Goal: Task Accomplishment & Management: Manage account settings

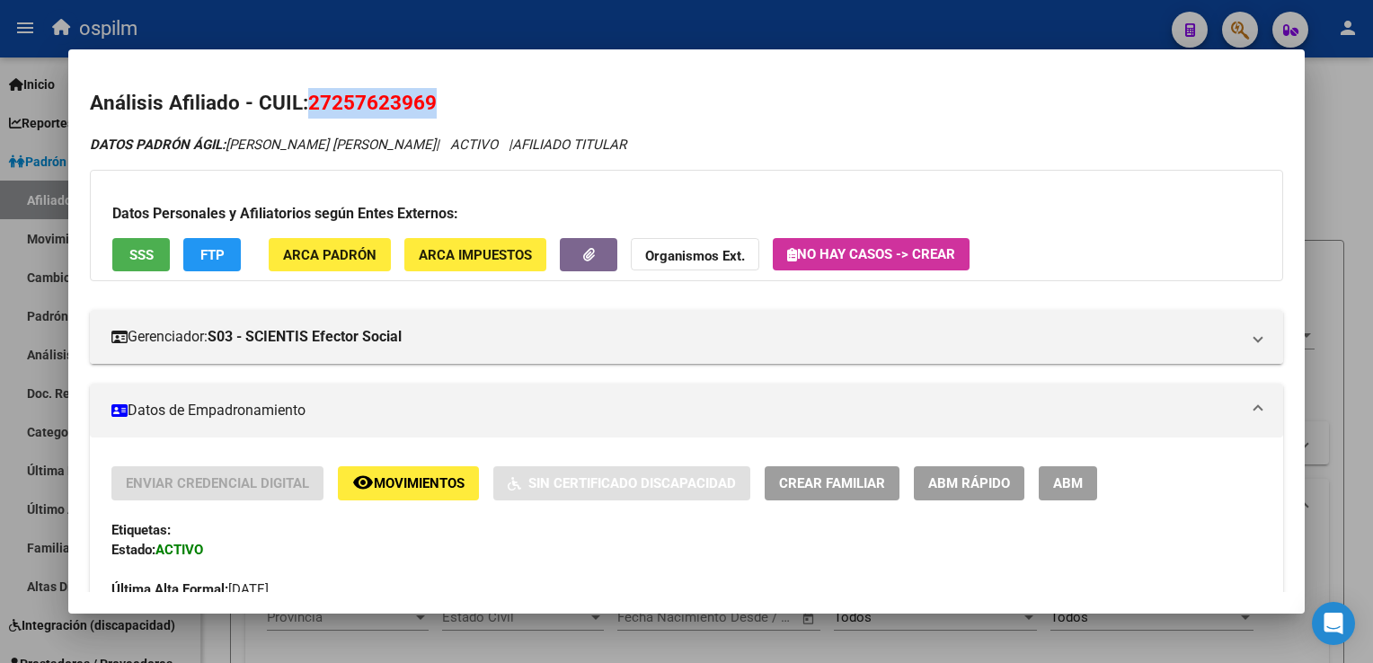
scroll to position [1546, 0]
click at [415, 474] on span "remove_red_eye Movimientos" at bounding box center [408, 482] width 112 height 16
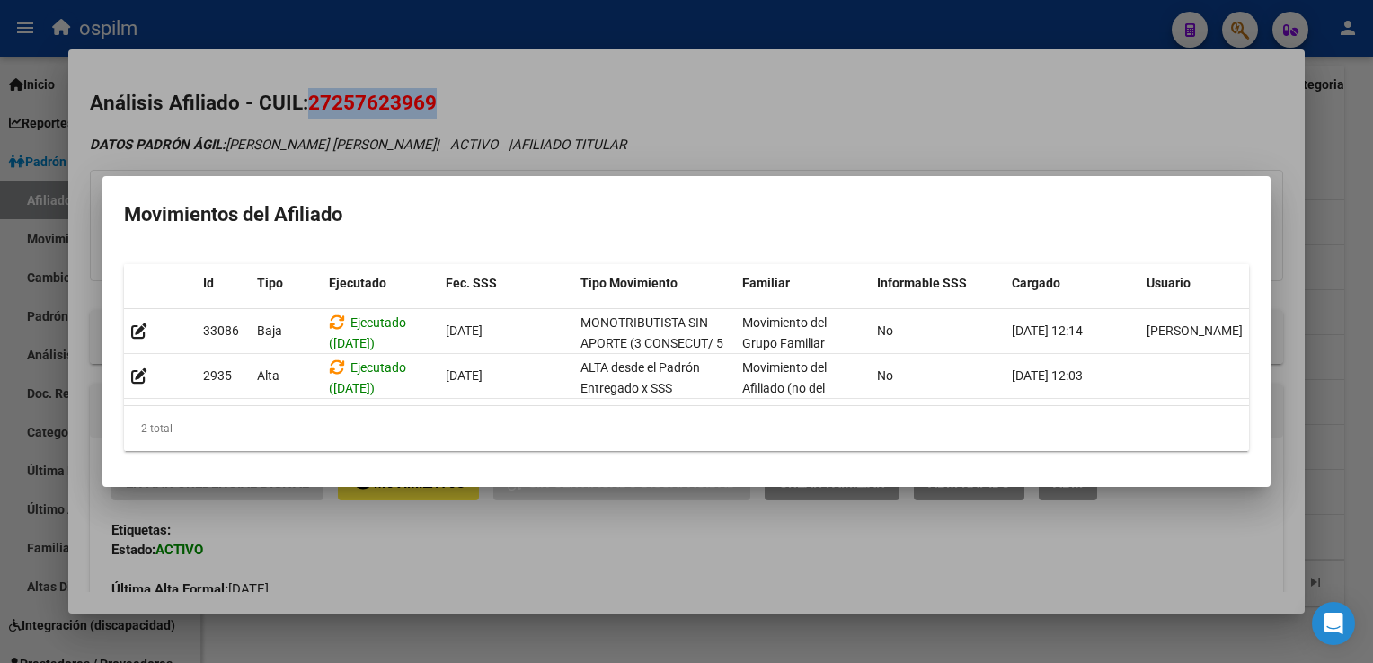
click at [771, 113] on div at bounding box center [686, 331] width 1373 height 663
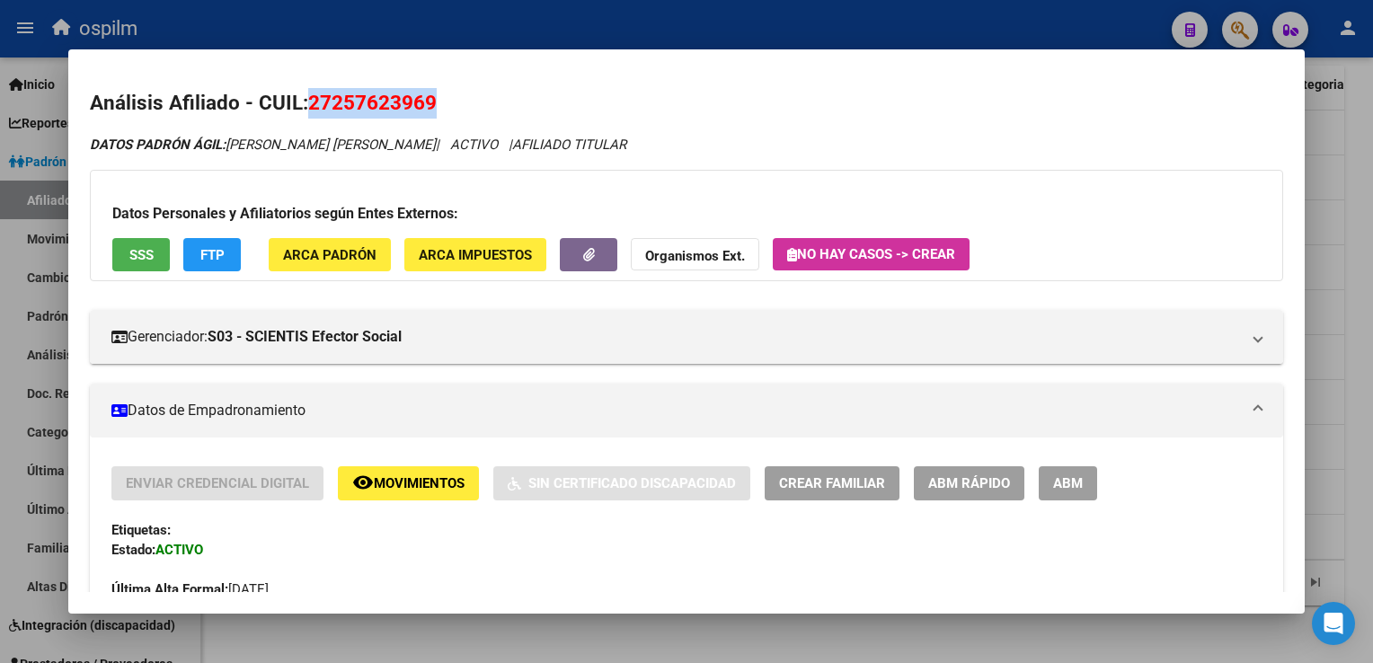
click at [1351, 280] on div at bounding box center [686, 331] width 1373 height 663
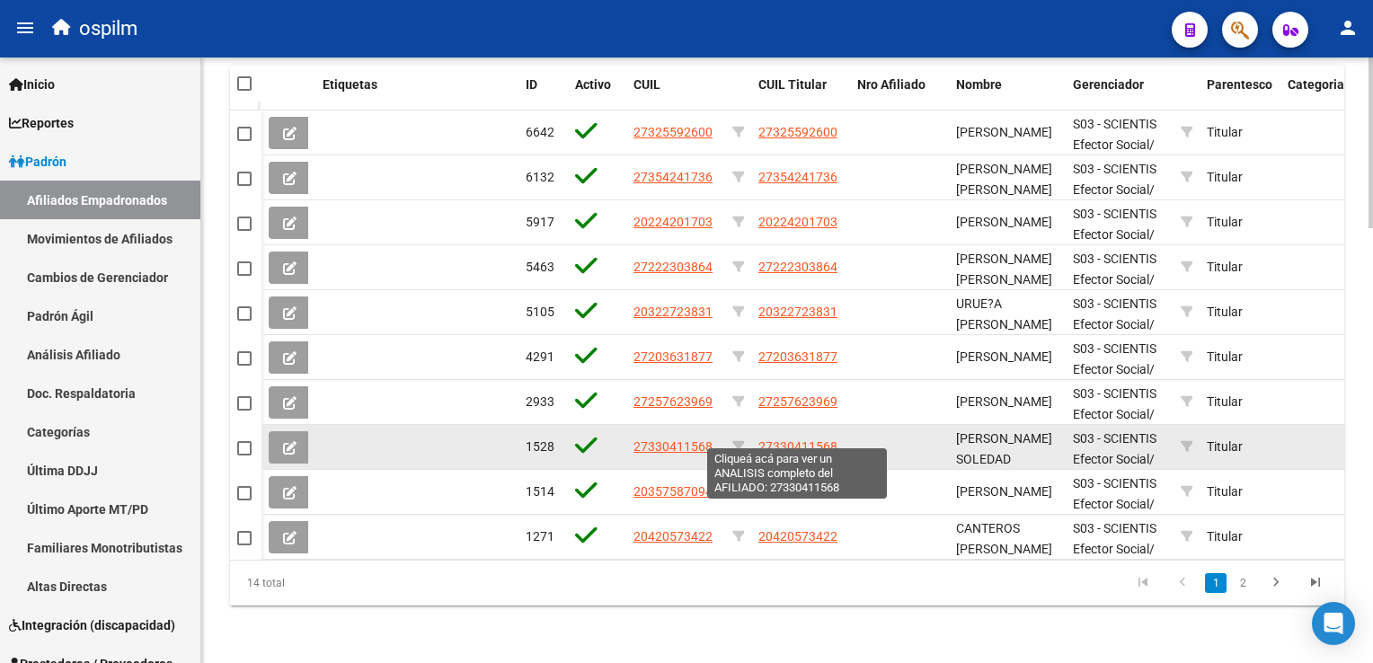
click at [784, 439] on span "27330411568" at bounding box center [797, 446] width 79 height 14
type textarea "27330411568"
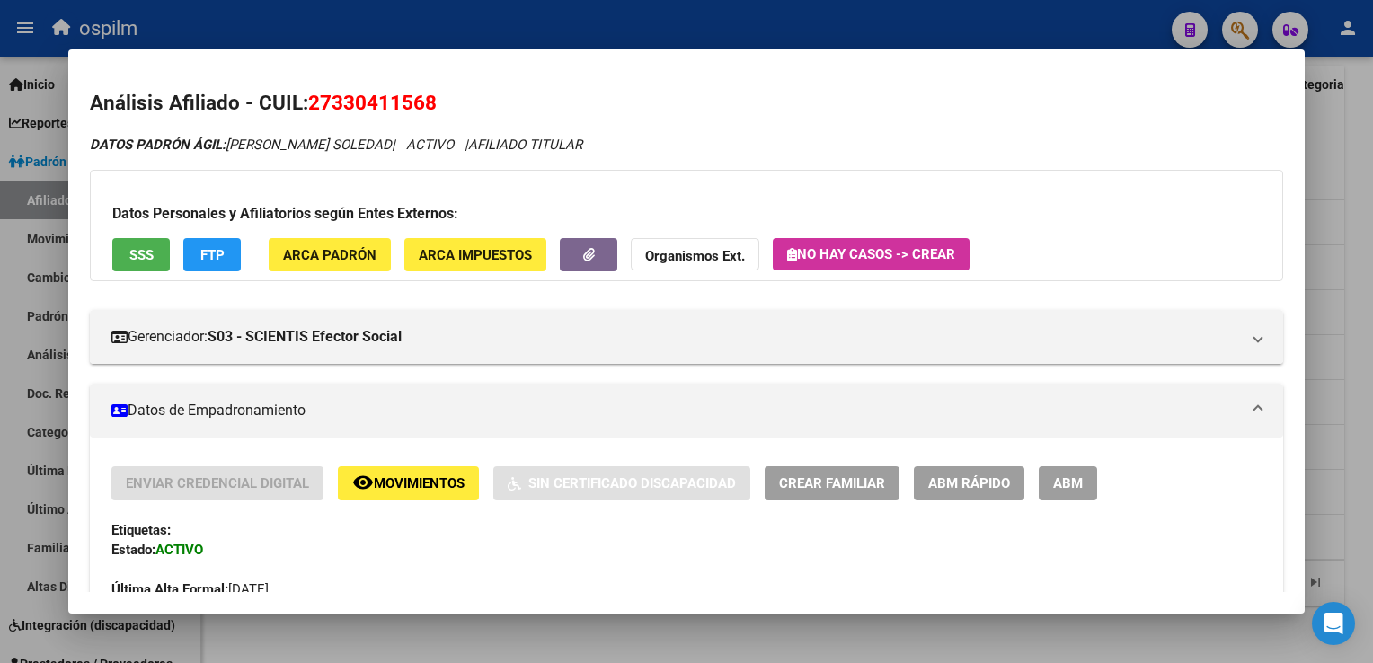
drag, startPoint x: 440, startPoint y: 102, endPoint x: 313, endPoint y: 116, distance: 128.4
click at [313, 116] on h2 "Análisis Afiliado - CUIL: 27330411568" at bounding box center [686, 103] width 1192 height 31
copy span "27330411568"
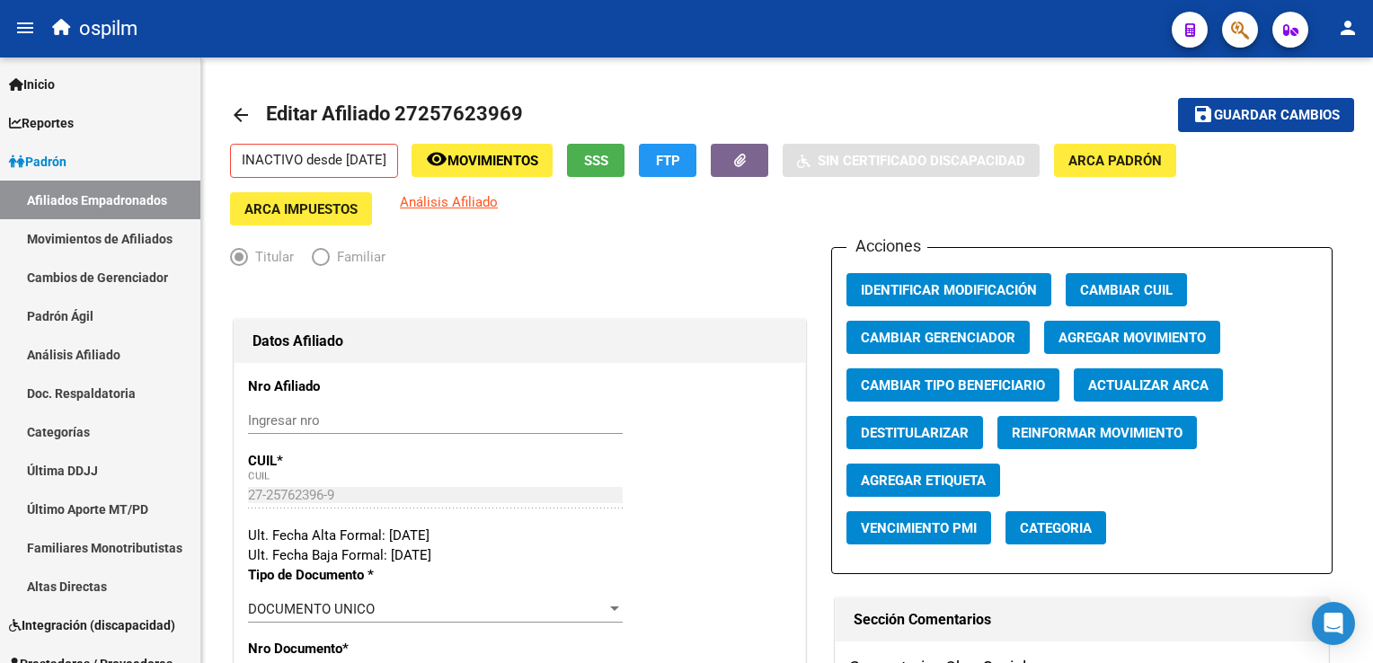
click at [1255, 32] on button "button" at bounding box center [1240, 30] width 36 height 36
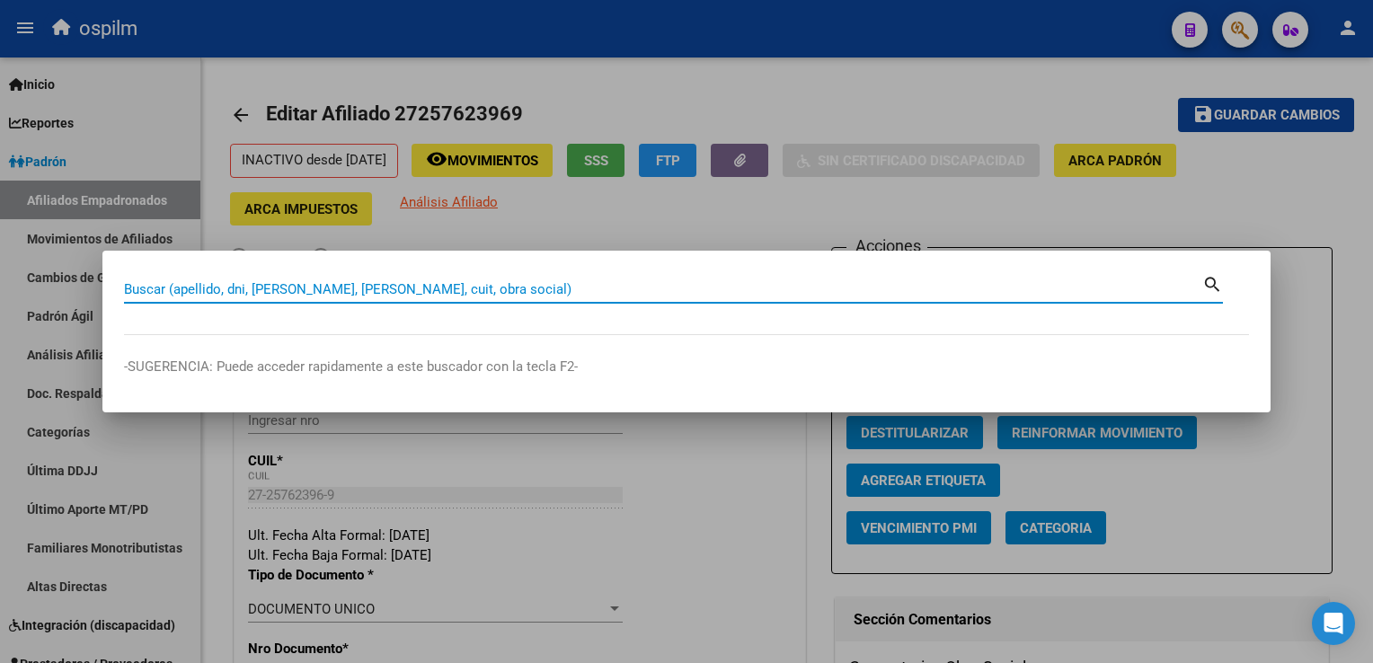
paste input "20261963974"
type input "20261963974"
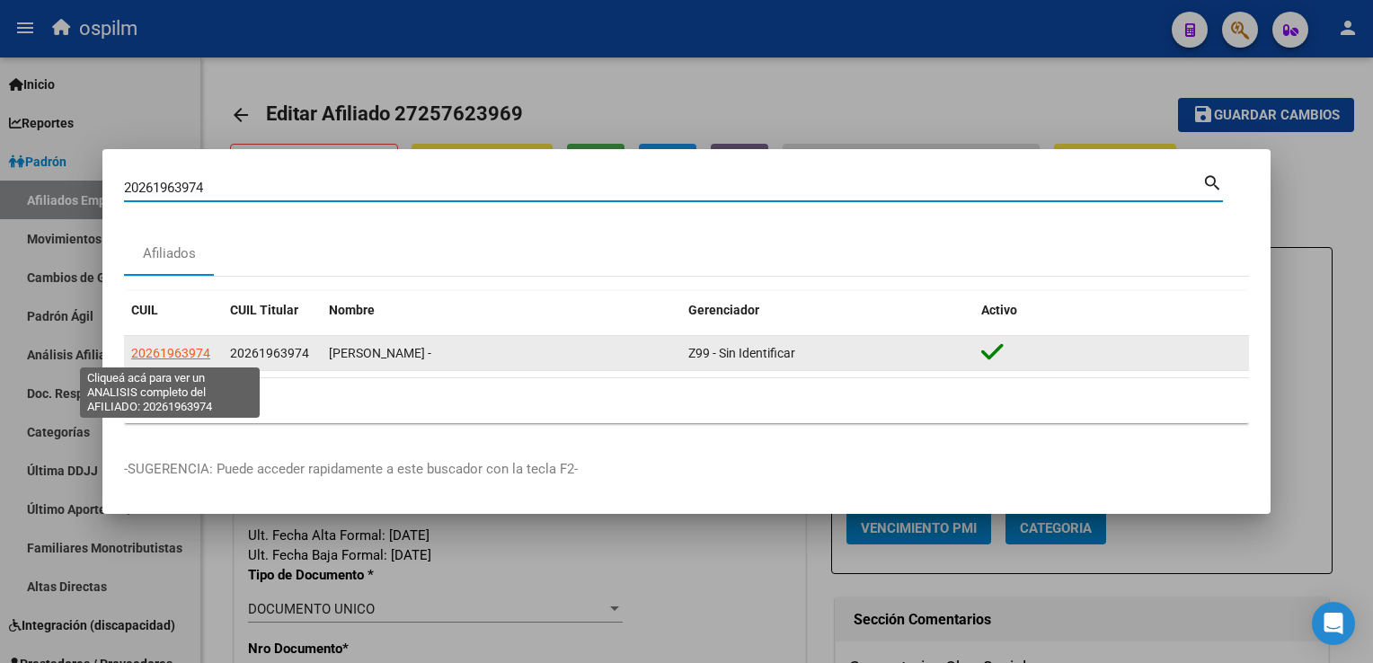
click at [165, 361] on app-link-go-to "20261963974" at bounding box center [170, 353] width 79 height 21
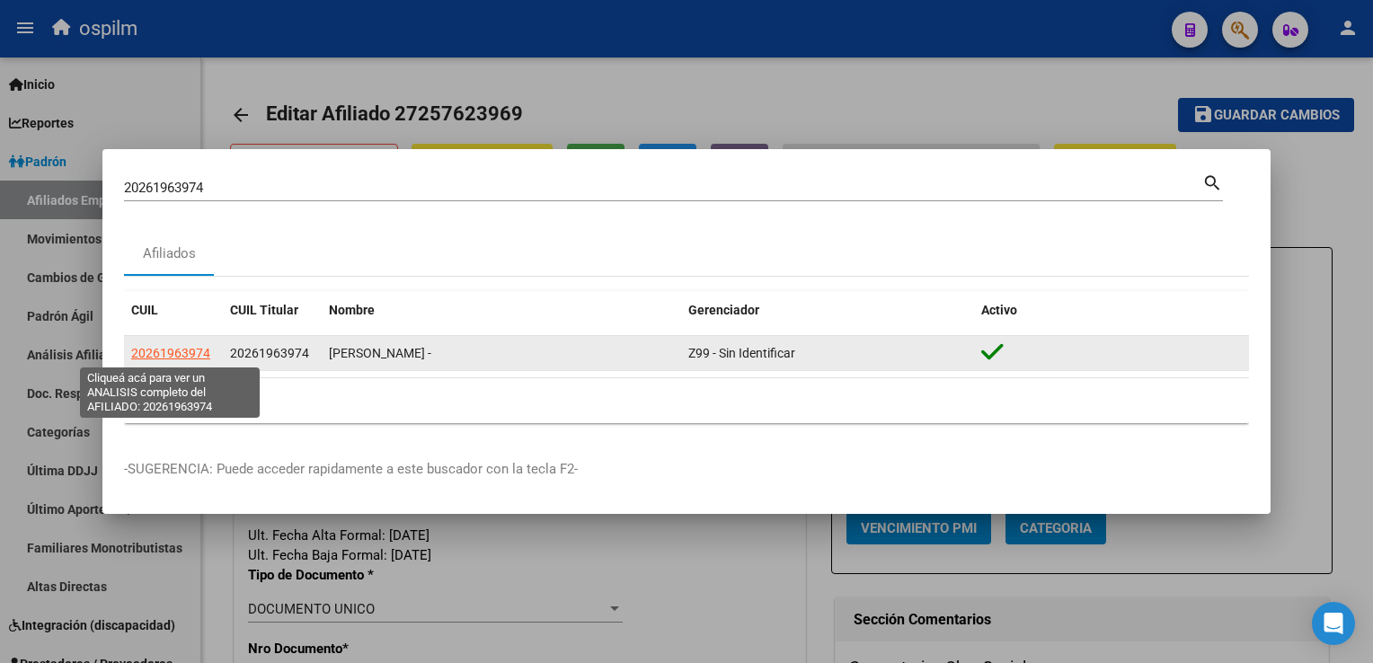
click at [166, 347] on span "20261963974" at bounding box center [170, 353] width 79 height 14
type textarea "20261963974"
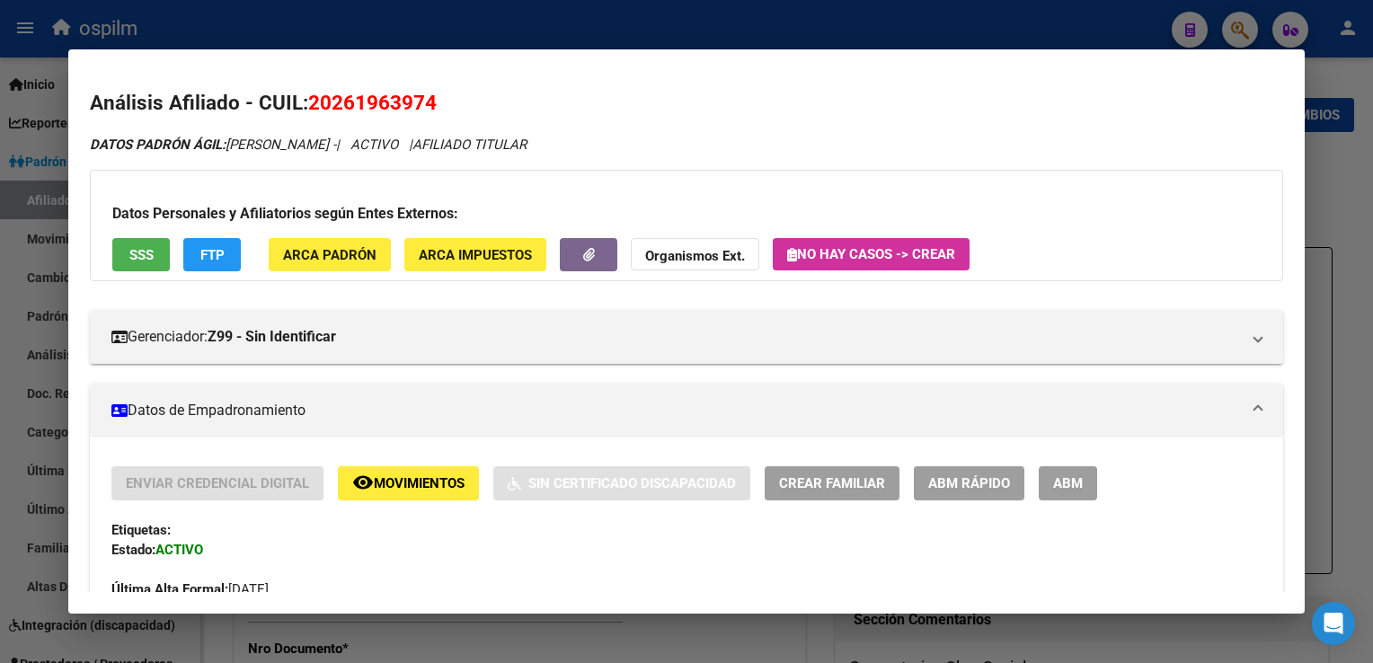
click at [1075, 480] on span "ABM" at bounding box center [1068, 484] width 30 height 16
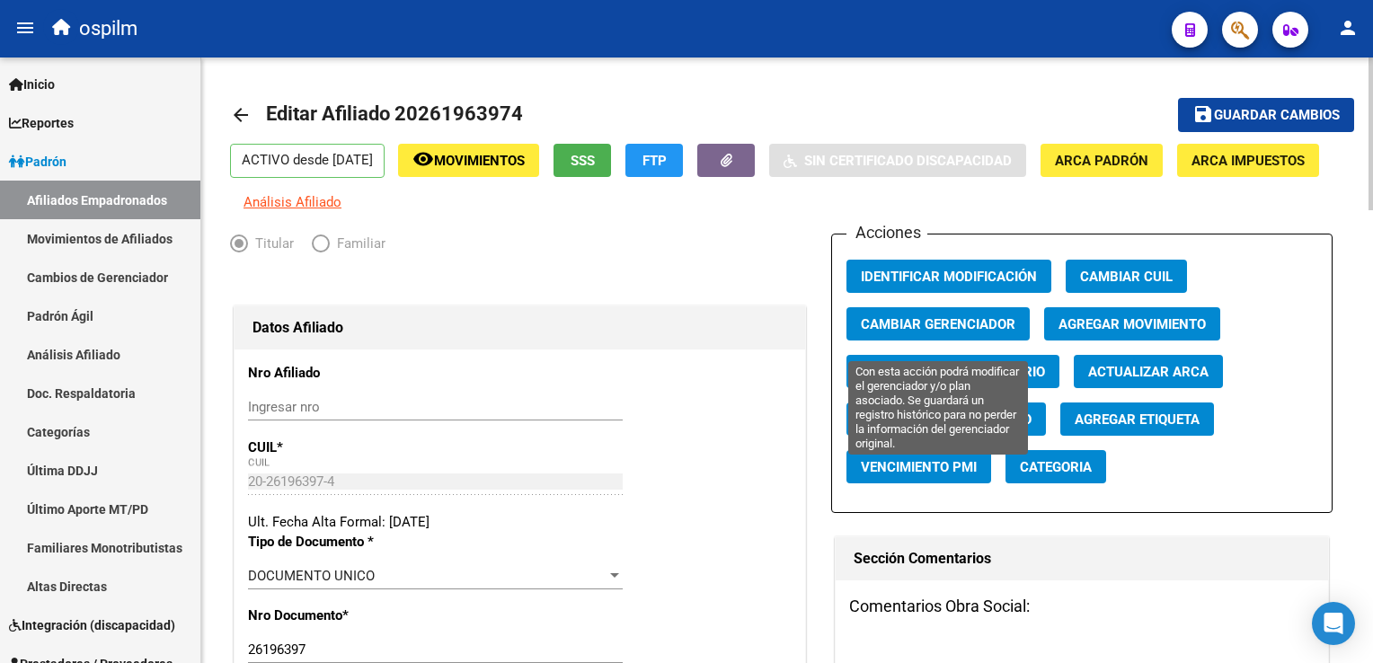
click at [877, 332] on span "Cambiar Gerenciador" at bounding box center [938, 324] width 155 height 16
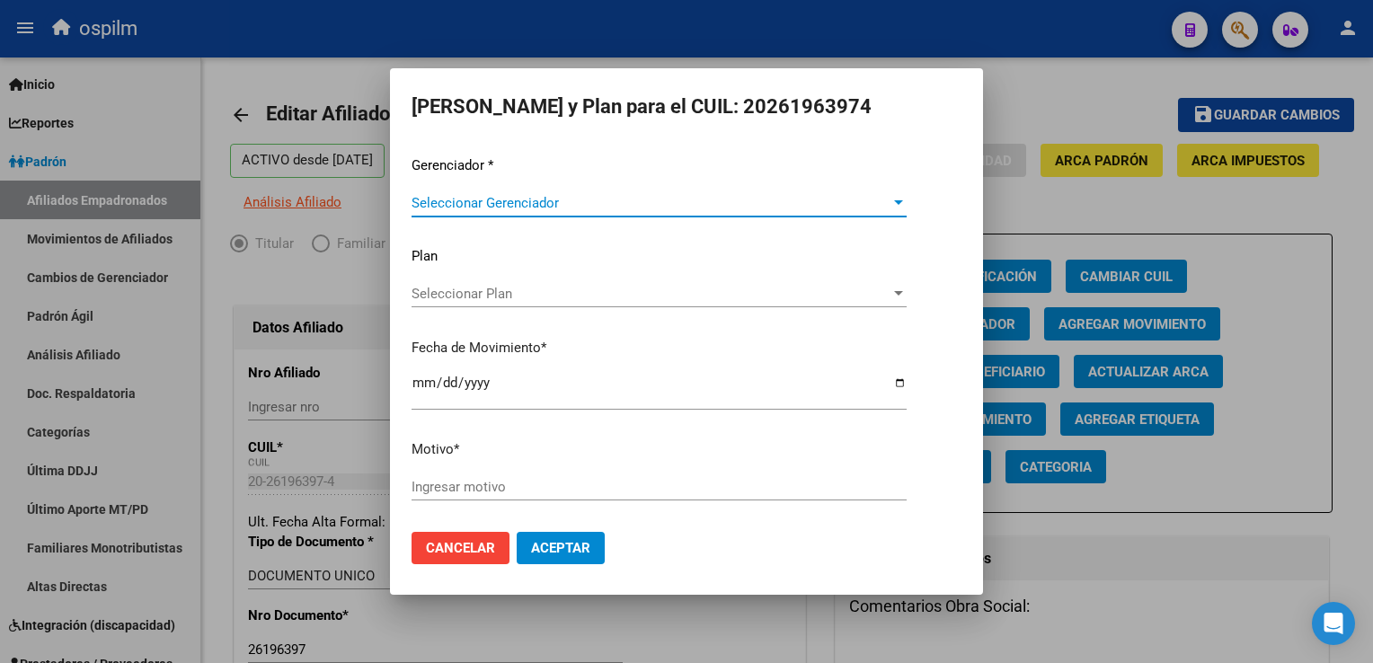
click at [514, 190] on div "Seleccionar Gerenciador Seleccionar Gerenciador" at bounding box center [658, 203] width 495 height 27
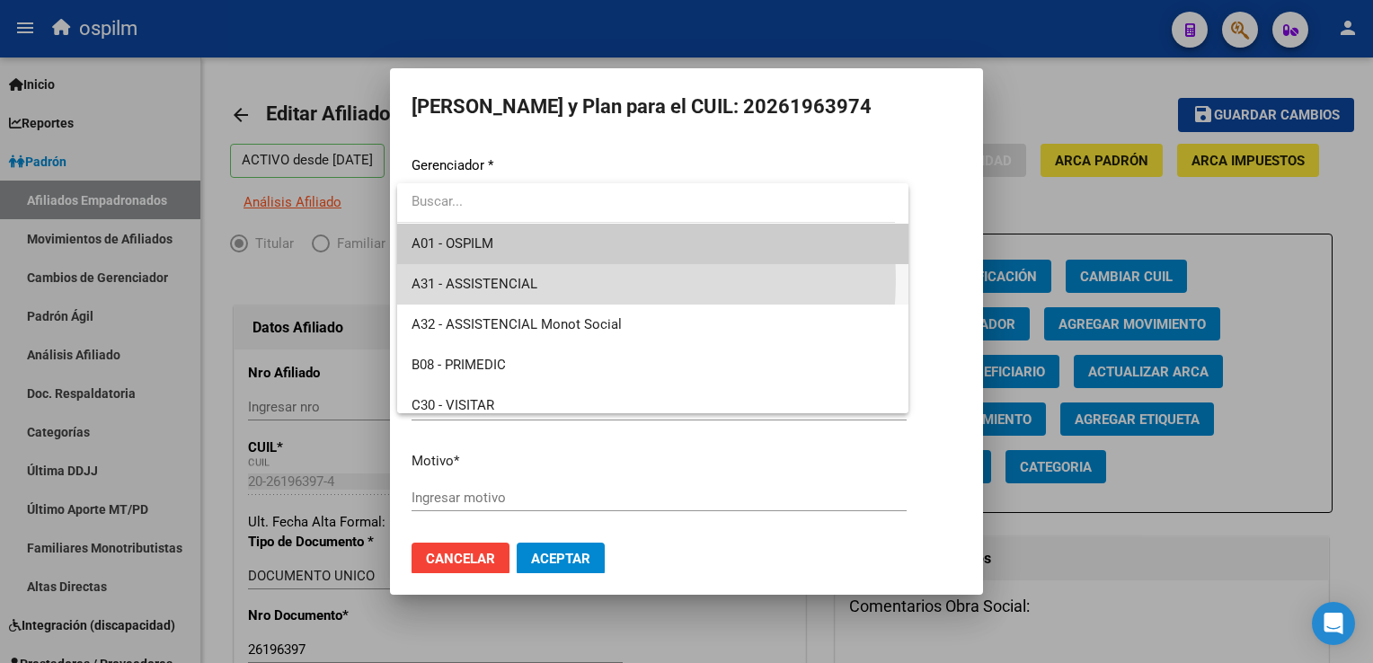
click at [538, 279] on span "A31 - ASSISTENCIAL" at bounding box center [652, 284] width 482 height 40
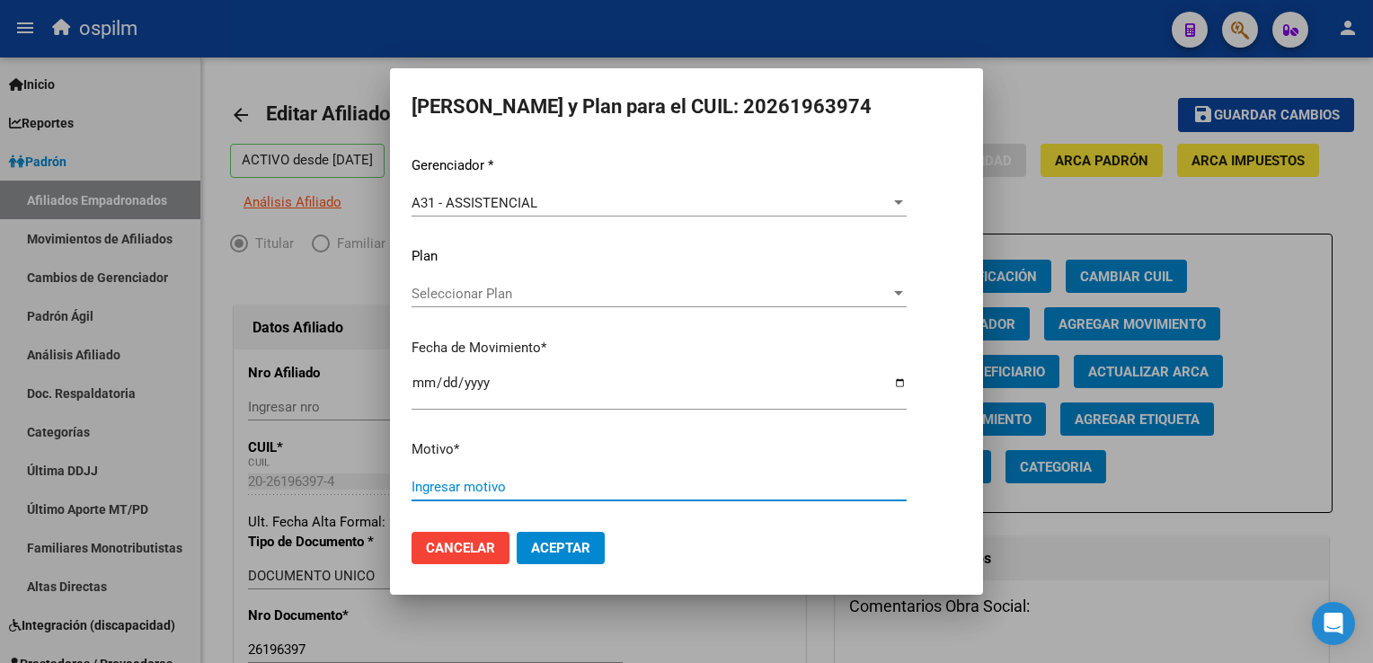
click at [451, 491] on input "Ingresar motivo" at bounding box center [658, 487] width 495 height 16
type input "Retroactivo"
click at [575, 544] on span "Aceptar" at bounding box center [560, 548] width 59 height 16
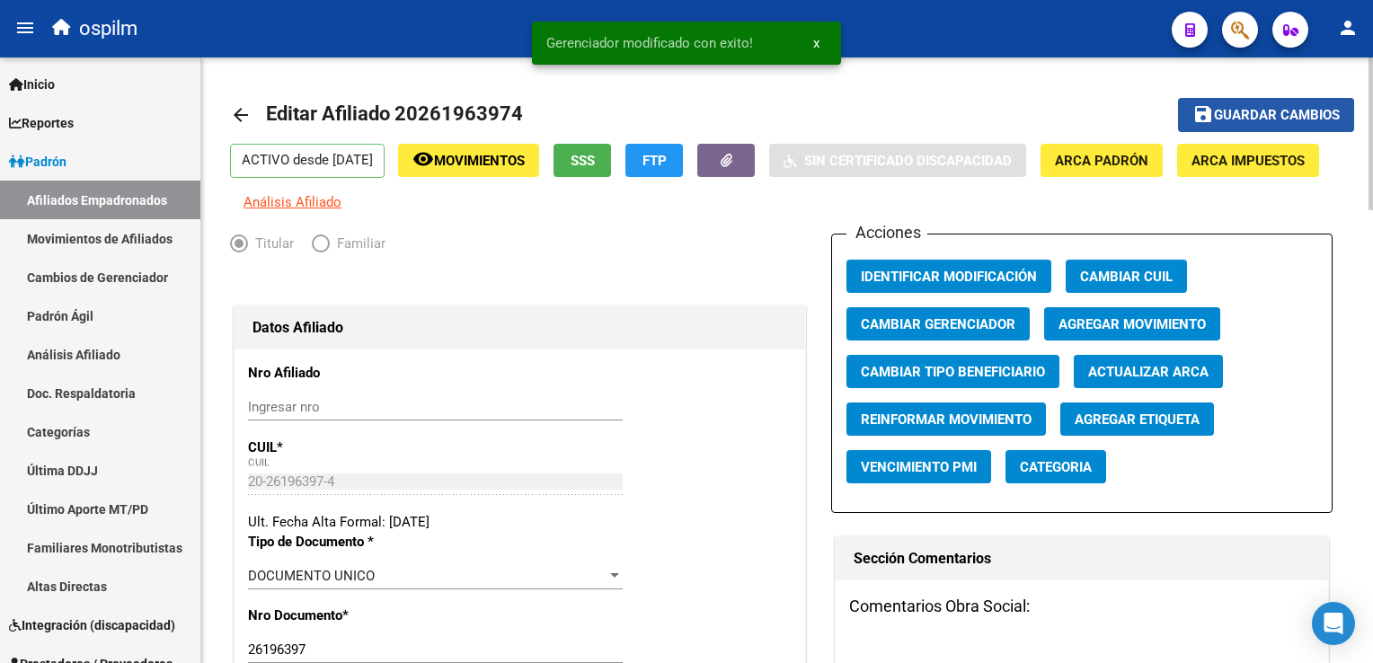
click at [1241, 126] on button "save Guardar cambios" at bounding box center [1266, 114] width 176 height 33
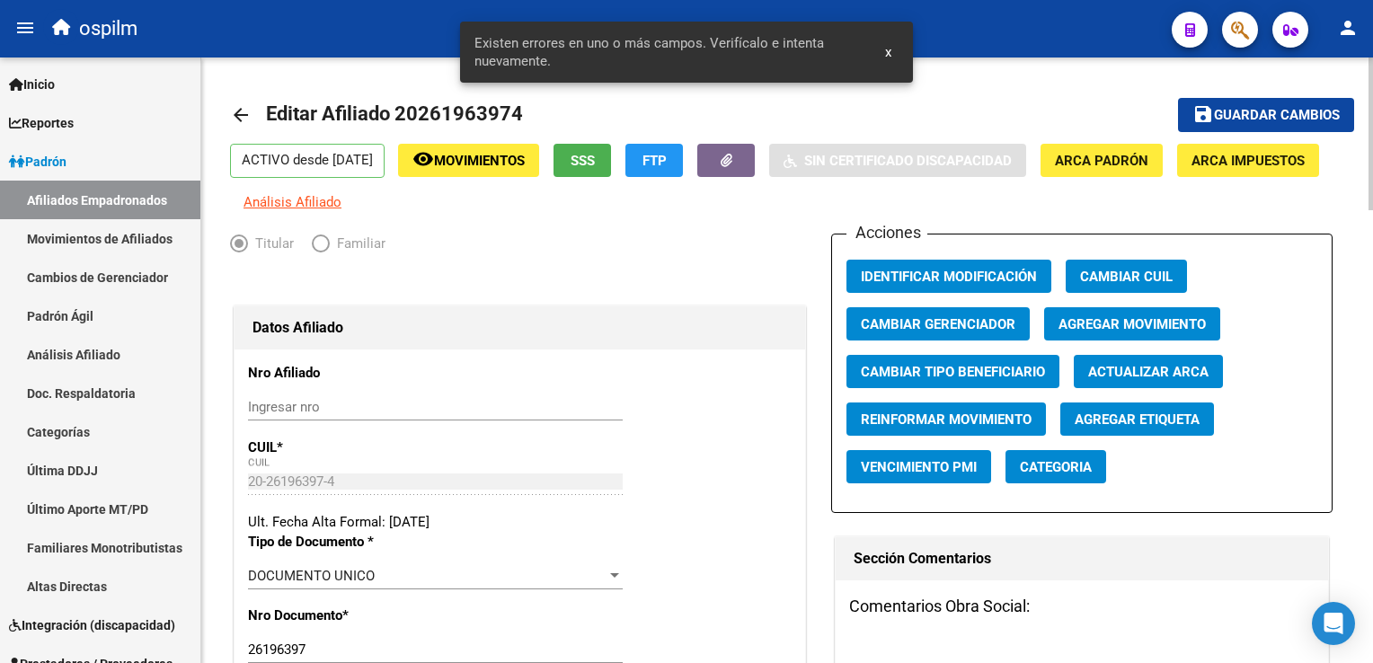
click at [1247, 117] on span "Guardar cambios" at bounding box center [1277, 116] width 126 height 16
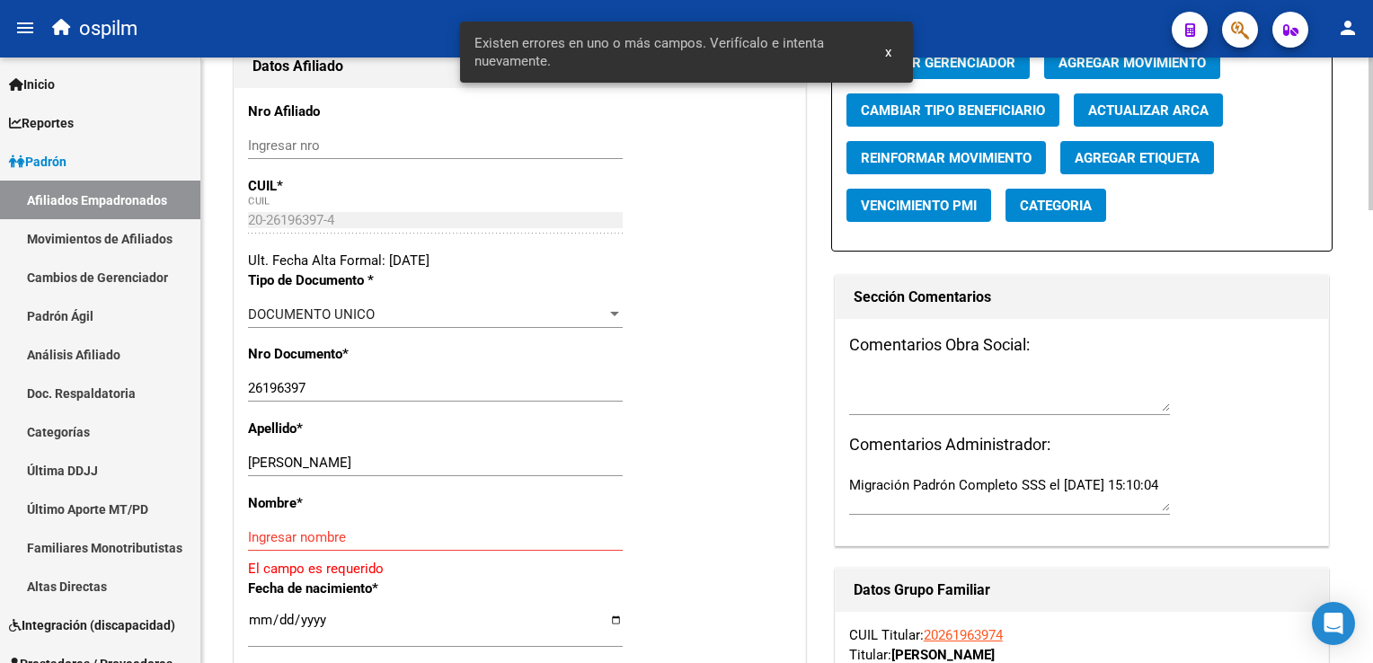
scroll to position [281, 0]
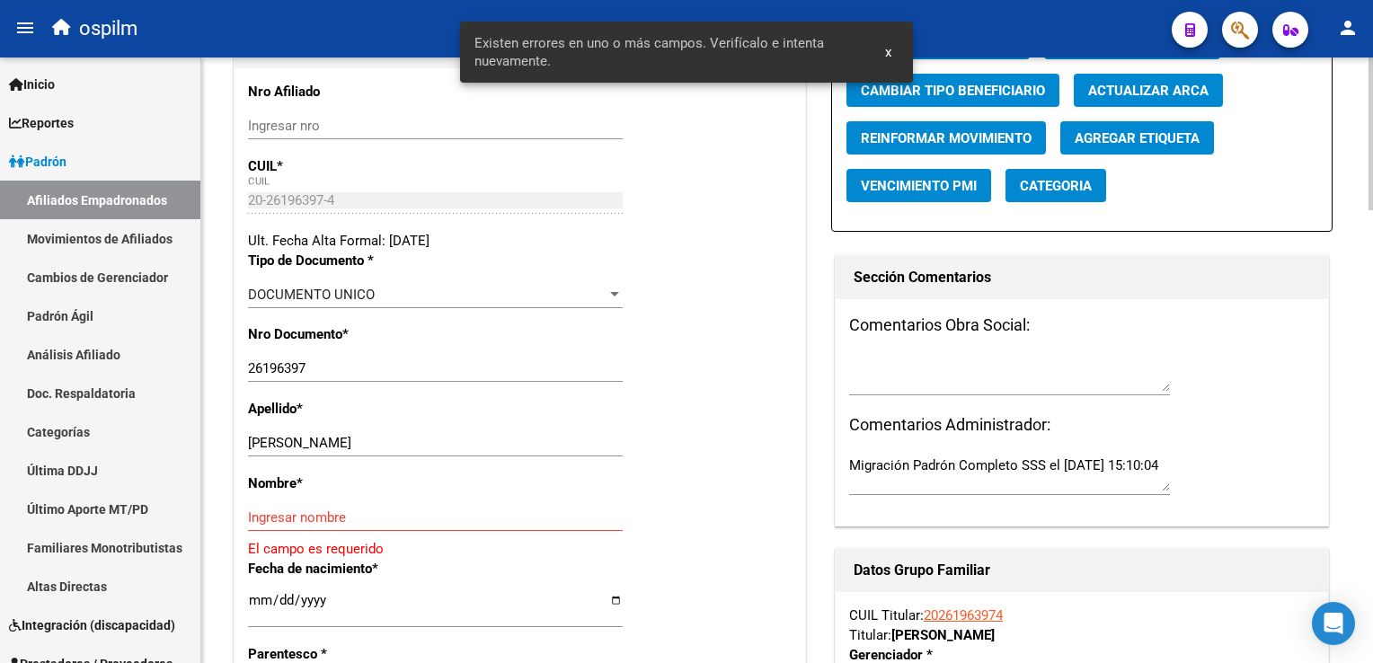
click at [1372, 174] on html "menu ospilm person Firma Express Inicio Calendario SSS Instructivos Contacto OS…" at bounding box center [686, 331] width 1373 height 663
drag, startPoint x: 297, startPoint y: 450, endPoint x: 400, endPoint y: 456, distance: 102.6
click at [431, 447] on div "[PERSON_NAME] apellido" at bounding box center [435, 442] width 375 height 27
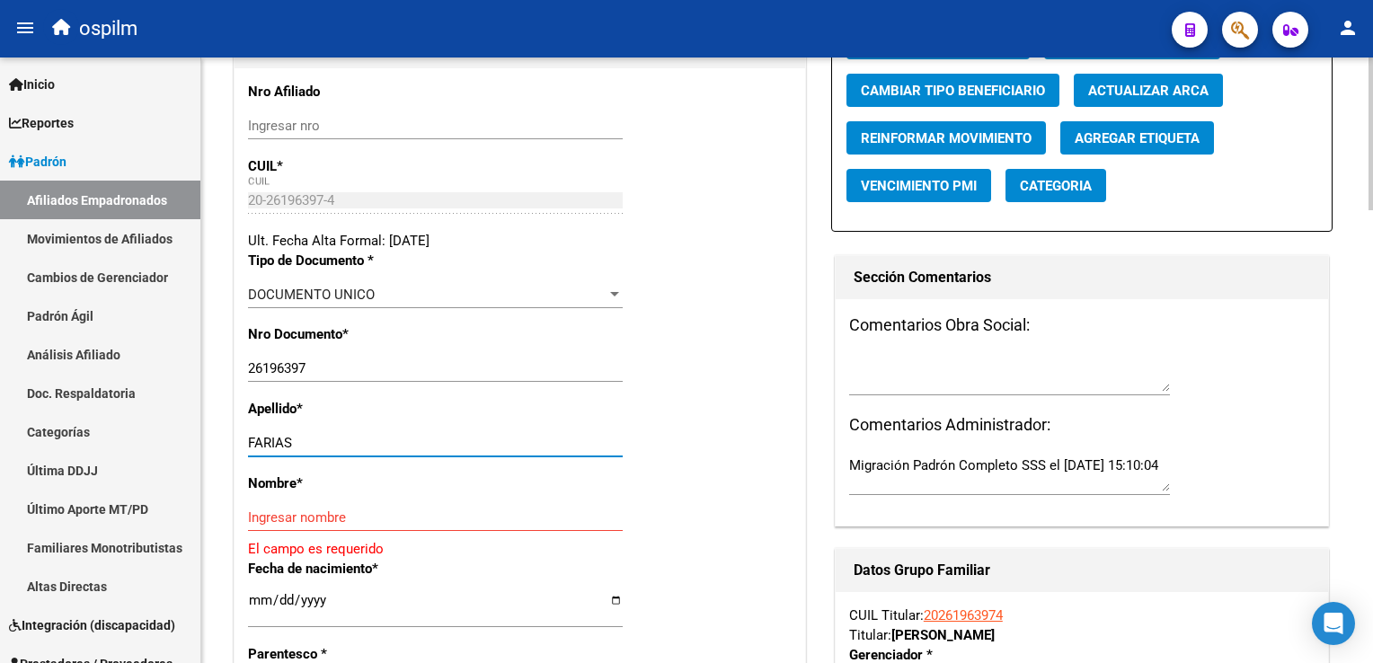
type input "FARIAS"
click at [256, 526] on input "Ingresar nombre" at bounding box center [435, 517] width 375 height 16
paste input "[PERSON_NAME]"
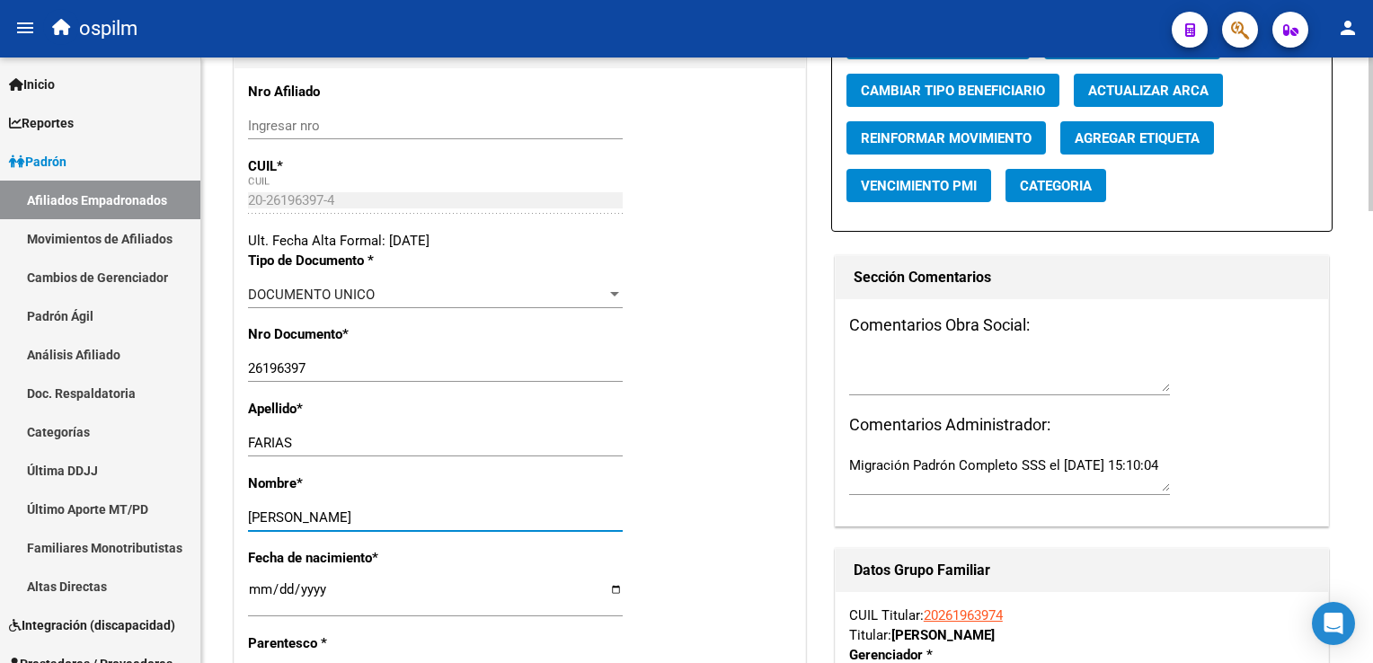
scroll to position [0, 0]
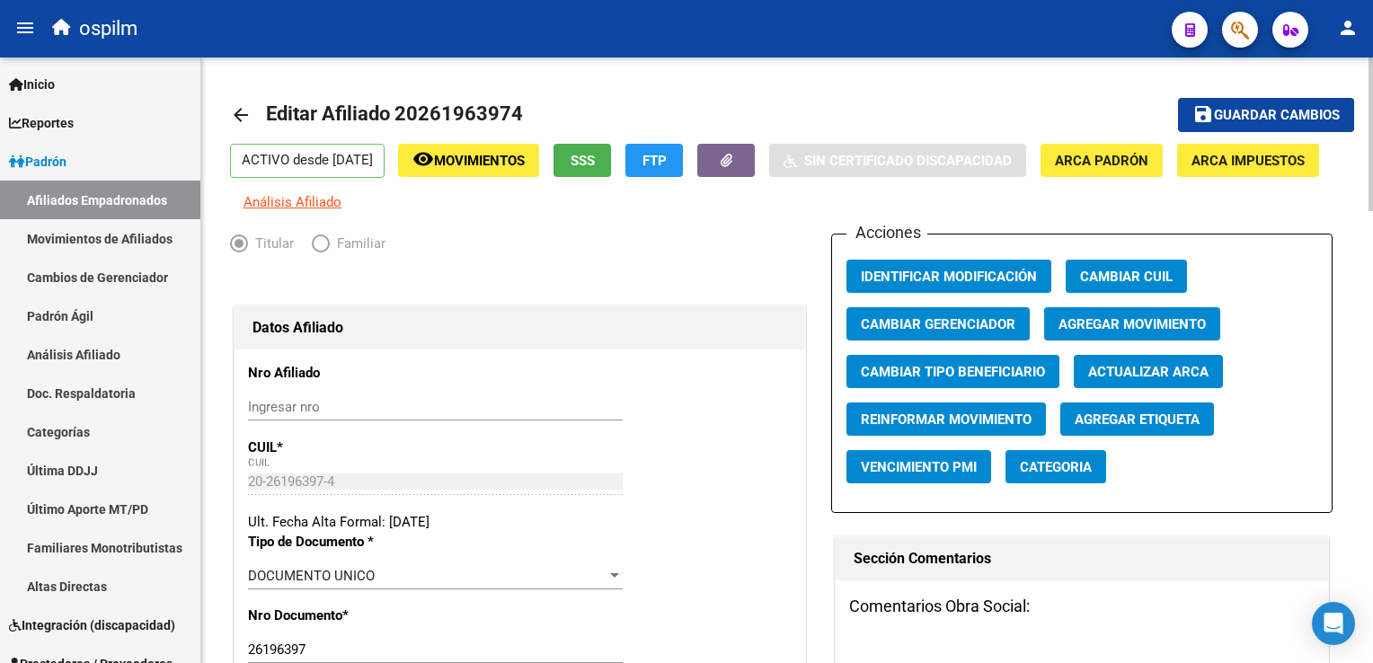
type input "[PERSON_NAME]"
click at [1277, 116] on span "Guardar cambios" at bounding box center [1277, 116] width 126 height 16
drag, startPoint x: 1219, startPoint y: 22, endPoint x: 1195, endPoint y: 44, distance: 32.5
click at [1219, 21] on div at bounding box center [1233, 29] width 50 height 37
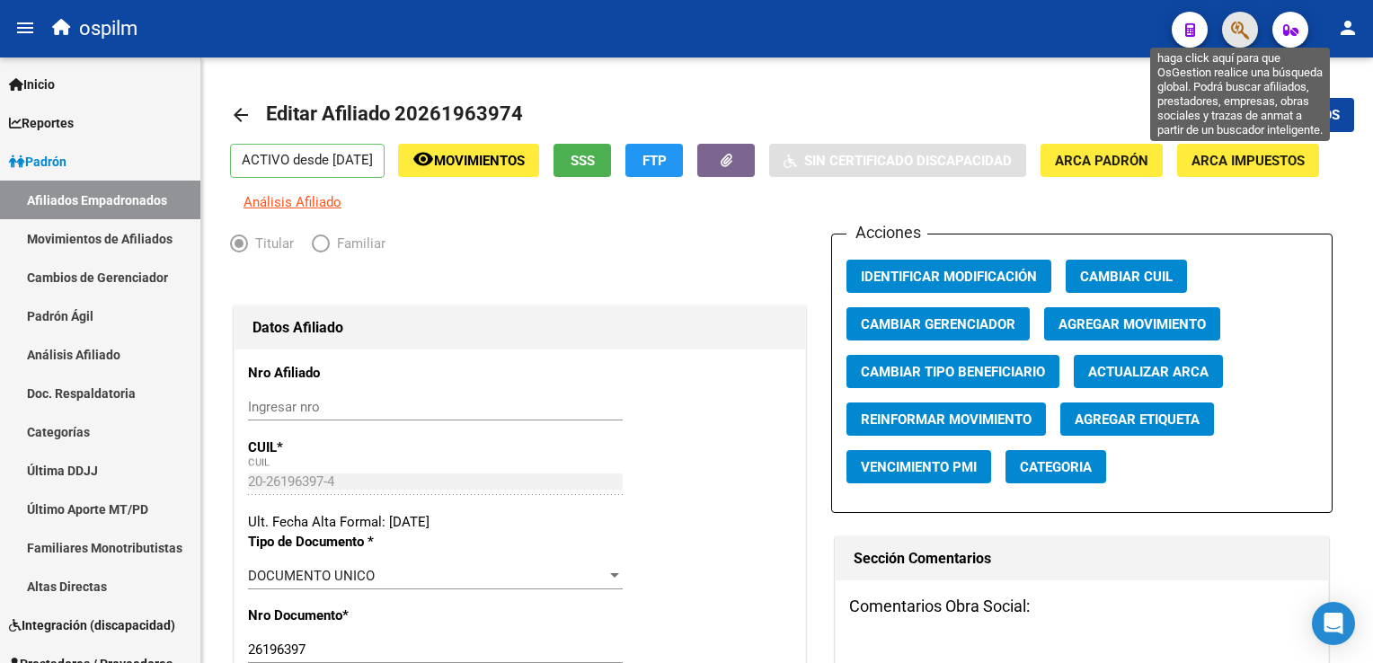
click at [1236, 34] on icon "button" at bounding box center [1240, 30] width 18 height 21
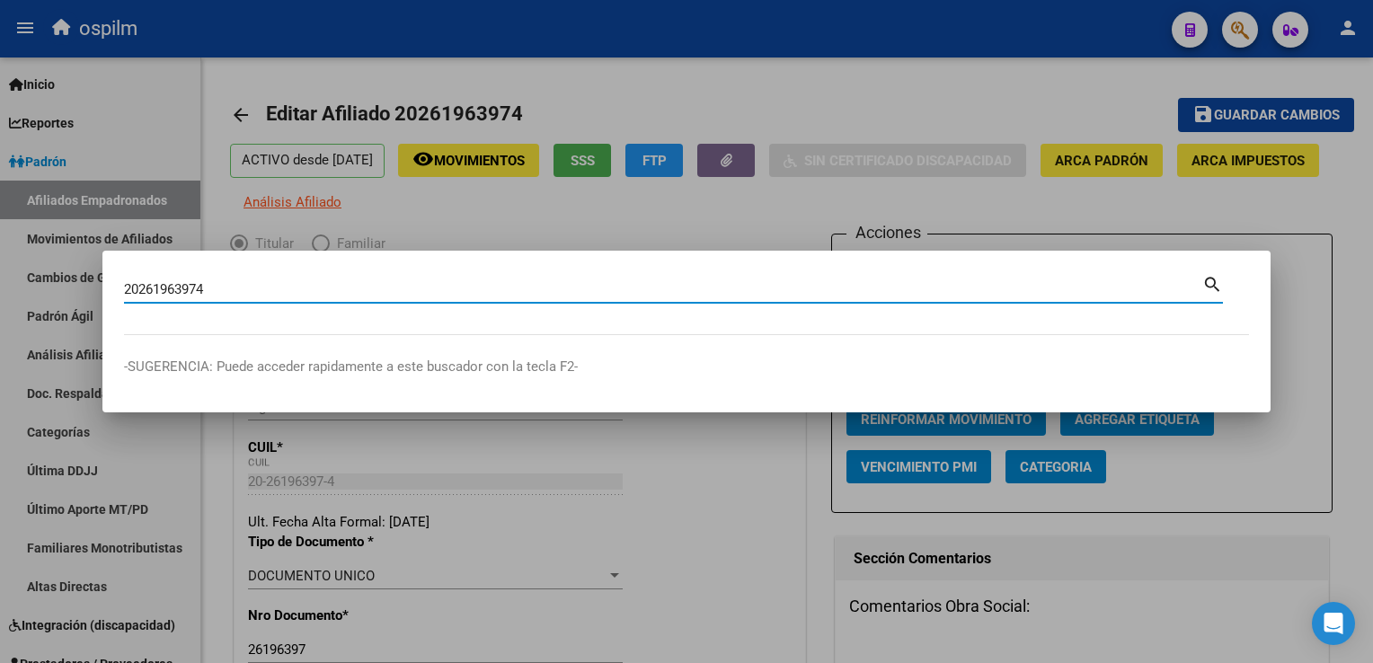
type input "20261963974"
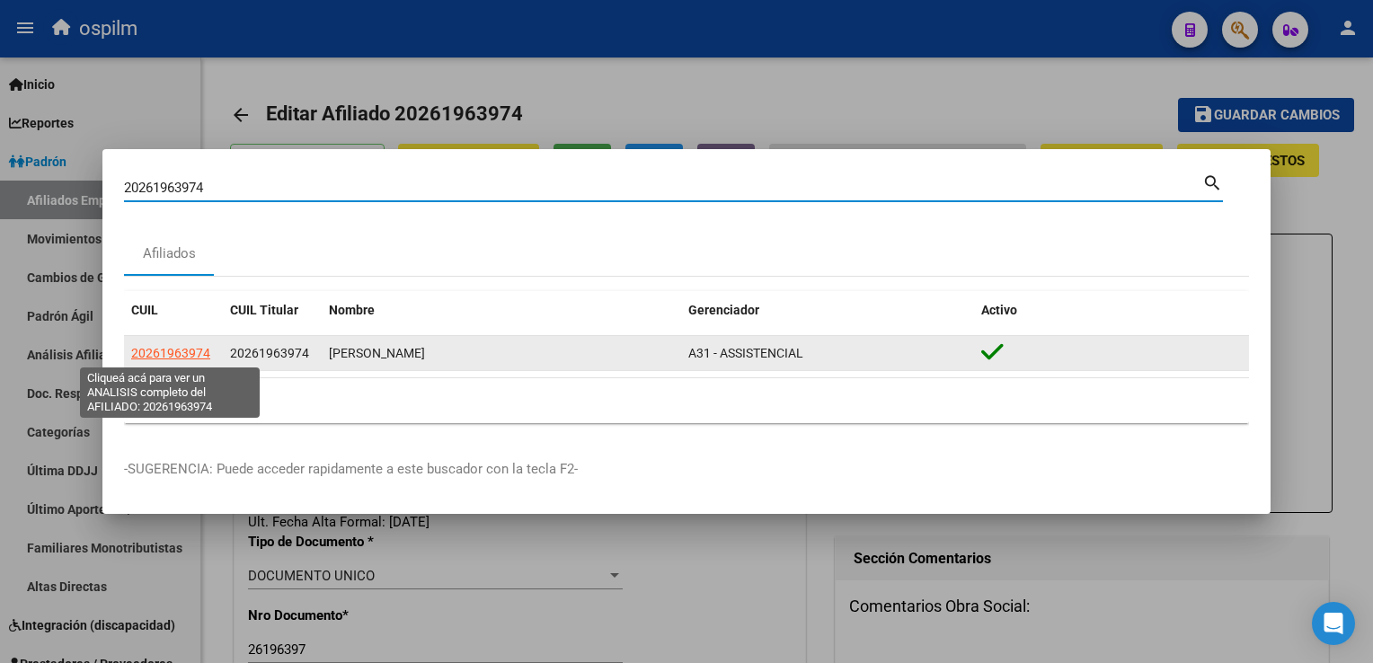
click at [188, 350] on span "20261963974" at bounding box center [170, 353] width 79 height 14
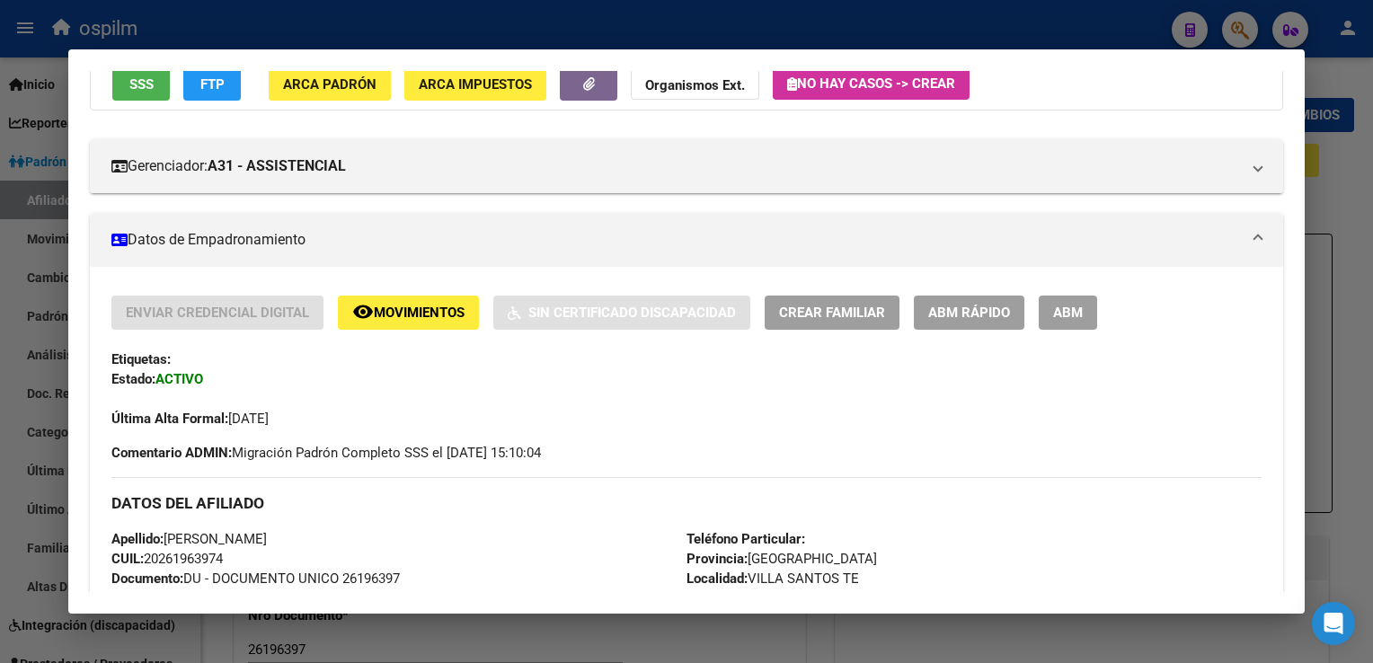
scroll to position [934, 0]
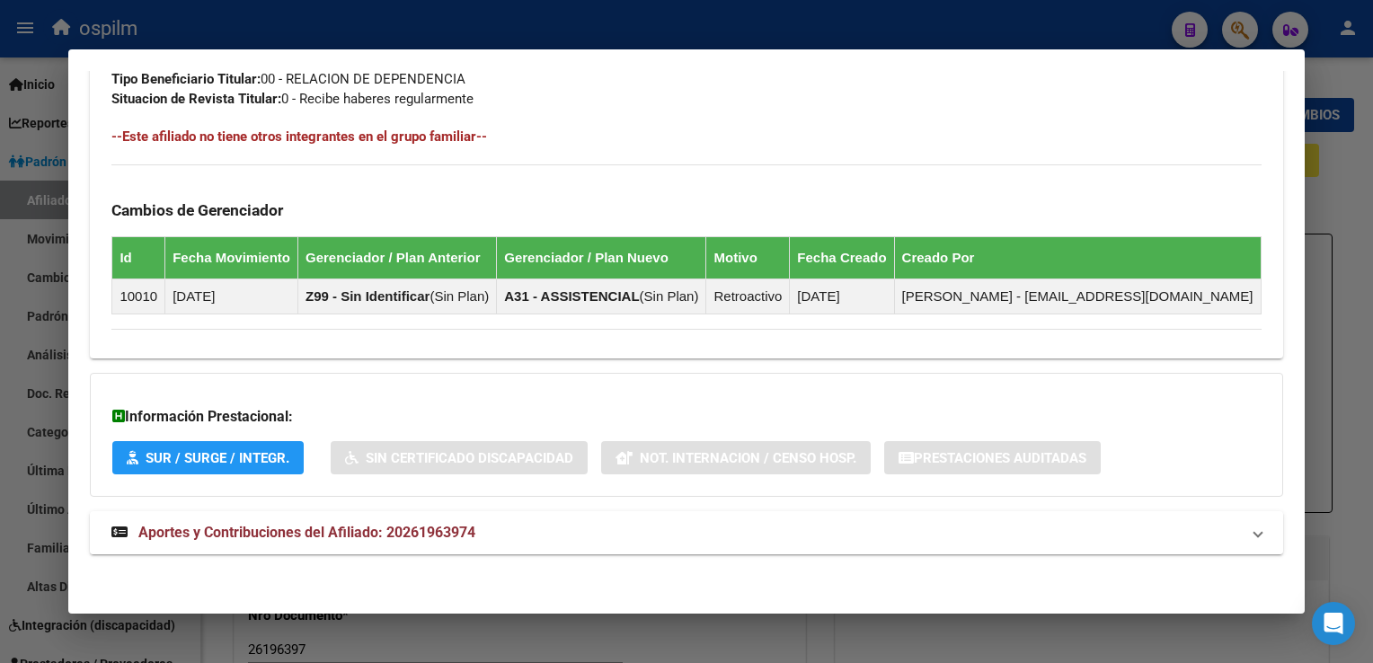
click at [246, 524] on span "Aportes y Contribuciones del Afiliado: 20261963974" at bounding box center [306, 532] width 337 height 17
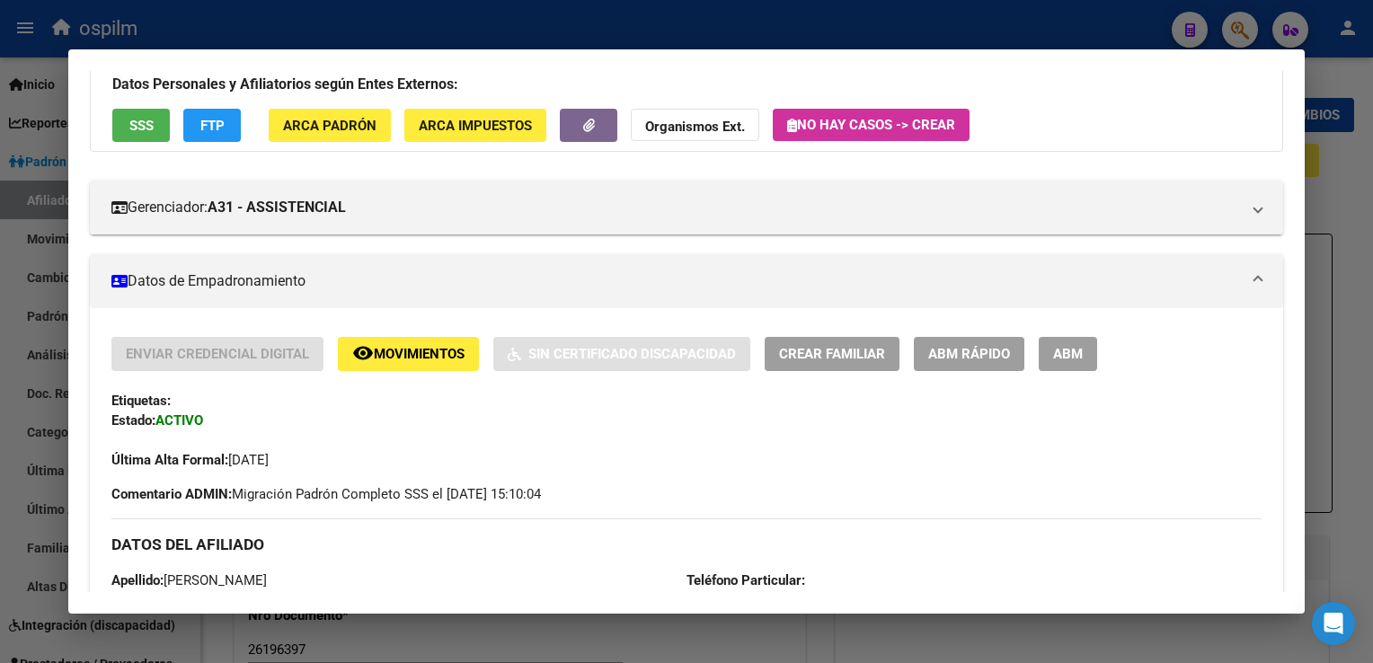
scroll to position [0, 0]
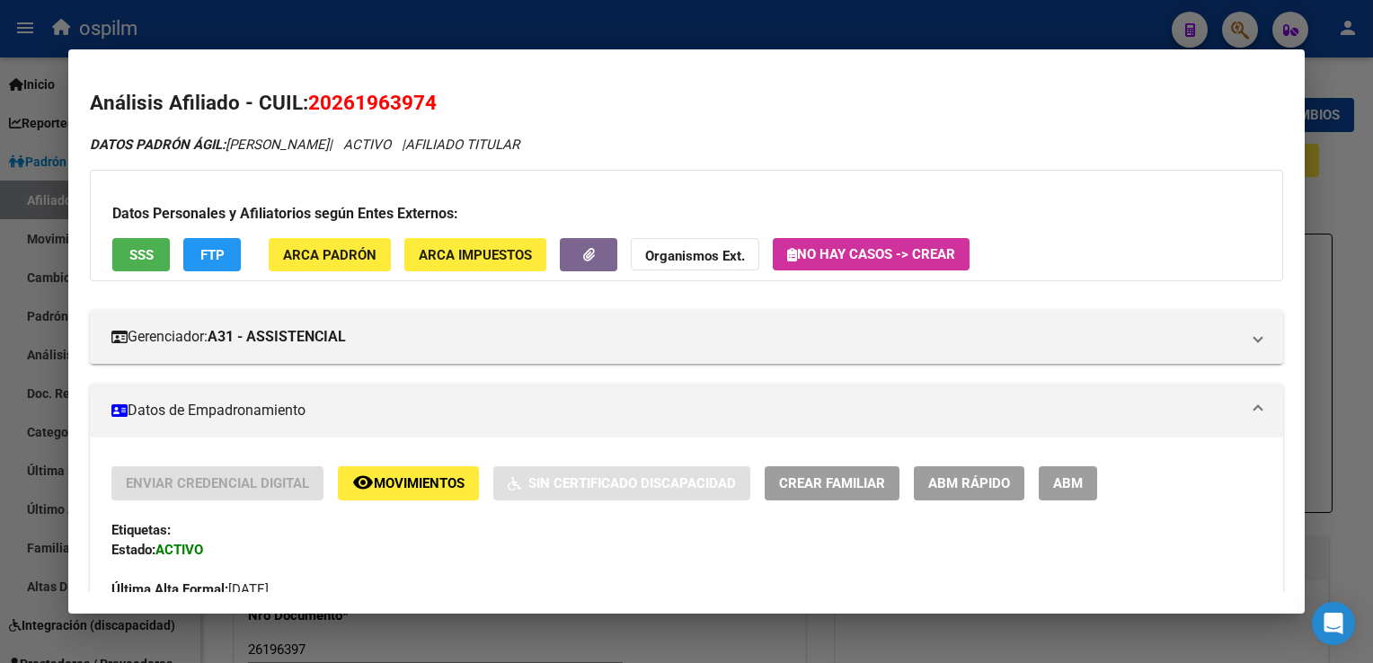
click at [146, 260] on span "SSS" at bounding box center [141, 255] width 24 height 16
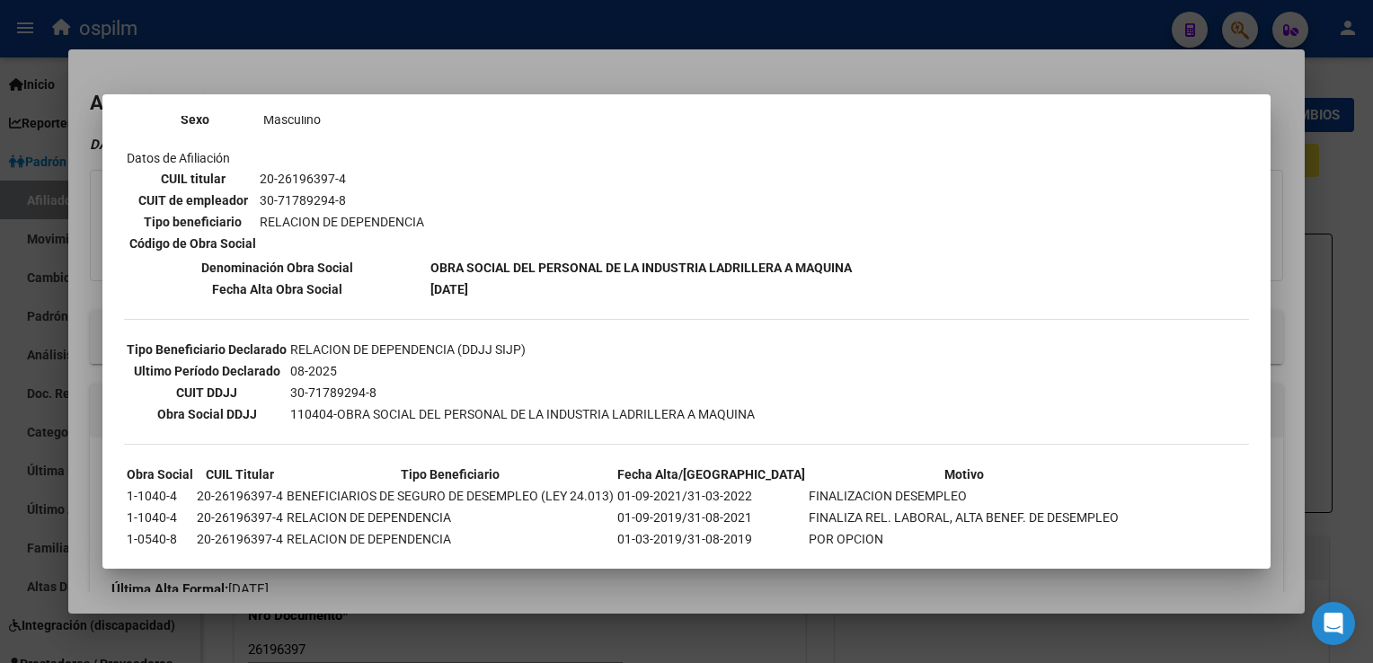
scroll to position [266, 0]
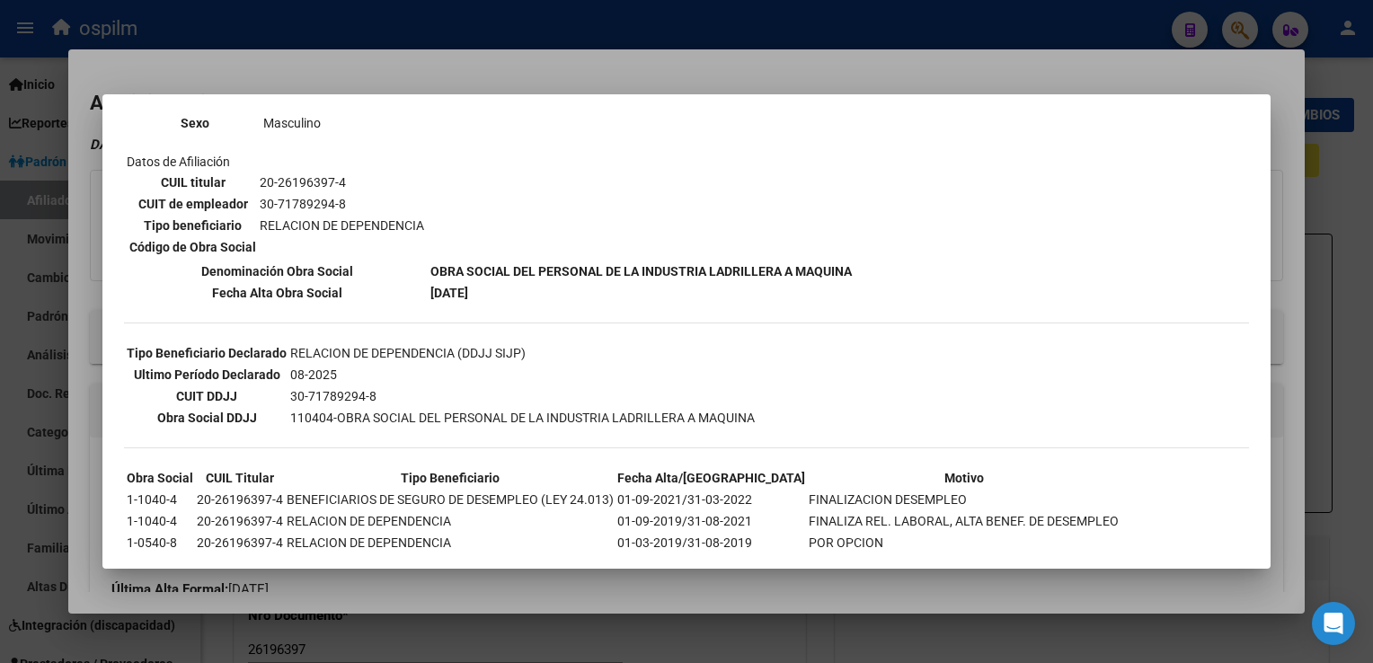
click at [660, 41] on div at bounding box center [686, 331] width 1373 height 663
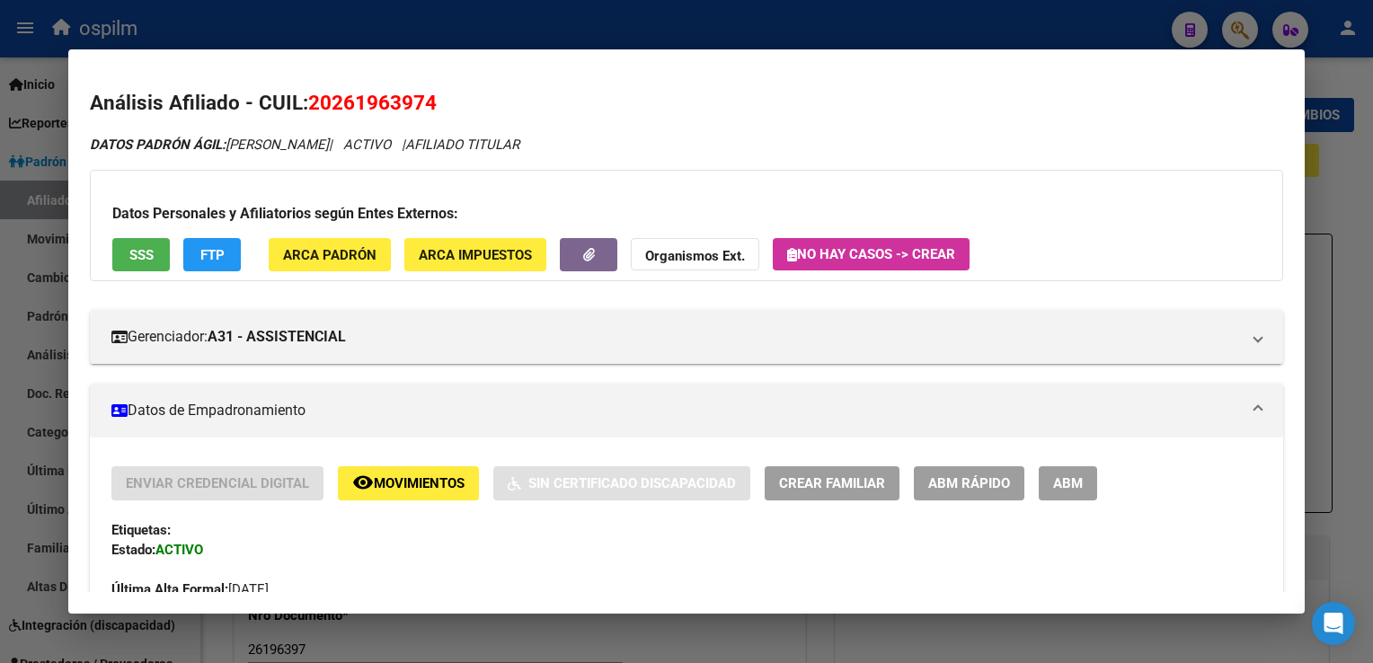
click at [978, 22] on div at bounding box center [686, 331] width 1373 height 663
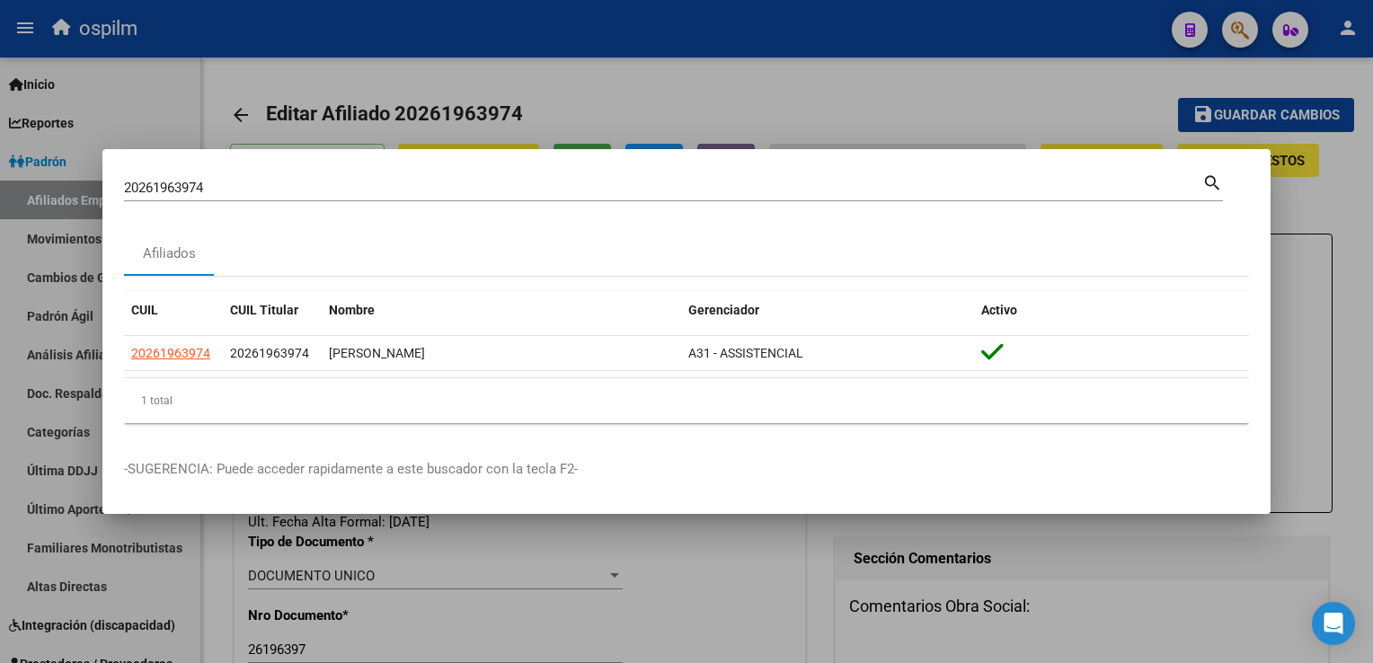
click at [633, 89] on div at bounding box center [686, 331] width 1373 height 663
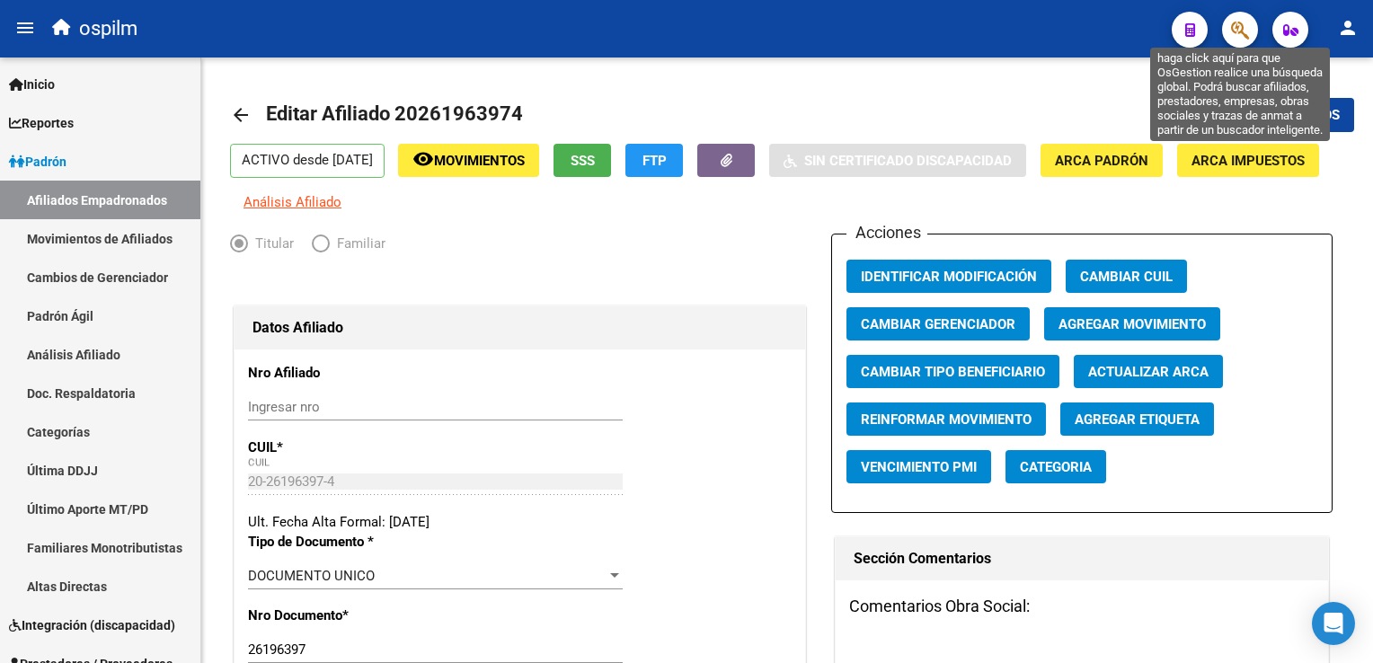
click at [1247, 29] on icon "button" at bounding box center [1240, 30] width 18 height 21
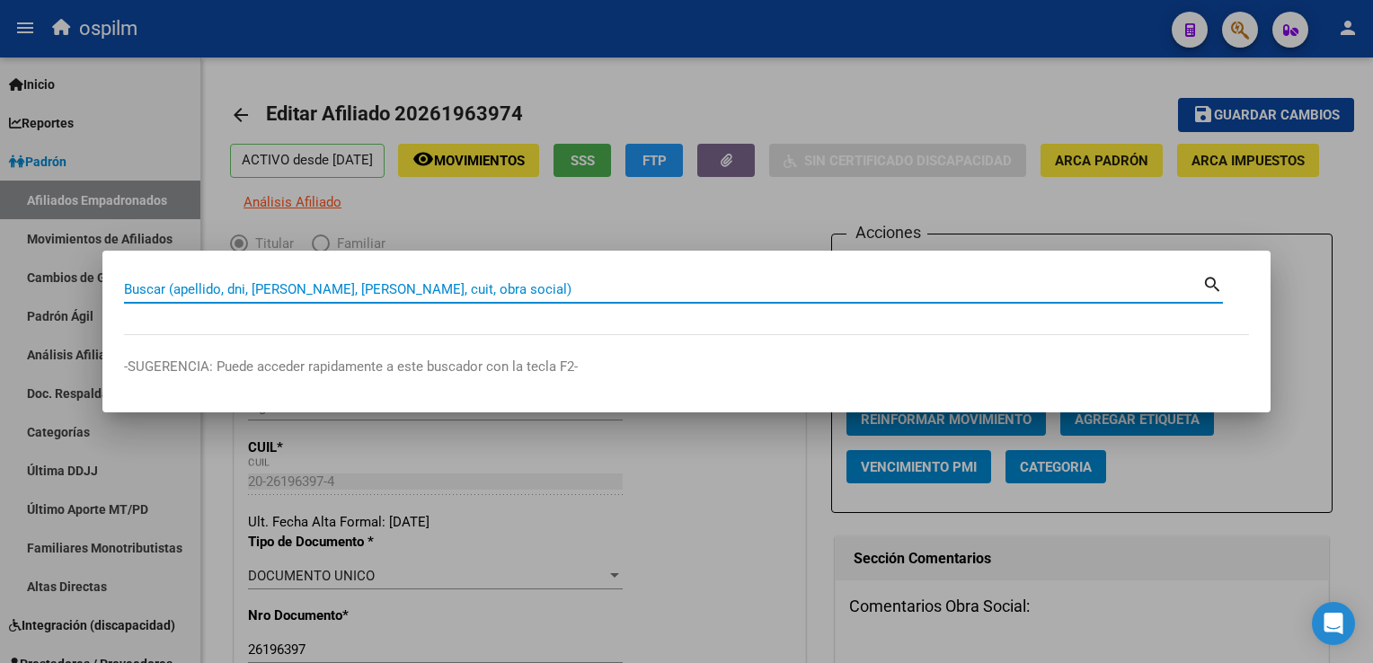
paste input "27330411568"
type input "27330411568"
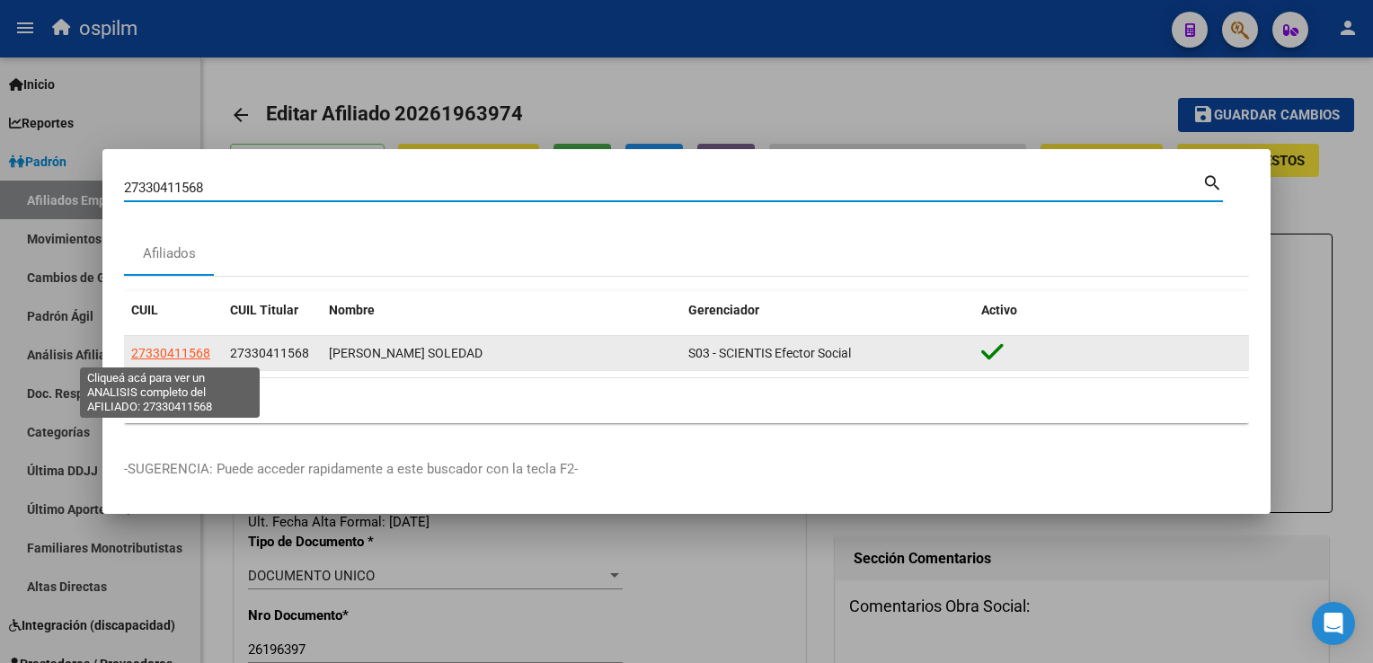
click at [146, 346] on span "27330411568" at bounding box center [170, 353] width 79 height 14
type textarea "27330411568"
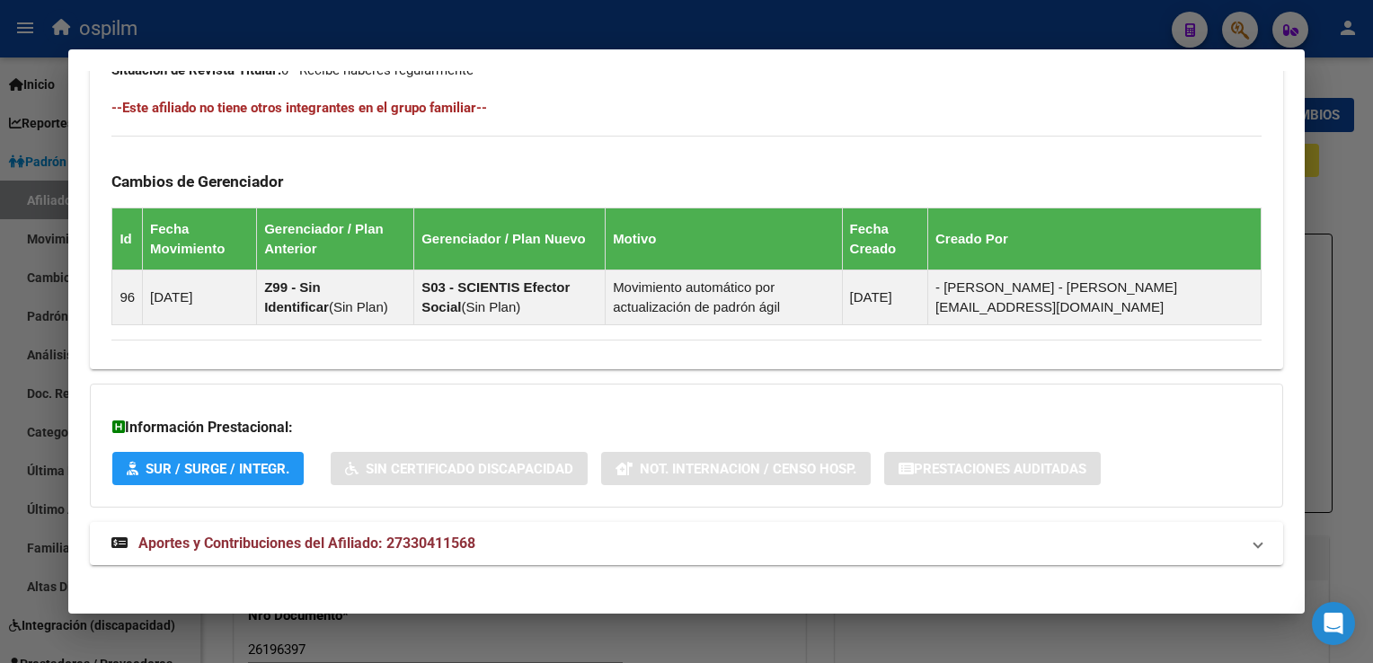
scroll to position [995, 0]
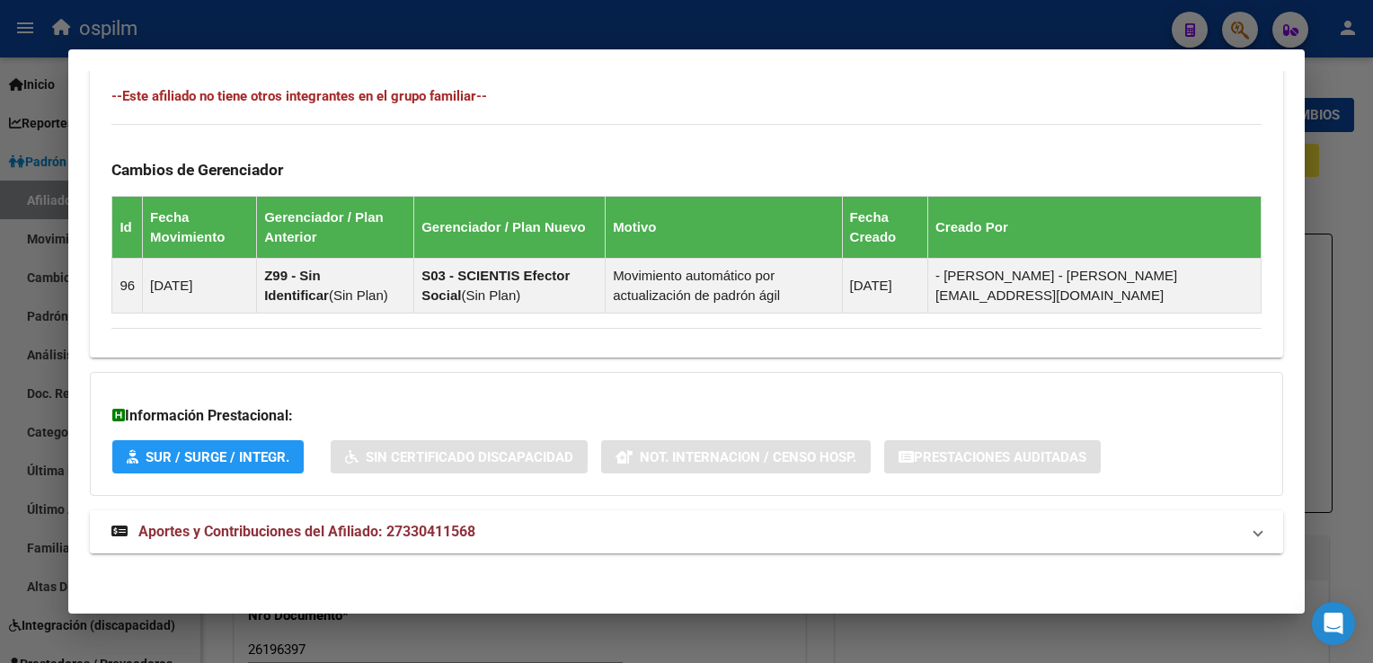
click at [223, 527] on span "Aportes y Contribuciones del Afiliado: 27330411568" at bounding box center [306, 531] width 337 height 17
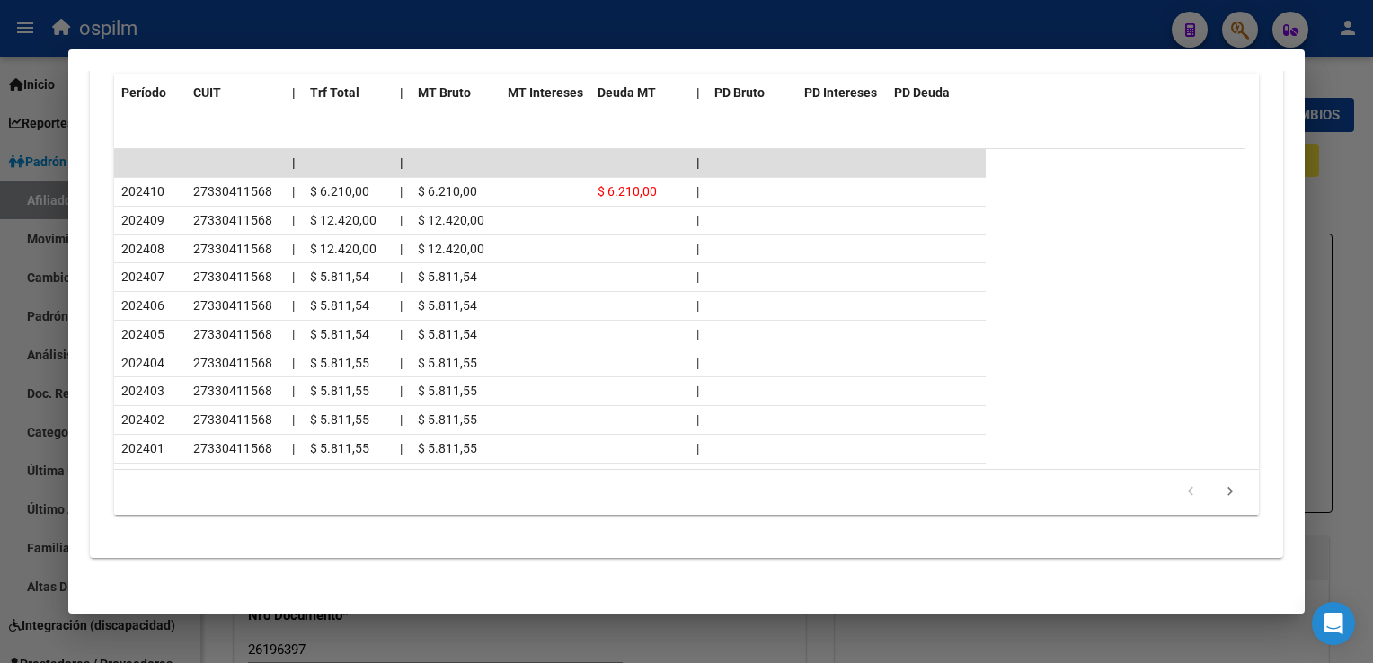
scroll to position [0, 0]
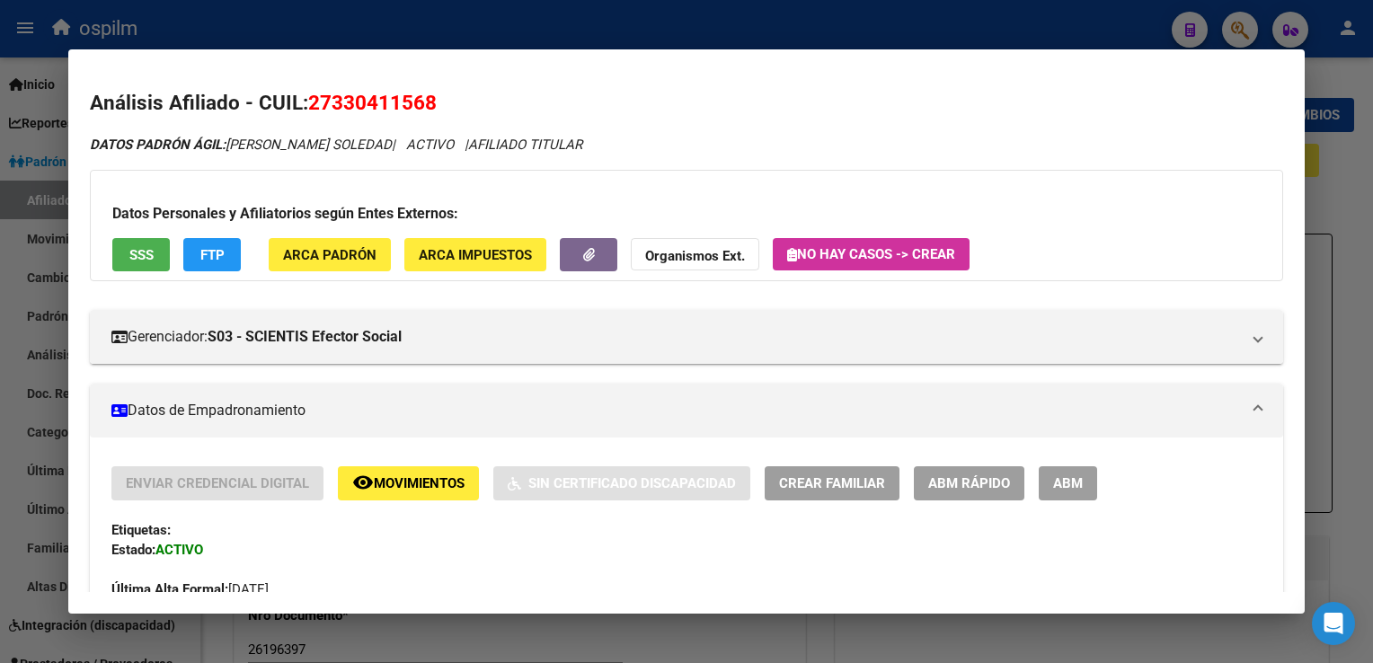
click at [1075, 479] on span "ABM" at bounding box center [1068, 484] width 30 height 16
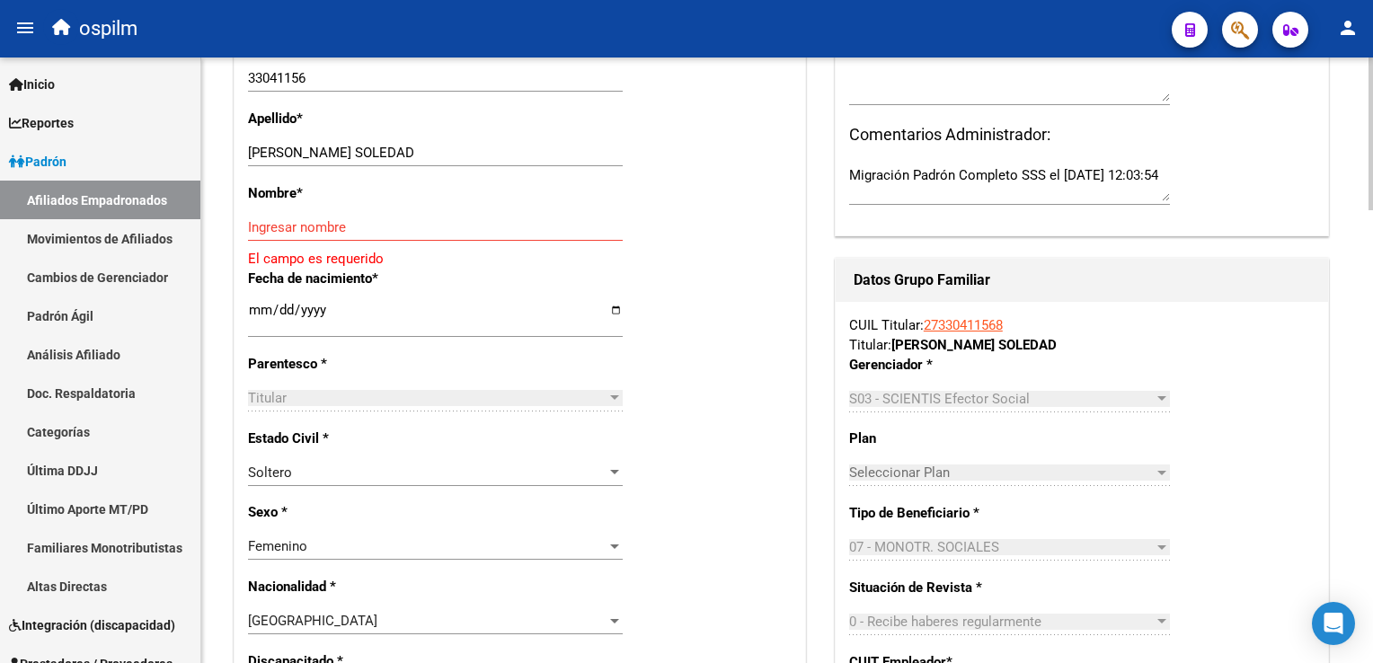
click at [1372, 274] on html "menu ospilm person Firma Express Inicio Calendario SSS Instructivos Contacto OS…" at bounding box center [686, 331] width 1373 height 663
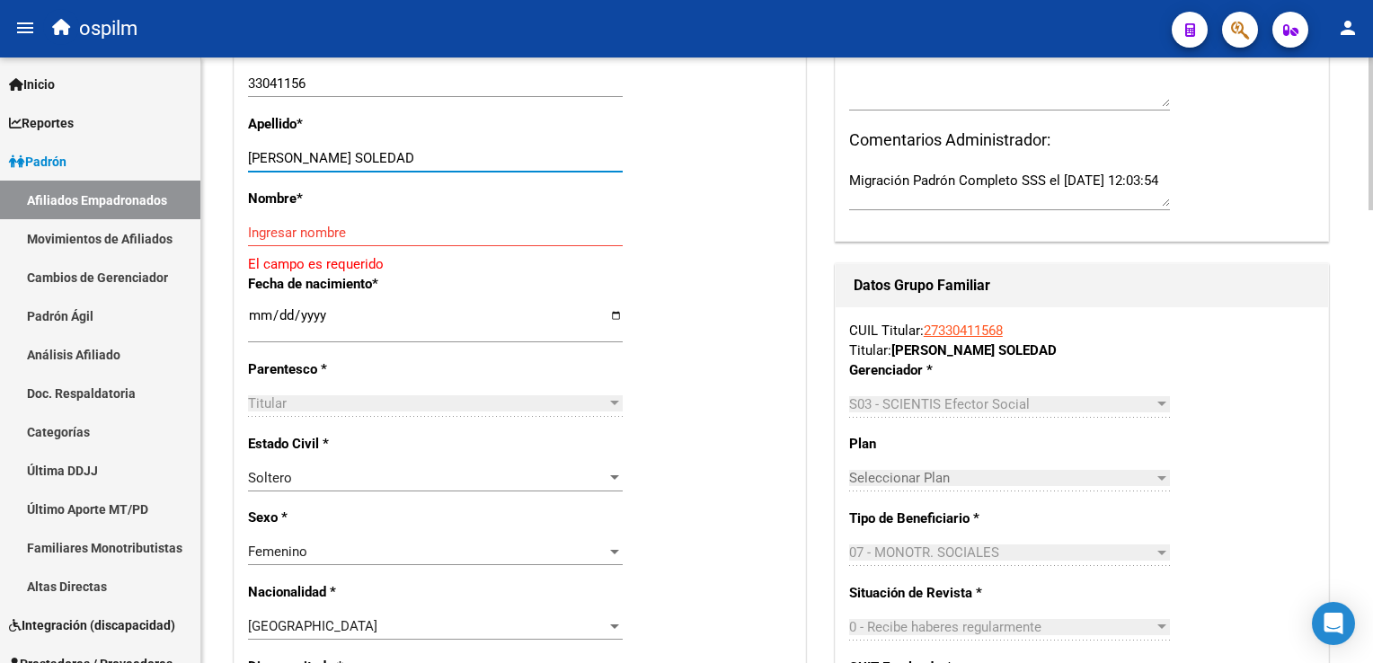
drag, startPoint x: 302, startPoint y: 171, endPoint x: 414, endPoint y: 170, distance: 112.3
click at [414, 166] on input "[PERSON_NAME] SOLEDAD" at bounding box center [435, 158] width 375 height 16
type input "[PERSON_NAME]"
click at [266, 254] on div "Ingresar nombre" at bounding box center [435, 241] width 375 height 44
drag, startPoint x: 266, startPoint y: 254, endPoint x: 255, endPoint y: 240, distance: 18.0
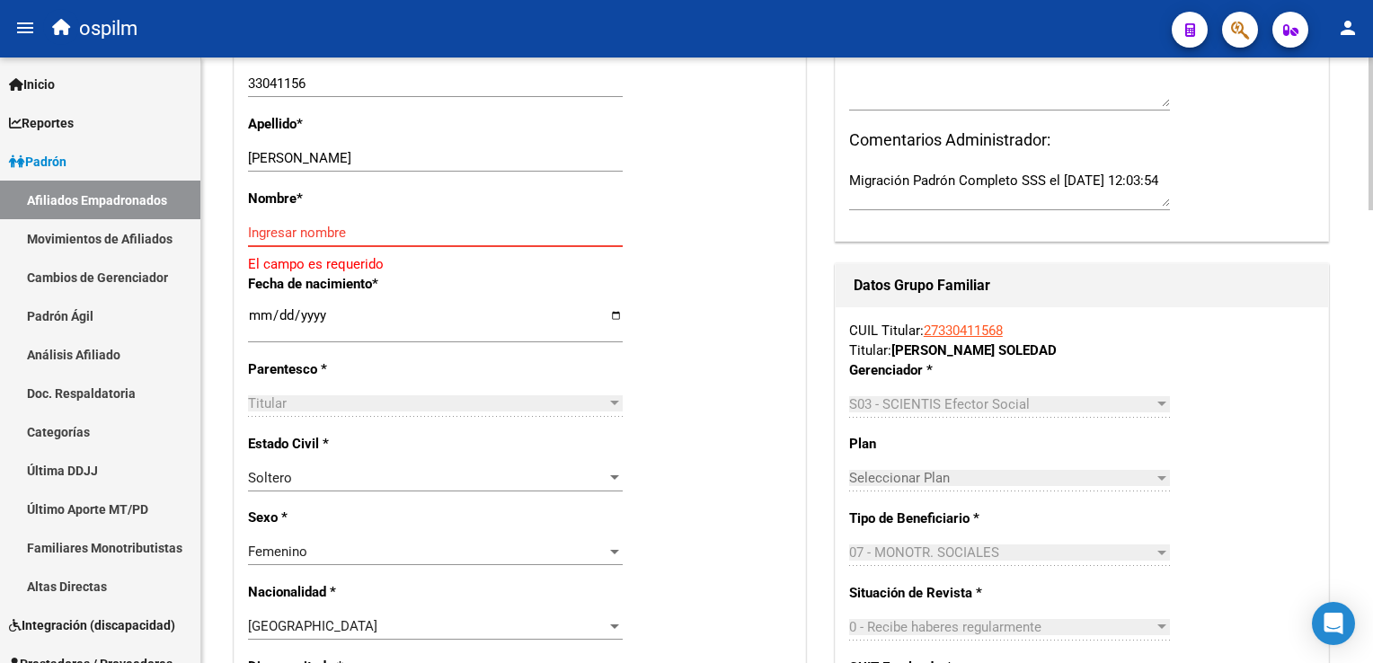
paste input "[PERSON_NAME]"
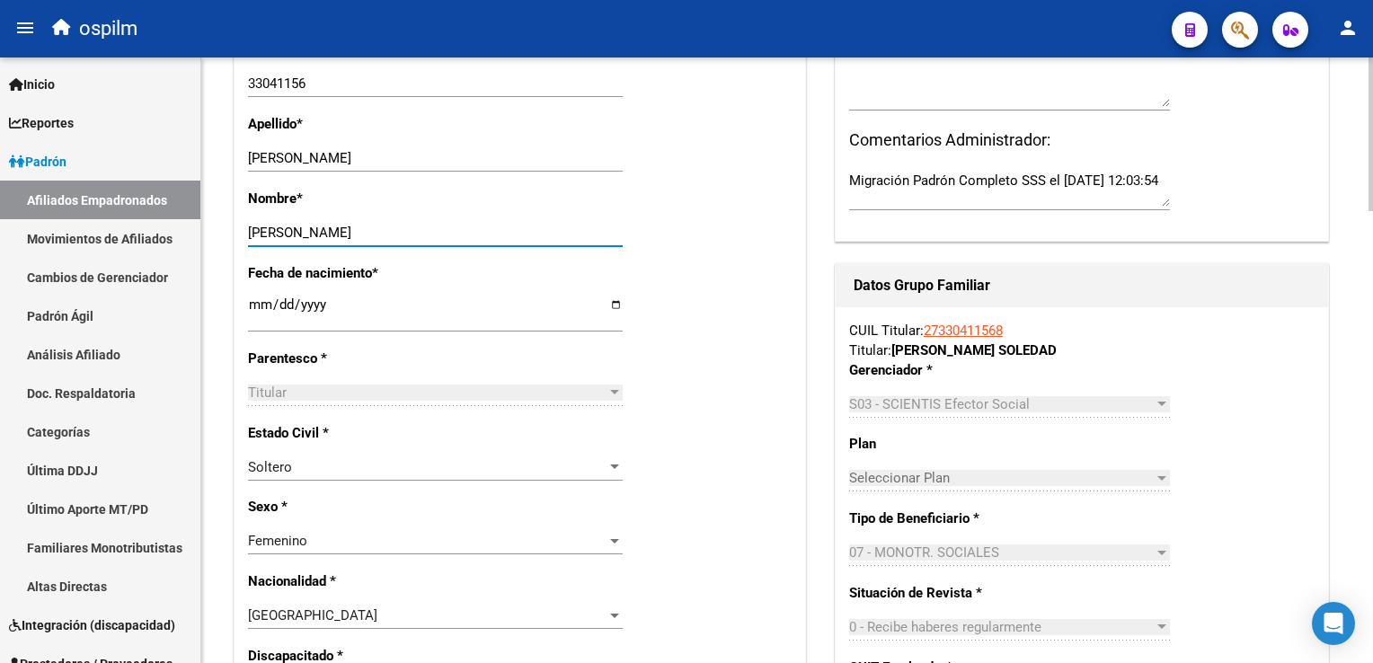
type input "[PERSON_NAME]"
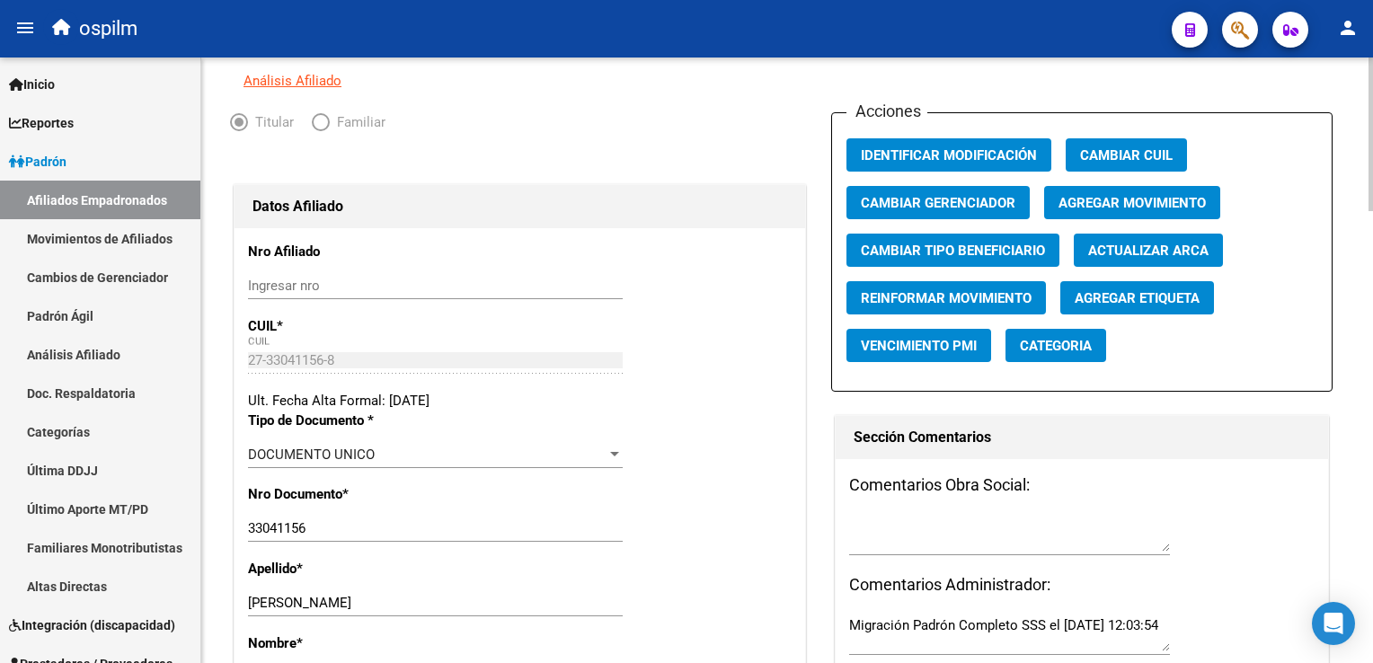
scroll to position [144, 0]
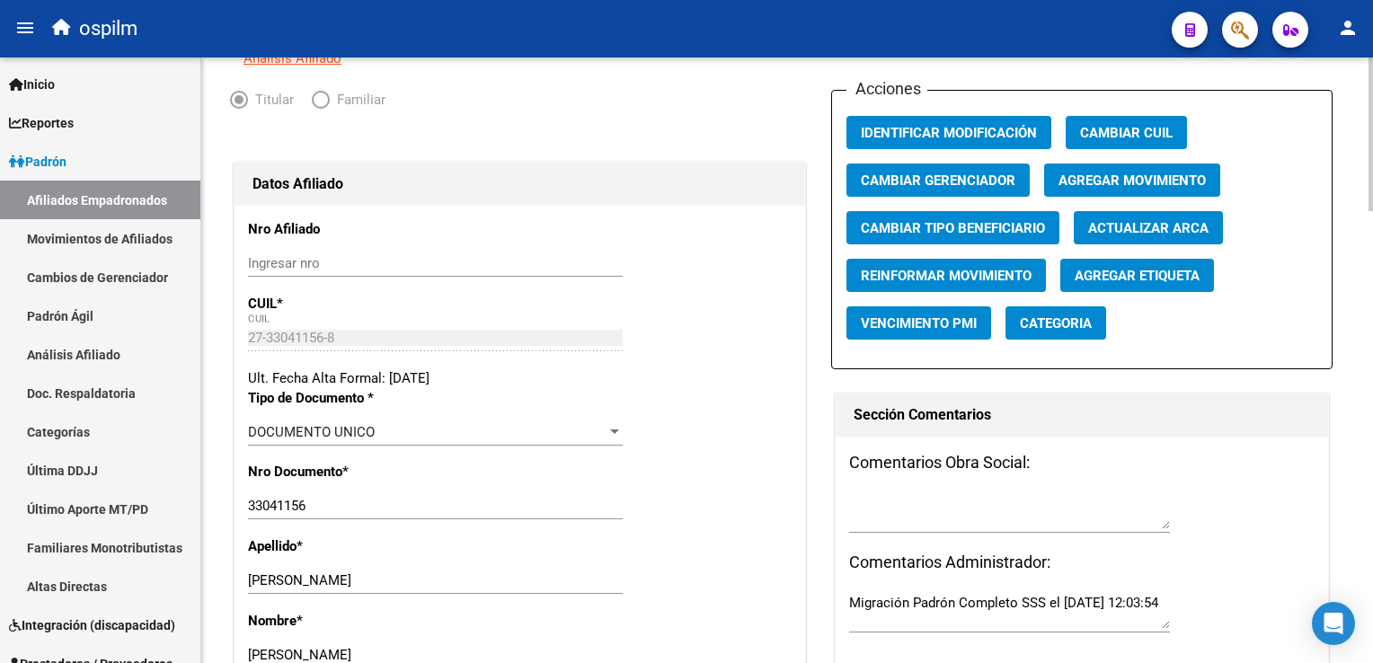
click at [1372, 129] on html "menu ospilm person Firma Express Inicio Calendario SSS Instructivos Contacto OS…" at bounding box center [686, 331] width 1373 height 663
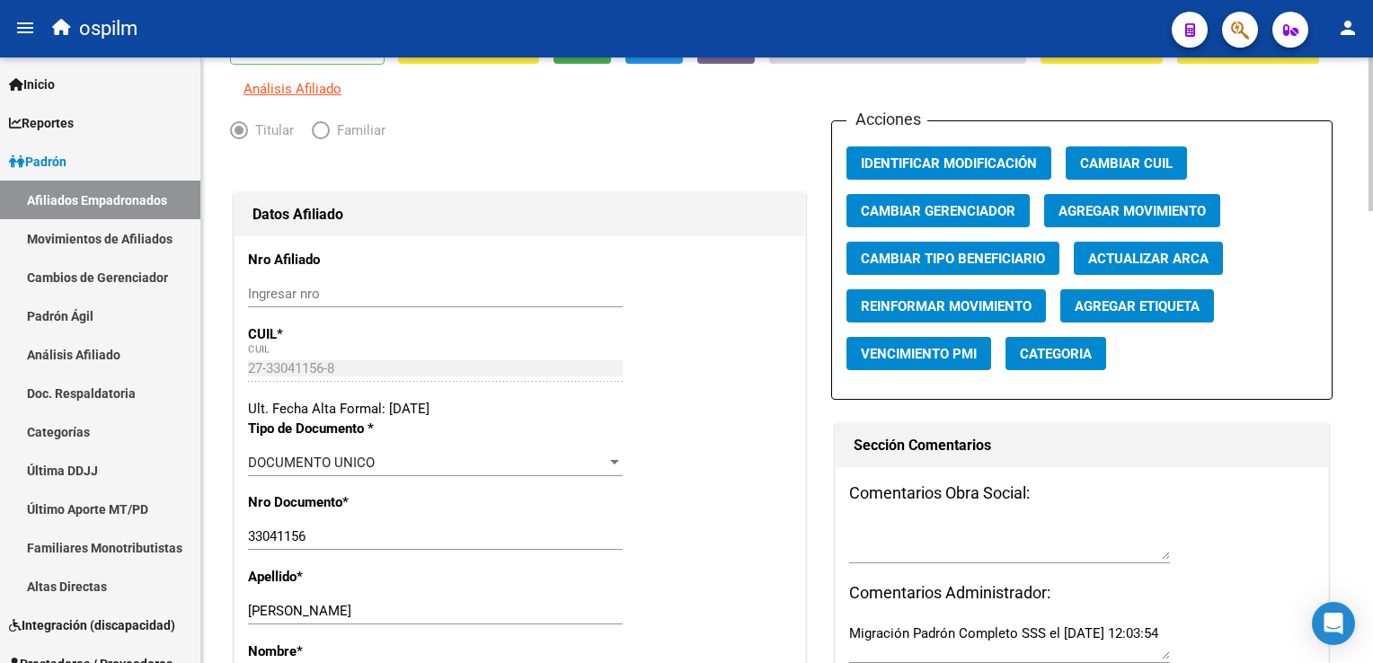
scroll to position [93, 0]
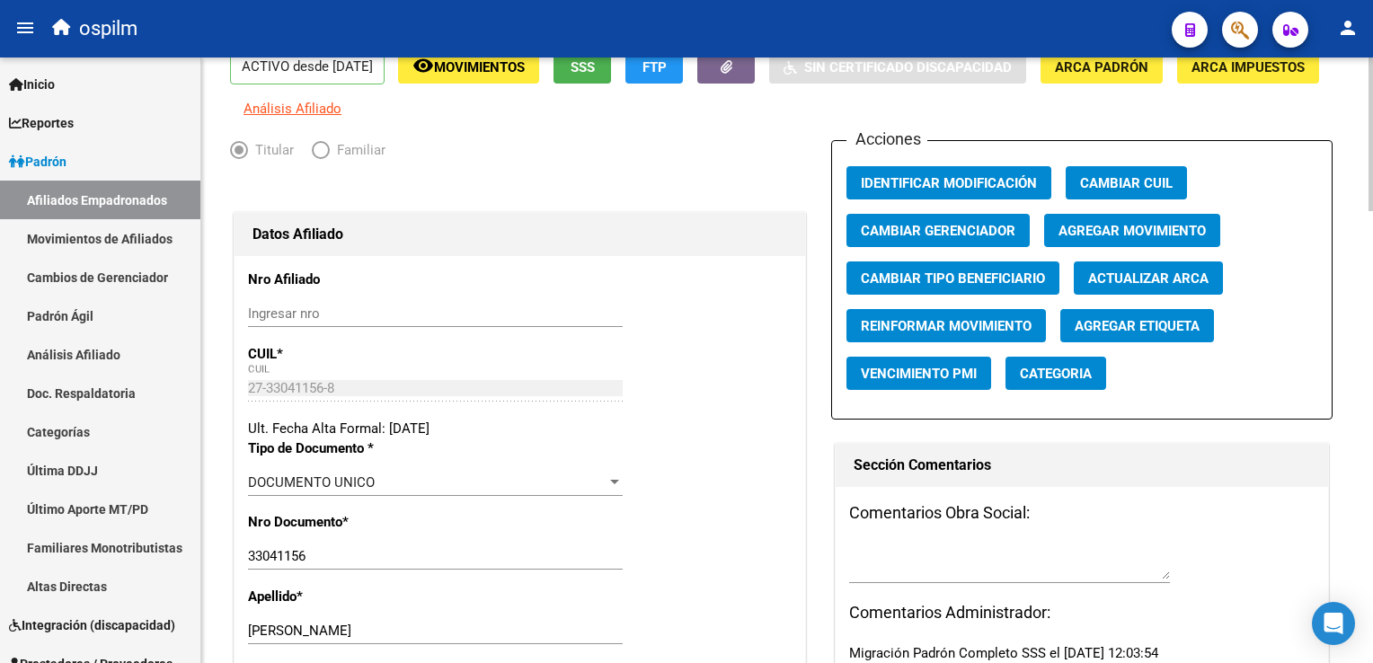
click at [1370, 110] on div at bounding box center [1370, 159] width 4 height 154
click at [1229, 27] on button "button" at bounding box center [1240, 30] width 36 height 36
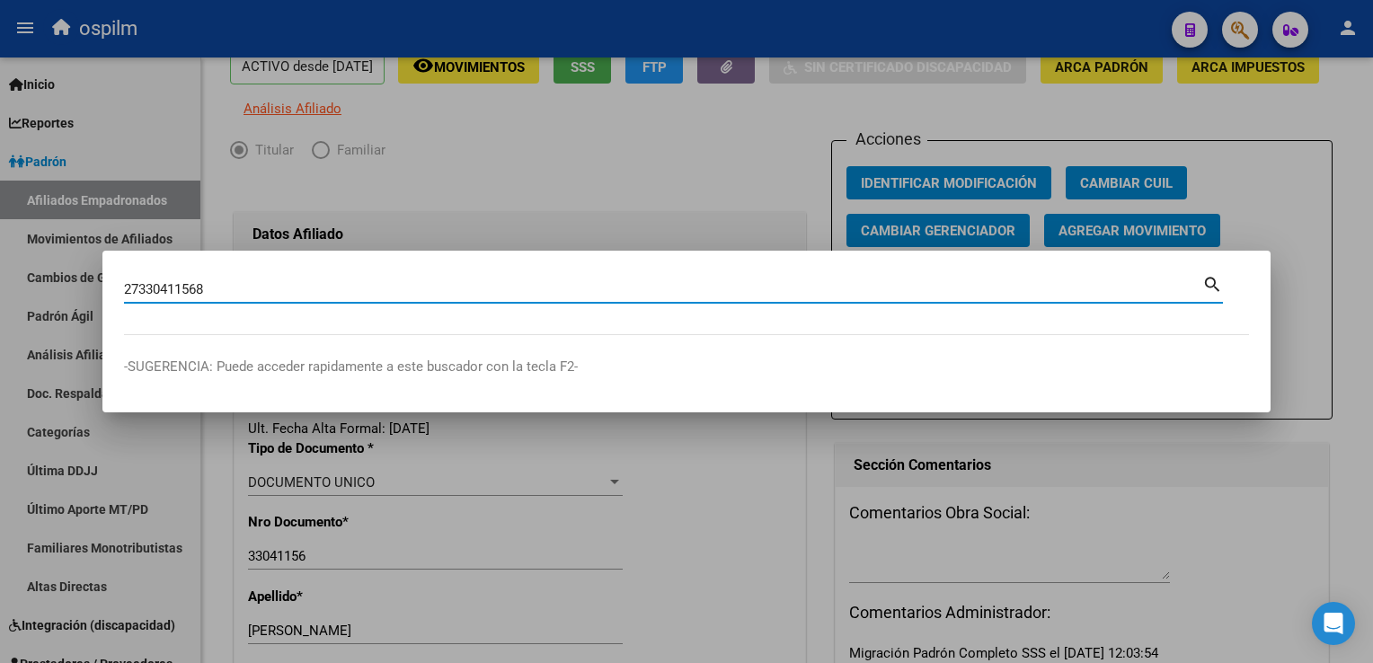
type input "27330411568"
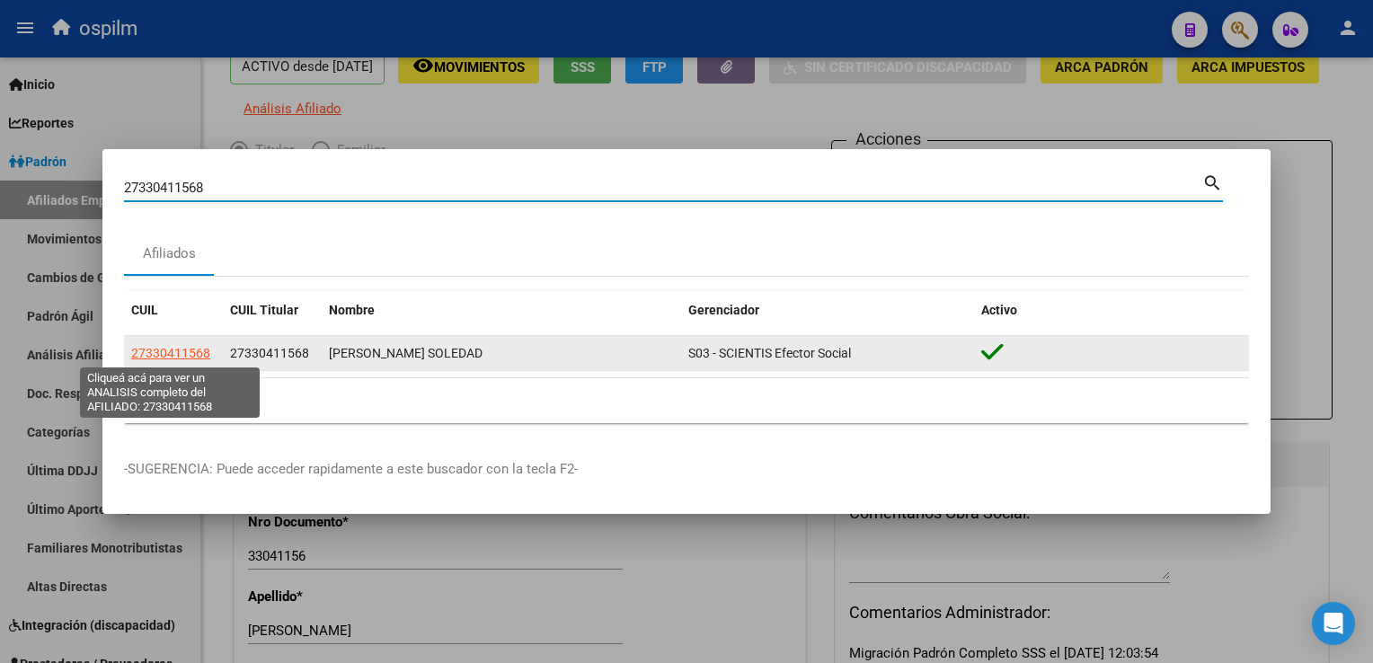
click at [193, 354] on span "27330411568" at bounding box center [170, 353] width 79 height 14
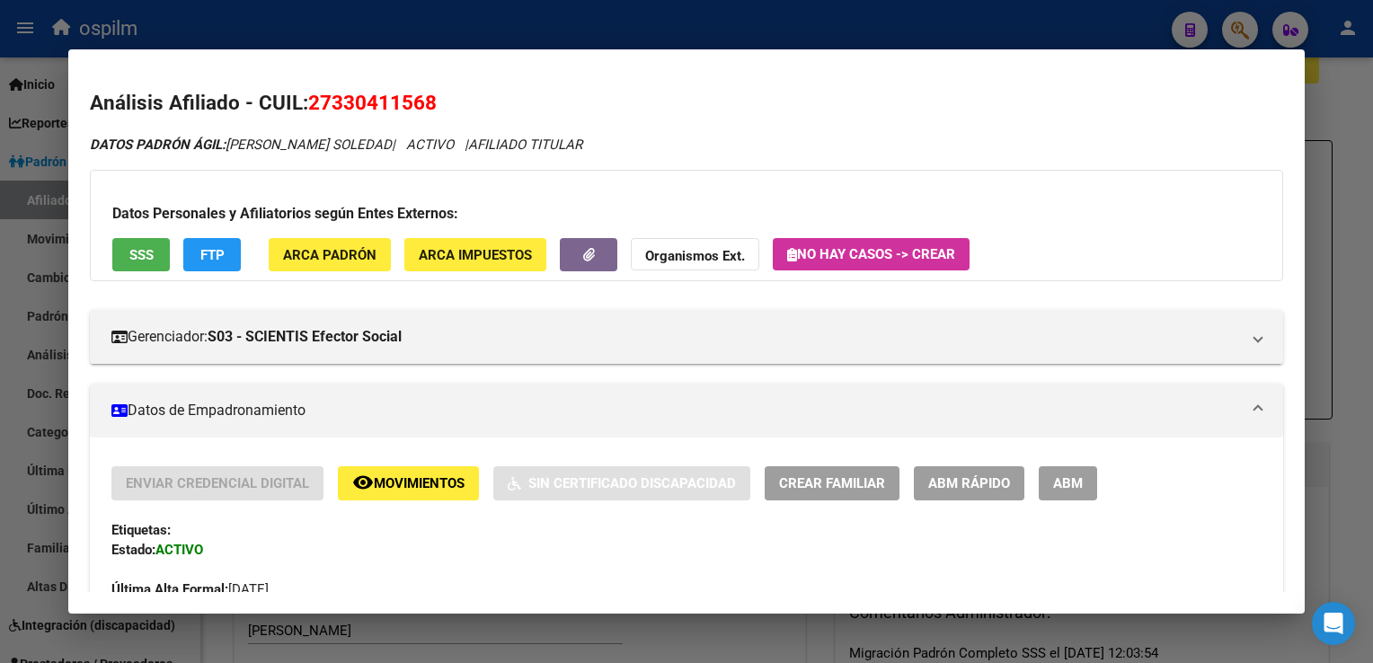
click at [139, 247] on span "SSS" at bounding box center [141, 255] width 24 height 16
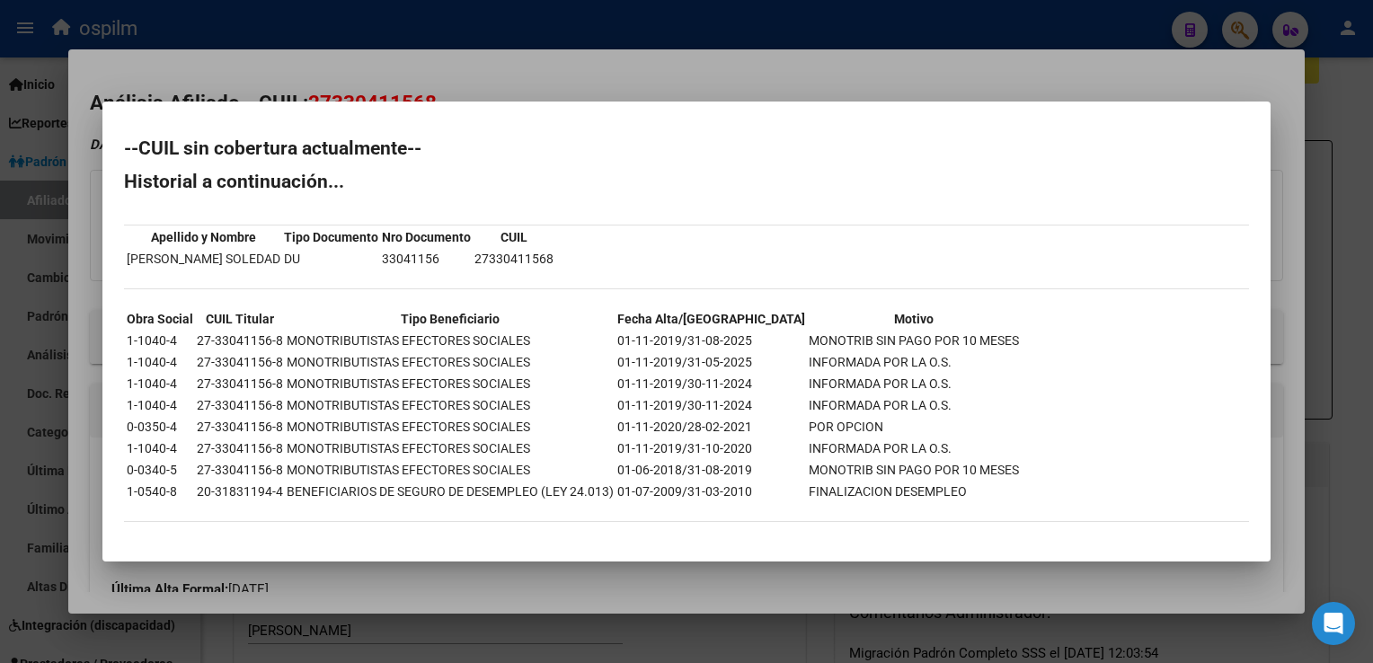
click at [489, 78] on div at bounding box center [686, 331] width 1373 height 663
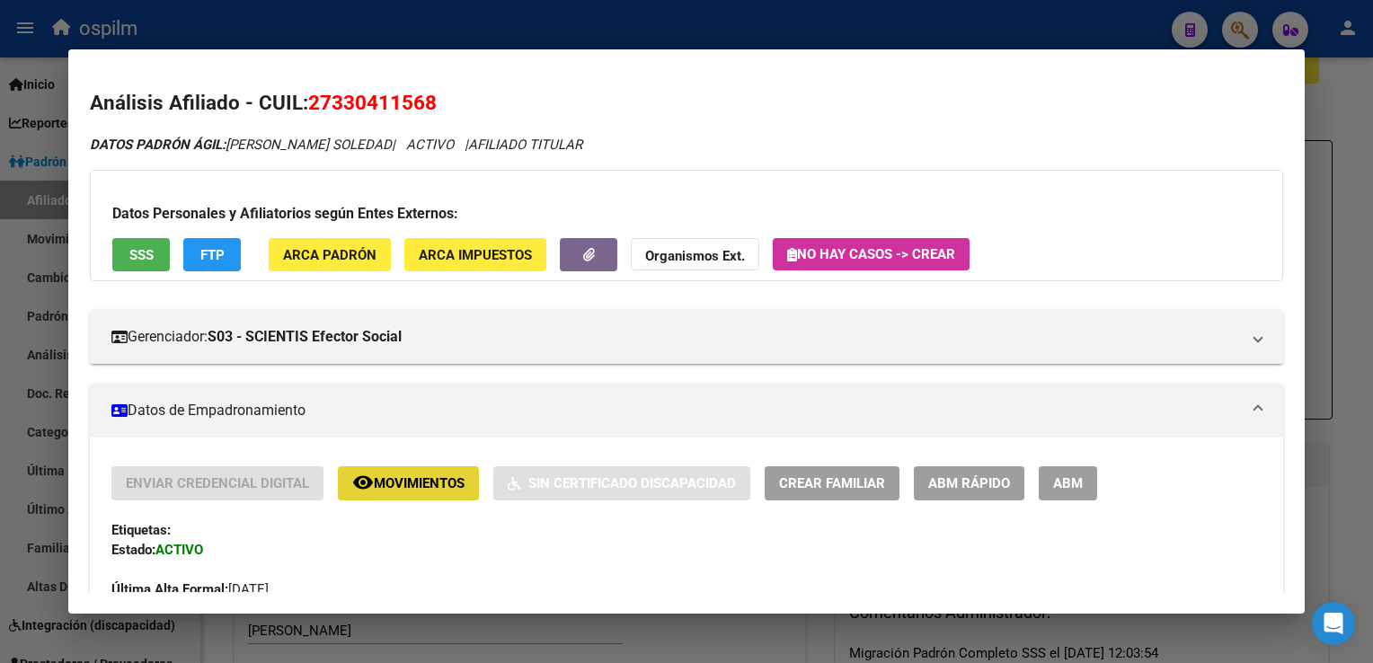
click at [381, 493] on button "remove_red_eye Movimientos" at bounding box center [408, 482] width 141 height 33
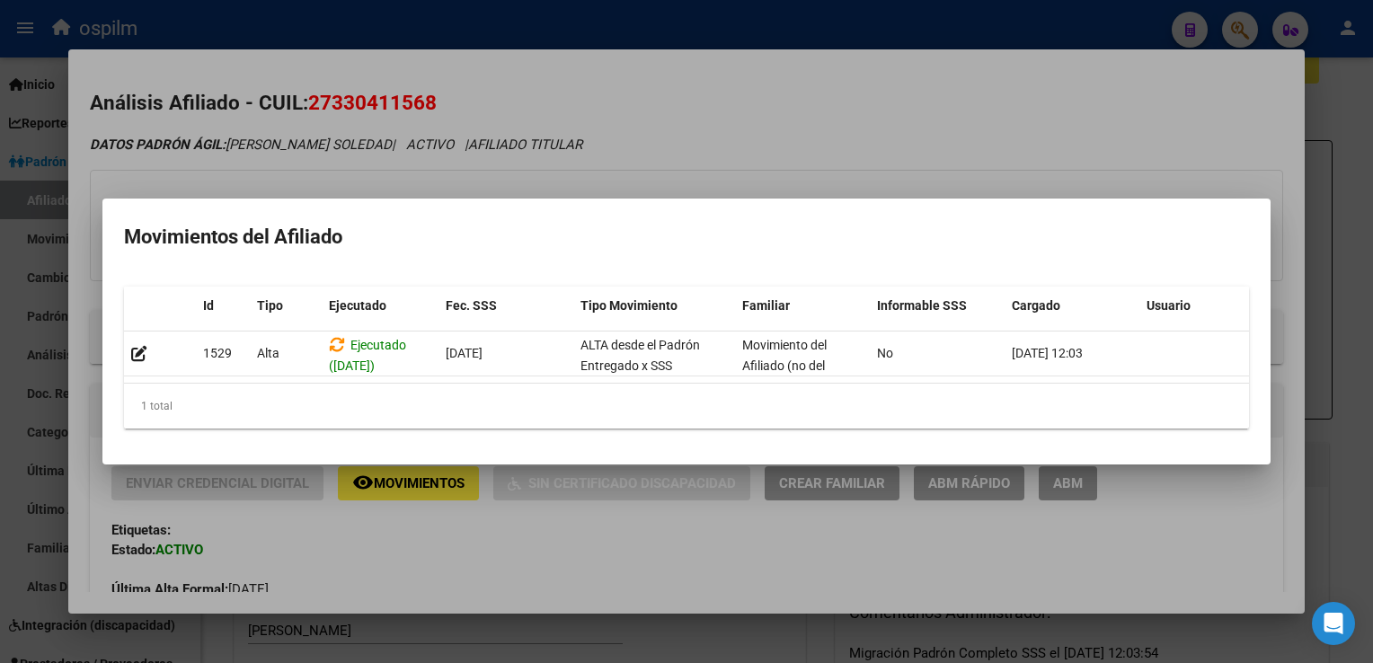
click at [704, 119] on div at bounding box center [686, 331] width 1373 height 663
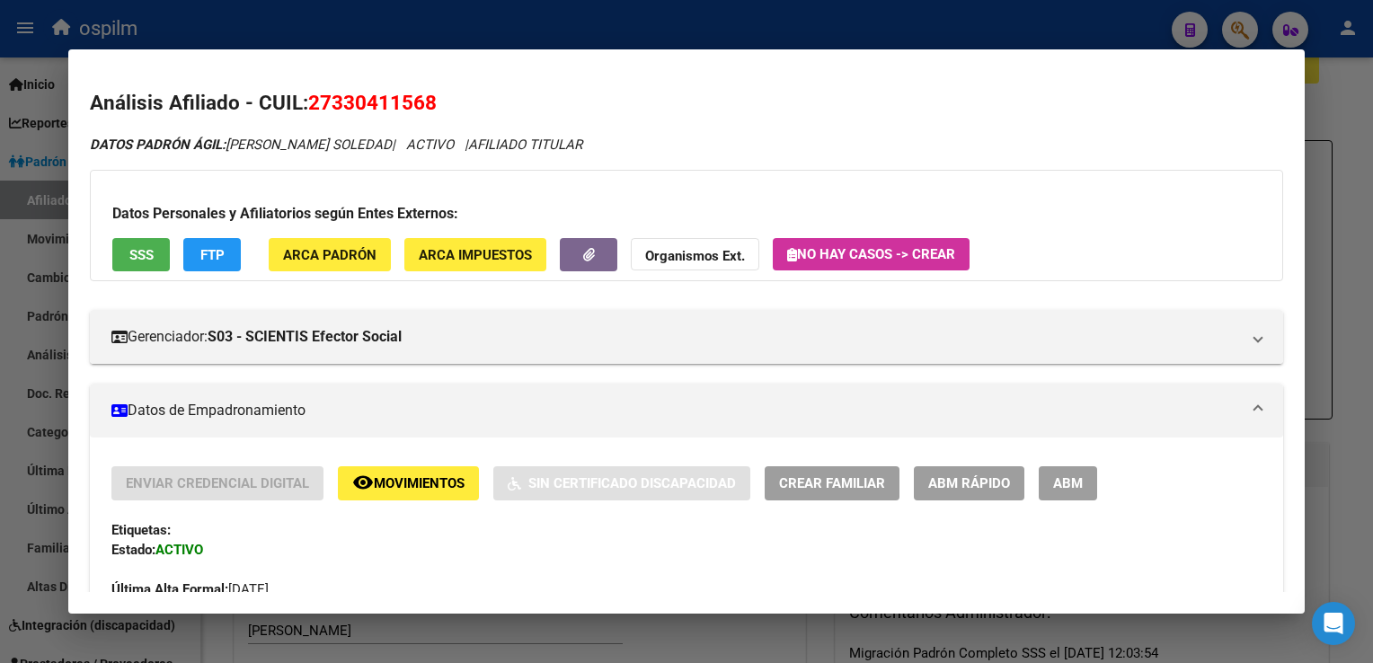
click at [216, 254] on span "FTP" at bounding box center [212, 255] width 24 height 16
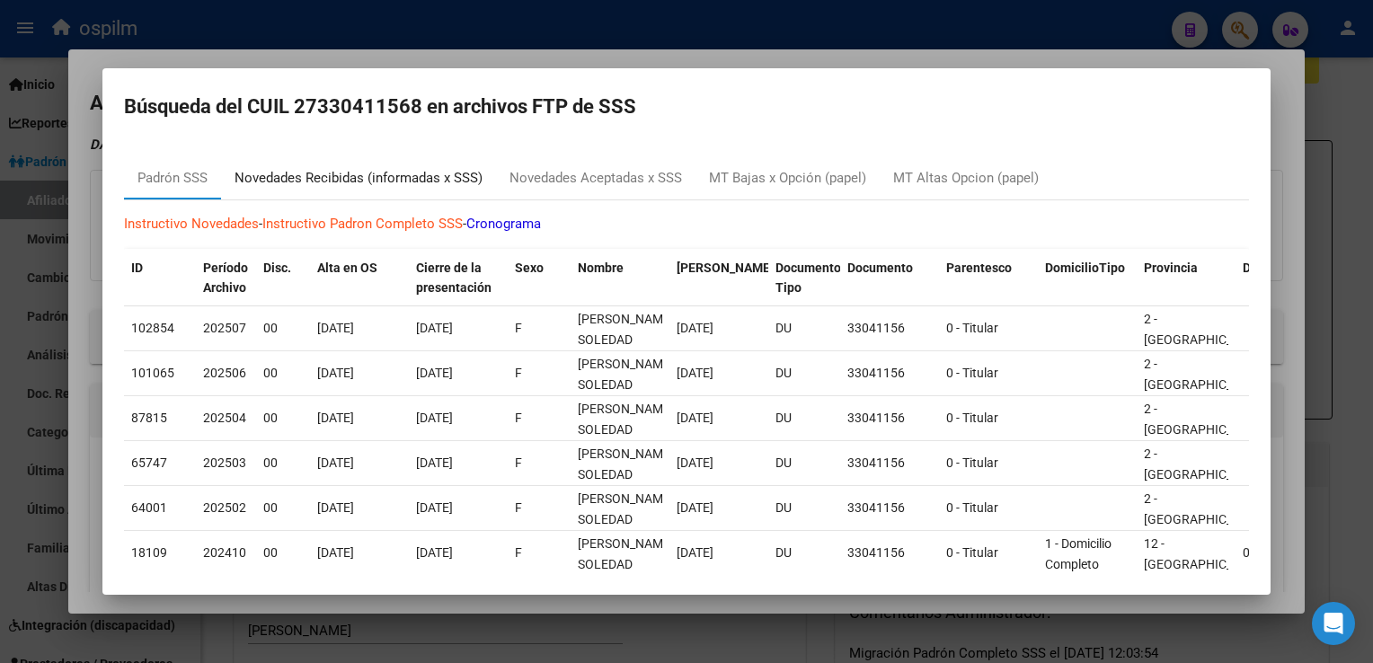
click at [320, 177] on div "Novedades Recibidas (informadas x SSS)" at bounding box center [358, 178] width 248 height 21
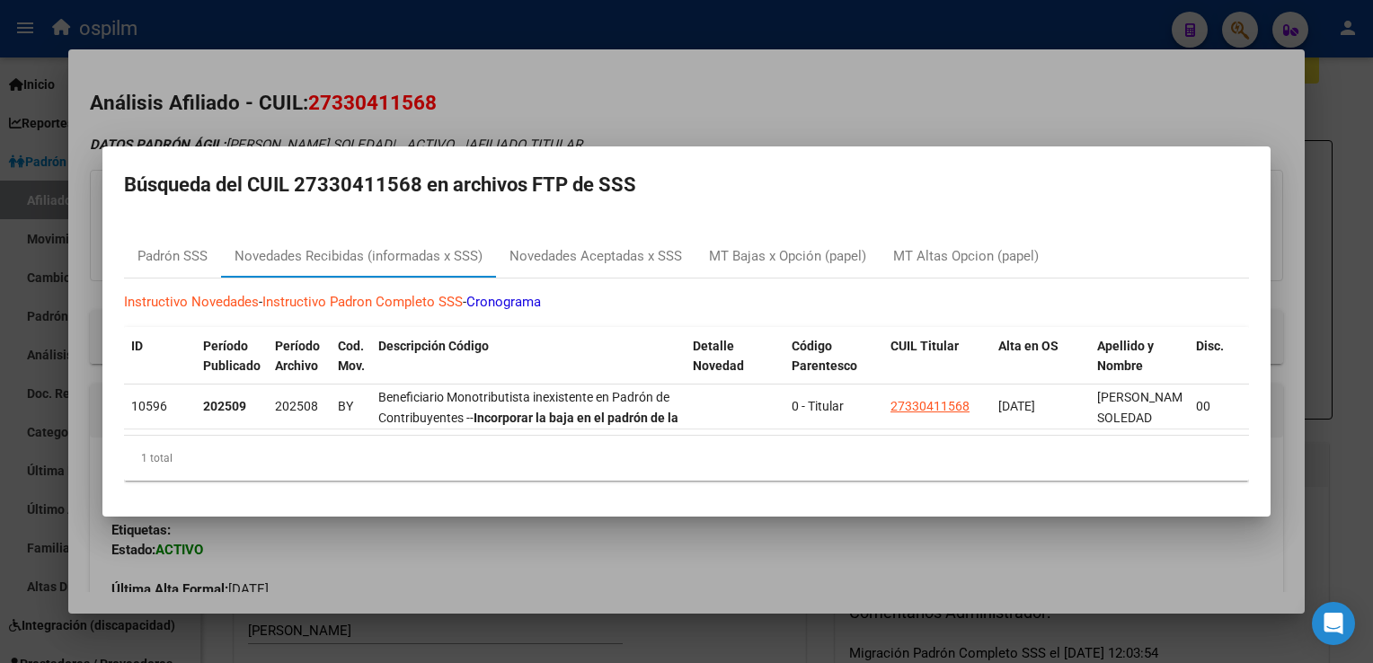
click at [622, 92] on div at bounding box center [686, 331] width 1373 height 663
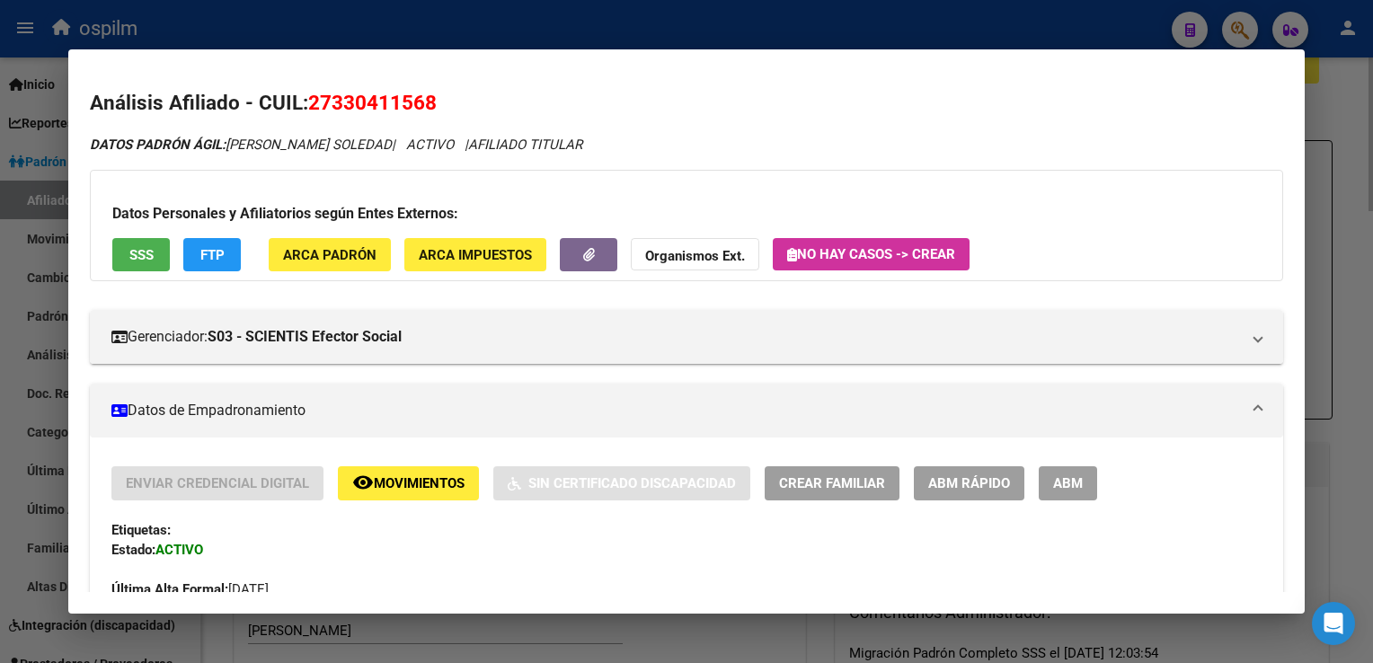
drag, startPoint x: 1077, startPoint y: 482, endPoint x: 1372, endPoint y: 92, distance: 488.8
click at [1087, 468] on button "ABM" at bounding box center [1068, 482] width 58 height 33
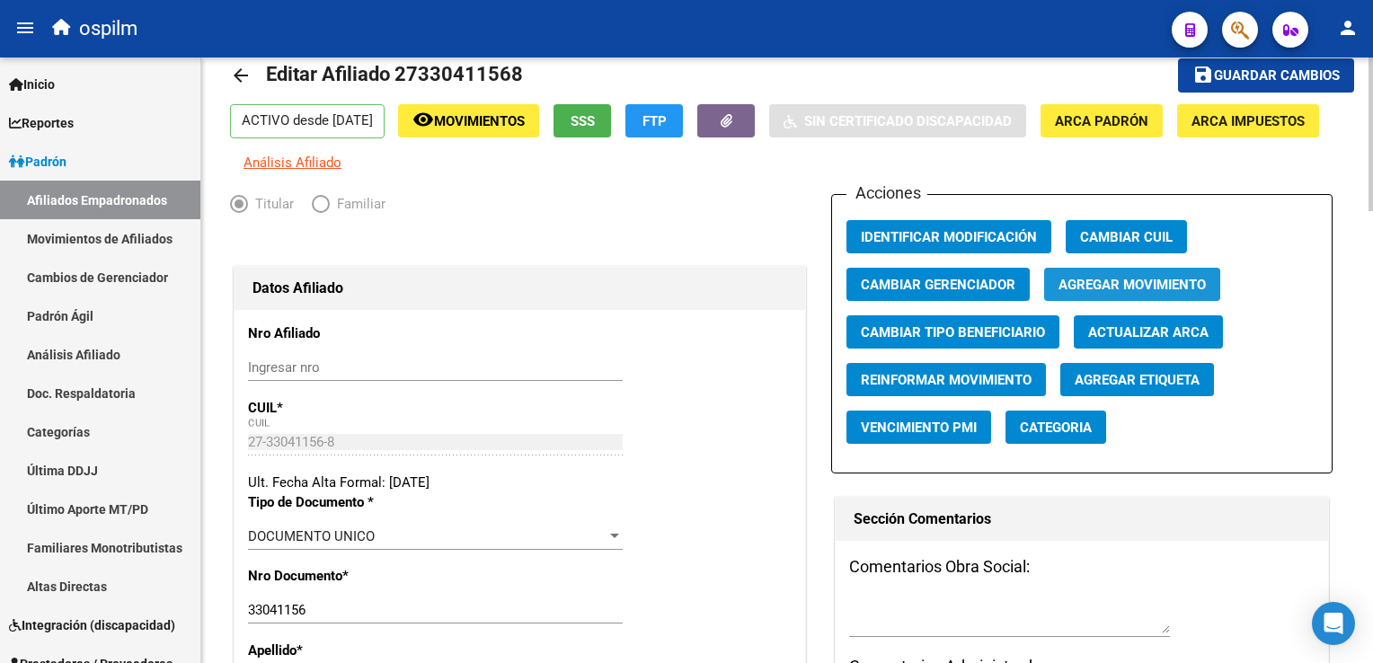
click at [1131, 292] on span "Agregar Movimiento" at bounding box center [1131, 285] width 147 height 16
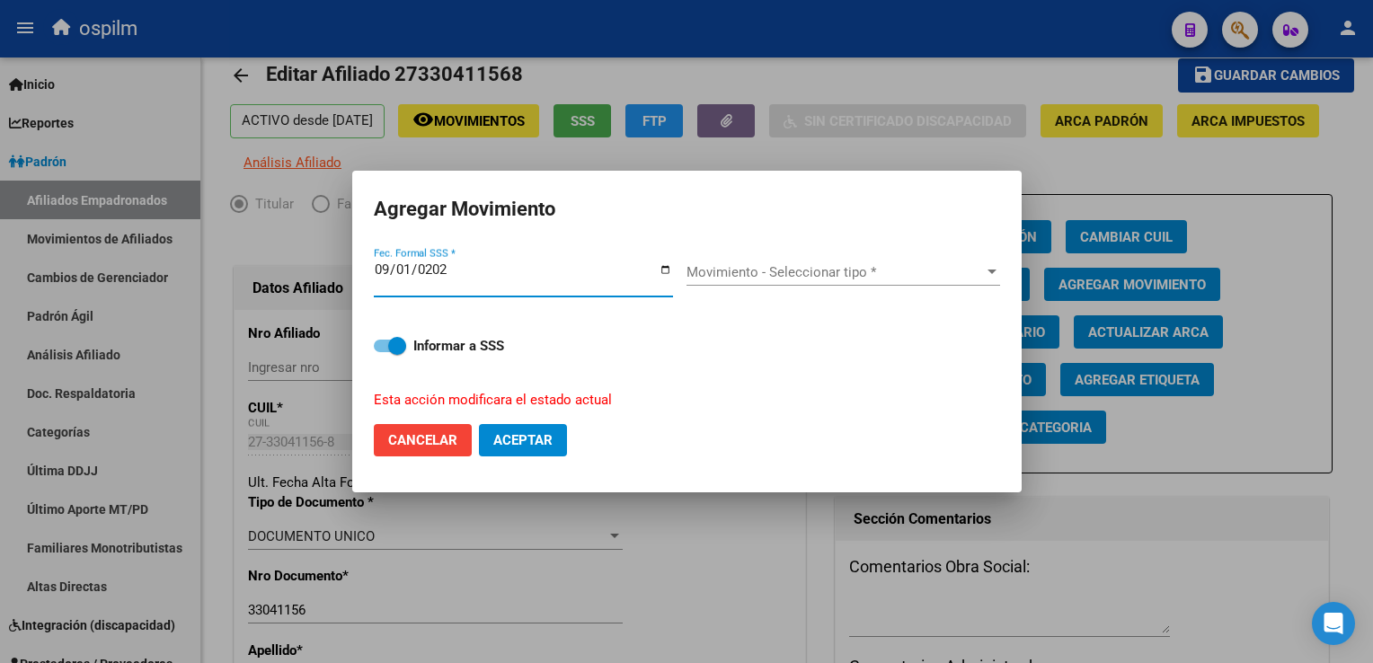
type input "[DATE]"
click at [903, 277] on span "Movimiento - Seleccionar tipo *" at bounding box center [834, 272] width 297 height 16
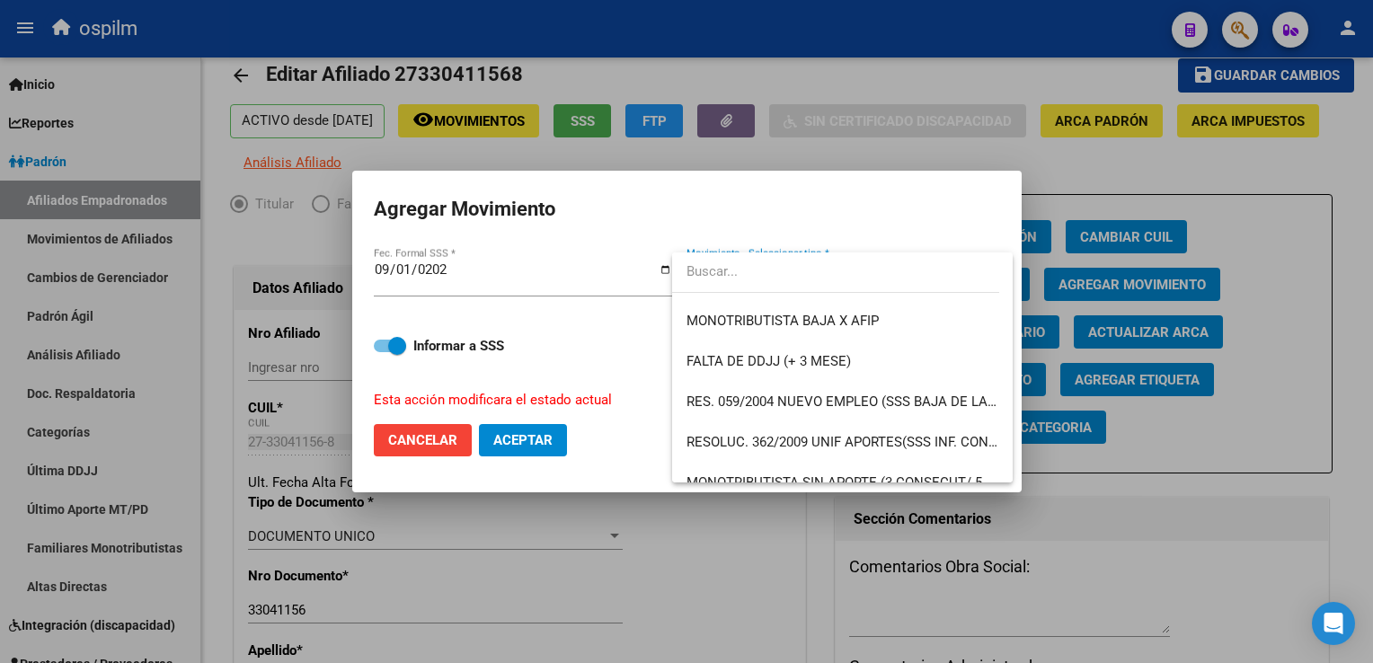
scroll to position [500, 0]
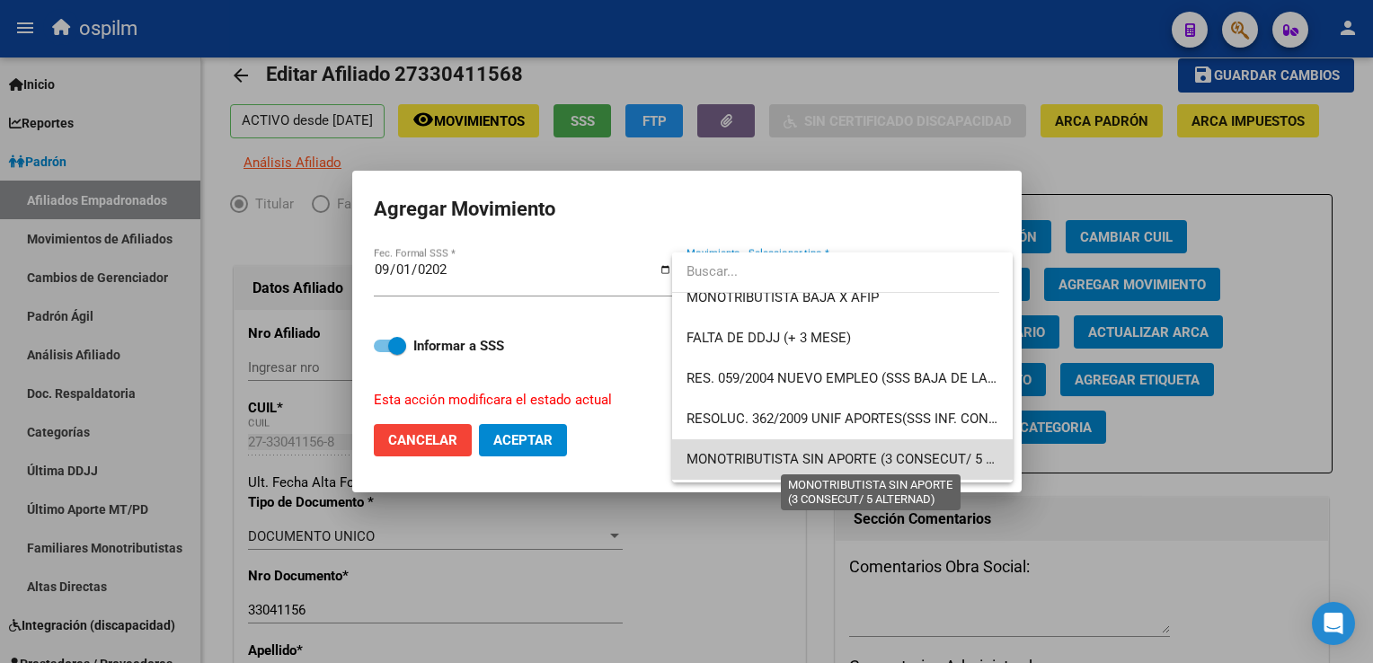
click at [939, 451] on span "MONOTRIBUTISTA SIN APORTE (3 CONSECUT/ 5 ALTERNAD)" at bounding box center [871, 459] width 370 height 16
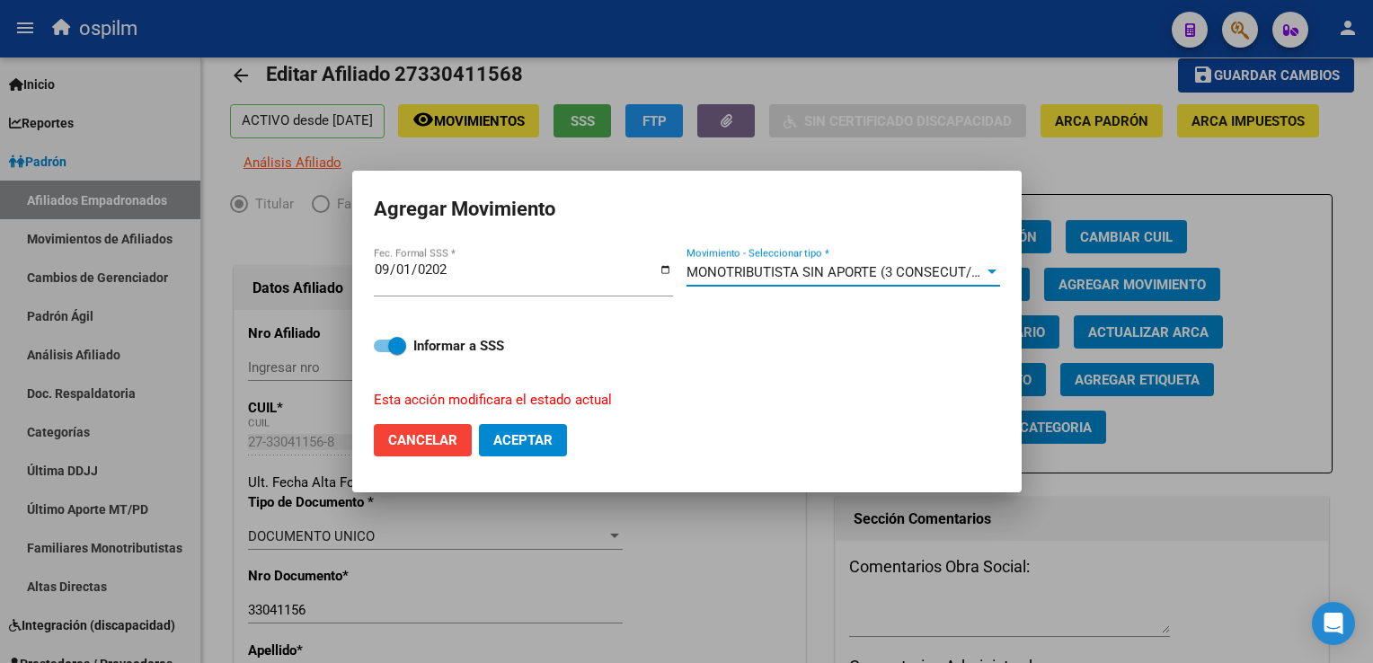
click at [544, 437] on span "Aceptar" at bounding box center [522, 440] width 59 height 16
checkbox input "false"
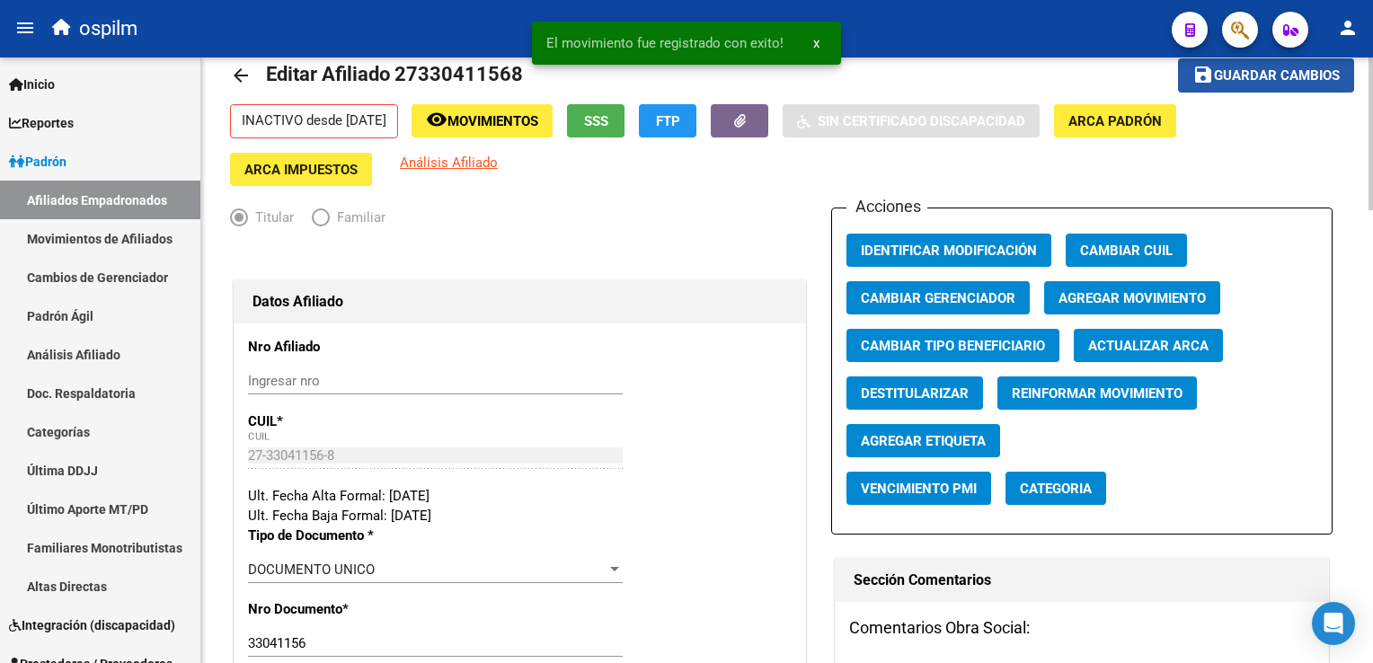
drag, startPoint x: 1284, startPoint y: 77, endPoint x: 671, endPoint y: 240, distance: 634.0
click at [1282, 77] on span "Guardar cambios" at bounding box center [1277, 76] width 126 height 16
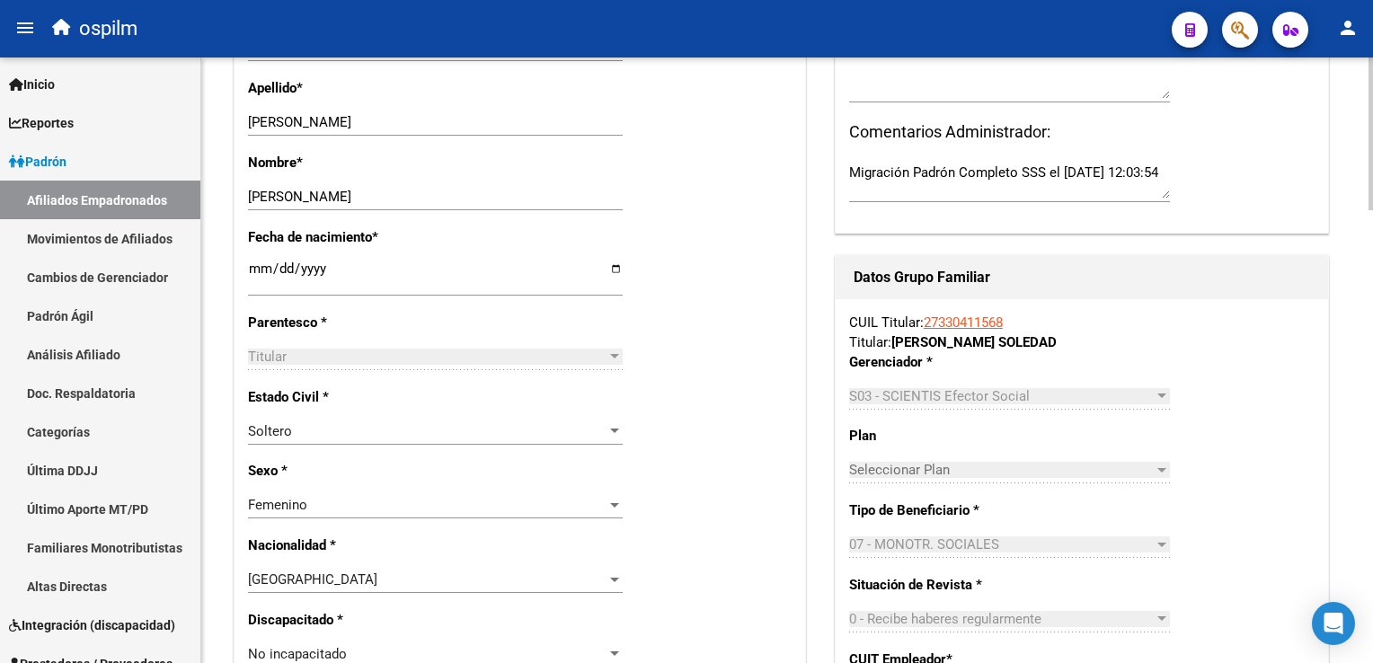
scroll to position [581, 0]
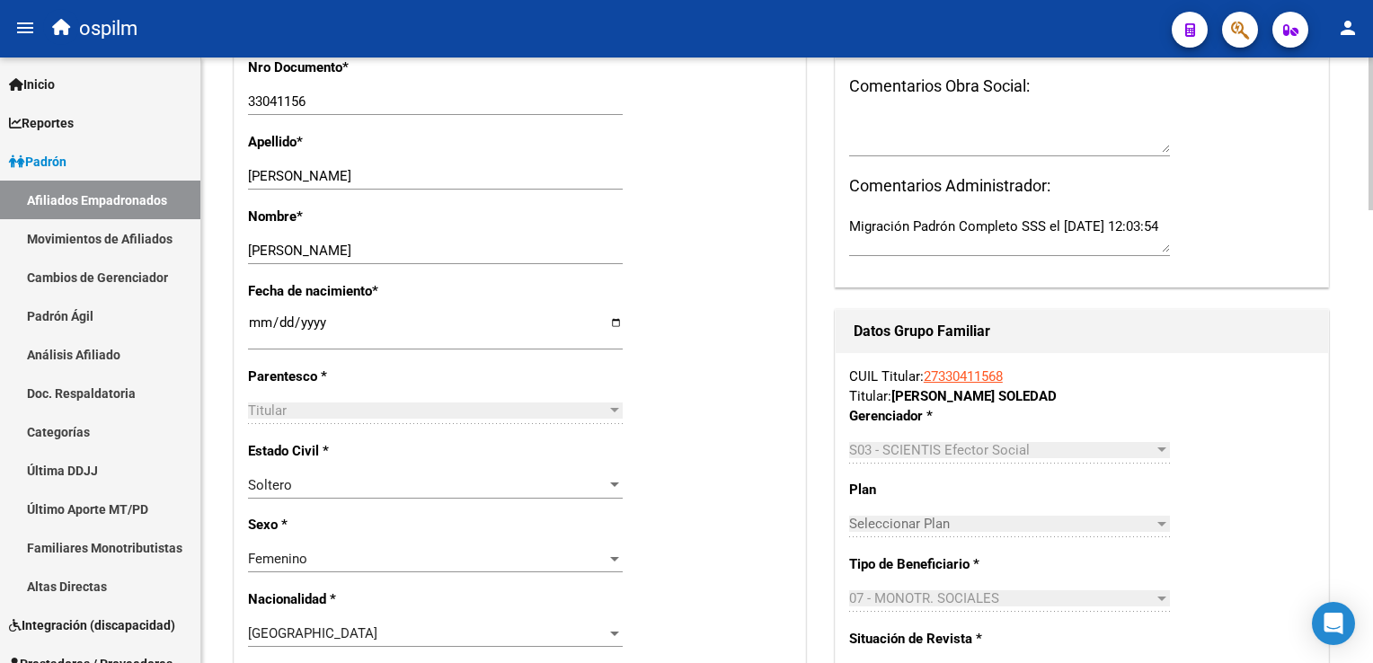
click at [1372, 212] on html "menu ospilm person Firma Express Inicio Calendario SSS Instructivos Contacto OS…" at bounding box center [686, 331] width 1373 height 663
click at [1226, 33] on button "button" at bounding box center [1240, 30] width 36 height 36
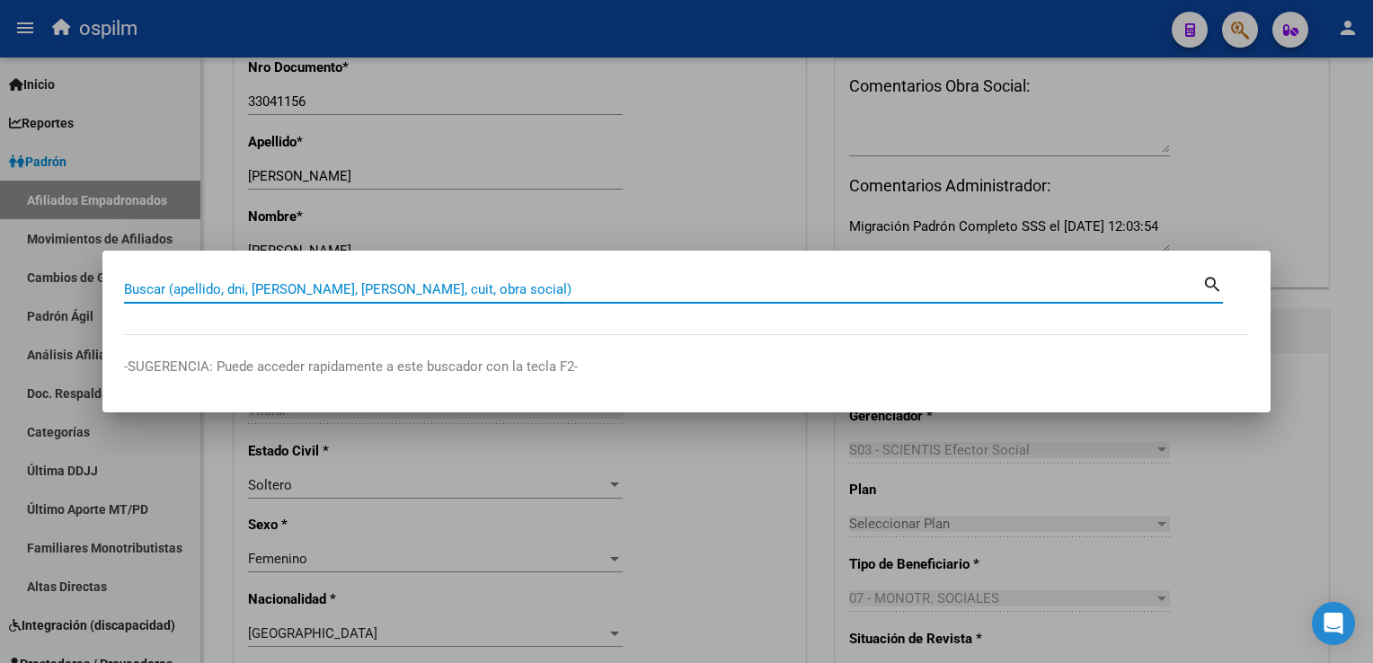
paste input "20357587094"
type input "20357587094"
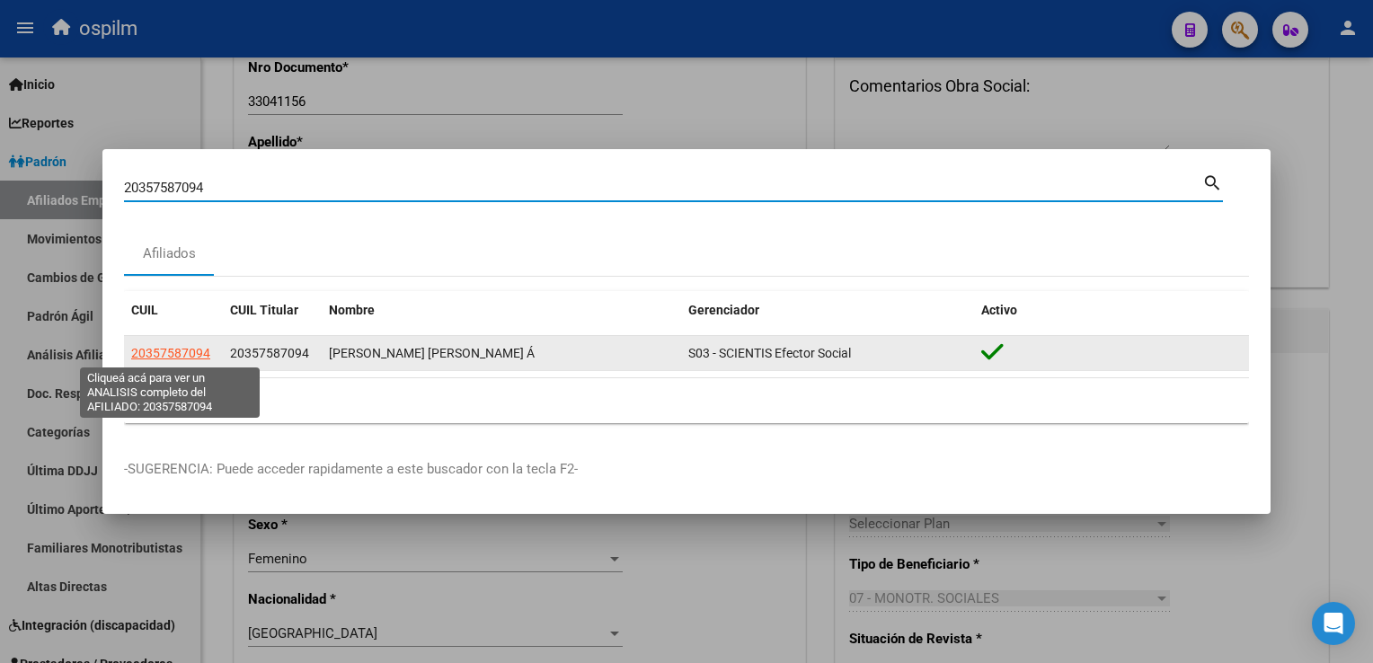
click at [152, 354] on span "20357587094" at bounding box center [170, 353] width 79 height 14
type textarea "20357587094"
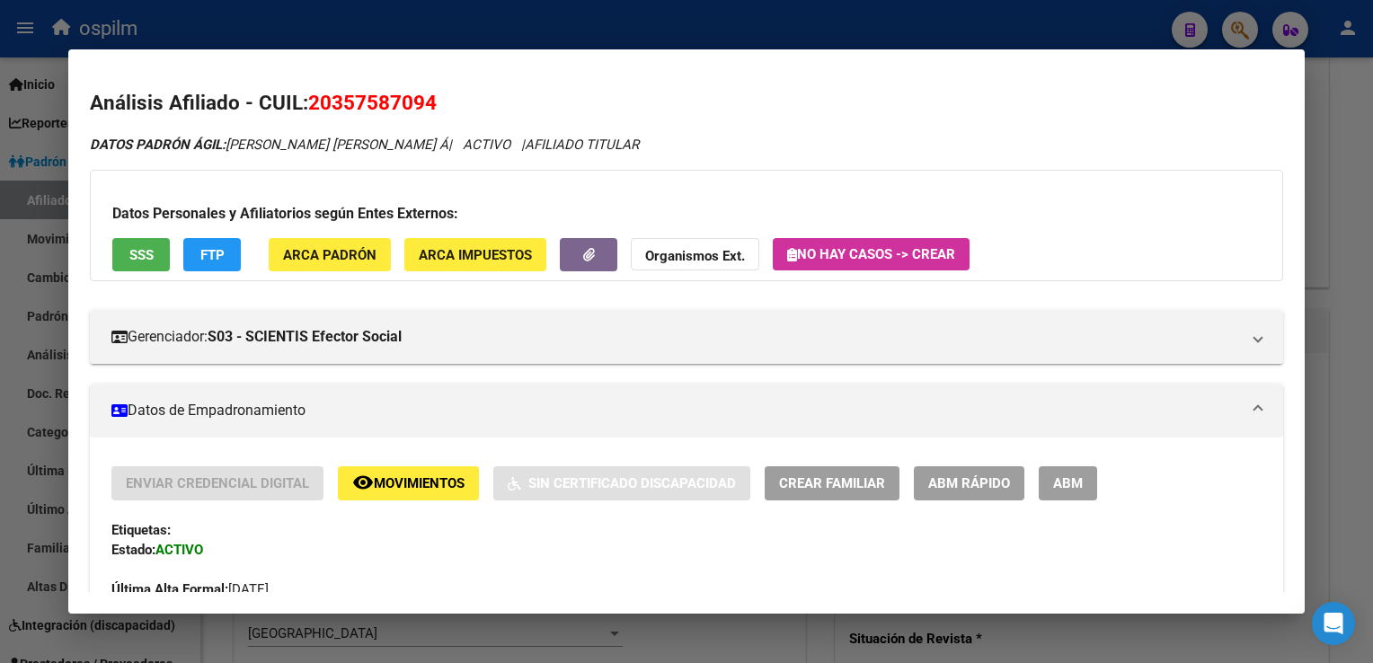
click at [194, 246] on button "FTP" at bounding box center [212, 254] width 58 height 33
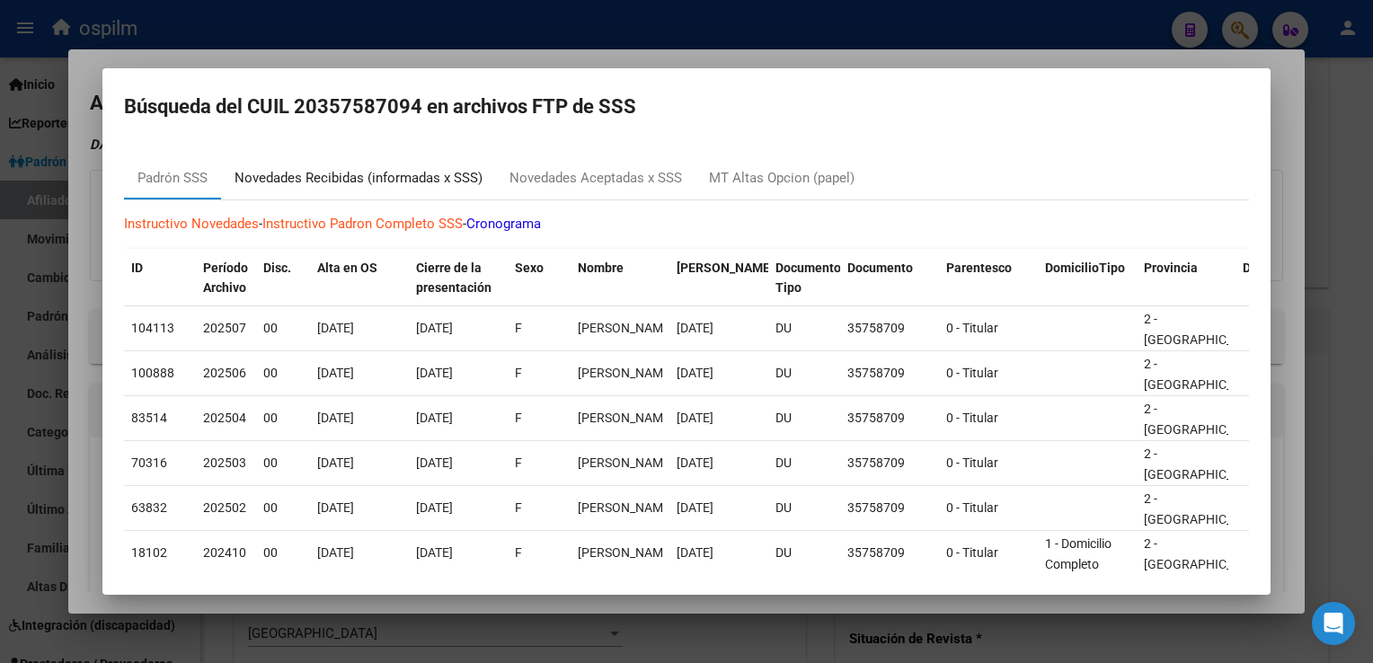
click at [362, 176] on div "Novedades Recibidas (informadas x SSS)" at bounding box center [358, 178] width 248 height 21
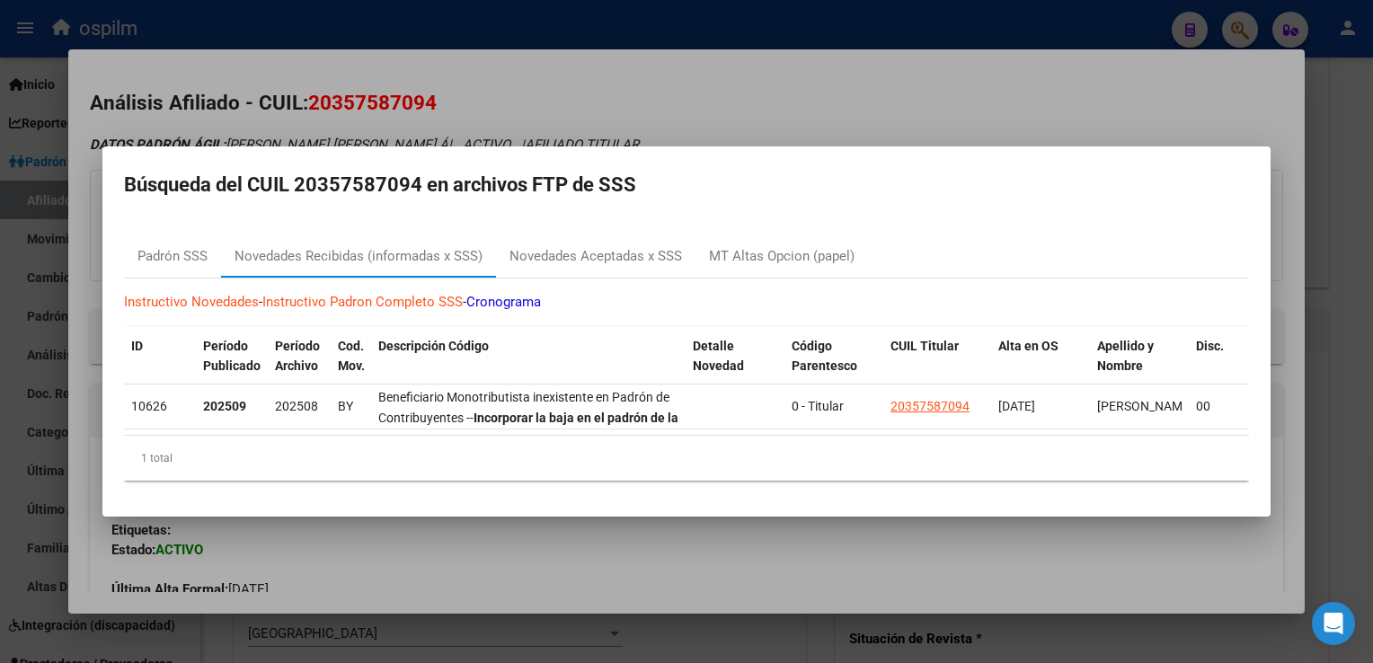
click at [665, 63] on div at bounding box center [686, 331] width 1373 height 663
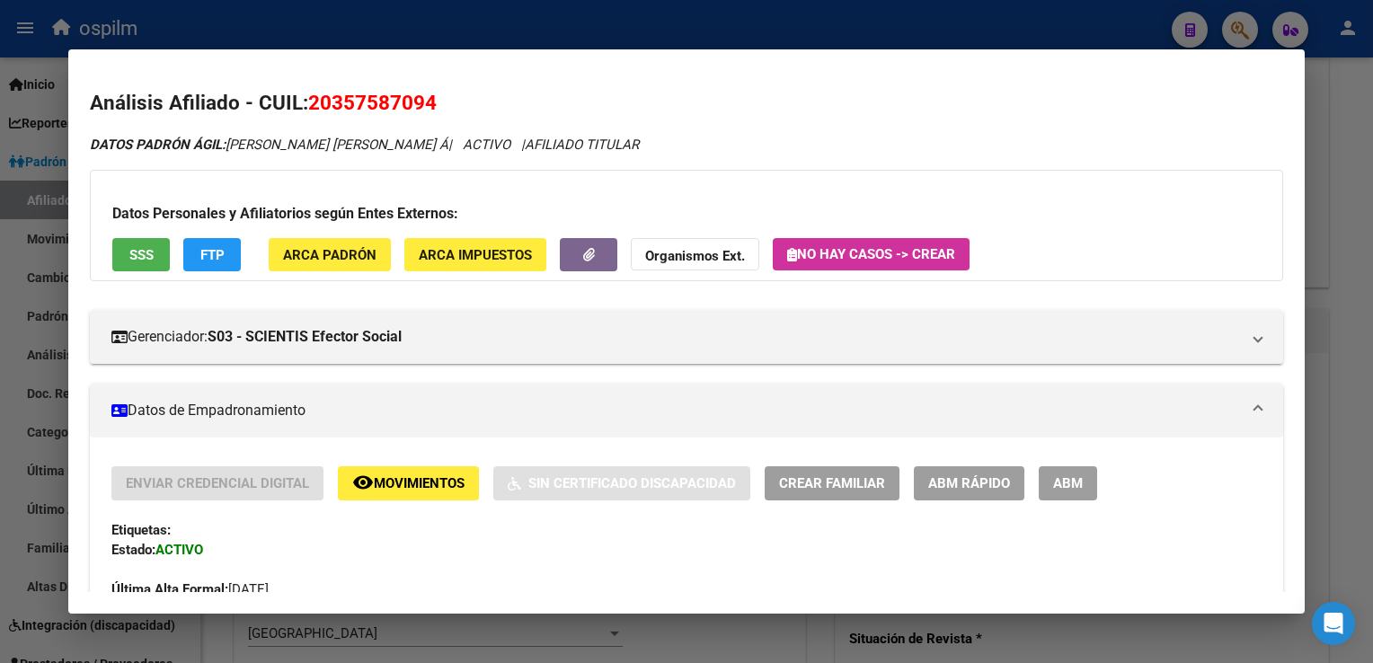
click at [1067, 469] on button "ABM" at bounding box center [1068, 482] width 58 height 33
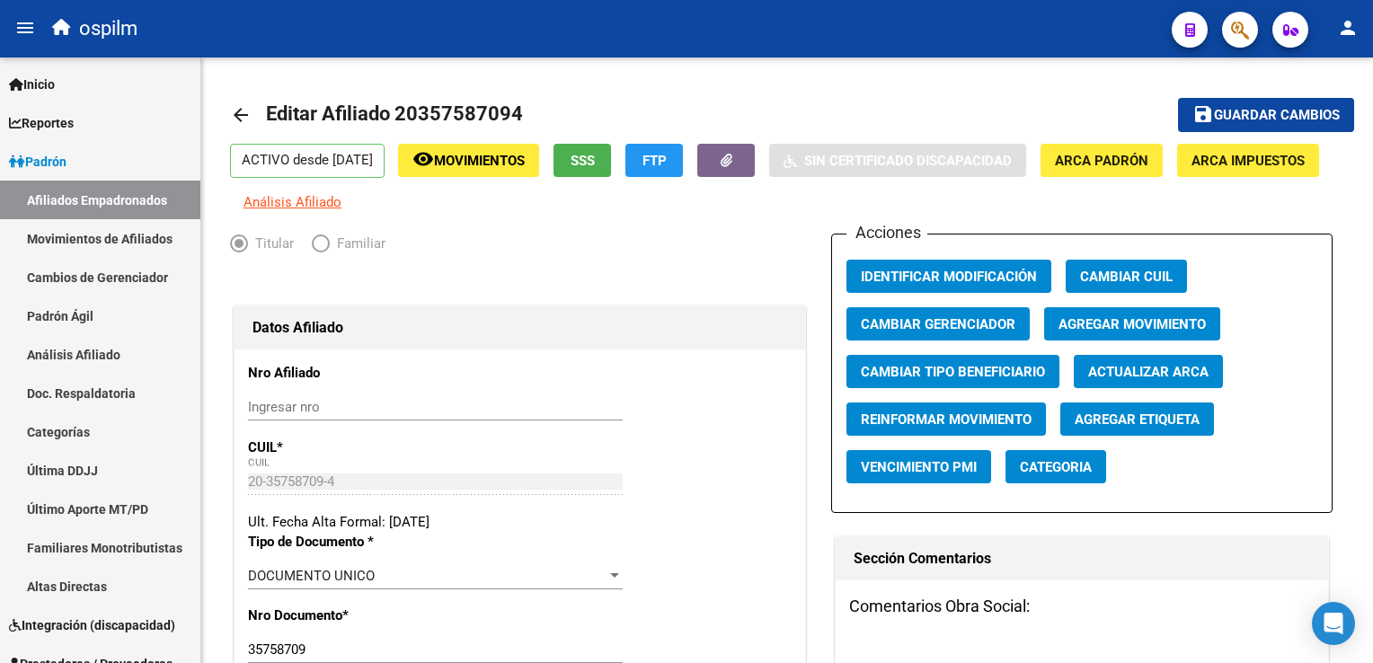
drag, startPoint x: 1366, startPoint y: 110, endPoint x: 1376, endPoint y: 169, distance: 60.1
click at [1372, 169] on html "menu ospilm person Firma Express Inicio Calendario SSS Instructivos Contacto OS…" at bounding box center [686, 331] width 1373 height 663
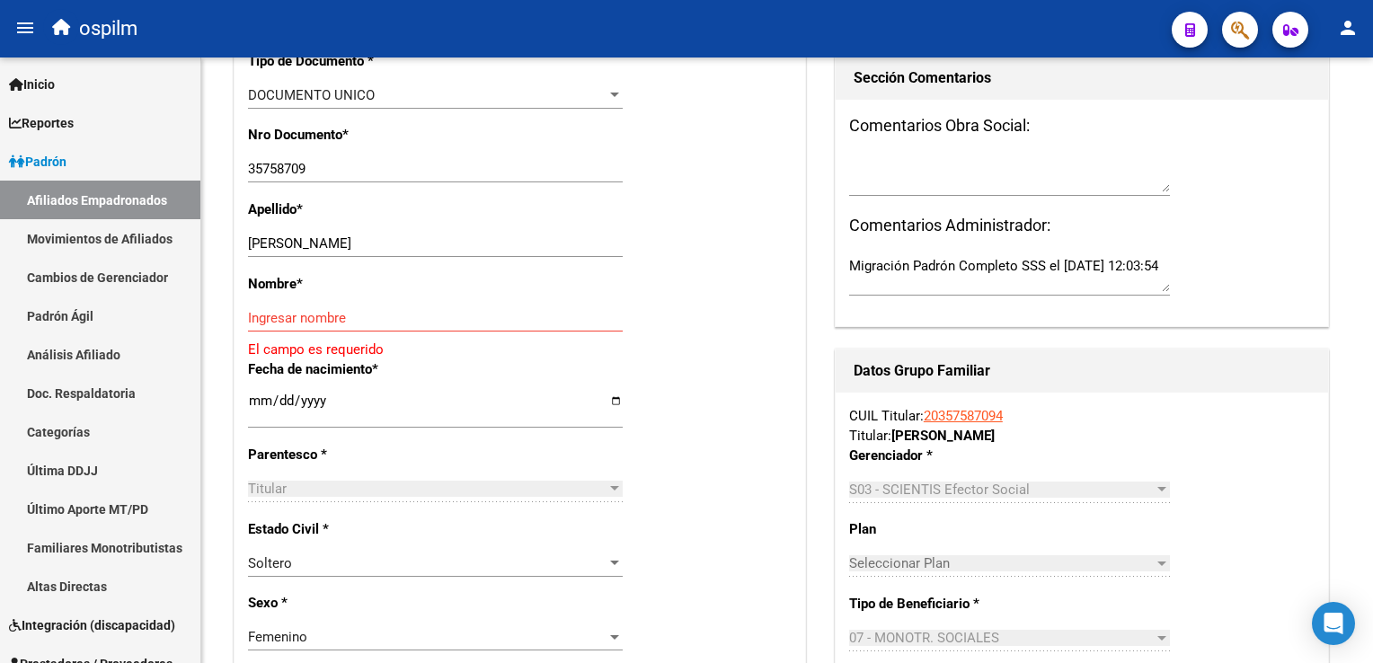
scroll to position [509, 0]
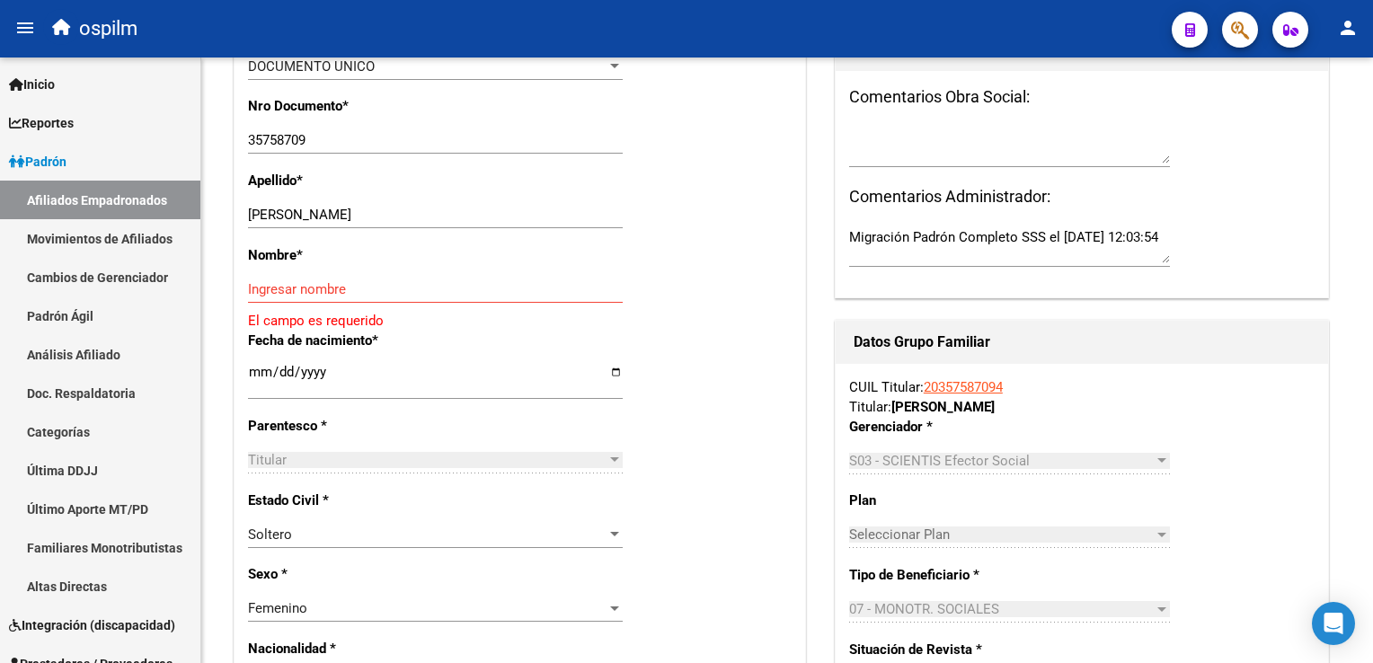
click at [1372, 312] on html "menu ospilm person Firma Express Inicio Calendario SSS Instructivos Contacto OS…" at bounding box center [686, 331] width 1373 height 663
drag, startPoint x: 334, startPoint y: 226, endPoint x: 447, endPoint y: 227, distance: 113.2
click at [447, 223] on input "[PERSON_NAME]" at bounding box center [435, 215] width 375 height 16
type input "[PERSON_NAME]"
click at [290, 297] on input "Ingresar nombre" at bounding box center [435, 289] width 375 height 16
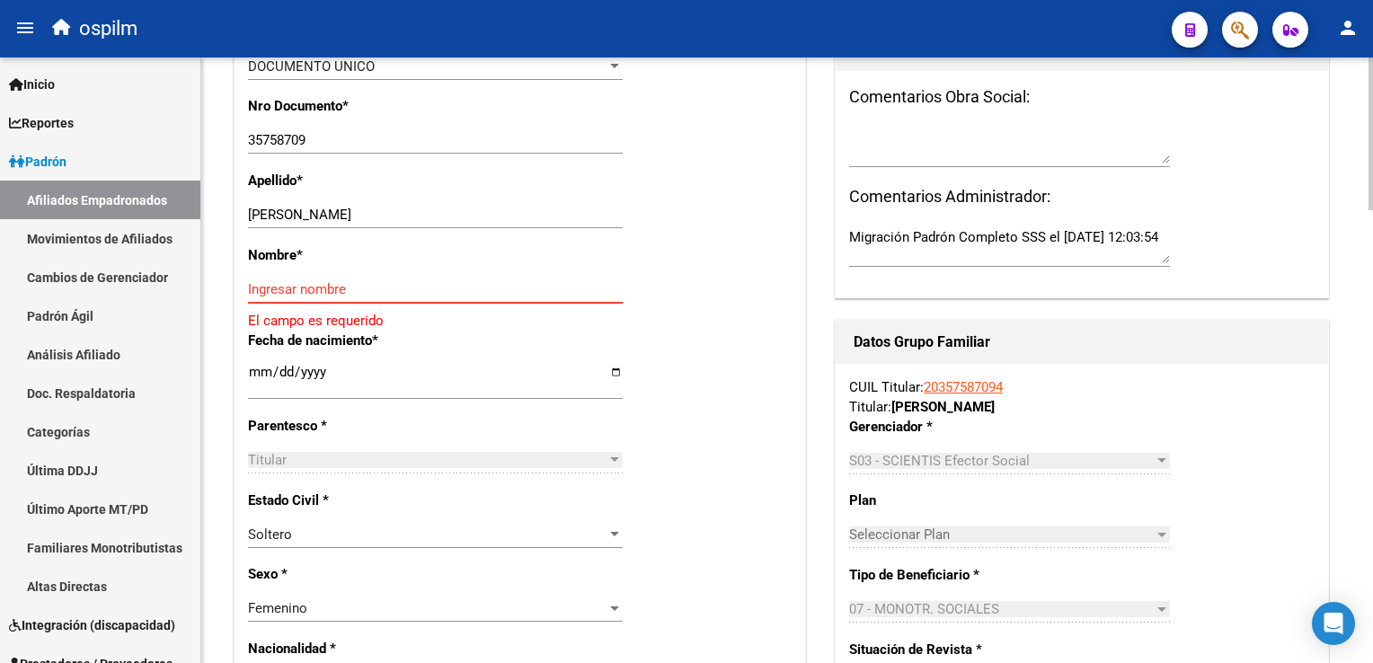
paste input "[PERSON_NAME]"
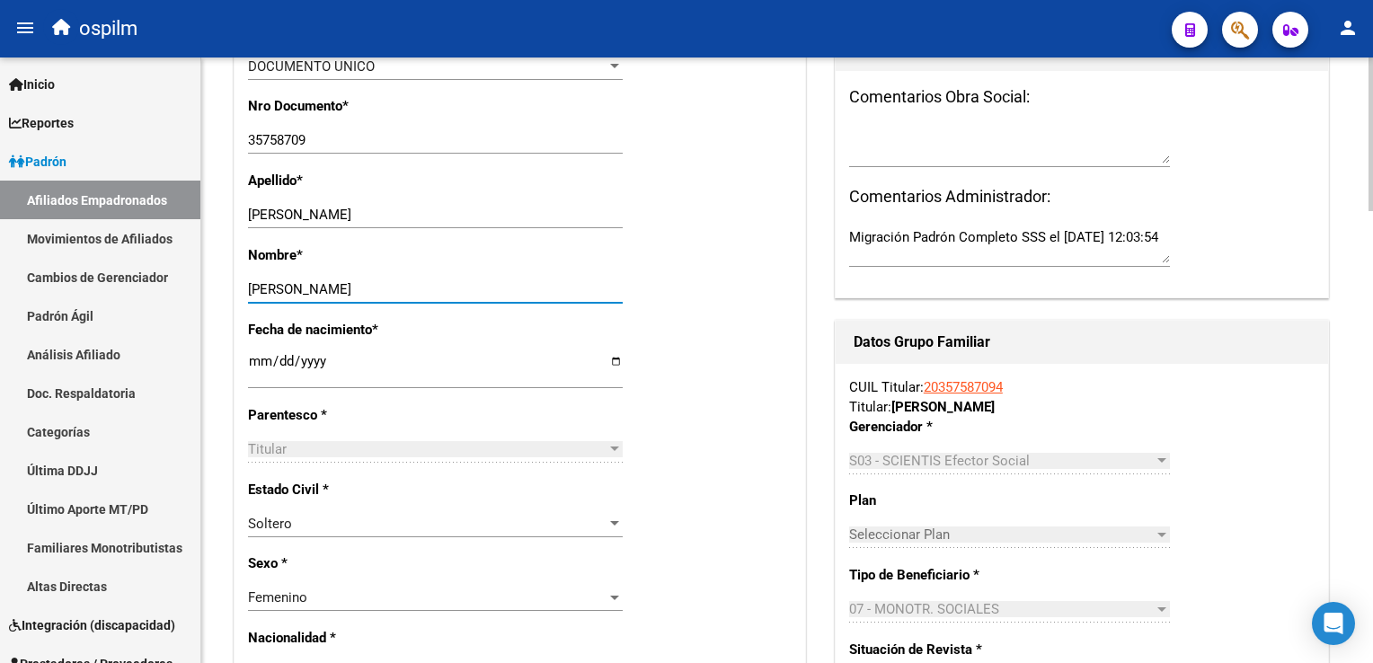
scroll to position [0, 0]
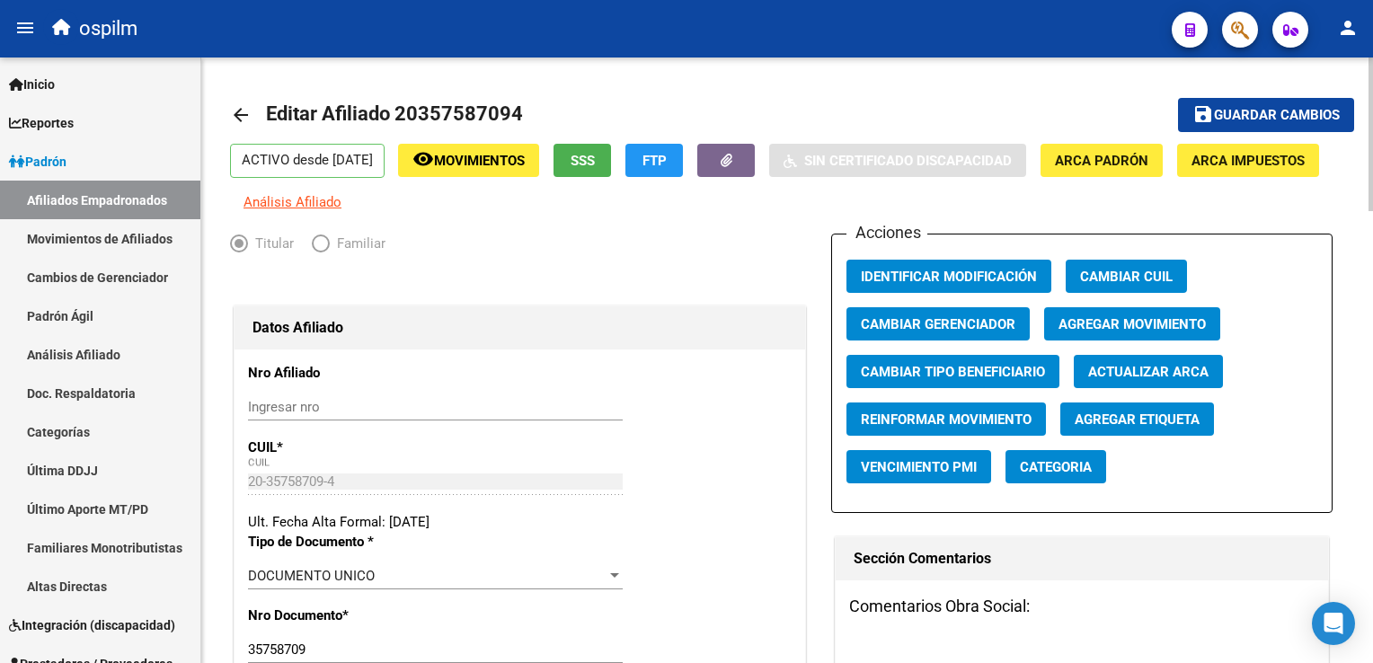
type input "[PERSON_NAME]"
click at [1124, 332] on span "Agregar Movimiento" at bounding box center [1131, 324] width 147 height 16
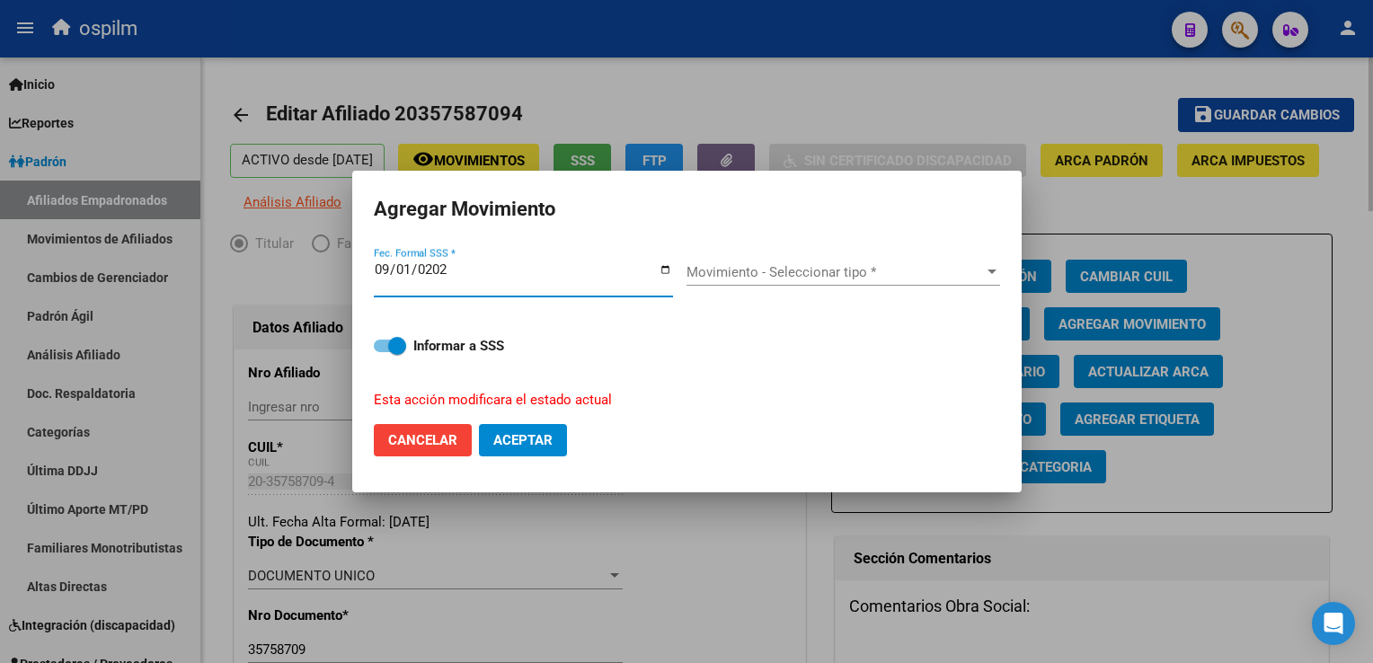
type input "[DATE]"
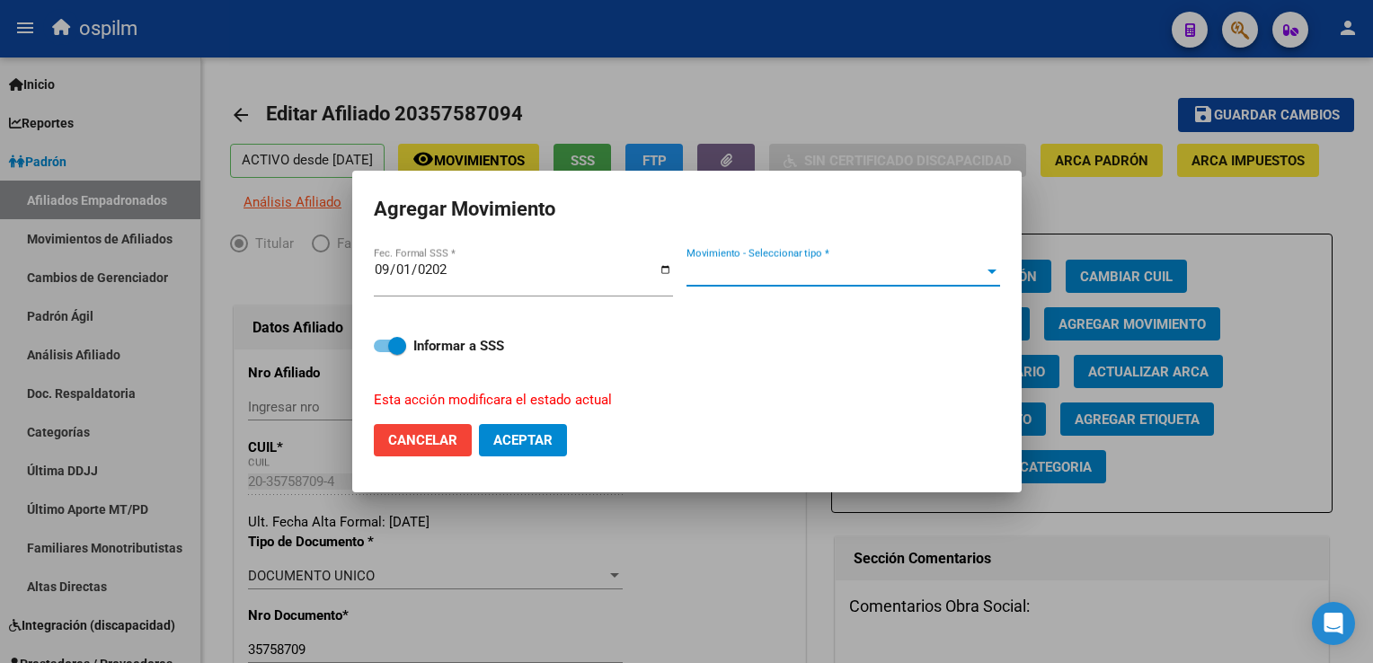
click at [874, 275] on span "Movimiento - Seleccionar tipo *" at bounding box center [834, 272] width 297 height 16
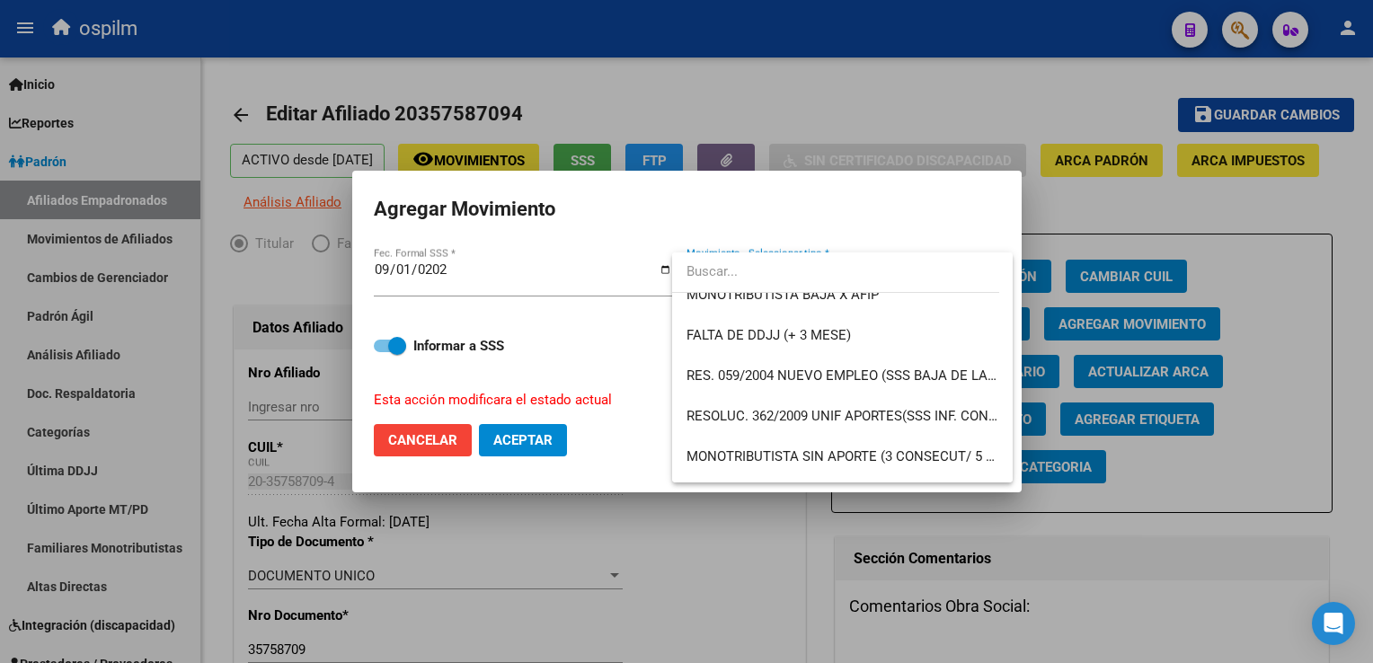
scroll to position [532, 0]
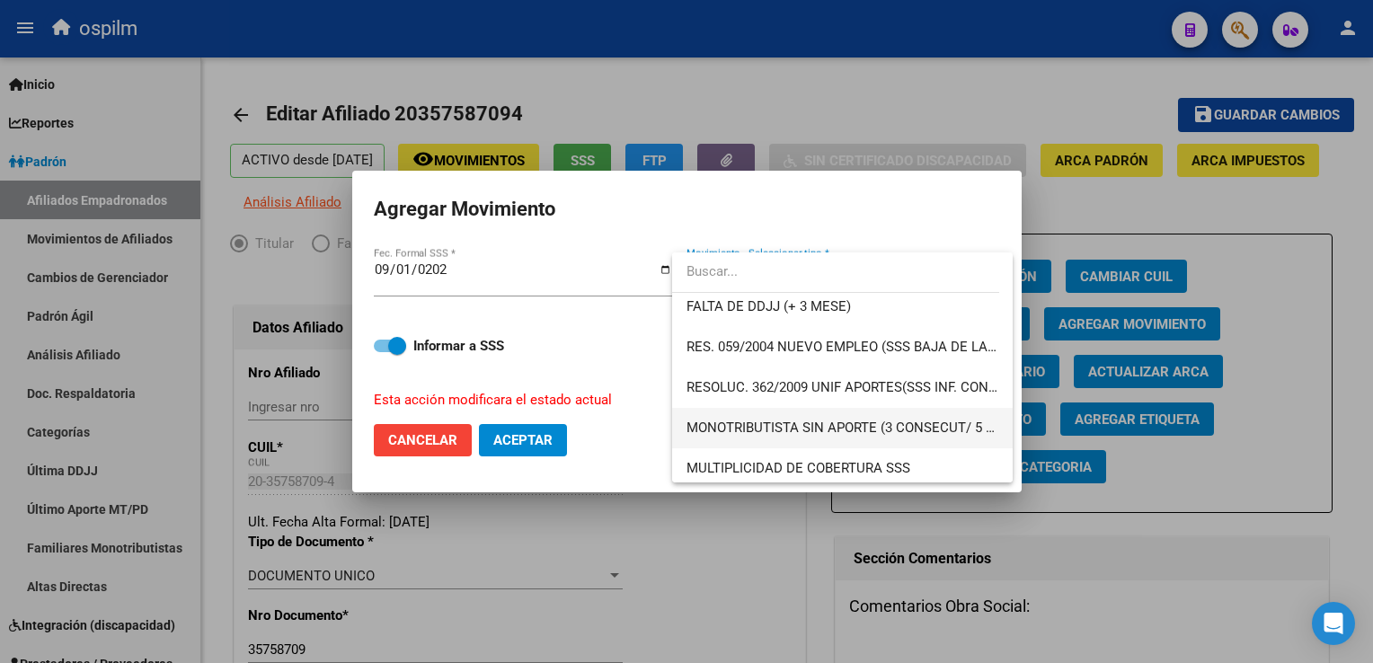
click at [939, 420] on span "MONOTRIBUTISTA SIN APORTE (3 CONSECUT/ 5 ALTERNAD)" at bounding box center [871, 428] width 370 height 16
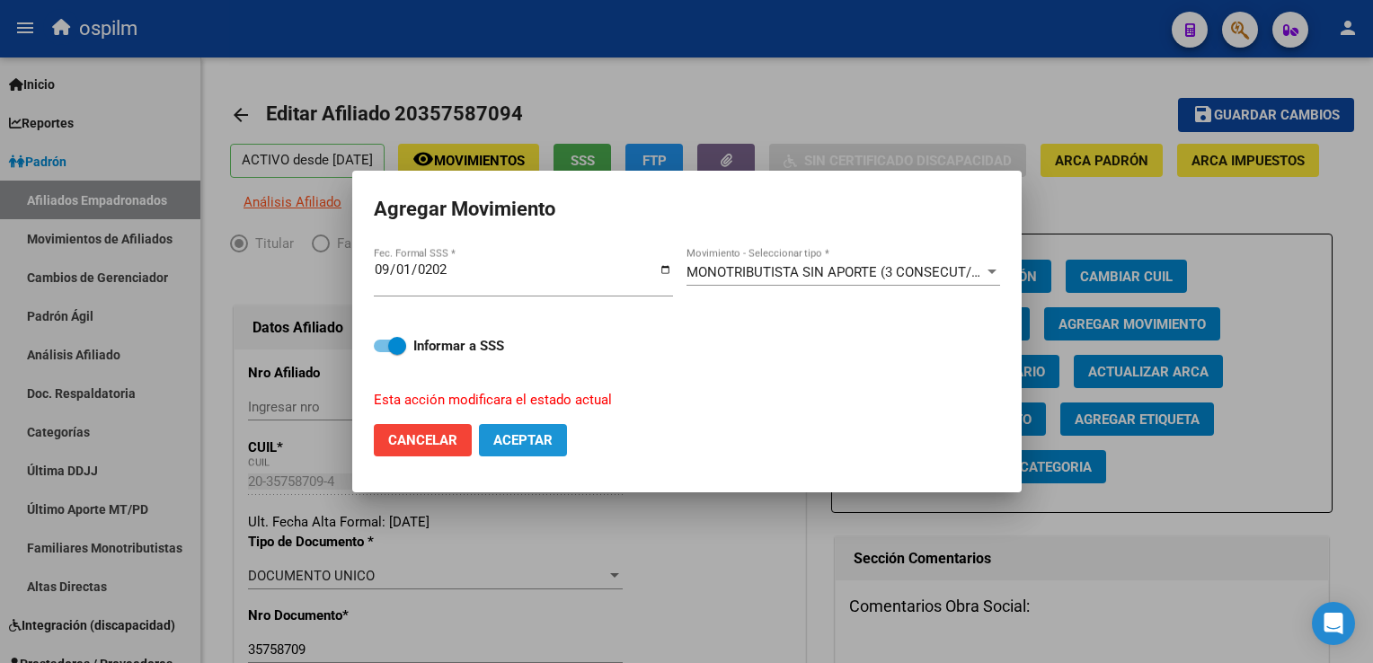
drag, startPoint x: 518, startPoint y: 440, endPoint x: 600, endPoint y: 411, distance: 87.8
click at [524, 435] on span "Aceptar" at bounding box center [522, 440] width 59 height 16
checkbox input "false"
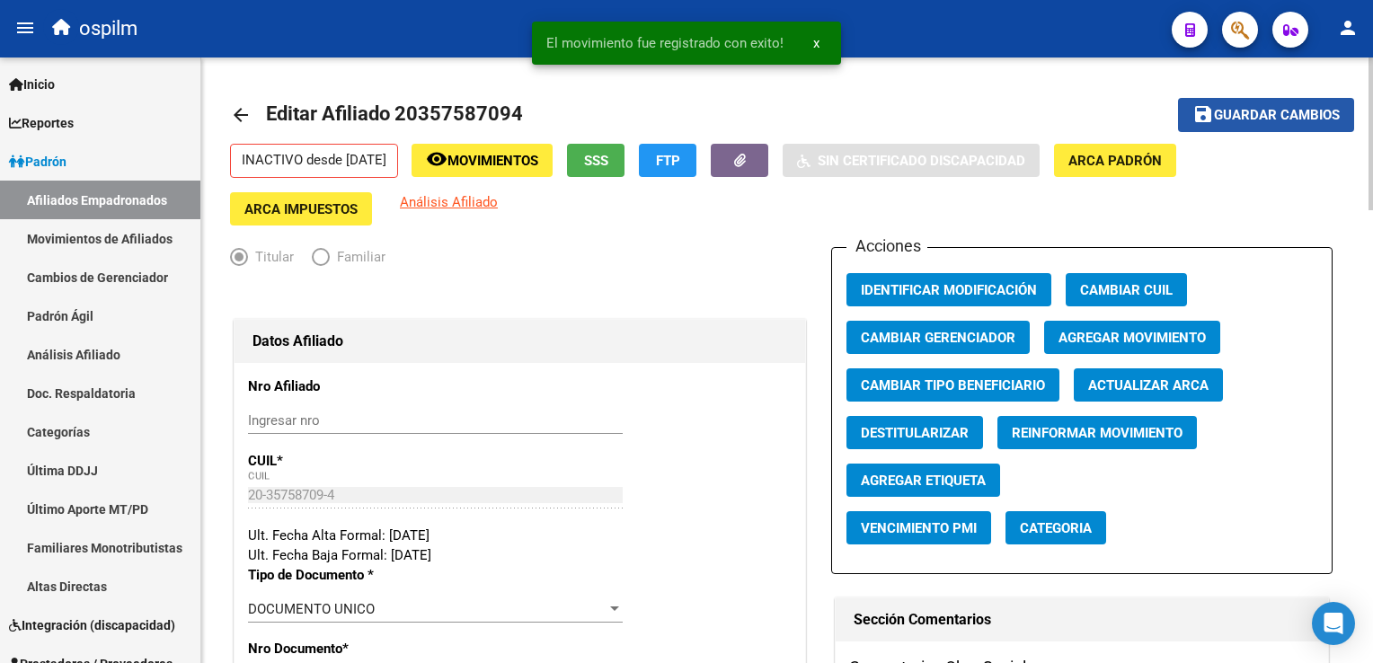
click at [1282, 113] on span "Guardar cambios" at bounding box center [1277, 116] width 126 height 16
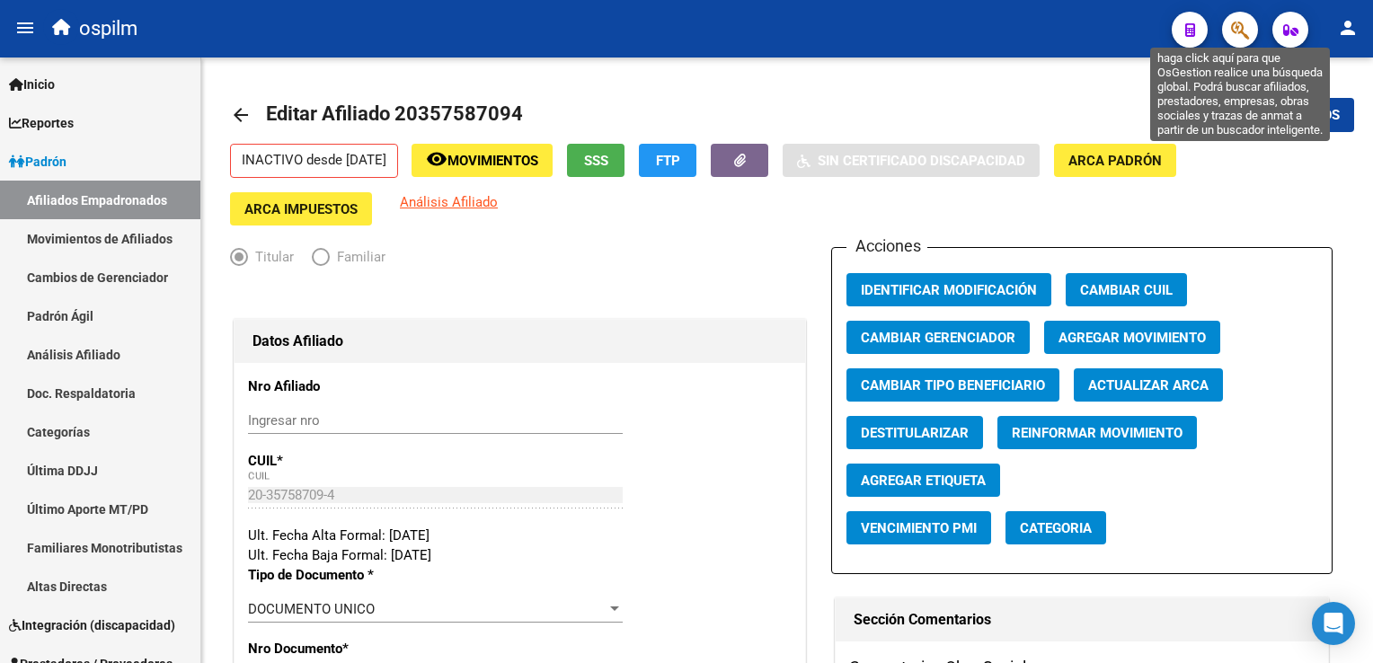
click at [1243, 32] on icon "button" at bounding box center [1240, 30] width 18 height 21
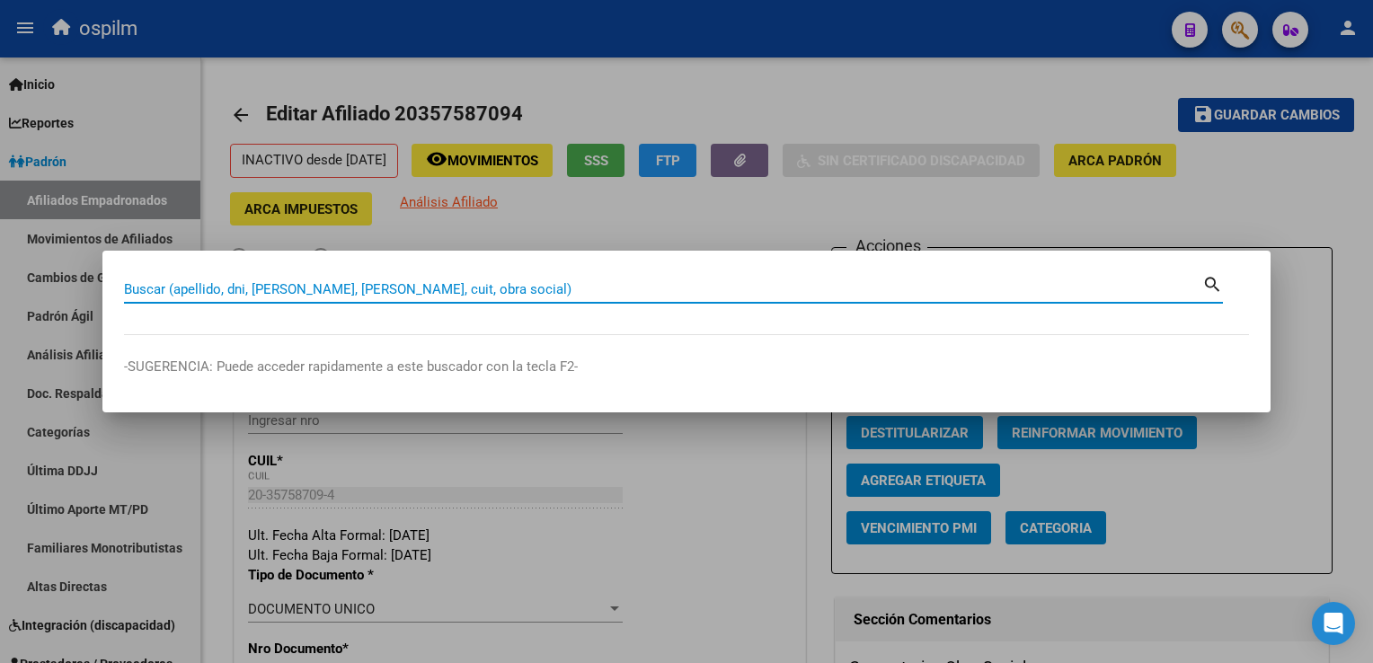
paste input "20420573422"
type input "20420573422"
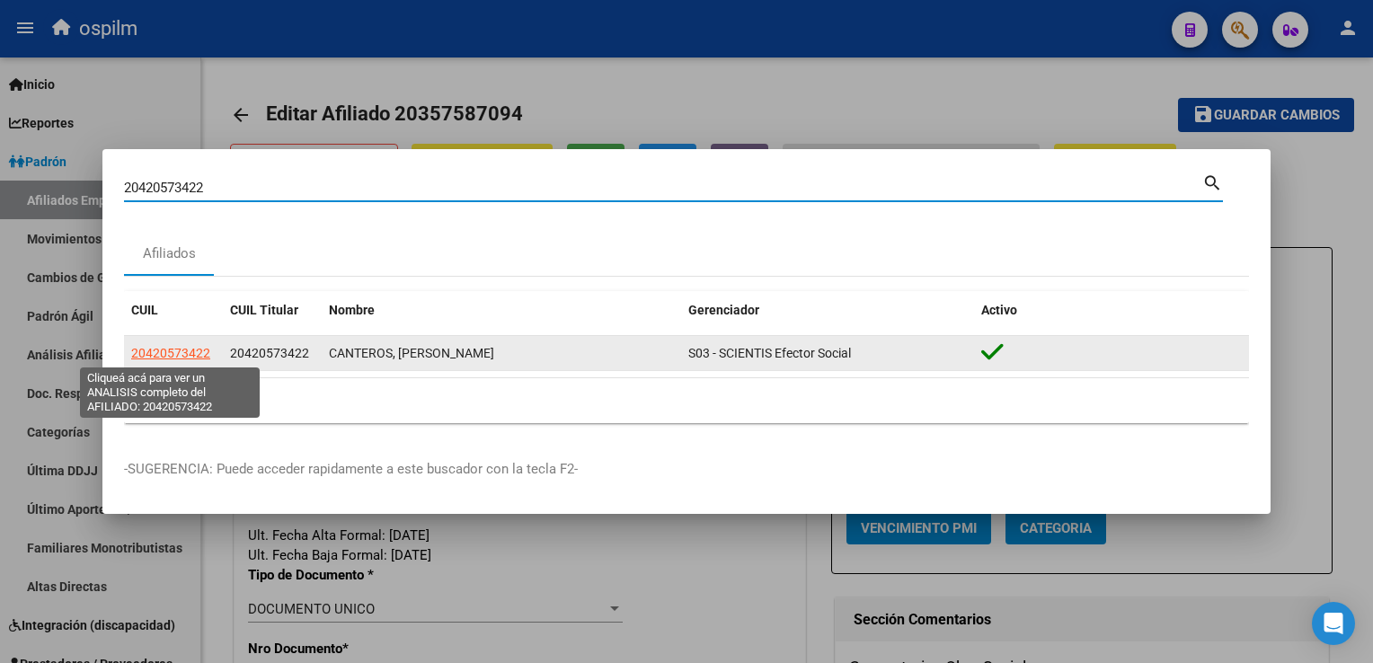
click at [158, 348] on span "20420573422" at bounding box center [170, 353] width 79 height 14
type textarea "20420573422"
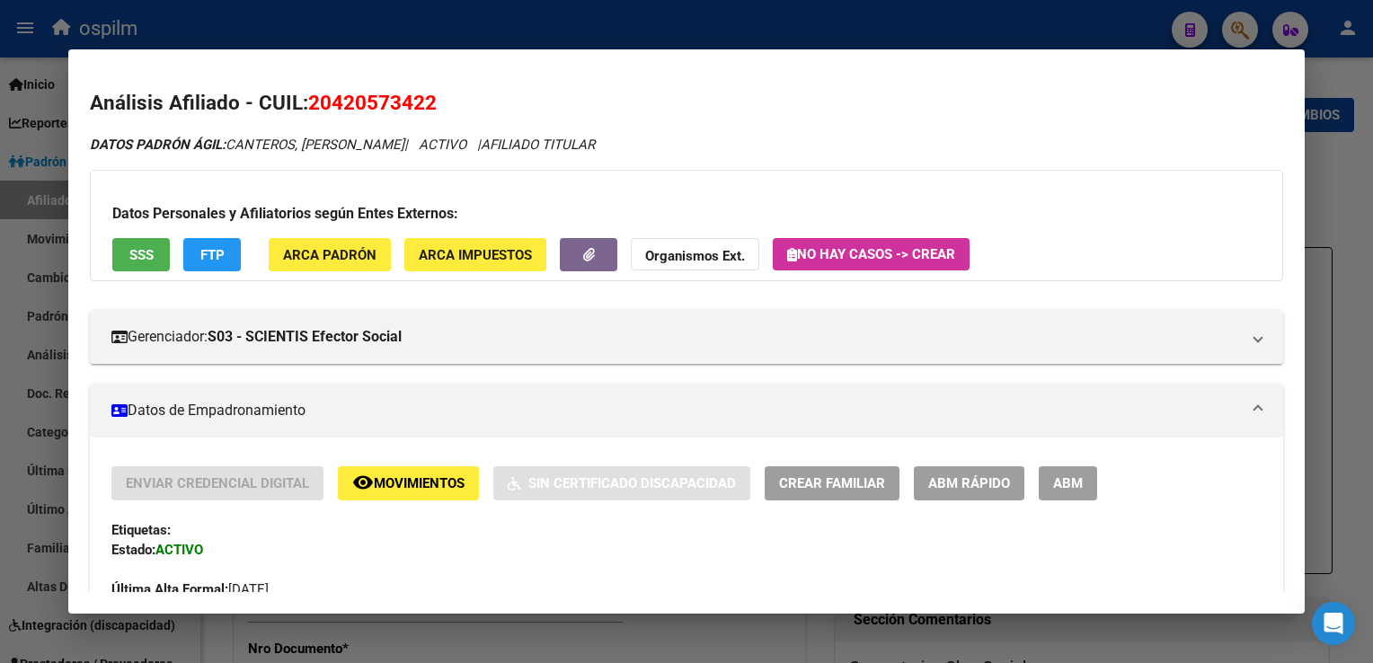
drag, startPoint x: 446, startPoint y: 105, endPoint x: 311, endPoint y: 109, distance: 134.8
click at [311, 109] on h2 "Análisis Afiliado - CUIL: 20420573422" at bounding box center [686, 103] width 1192 height 31
copy span "20420573422"
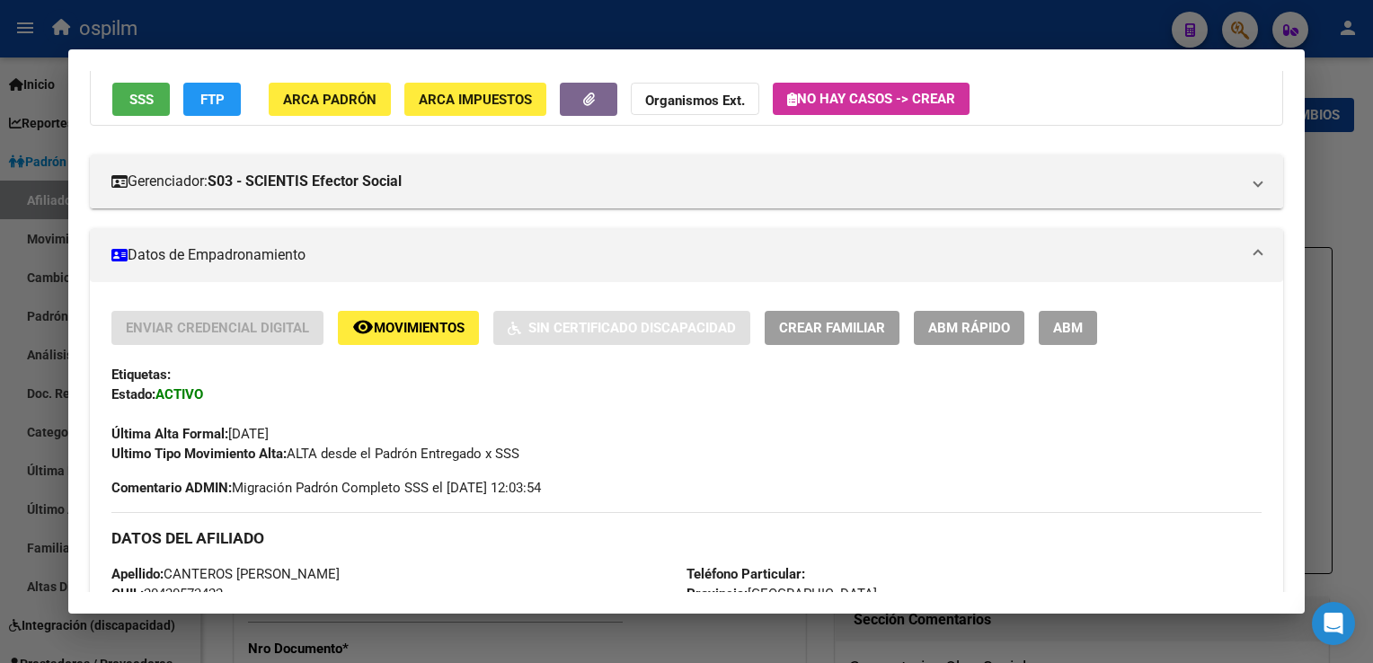
scroll to position [0, 0]
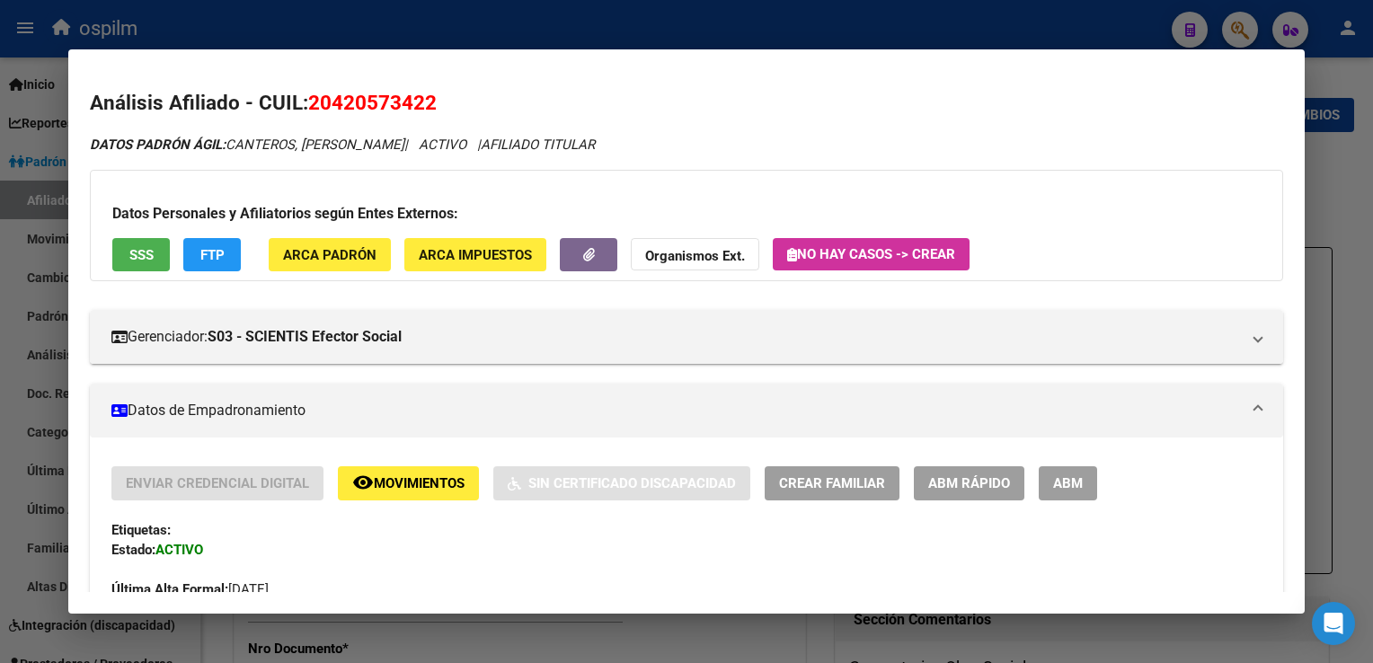
click at [137, 247] on span "SSS" at bounding box center [141, 255] width 24 height 16
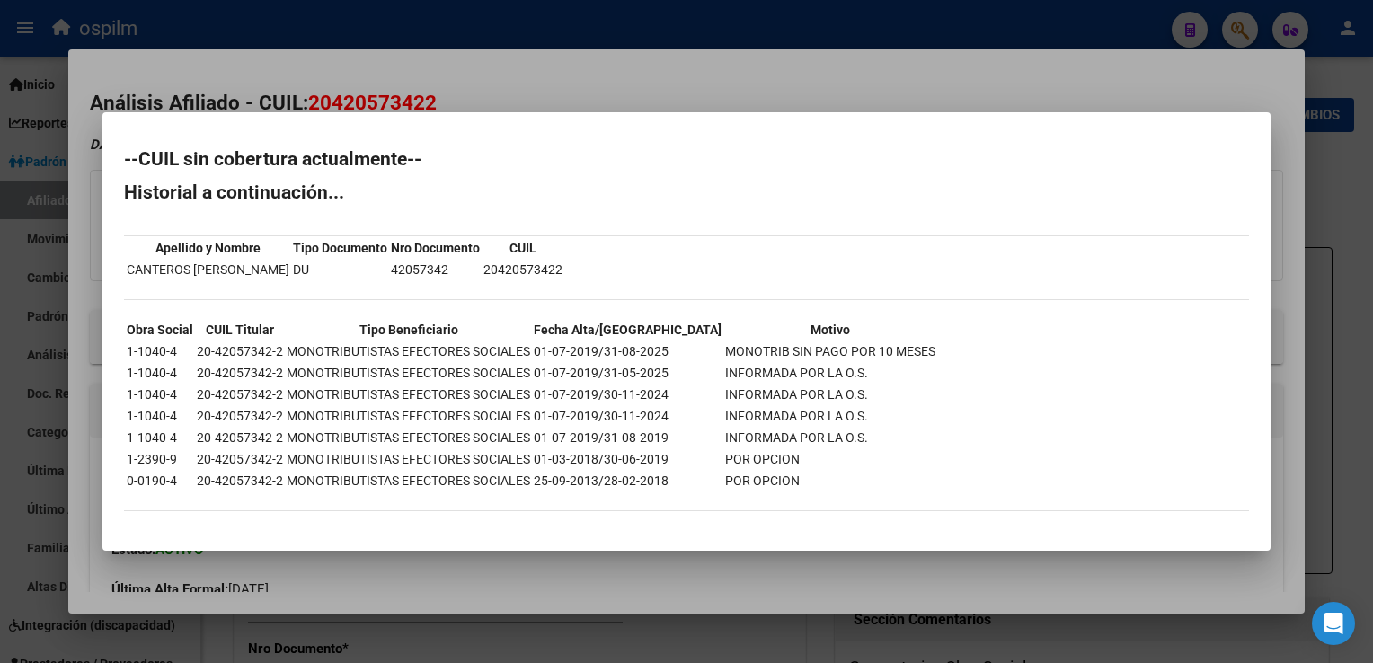
click at [518, 76] on div at bounding box center [686, 331] width 1373 height 663
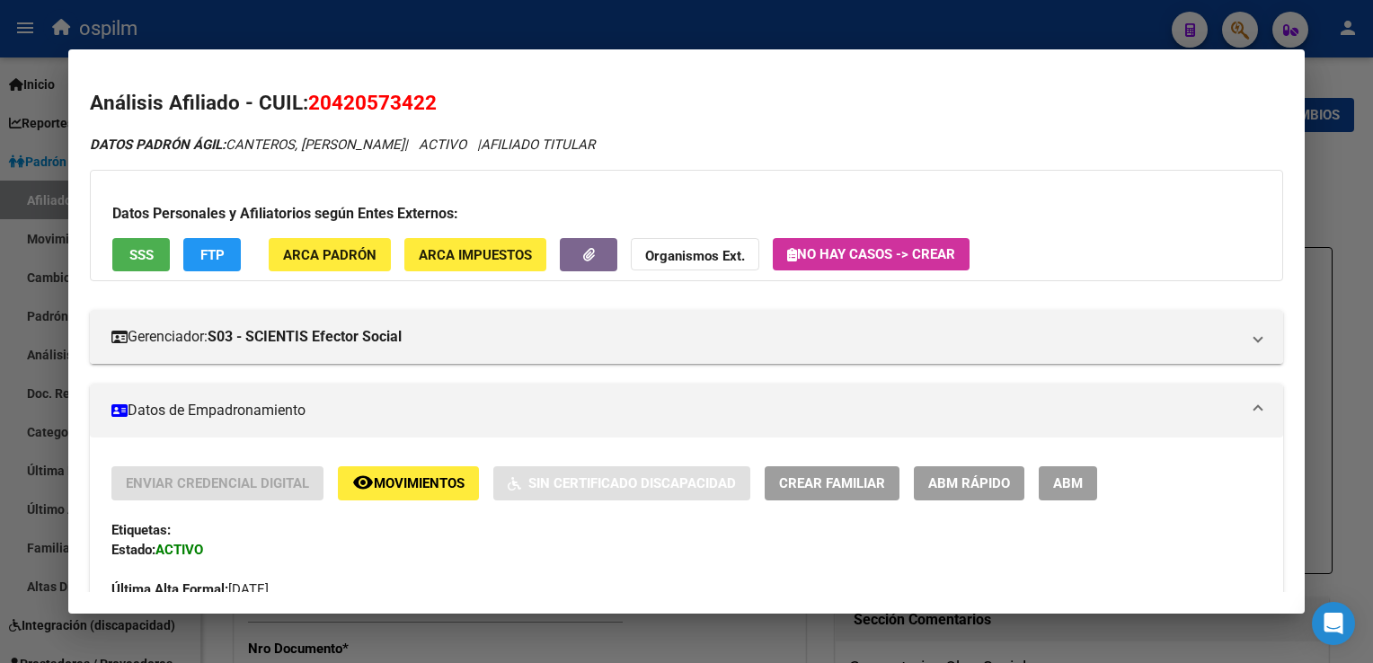
click at [1067, 477] on span "ABM" at bounding box center [1068, 484] width 30 height 16
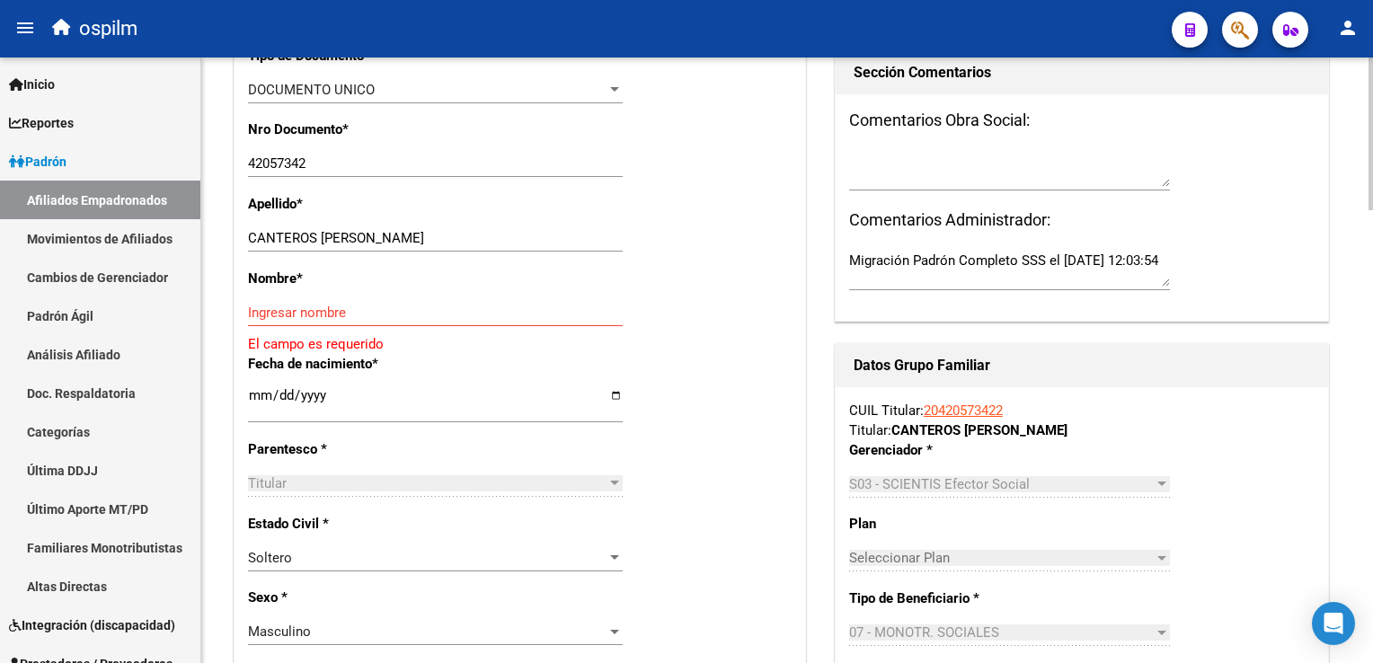
click at [1372, 274] on html "menu ospilm person Firma Express Inicio Calendario SSS Instructivos Contacto OS…" at bounding box center [686, 331] width 1373 height 663
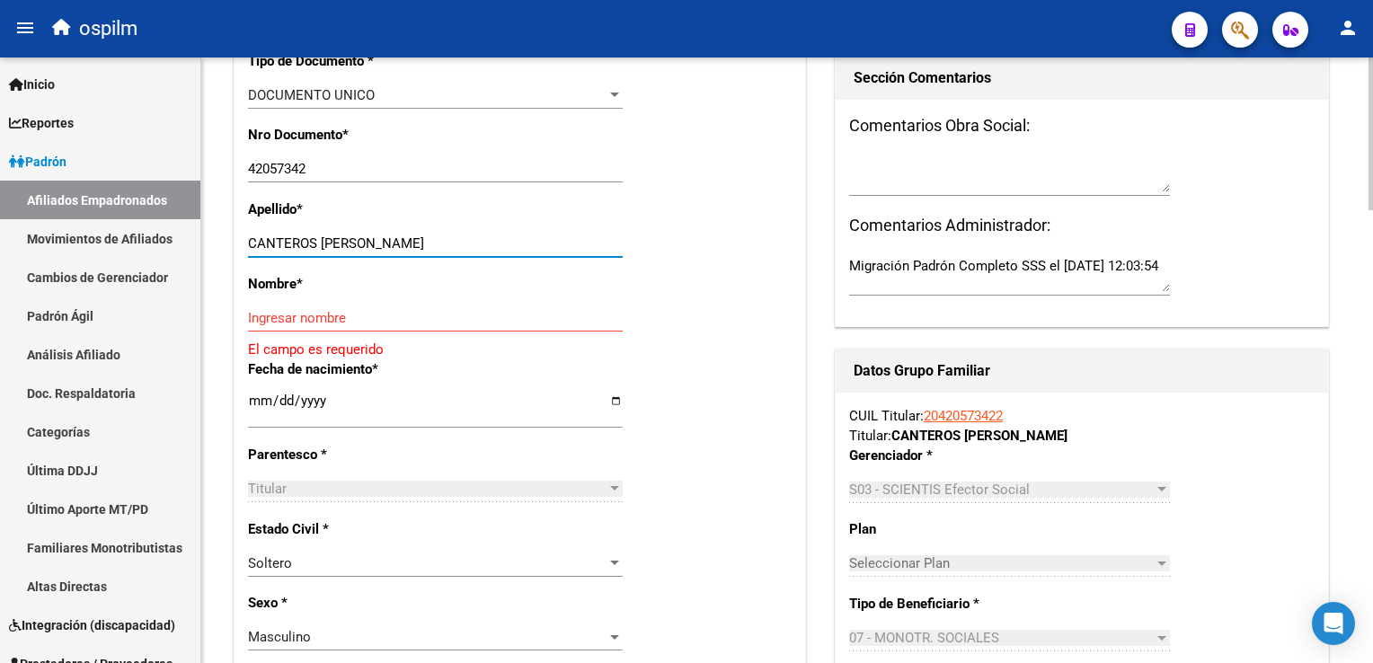
drag, startPoint x: 322, startPoint y: 256, endPoint x: 443, endPoint y: 253, distance: 121.3
click at [443, 252] on input "CANTEROS [PERSON_NAME]" at bounding box center [435, 243] width 375 height 16
type input "CANTEROS"
click at [279, 326] on input "Ingresar nombre" at bounding box center [435, 318] width 375 height 16
paste input "[PERSON_NAME]"
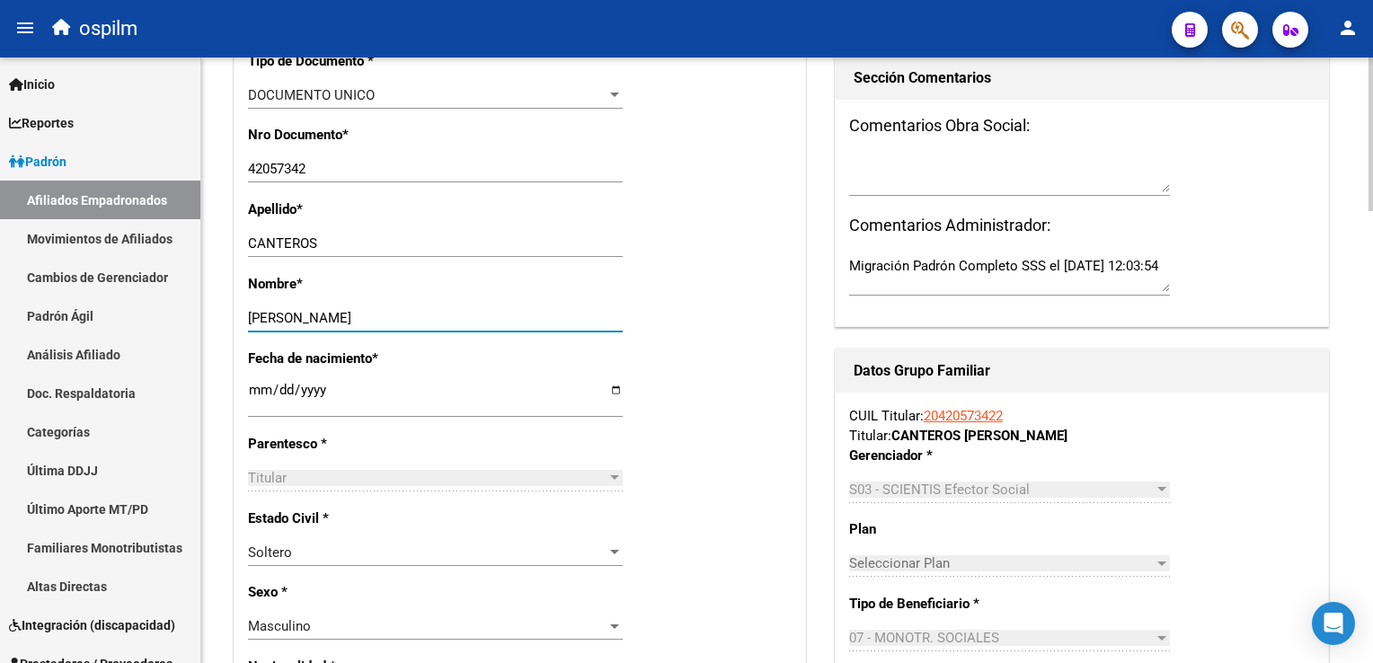
scroll to position [0, 0]
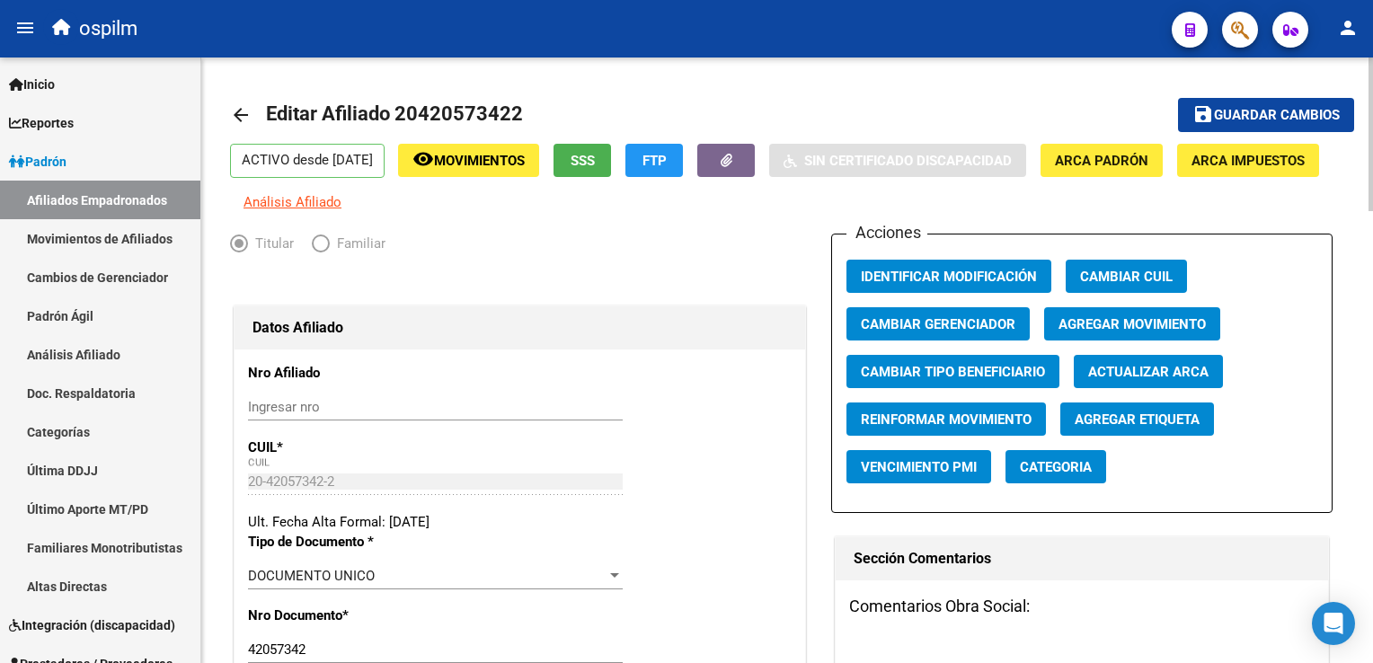
type input "[PERSON_NAME]"
click at [1100, 332] on span "Agregar Movimiento" at bounding box center [1131, 324] width 147 height 16
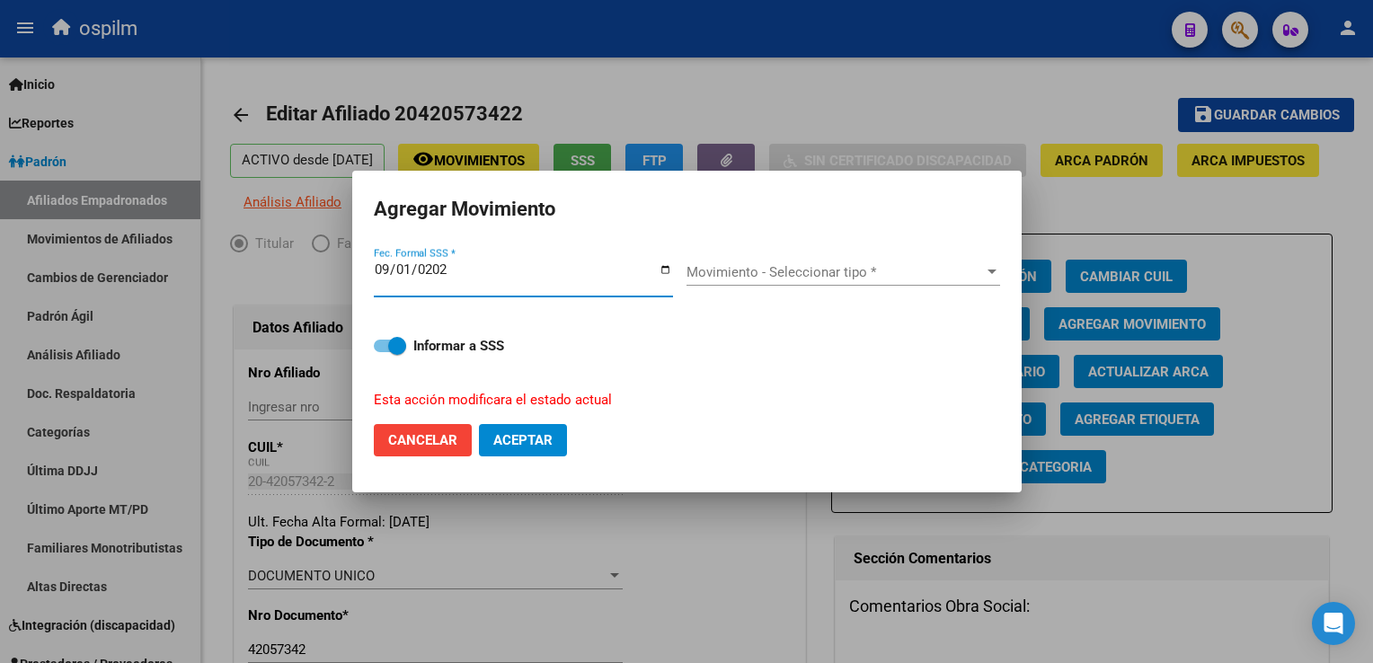
type input "[DATE]"
click at [870, 276] on span "Movimiento - Seleccionar tipo *" at bounding box center [834, 272] width 297 height 16
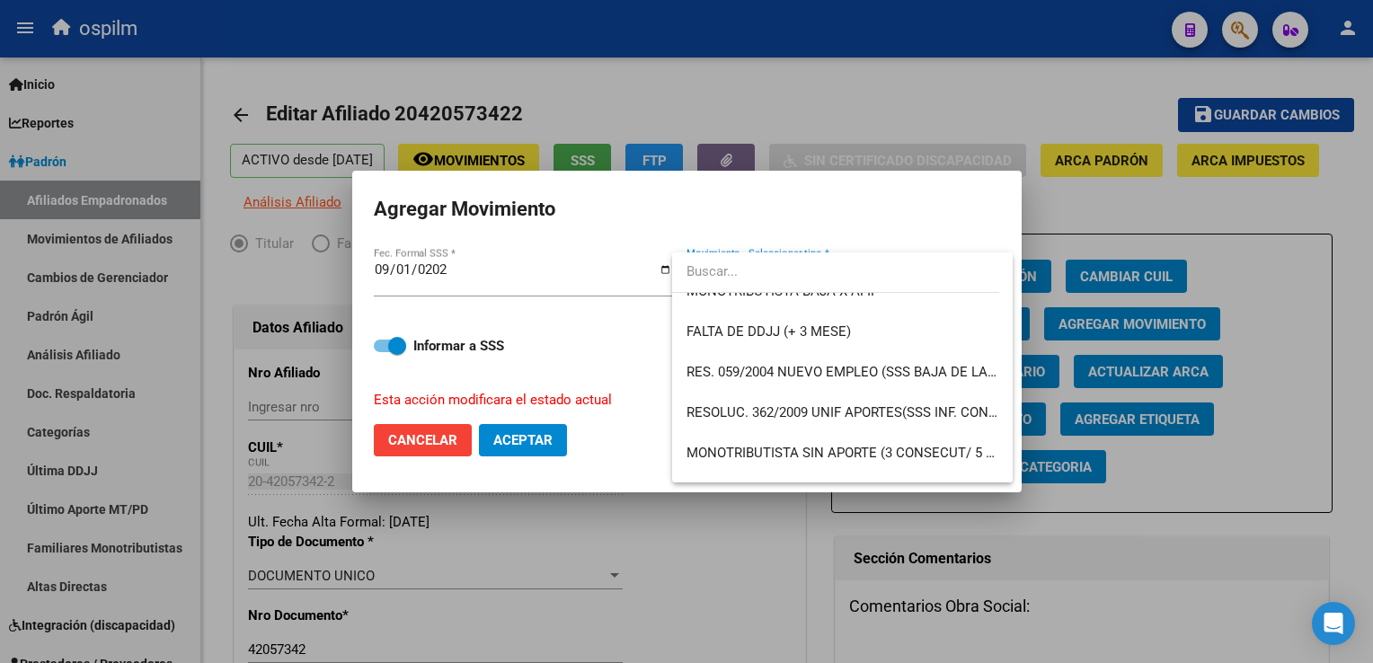
scroll to position [553, 0]
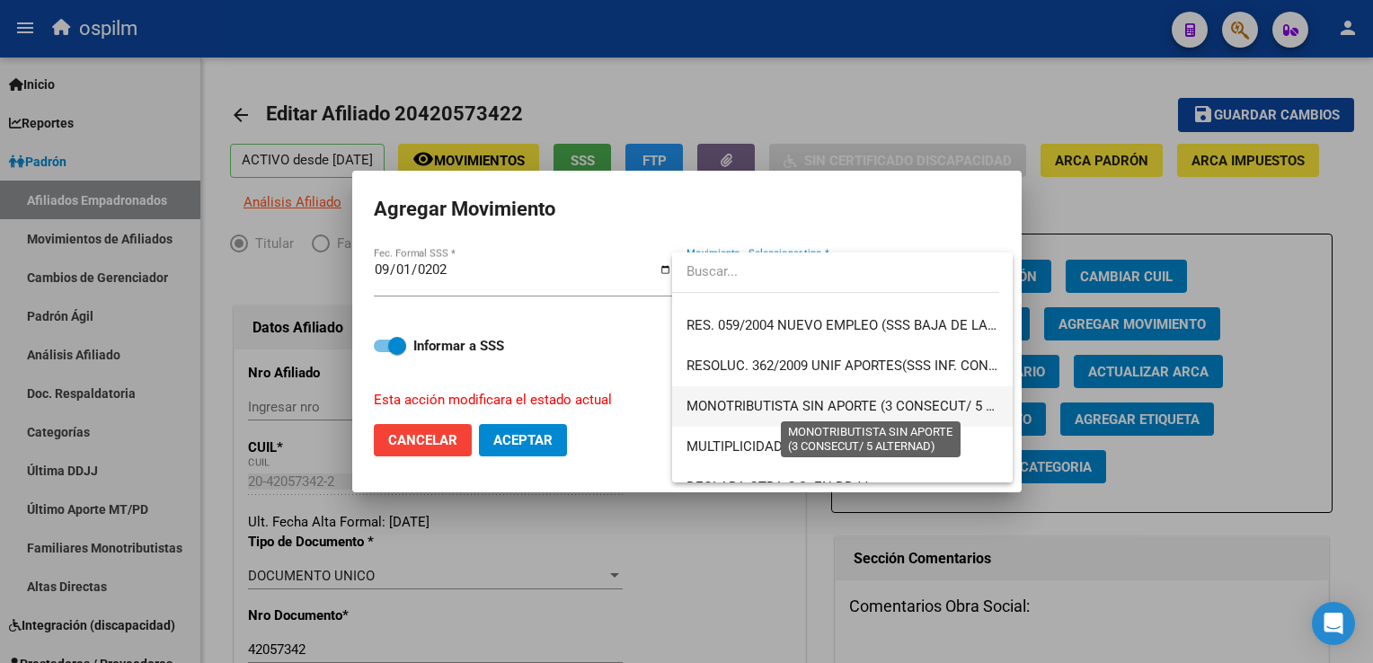
click at [902, 408] on span "MONOTRIBUTISTA SIN APORTE (3 CONSECUT/ 5 ALTERNAD)" at bounding box center [871, 406] width 370 height 16
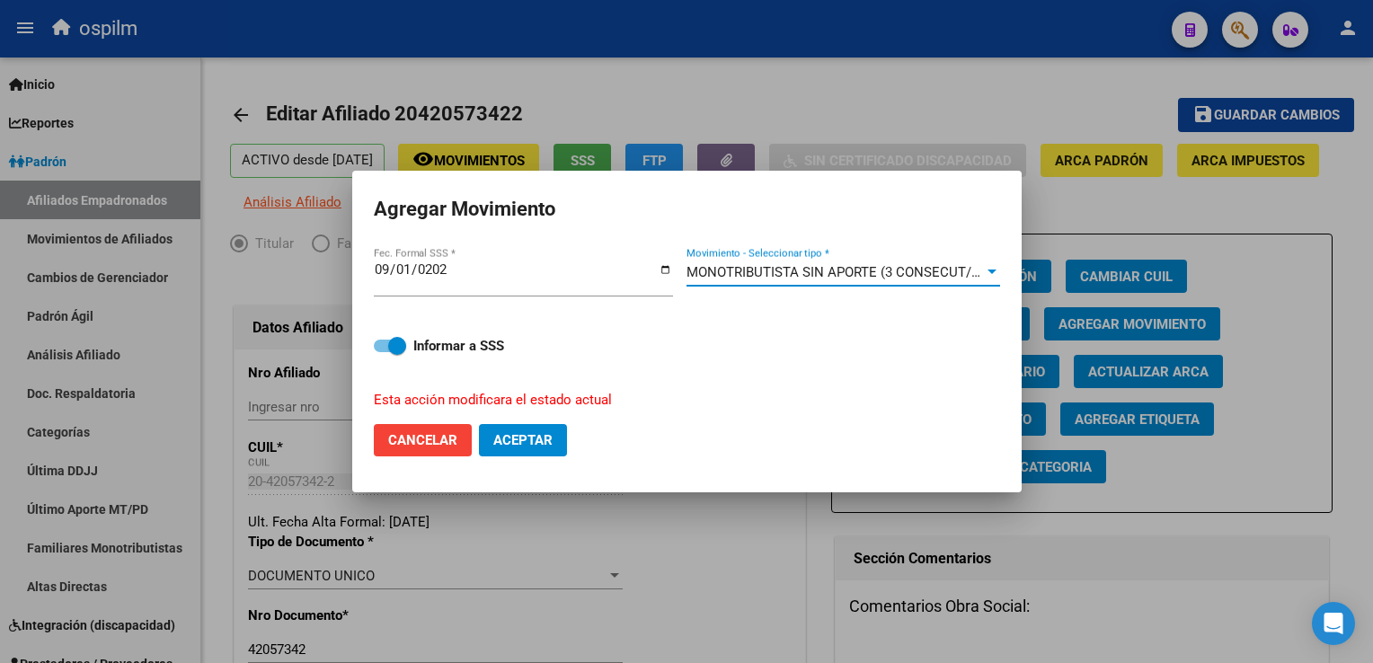
click at [525, 450] on button "Aceptar" at bounding box center [523, 440] width 88 height 32
checkbox input "false"
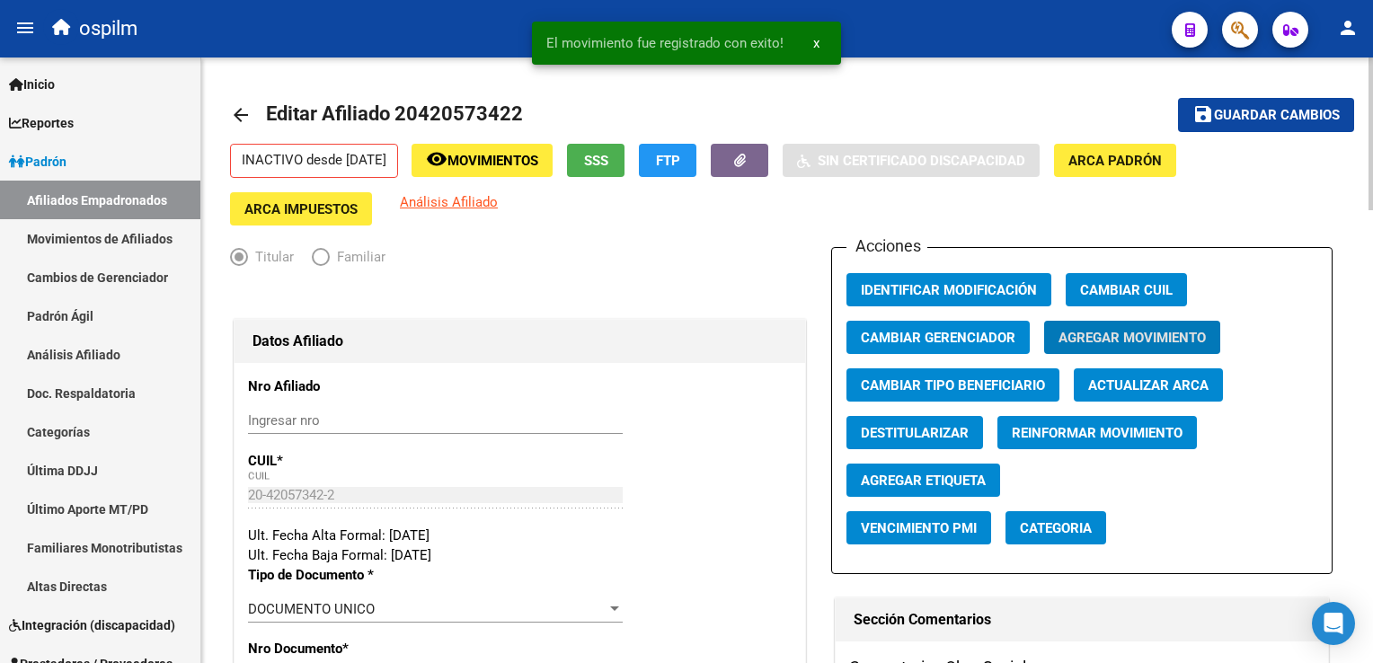
click at [1297, 113] on span "Guardar cambios" at bounding box center [1277, 116] width 126 height 16
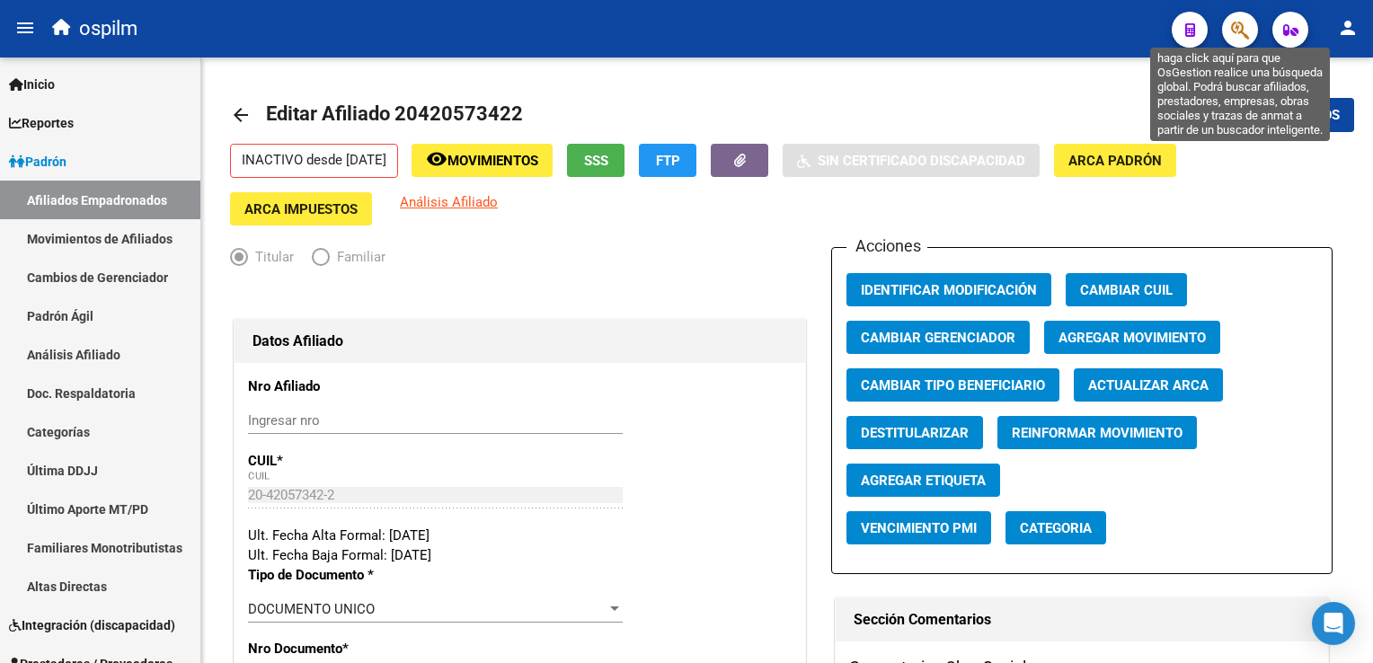
click at [1234, 34] on icon "button" at bounding box center [1240, 30] width 18 height 21
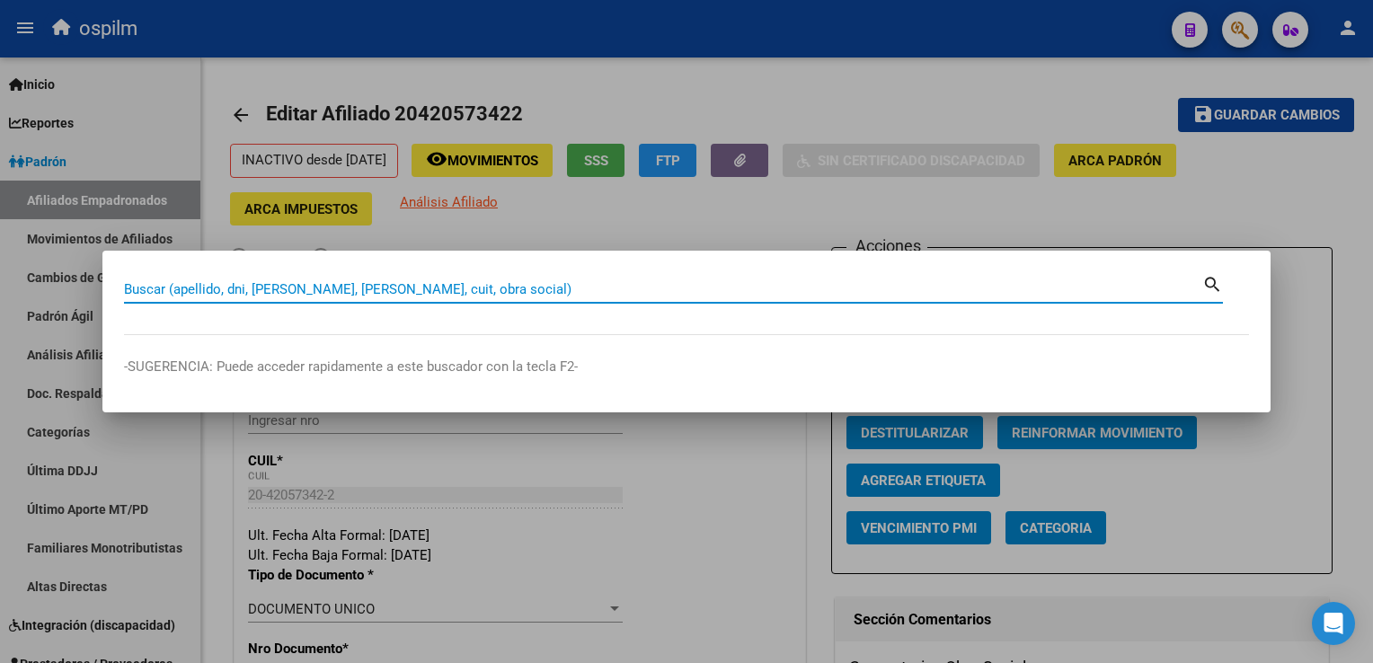
paste input "27229411786"
type input "27229411786"
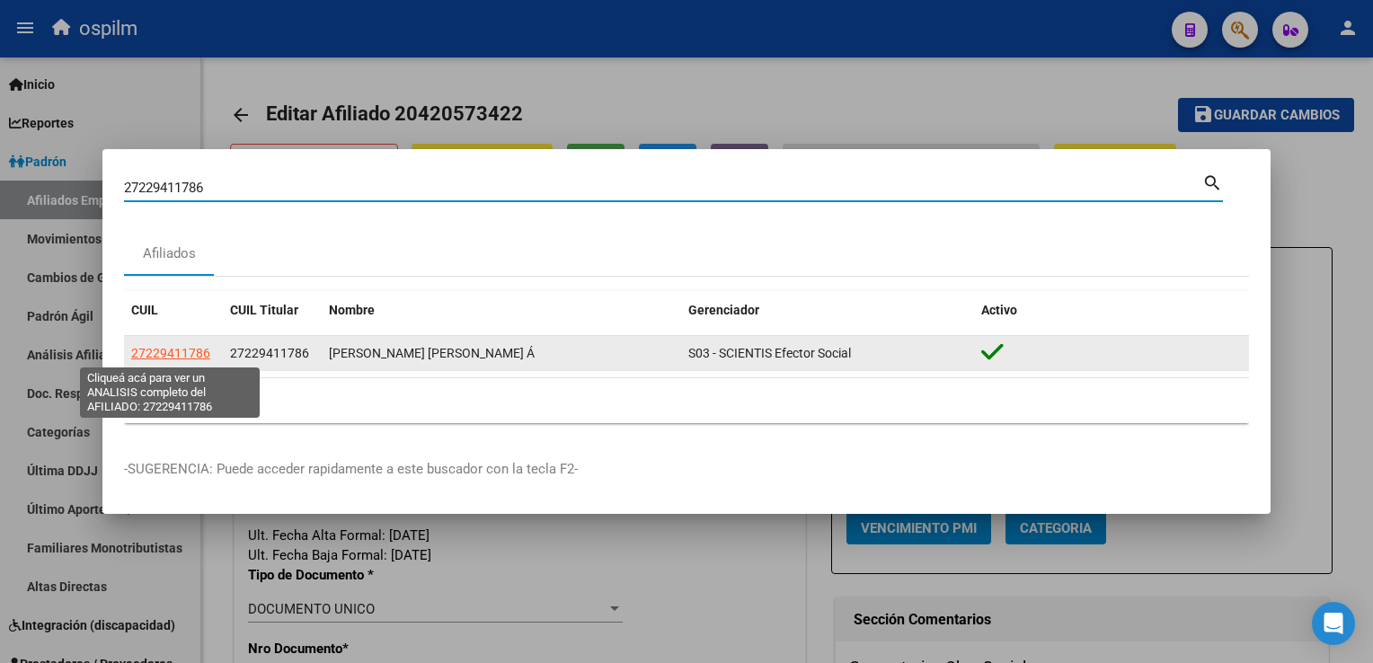
click at [151, 350] on span "27229411786" at bounding box center [170, 353] width 79 height 14
type textarea "27229411786"
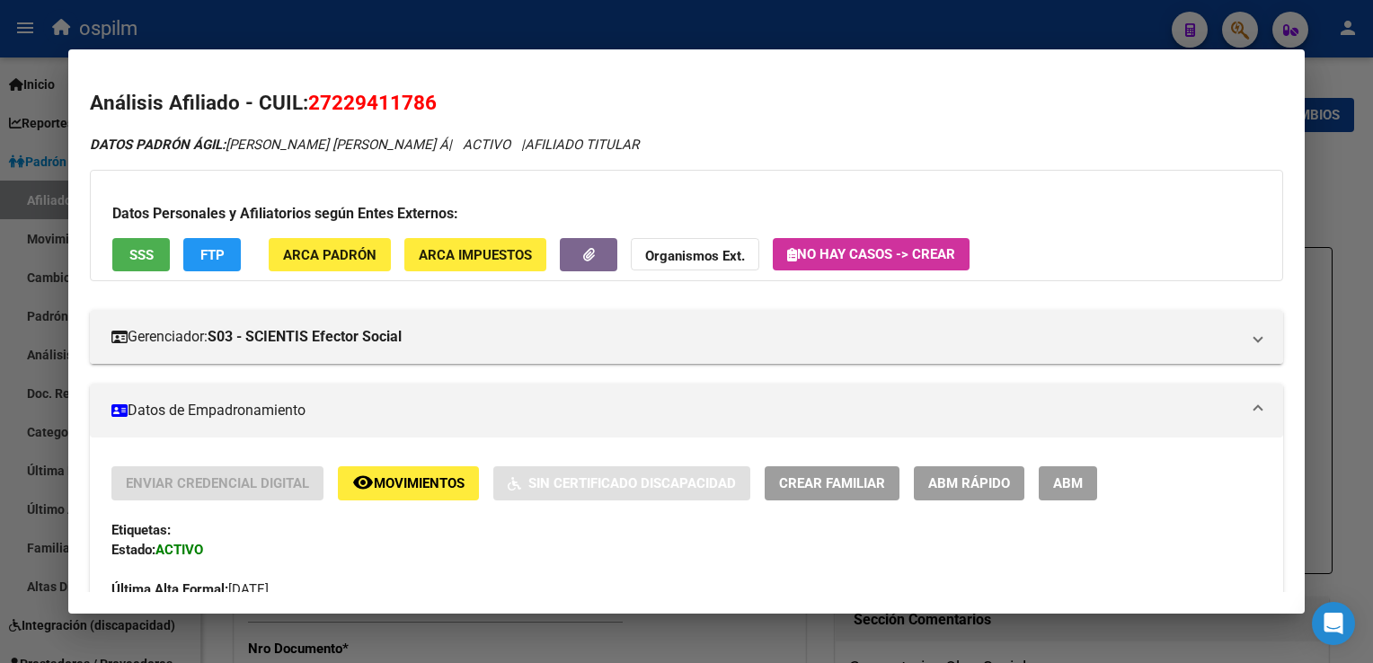
click at [1062, 483] on span "ABM" at bounding box center [1068, 484] width 30 height 16
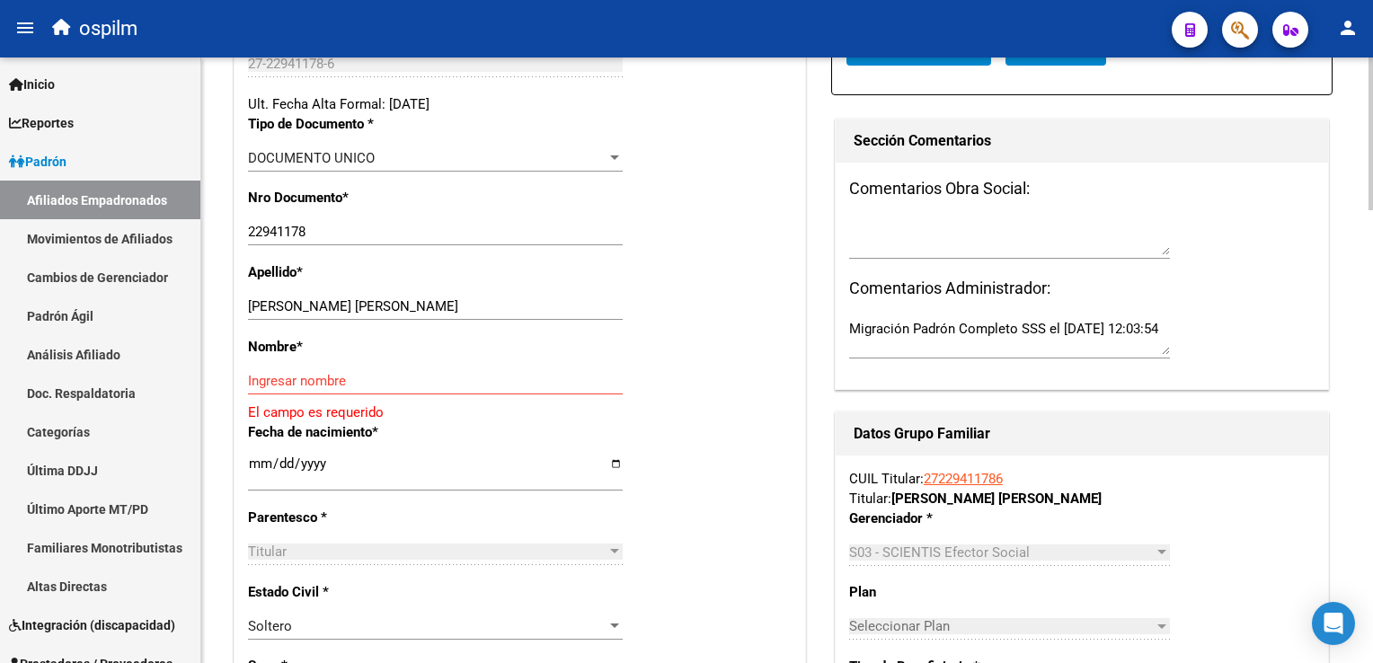
click at [1372, 217] on div at bounding box center [1370, 240] width 4 height 153
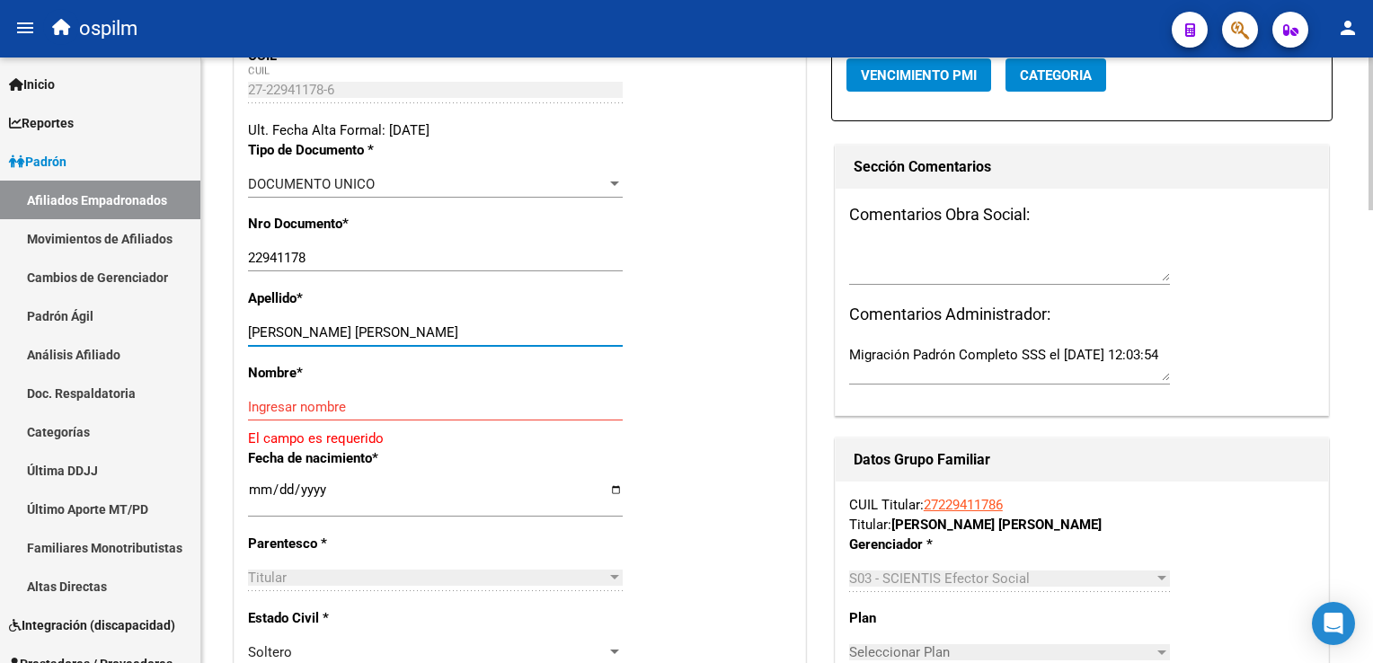
drag, startPoint x: 310, startPoint y: 340, endPoint x: 418, endPoint y: 340, distance: 107.8
click at [418, 340] on input "[PERSON_NAME] [PERSON_NAME]" at bounding box center [435, 332] width 375 height 16
type input "[PERSON_NAME]"
click at [296, 415] on input "Ingresar nombre" at bounding box center [435, 407] width 375 height 16
paste input "[PERSON_NAME]"
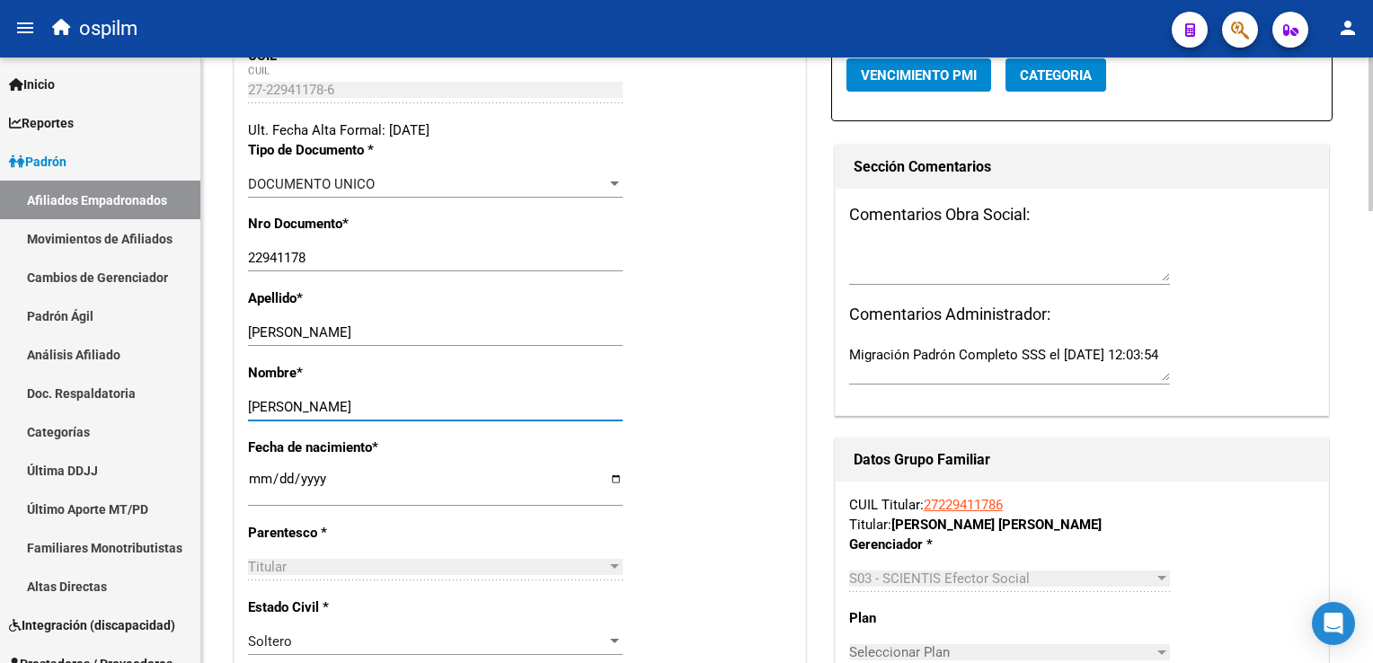
scroll to position [0, 0]
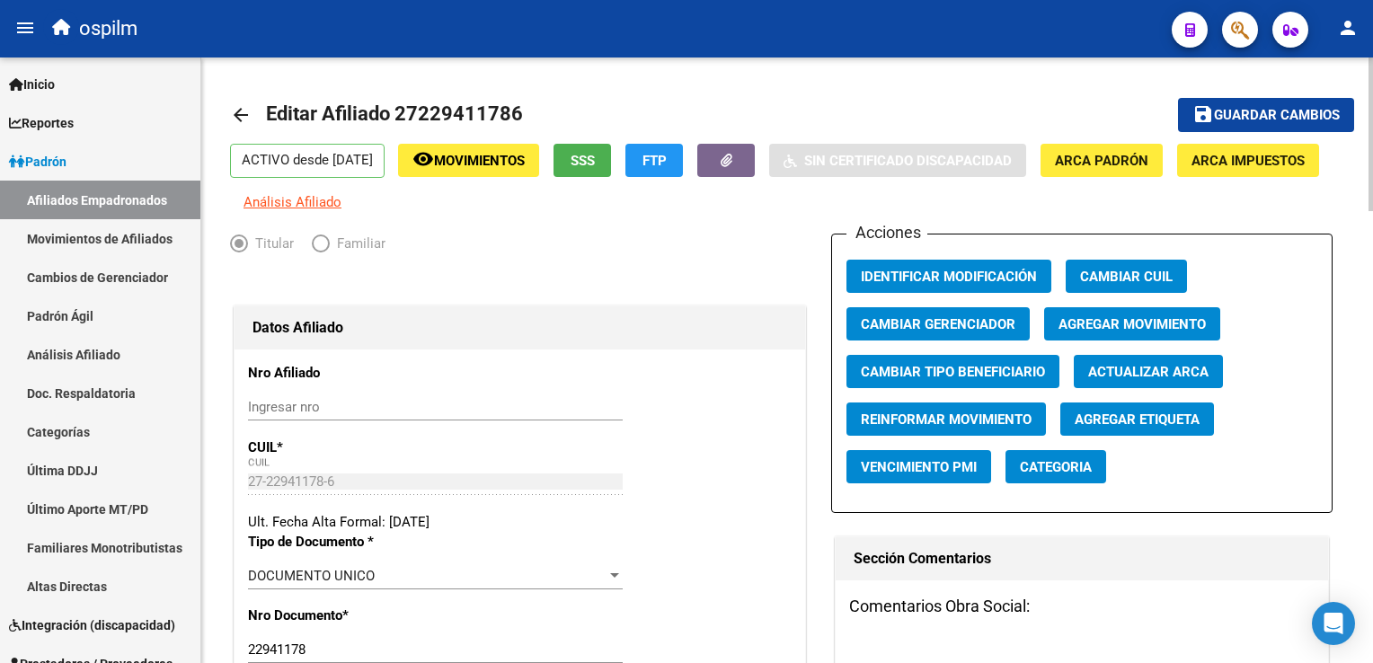
type input "[PERSON_NAME]"
click at [1117, 332] on span "Agregar Movimiento" at bounding box center [1131, 324] width 147 height 16
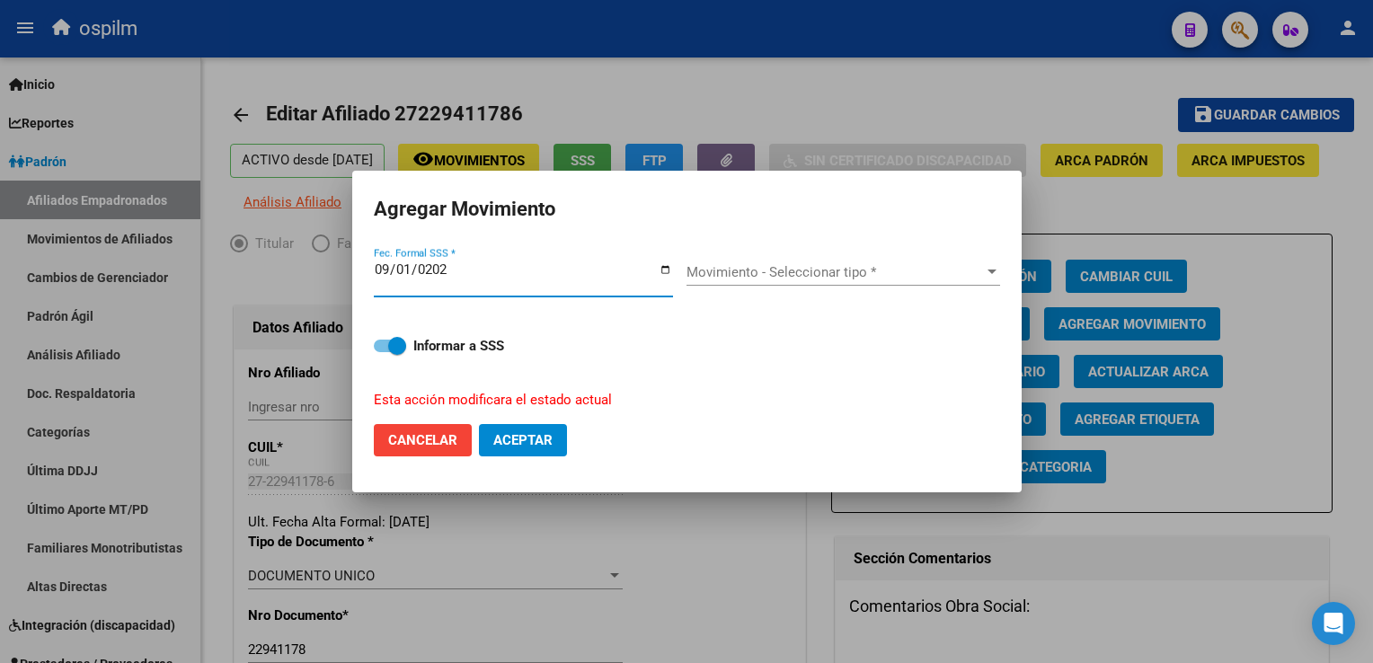
type input "[DATE]"
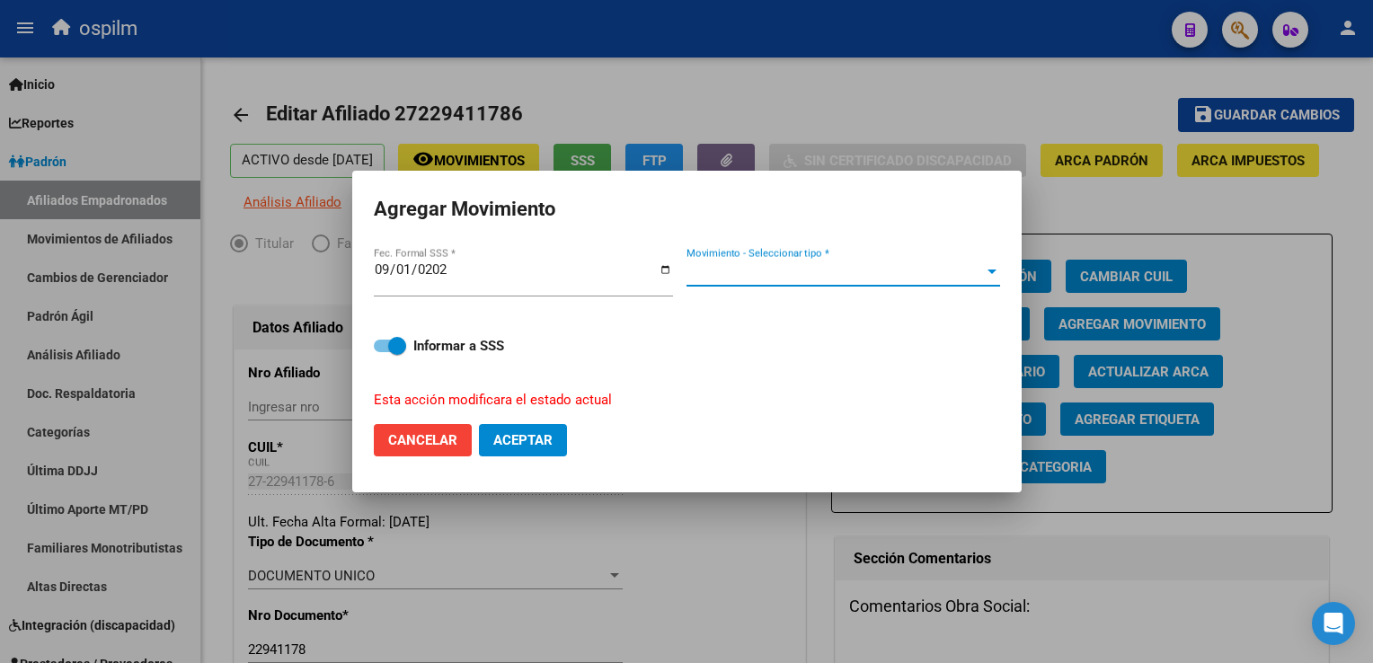
click at [830, 264] on span "Movimiento - Seleccionar tipo *" at bounding box center [834, 272] width 297 height 16
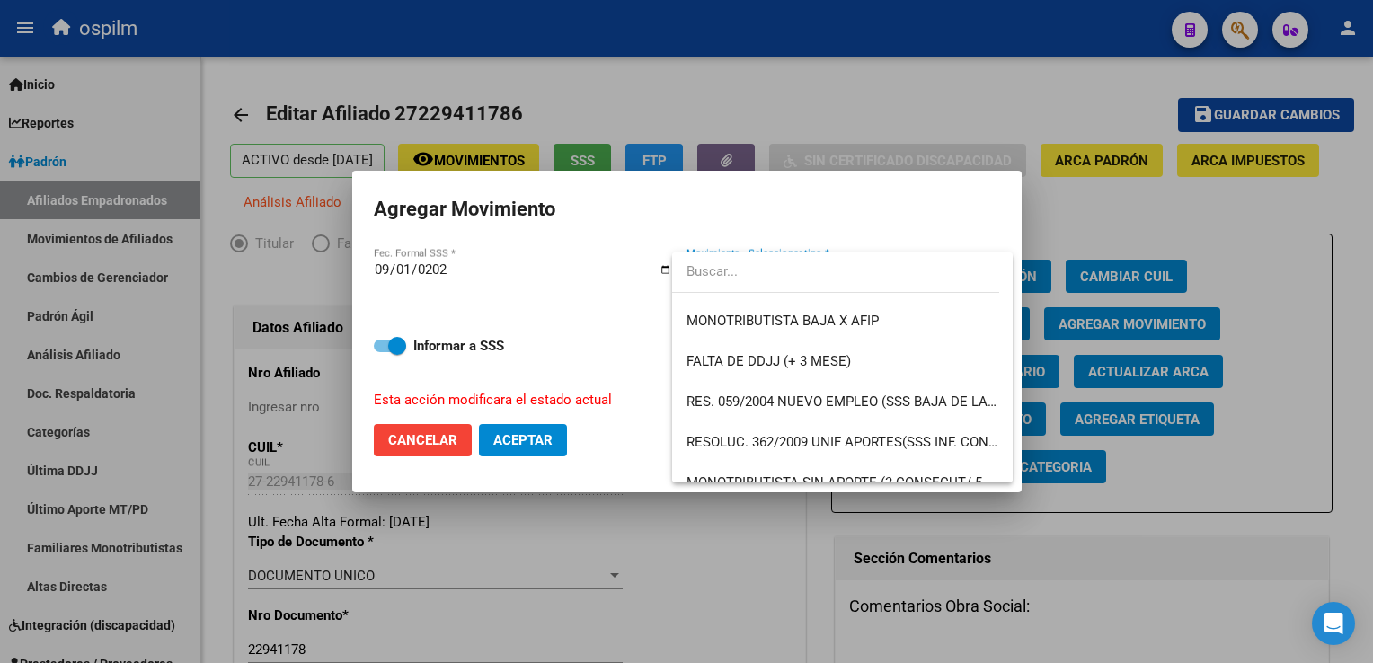
scroll to position [524, 0]
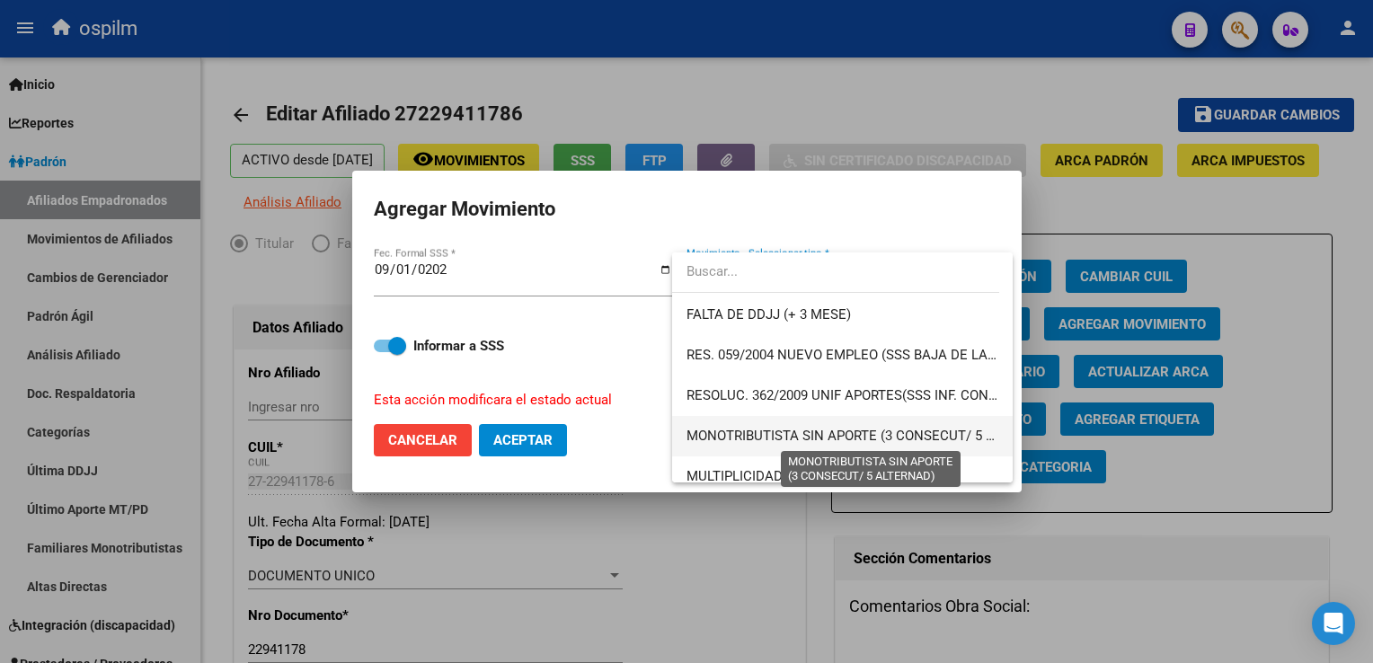
click at [934, 432] on span "MONOTRIBUTISTA SIN APORTE (3 CONSECUT/ 5 ALTERNAD)" at bounding box center [871, 436] width 370 height 16
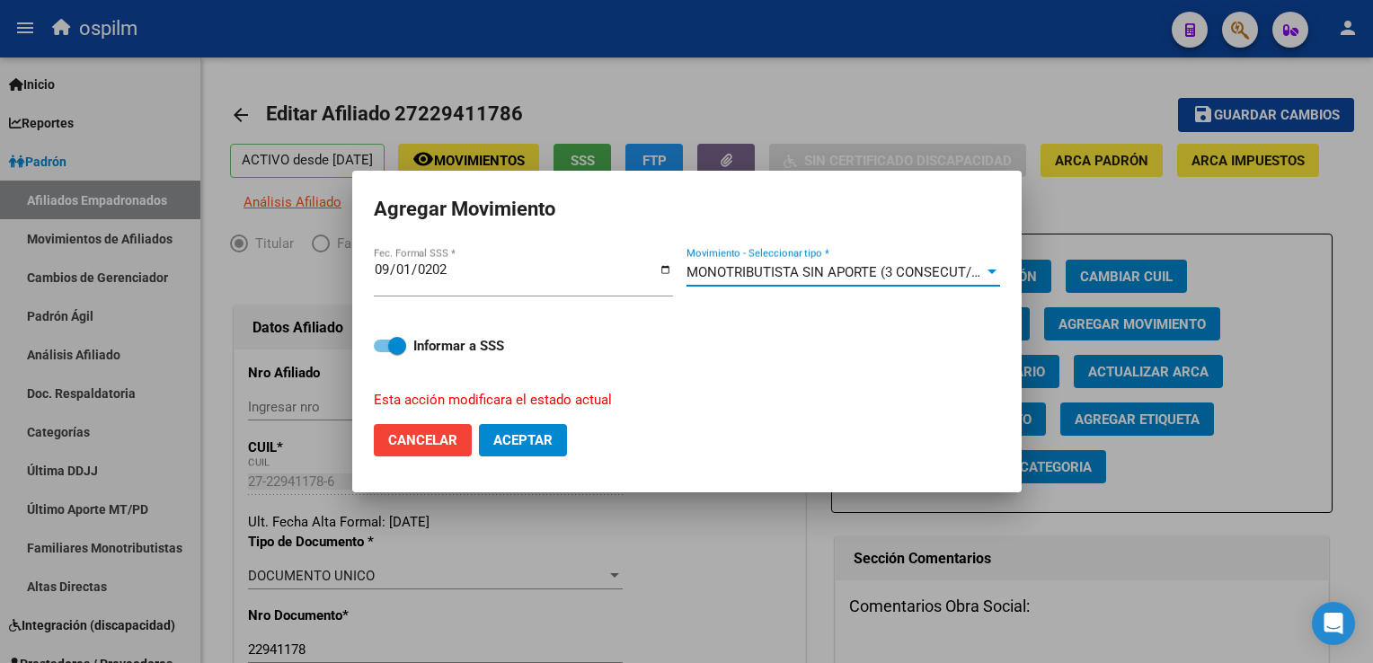
click at [535, 437] on span "Aceptar" at bounding box center [522, 440] width 59 height 16
checkbox input "false"
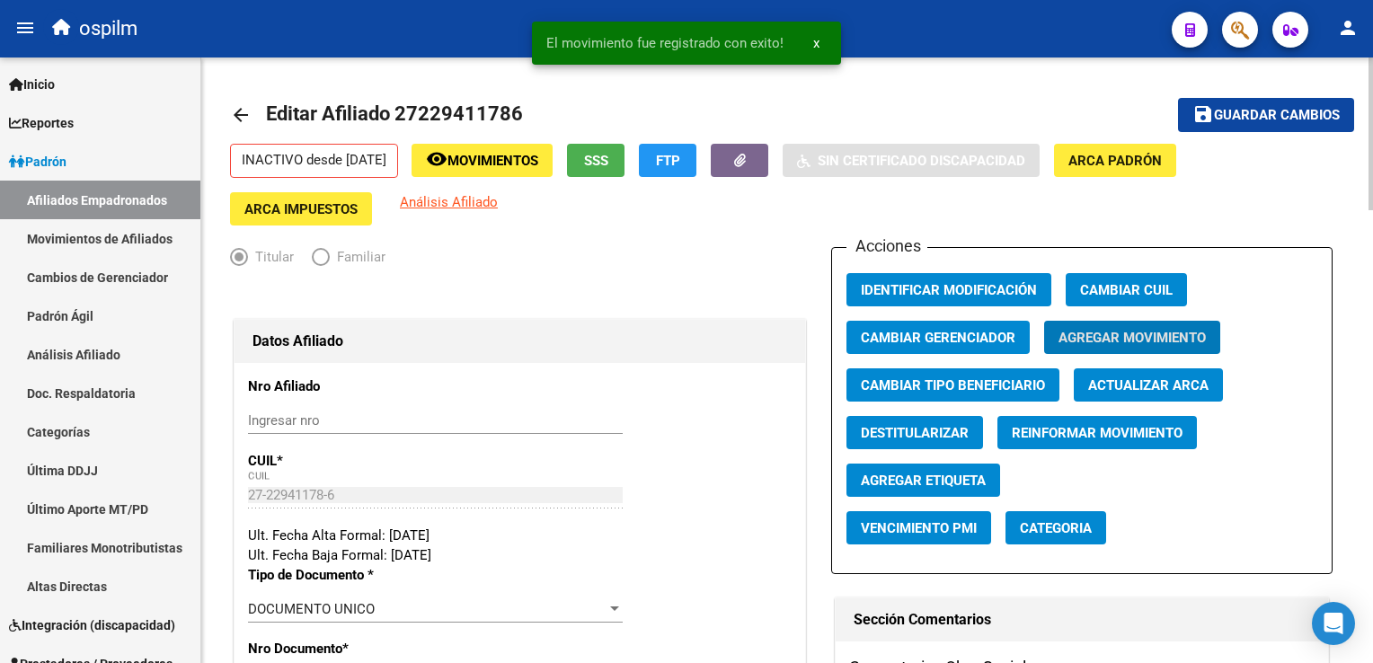
drag, startPoint x: 1308, startPoint y: 119, endPoint x: 1025, endPoint y: 184, distance: 290.3
click at [1307, 119] on span "Guardar cambios" at bounding box center [1277, 116] width 126 height 16
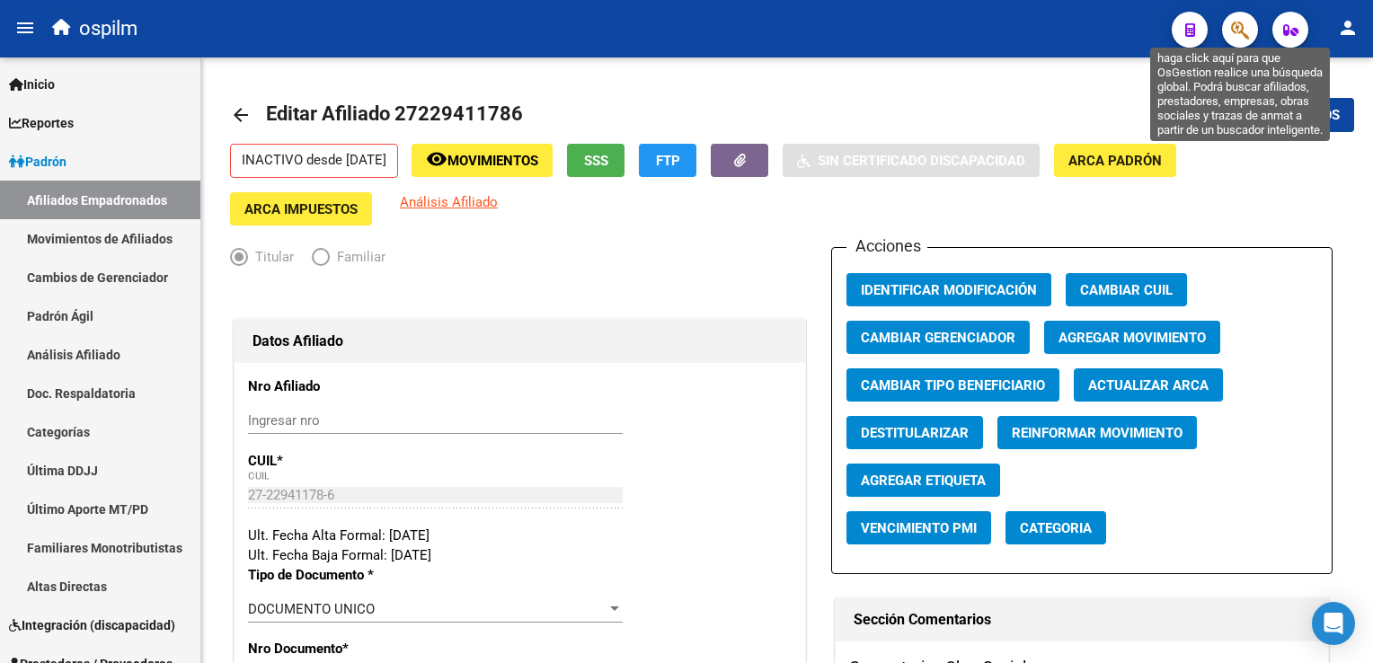
click at [1229, 20] on button "button" at bounding box center [1240, 30] width 36 height 36
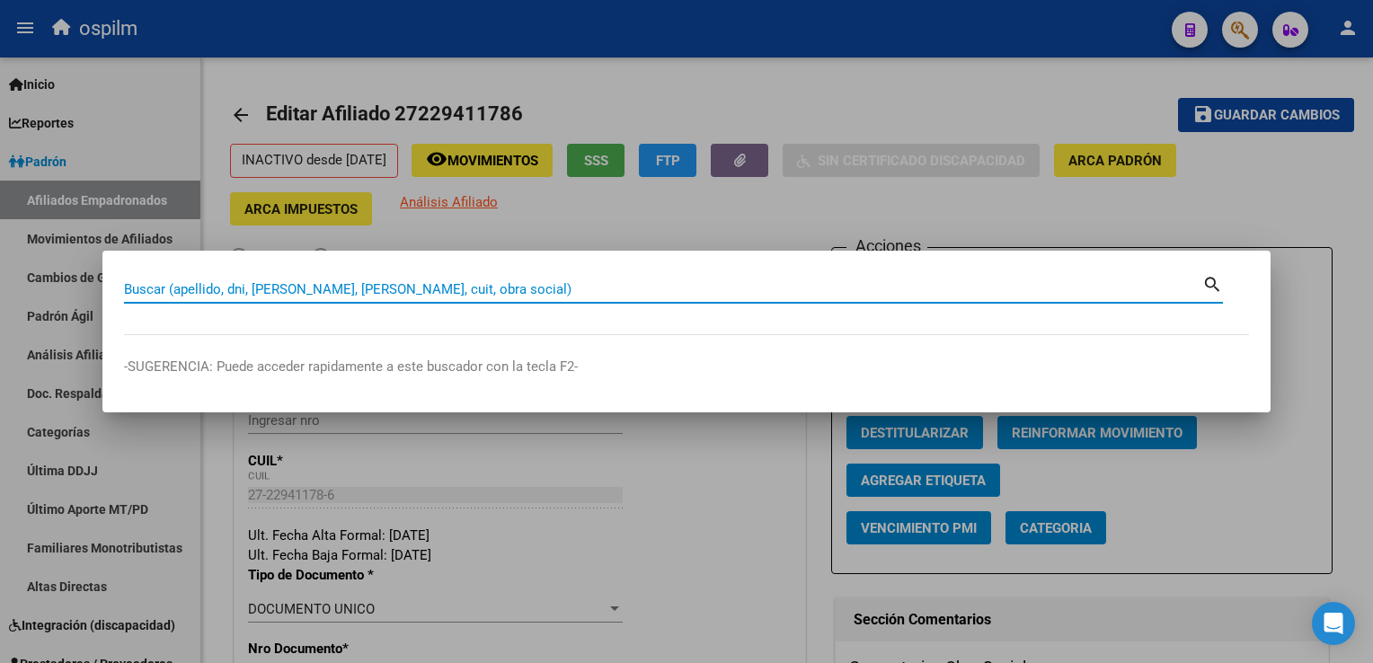
paste input "20314180004"
type input "20314180004"
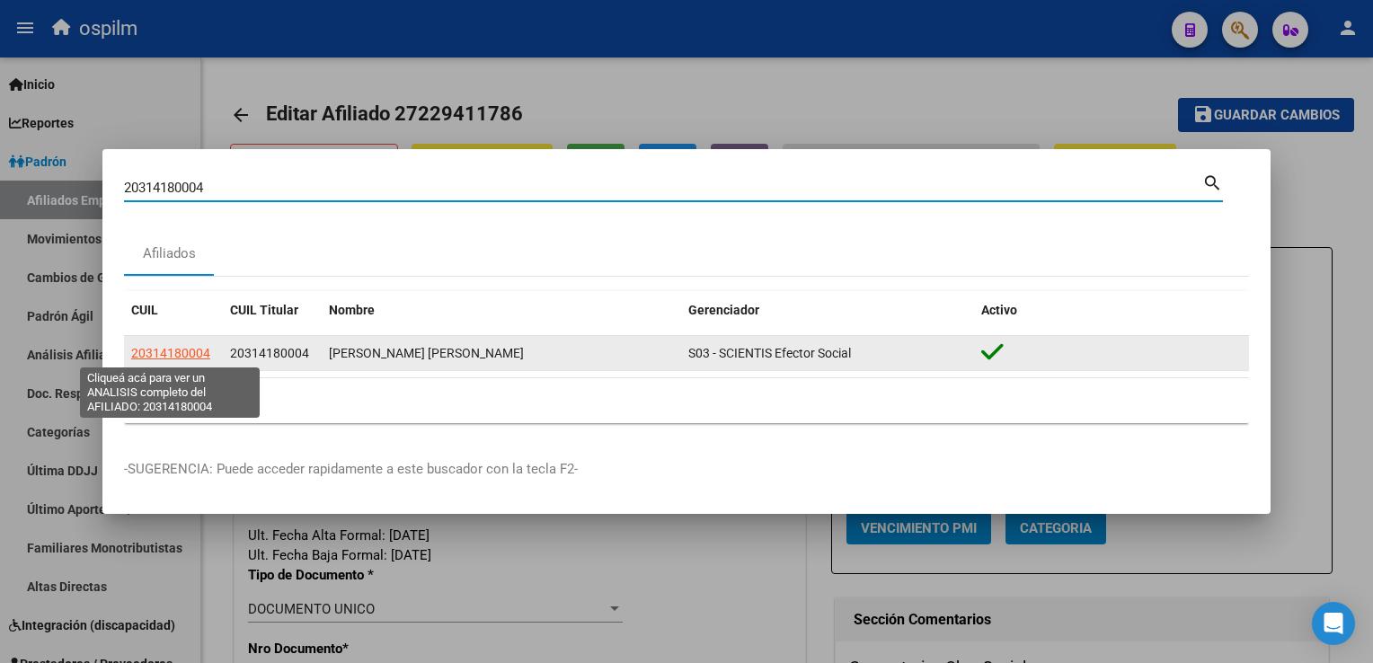
click at [194, 355] on span "20314180004" at bounding box center [170, 353] width 79 height 14
type textarea "20314180004"
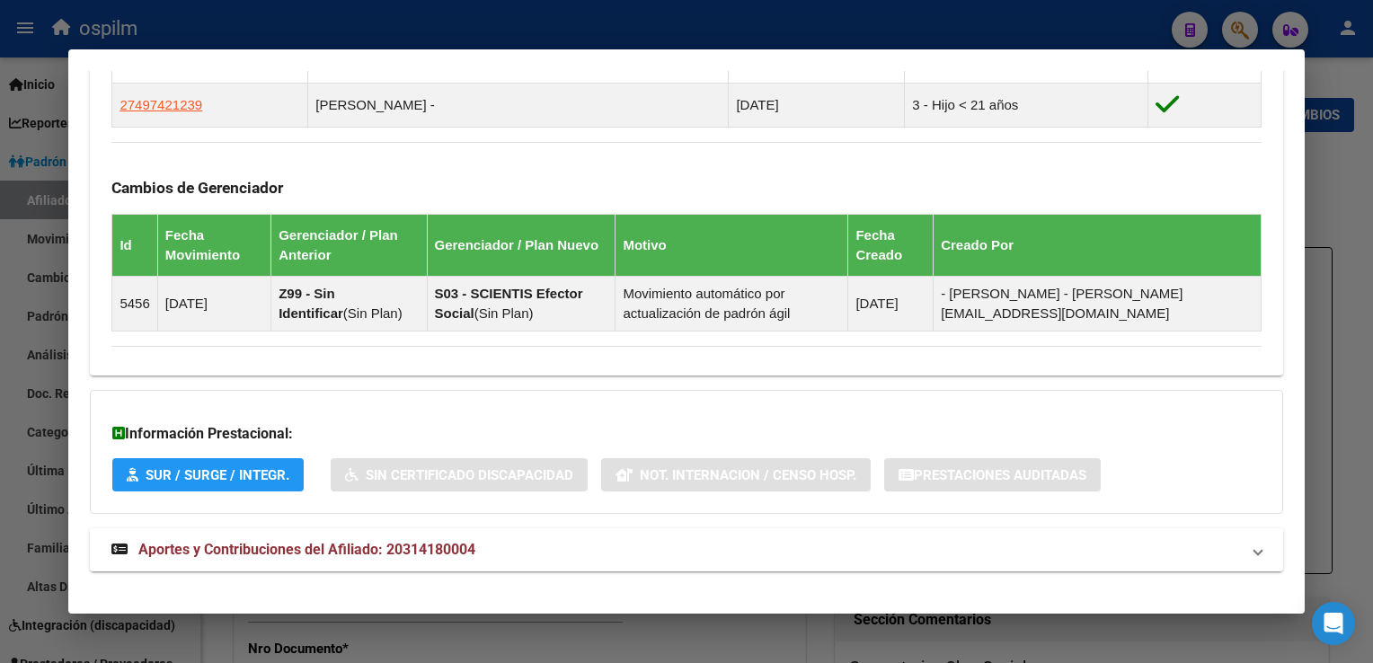
scroll to position [1143, 0]
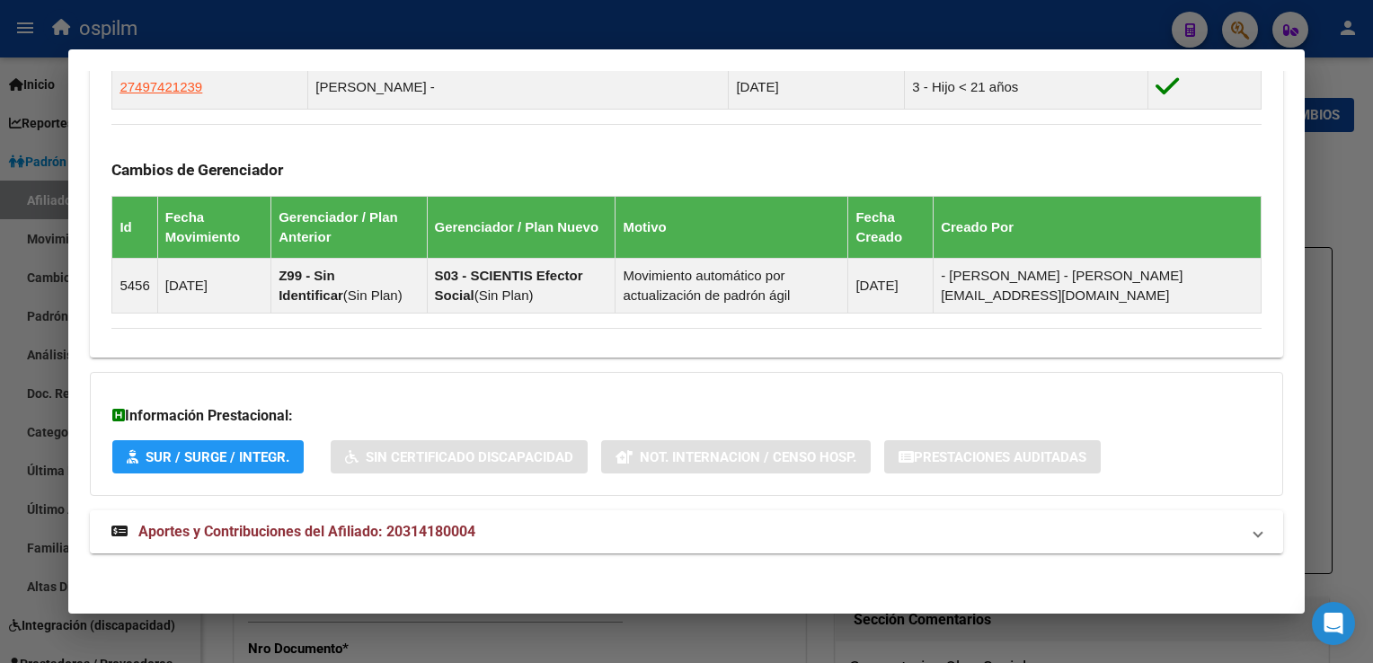
click at [355, 539] on strong "Aportes y Contribuciones del Afiliado: 20314180004" at bounding box center [293, 532] width 364 height 22
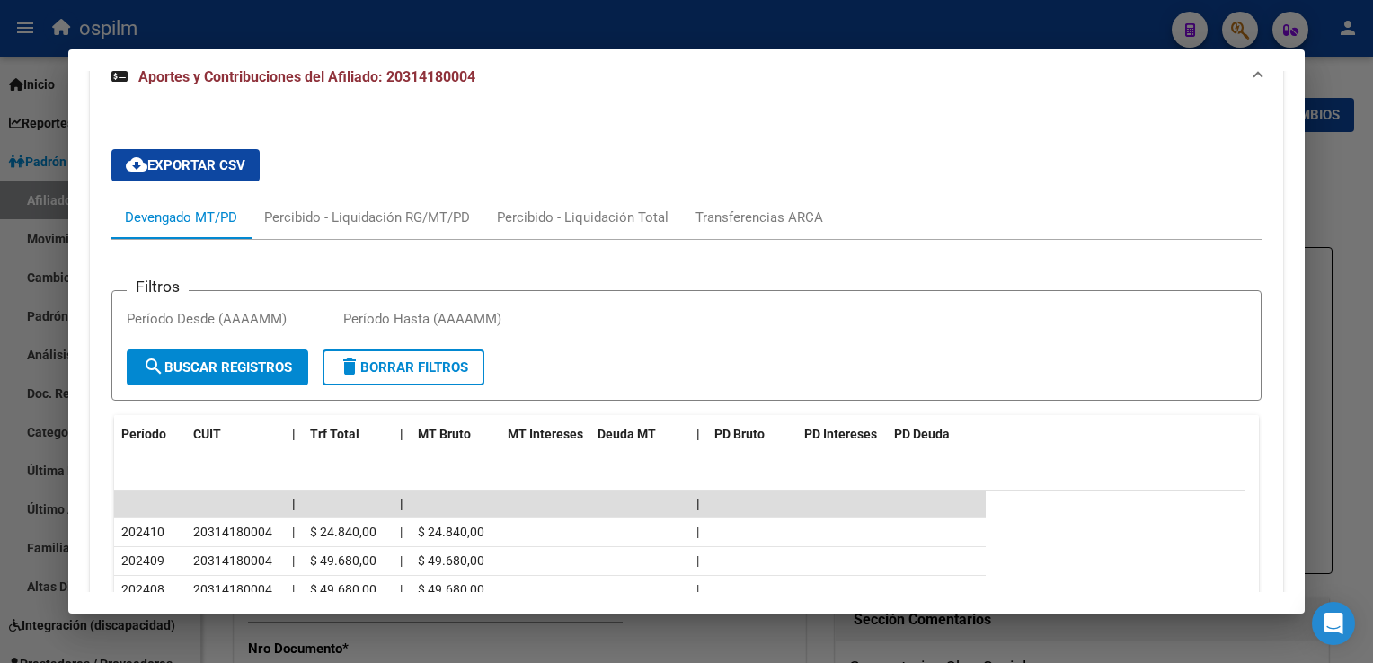
scroll to position [0, 0]
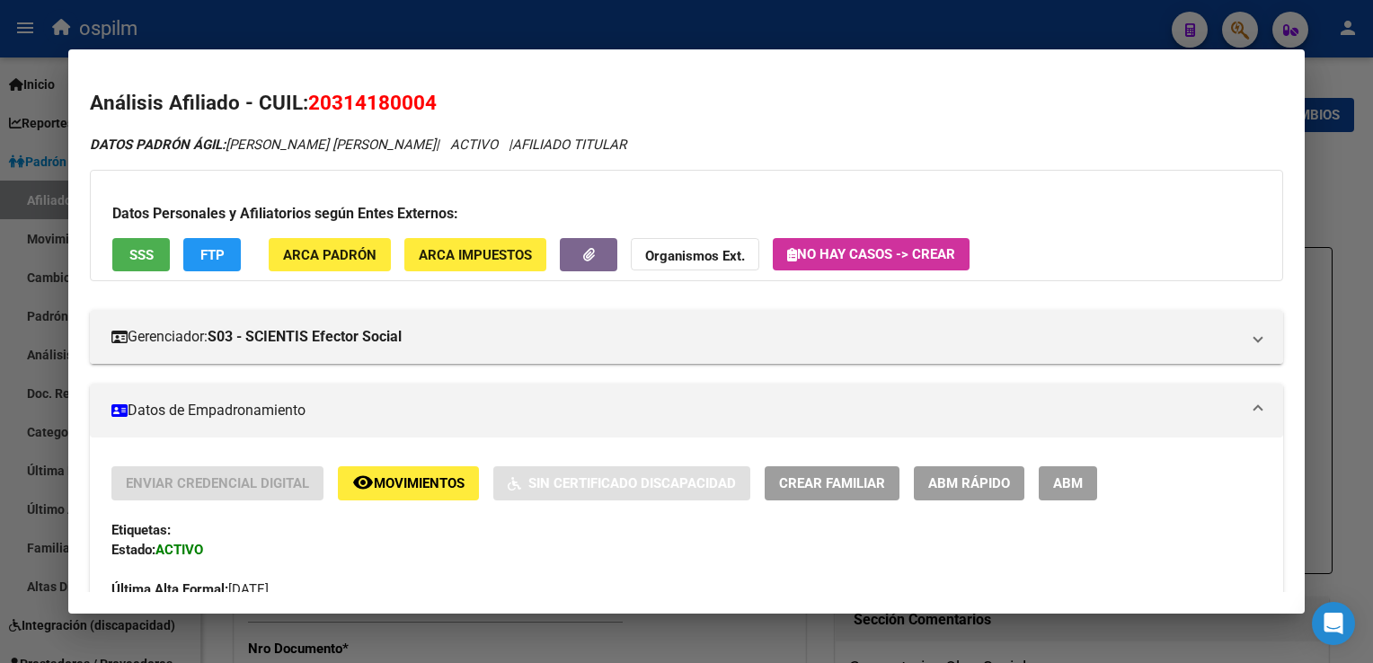
click at [129, 253] on span "SSS" at bounding box center [141, 255] width 24 height 16
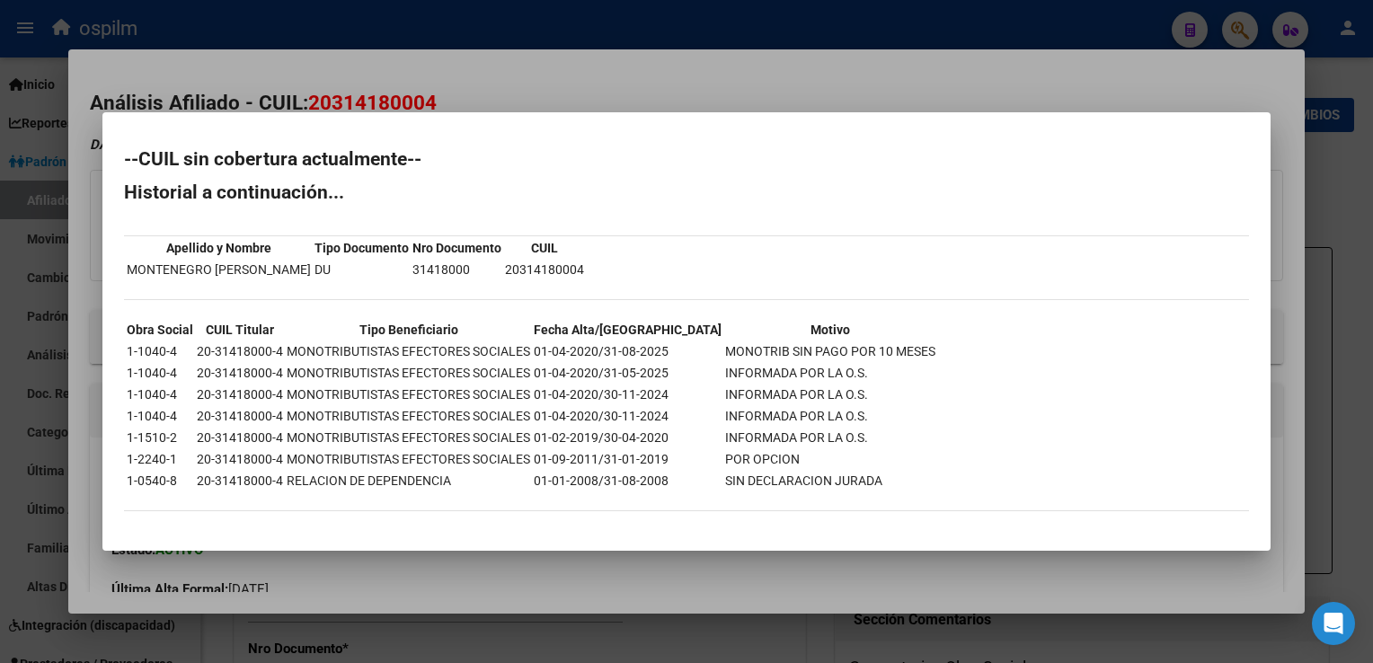
click at [571, 74] on div at bounding box center [686, 331] width 1373 height 663
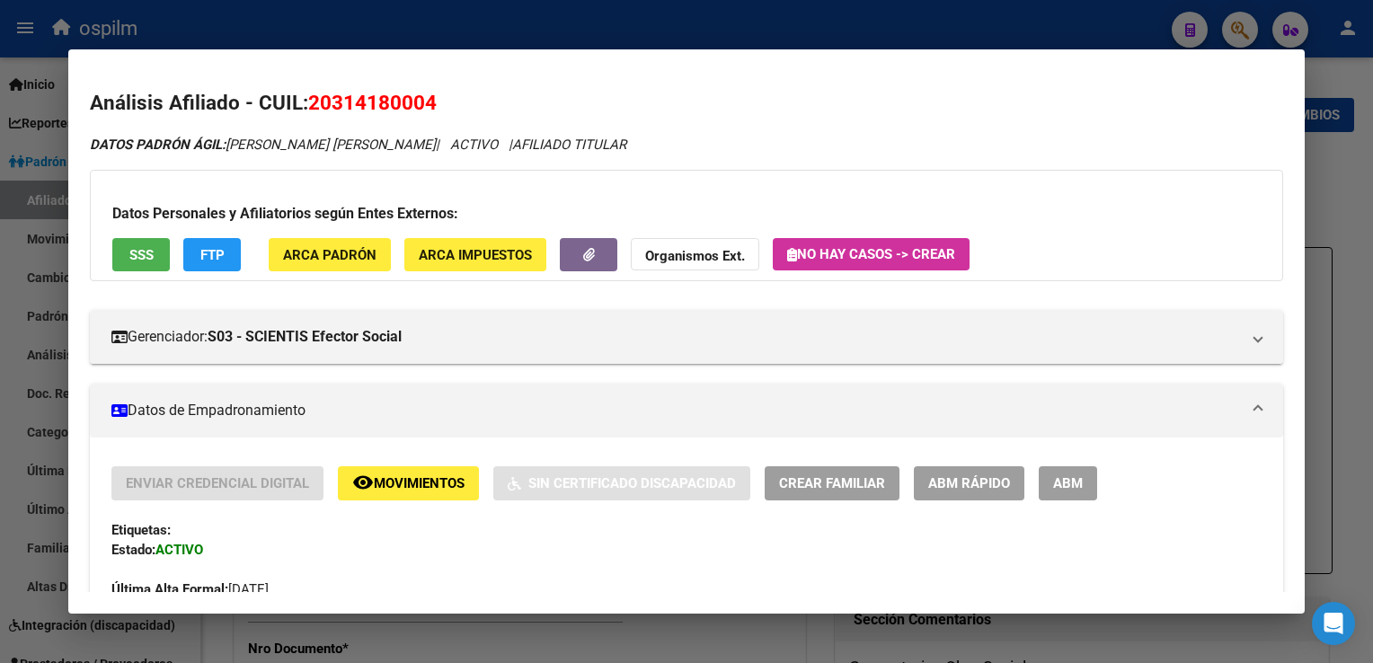
click at [1069, 476] on span "ABM" at bounding box center [1068, 484] width 30 height 16
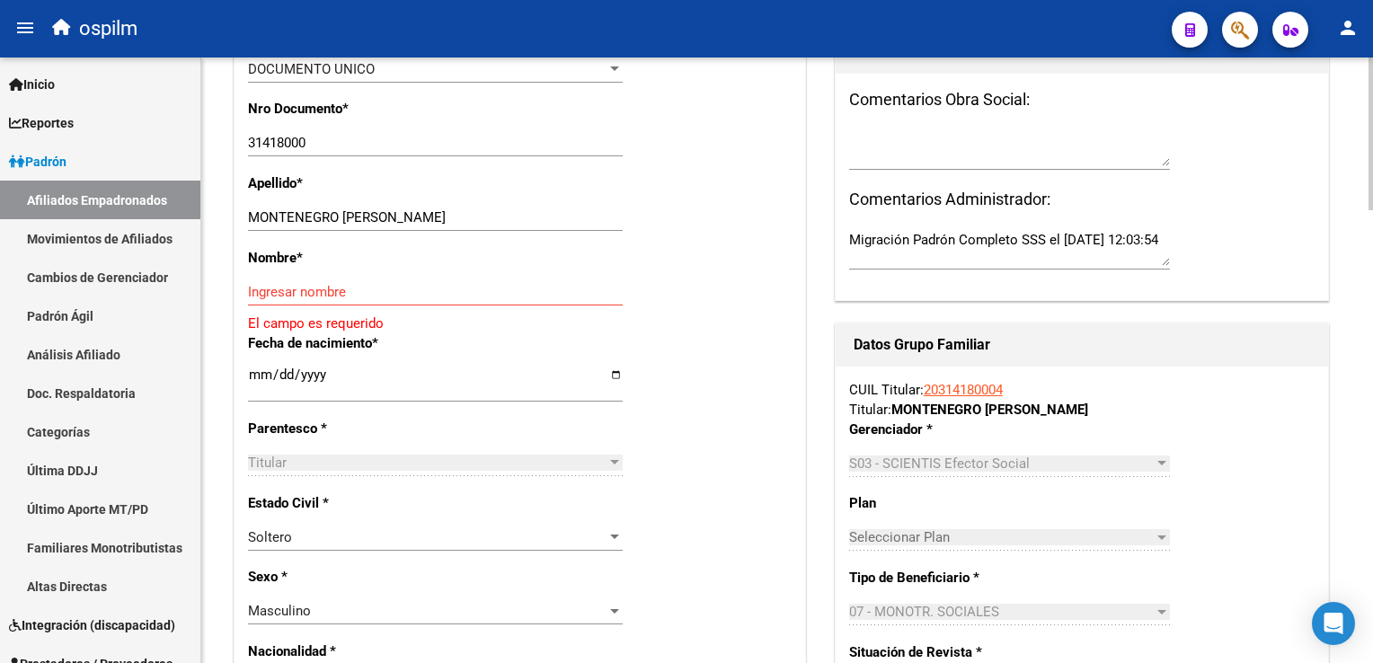
click at [1368, 230] on div at bounding box center [1370, 262] width 4 height 153
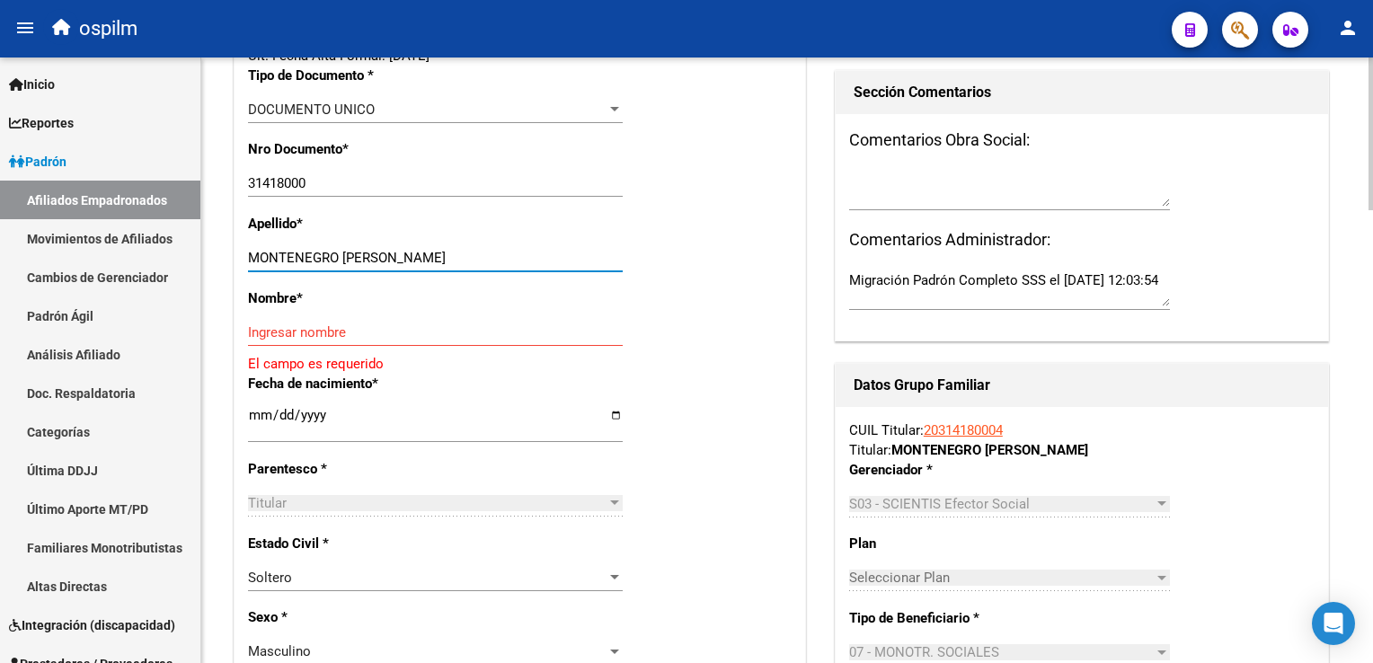
drag, startPoint x: 341, startPoint y: 269, endPoint x: 431, endPoint y: 275, distance: 90.1
click at [482, 261] on div "[DEMOGRAPHIC_DATA] [PERSON_NAME] apellido" at bounding box center [435, 257] width 375 height 27
type input "MONTENEGRO"
click at [259, 341] on input "Ingresar nombre" at bounding box center [435, 332] width 375 height 16
paste input "[PERSON_NAME]"
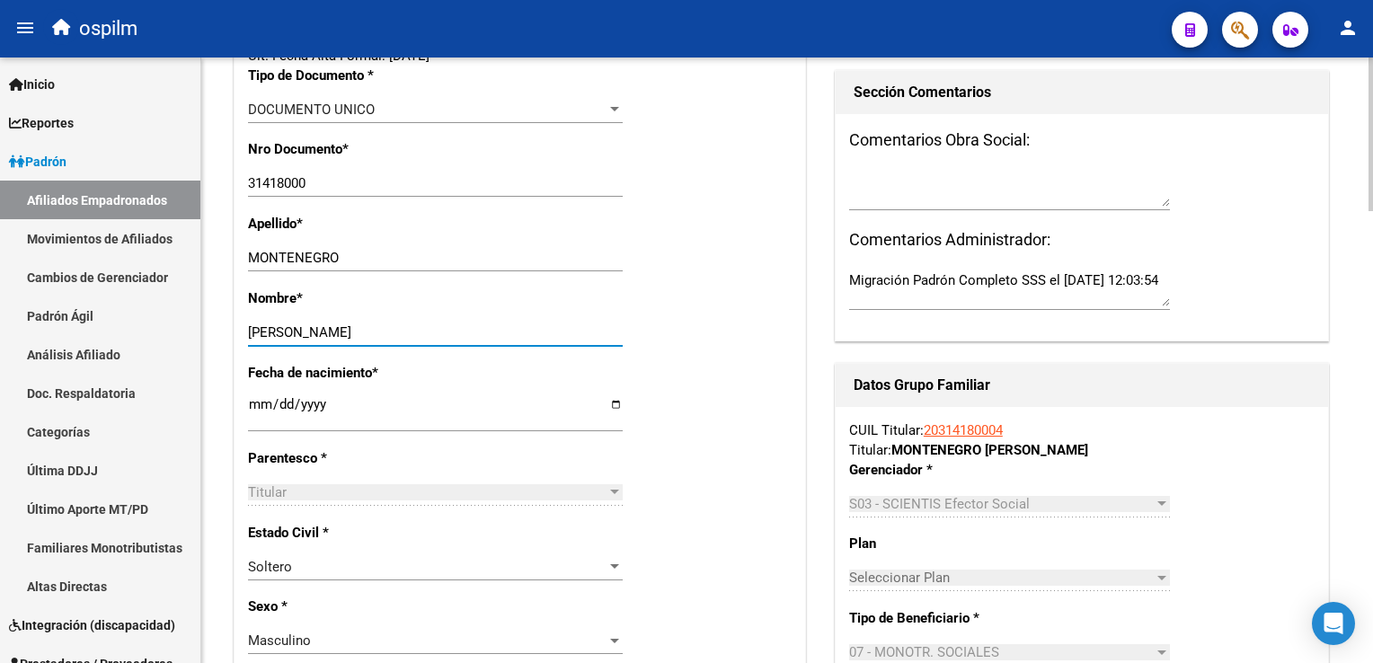
scroll to position [0, 0]
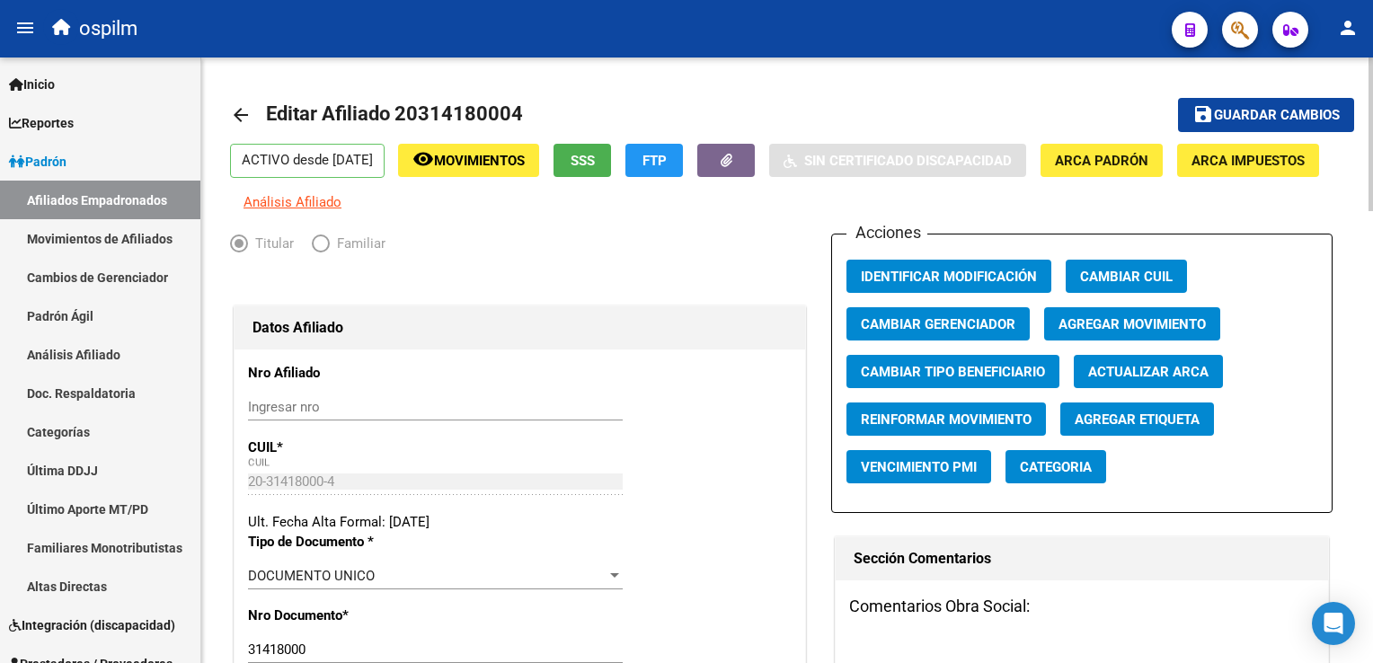
type input "[PERSON_NAME]"
click at [1197, 332] on span "Agregar Movimiento" at bounding box center [1131, 324] width 147 height 16
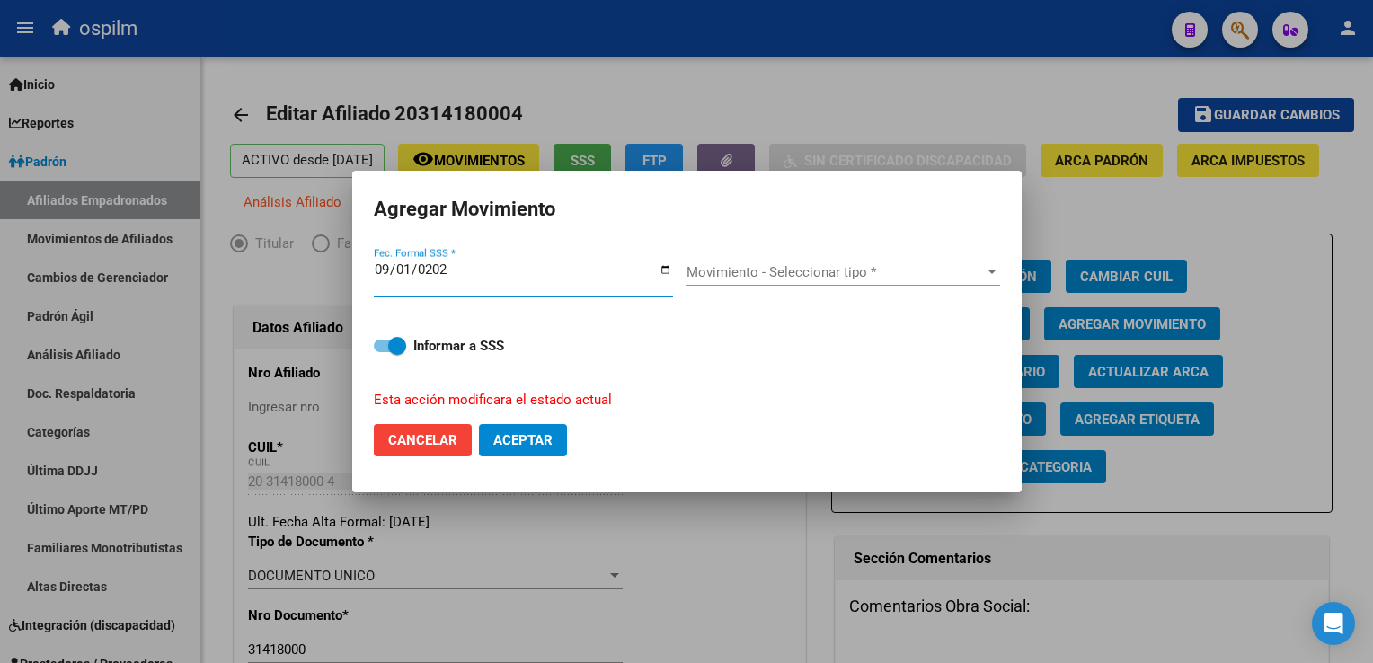
type input "[DATE]"
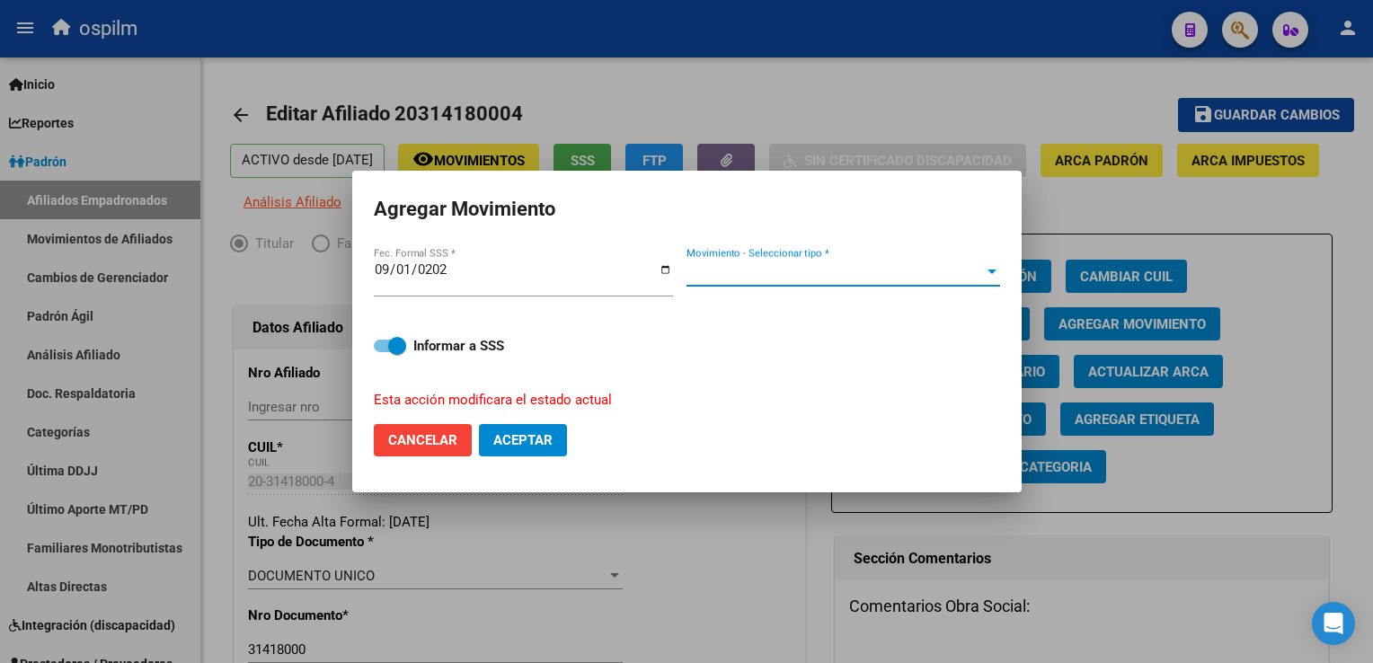
click at [771, 264] on span "Movimiento - Seleccionar tipo *" at bounding box center [834, 272] width 297 height 16
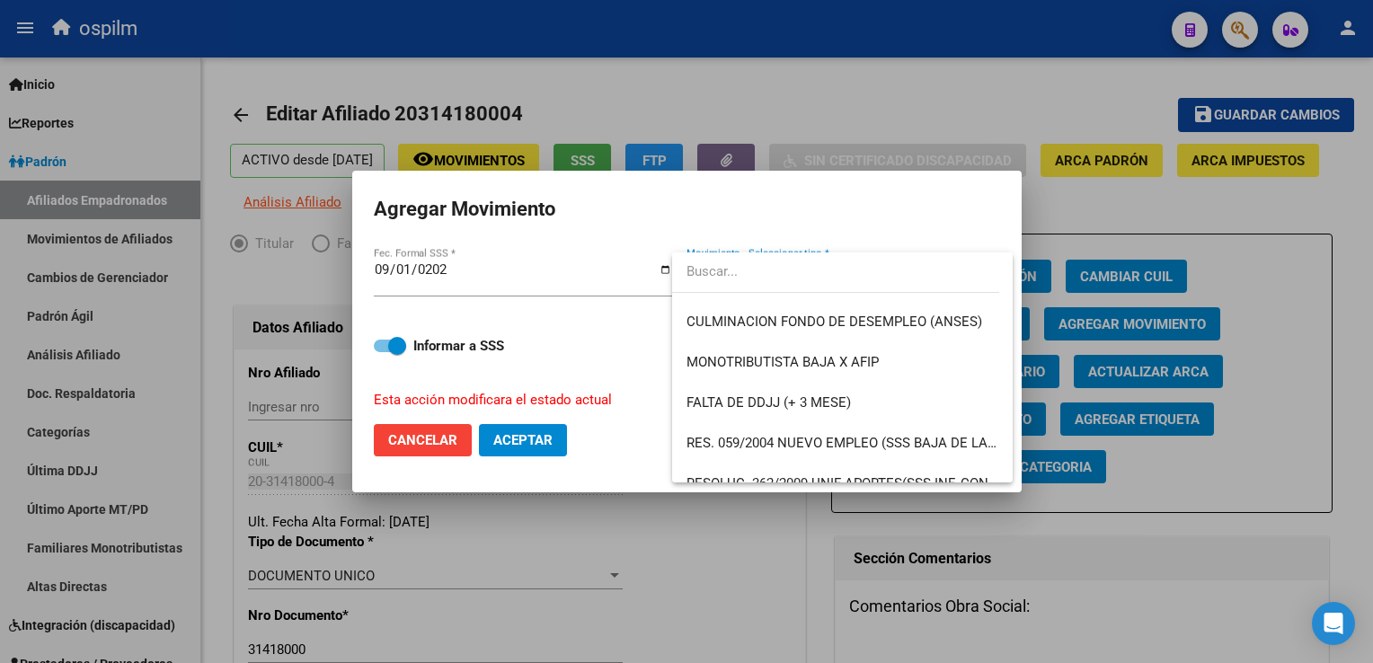
scroll to position [512, 0]
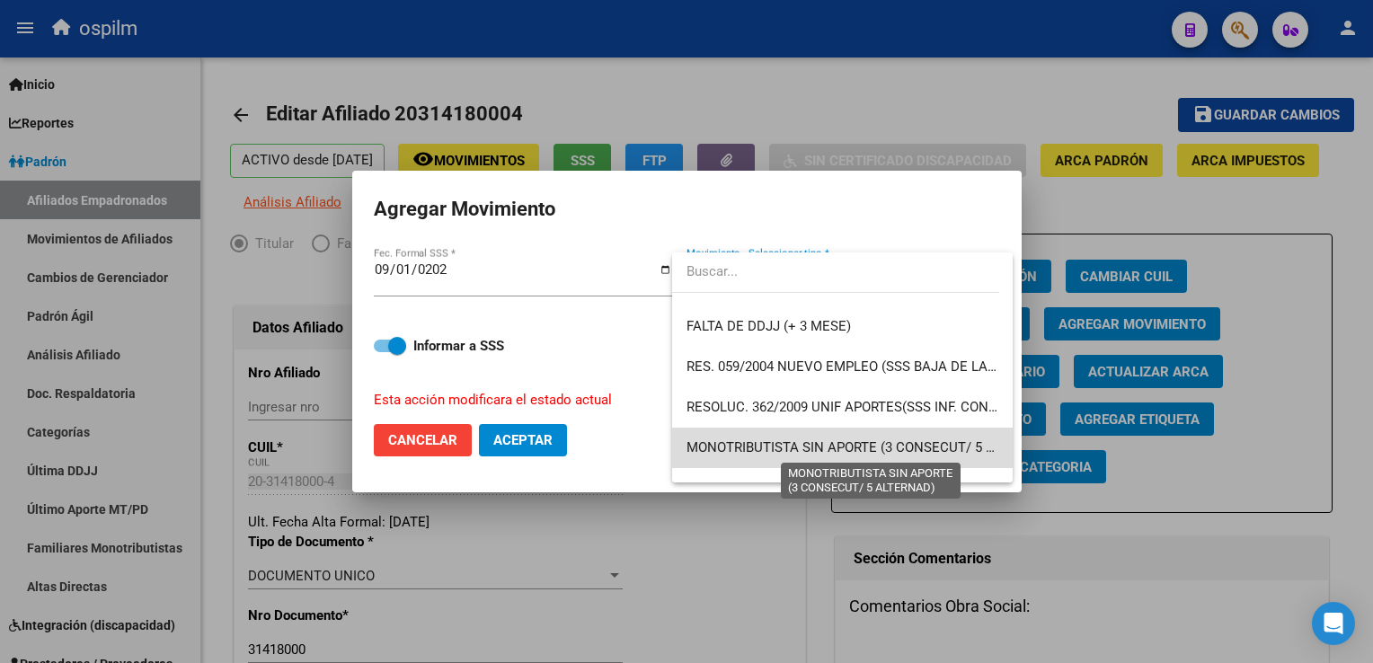
click at [936, 451] on span "MONOTRIBUTISTA SIN APORTE (3 CONSECUT/ 5 ALTERNAD)" at bounding box center [871, 447] width 370 height 16
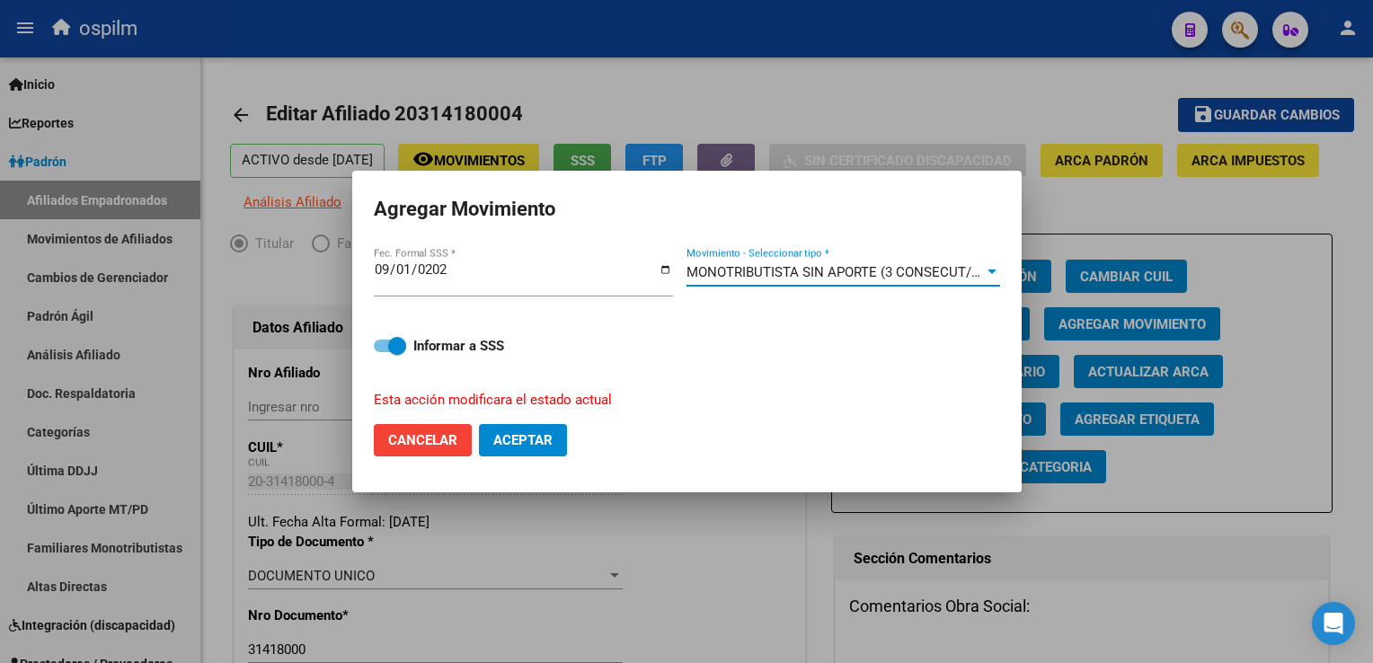
click at [548, 440] on span "Aceptar" at bounding box center [522, 440] width 59 height 16
checkbox input "false"
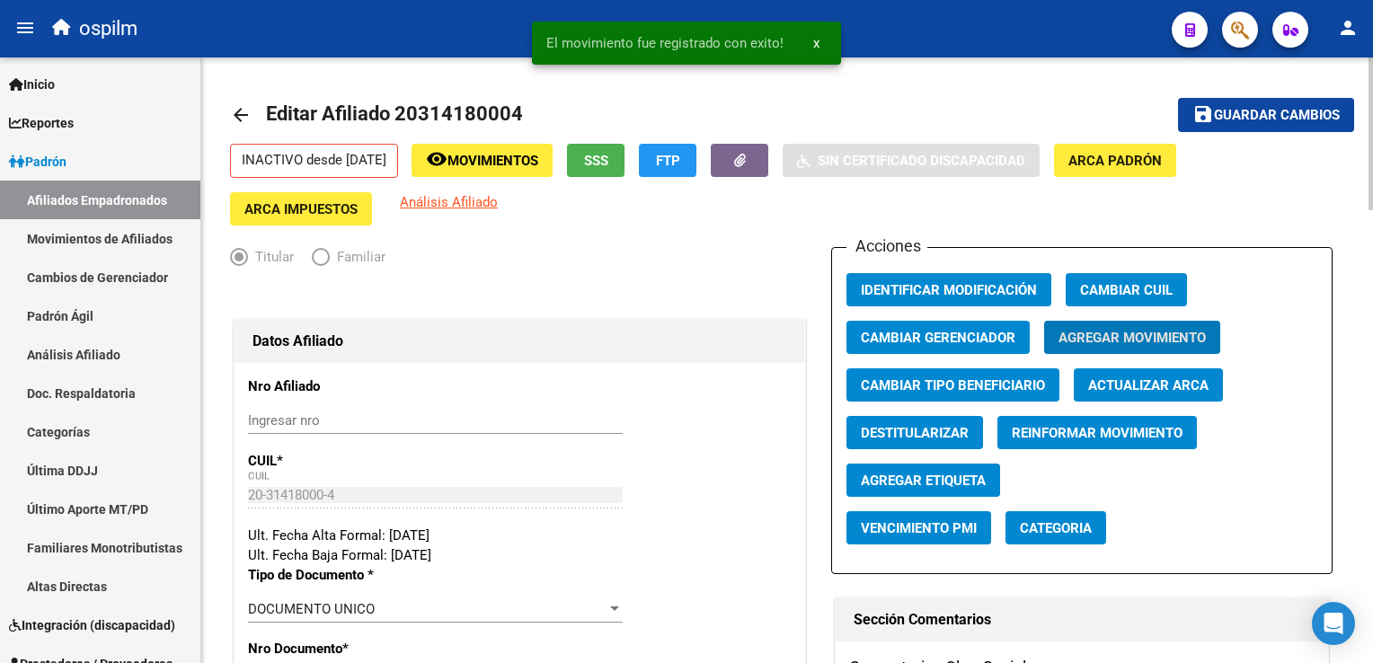
click at [1243, 117] on span "Guardar cambios" at bounding box center [1277, 116] width 126 height 16
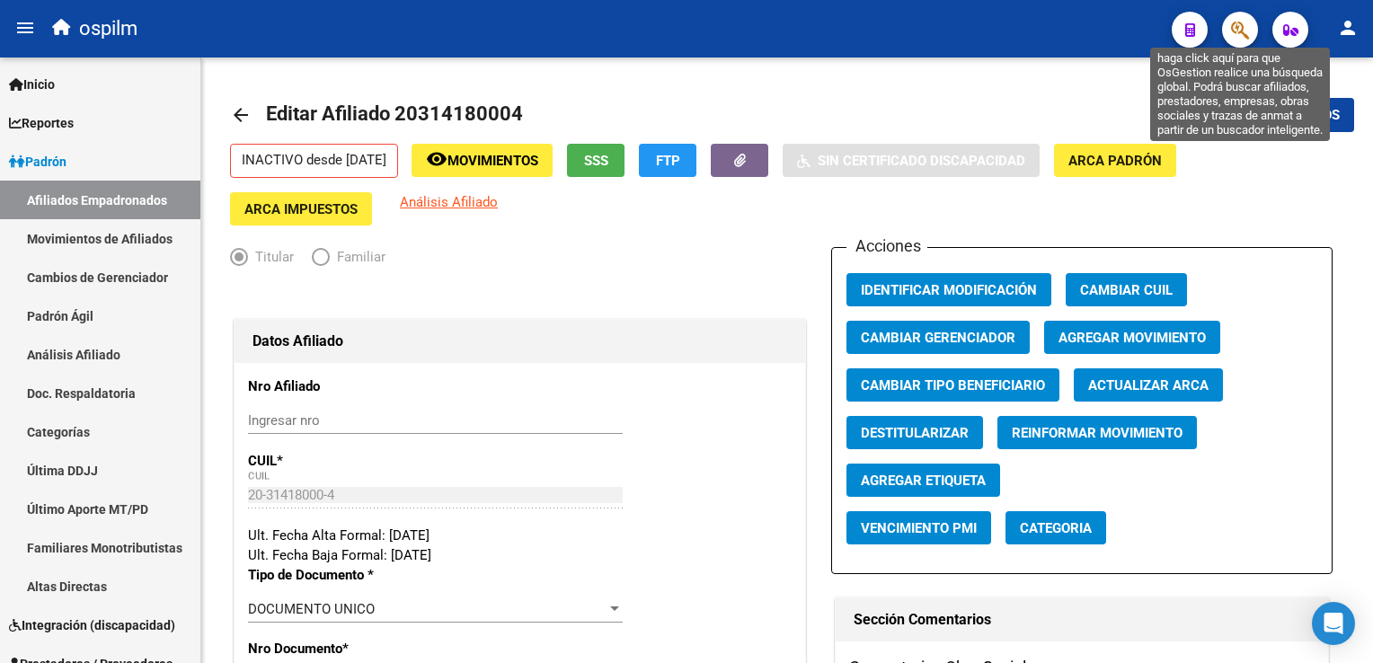
click at [1240, 23] on icon "button" at bounding box center [1240, 30] width 18 height 21
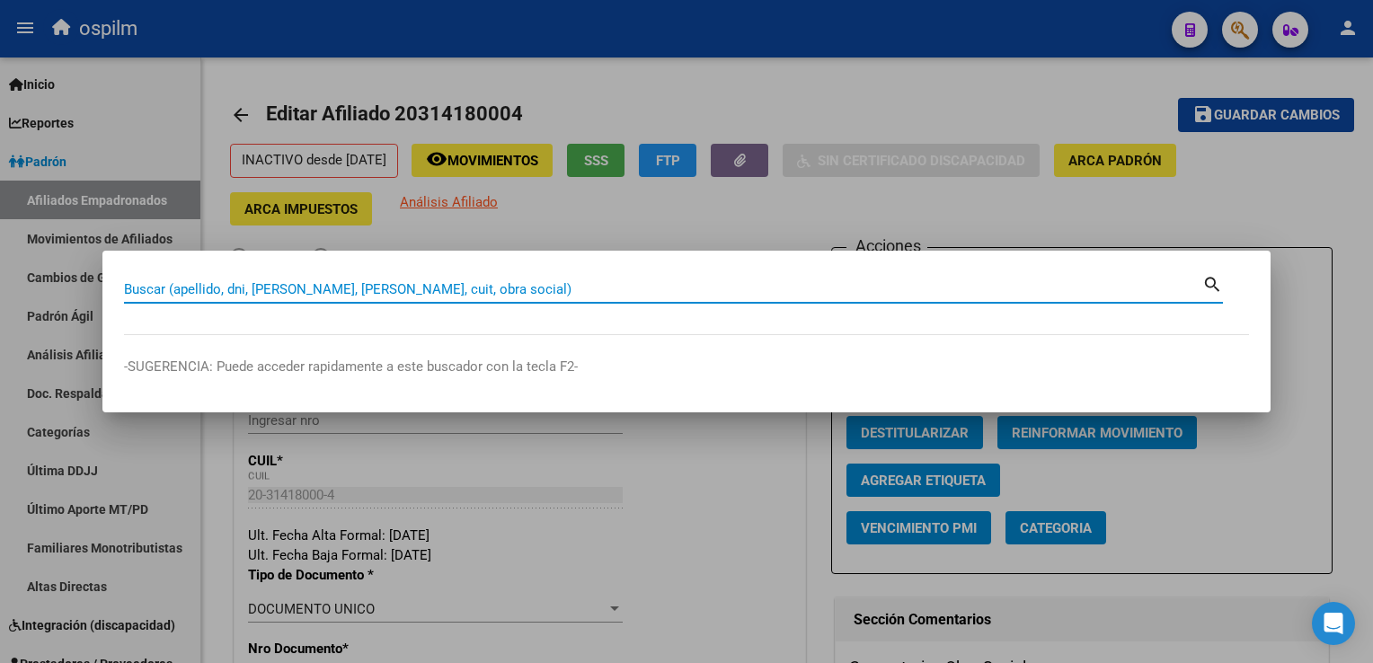
paste input "27289195306"
type input "27289195306"
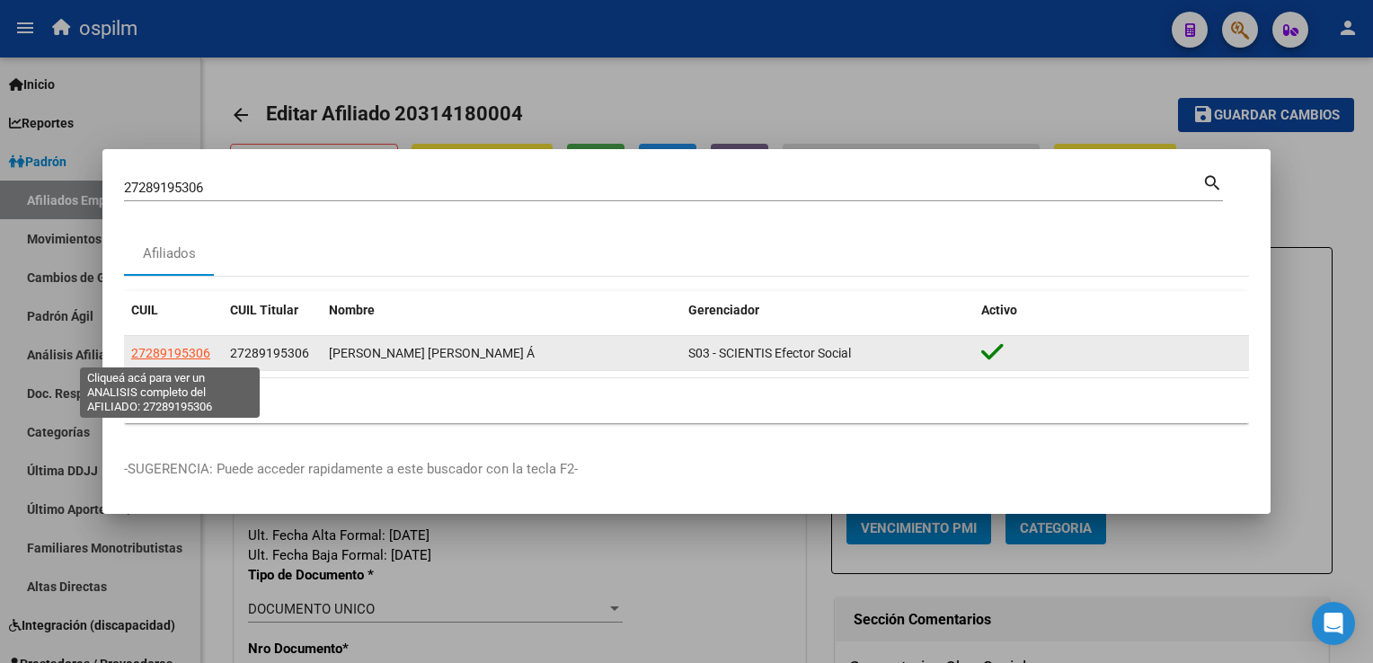
click at [164, 351] on span "27289195306" at bounding box center [170, 353] width 79 height 14
type textarea "27289195306"
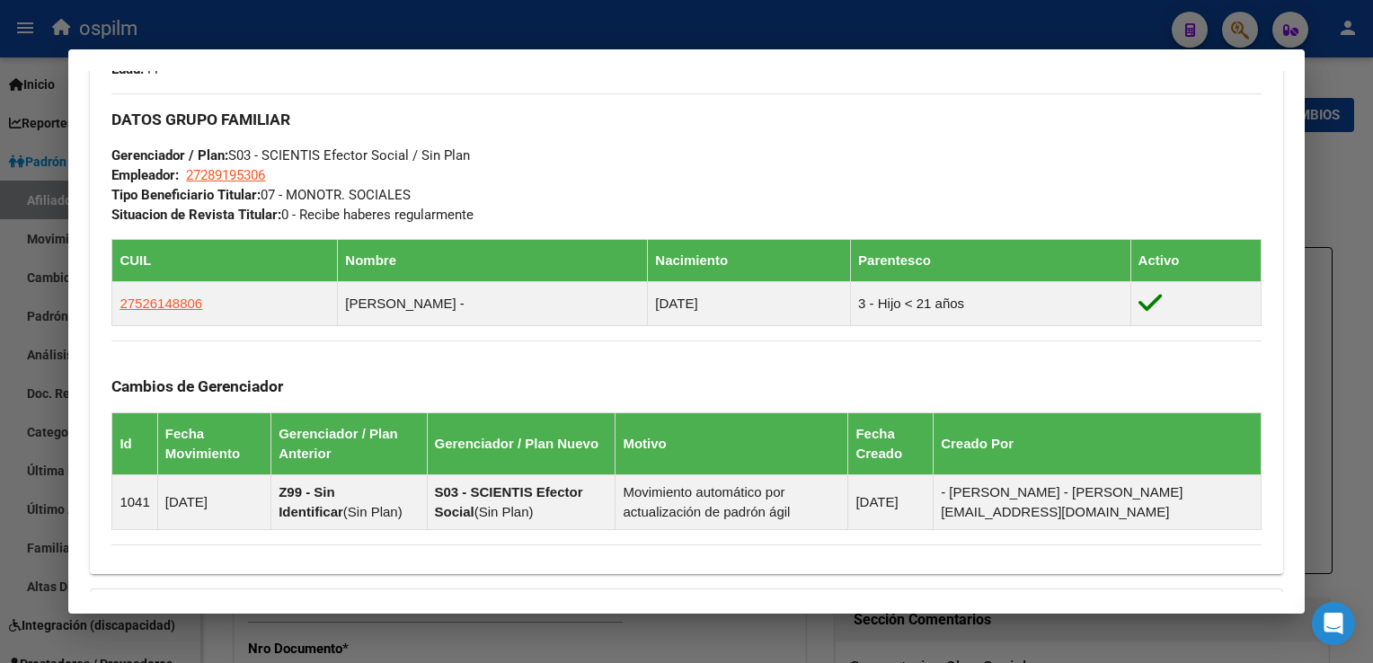
scroll to position [0, 0]
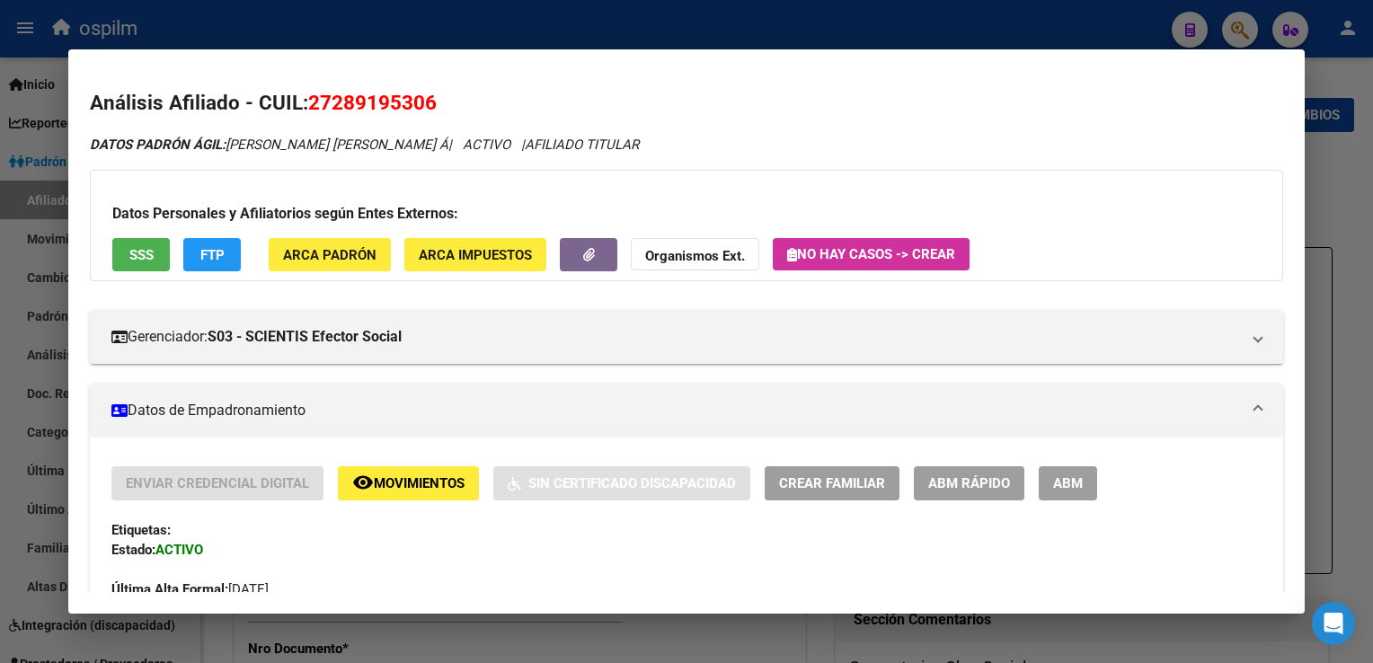
click at [1061, 479] on span "ABM" at bounding box center [1068, 484] width 30 height 16
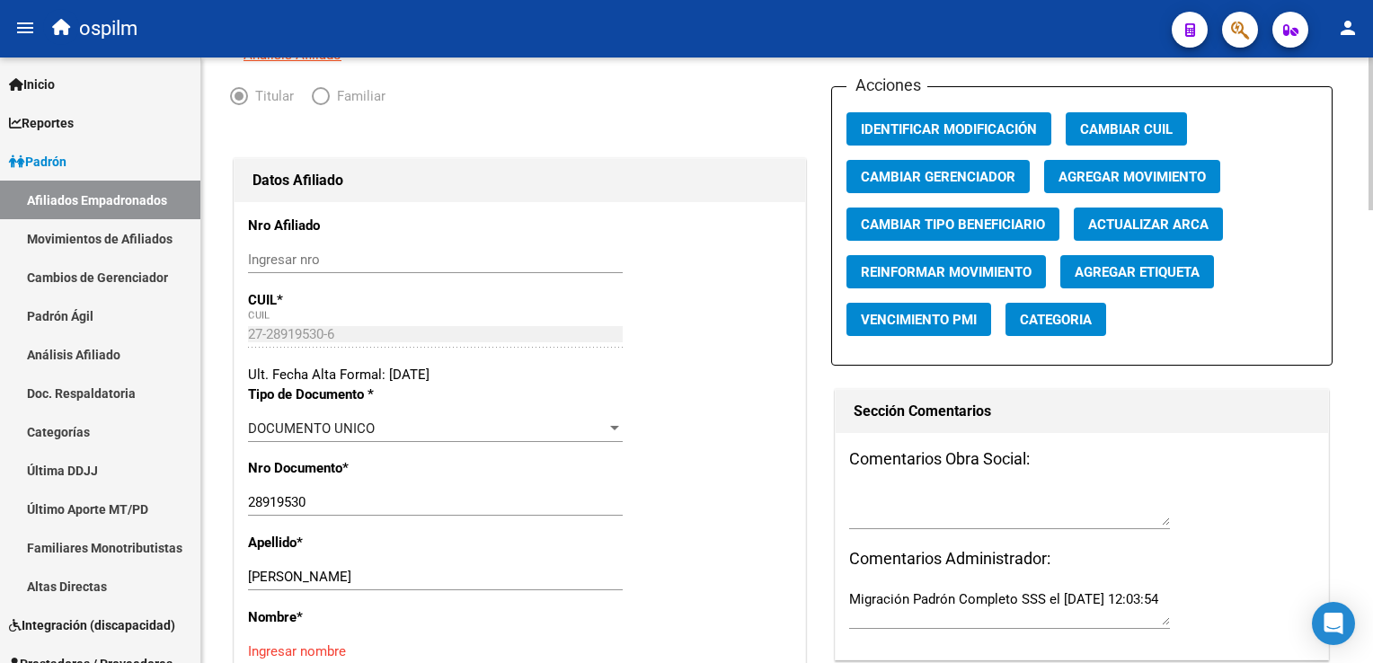
scroll to position [381, 0]
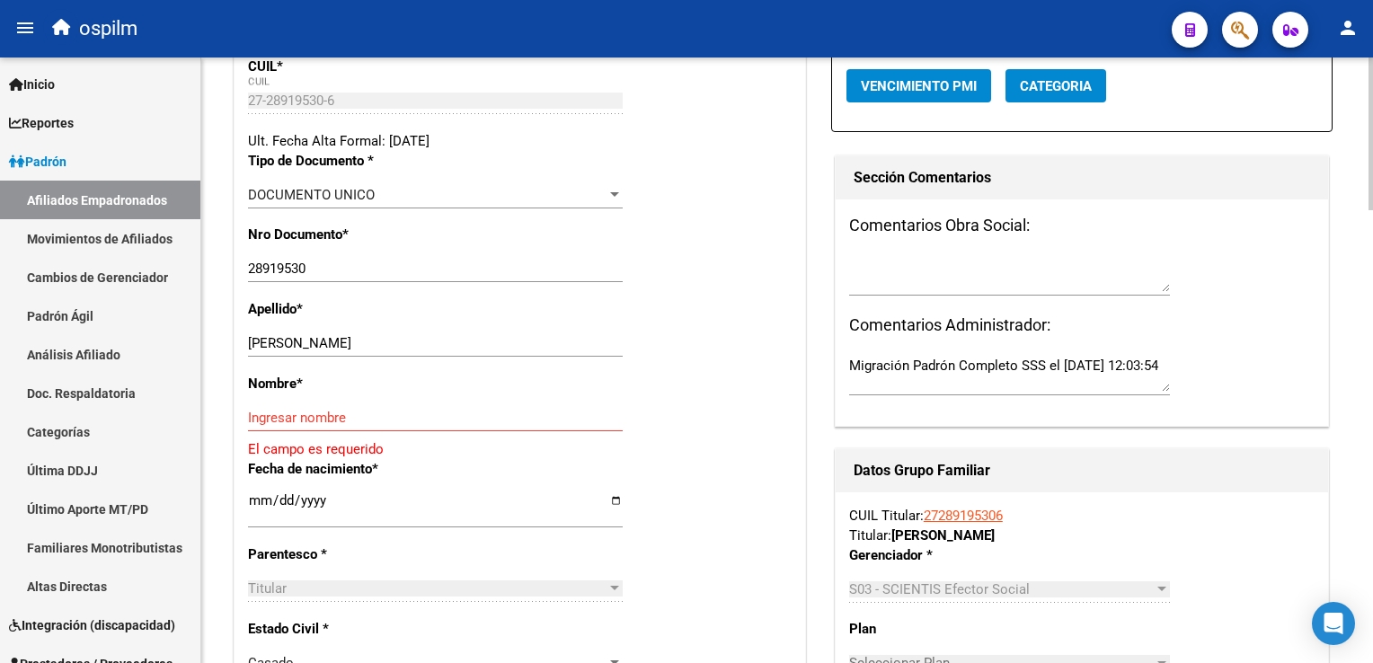
click at [1372, 229] on html "menu ospilm person Firma Express Inicio Calendario SSS Instructivos Contacto OS…" at bounding box center [686, 331] width 1373 height 663
drag, startPoint x: 306, startPoint y: 352, endPoint x: 403, endPoint y: 358, distance: 96.3
click at [431, 347] on div "[PERSON_NAME] apellido" at bounding box center [435, 343] width 375 height 27
click at [273, 425] on input "Ingresar nombre" at bounding box center [435, 418] width 375 height 16
paste input "[PERSON_NAME]"
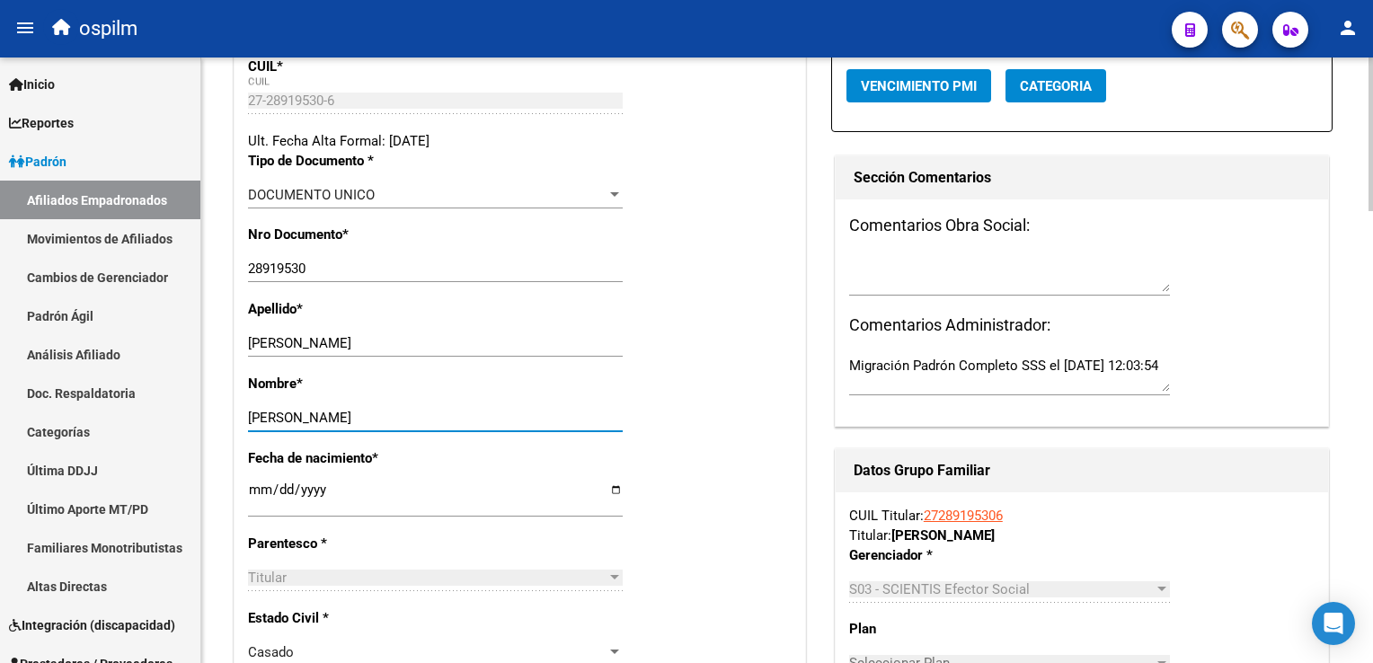
type input "[PERSON_NAME]"
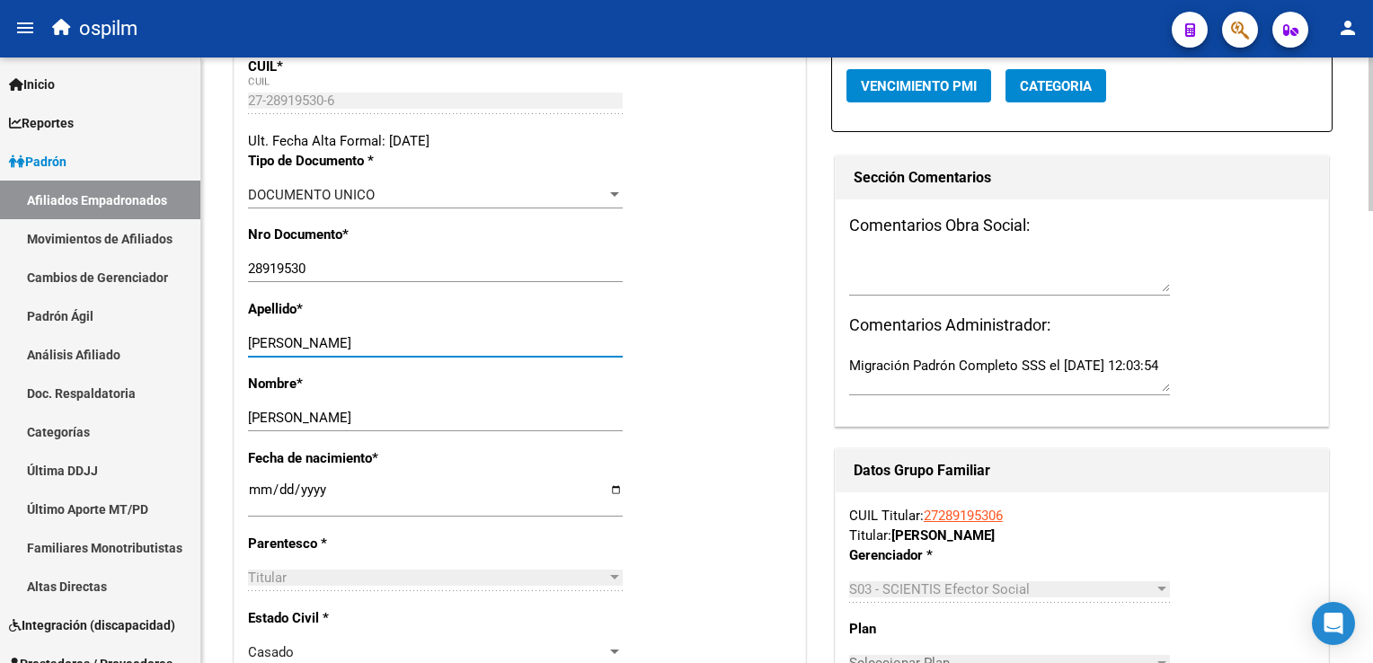
drag, startPoint x: 305, startPoint y: 356, endPoint x: 437, endPoint y: 356, distance: 131.2
click at [437, 351] on input "[PERSON_NAME]" at bounding box center [435, 343] width 375 height 16
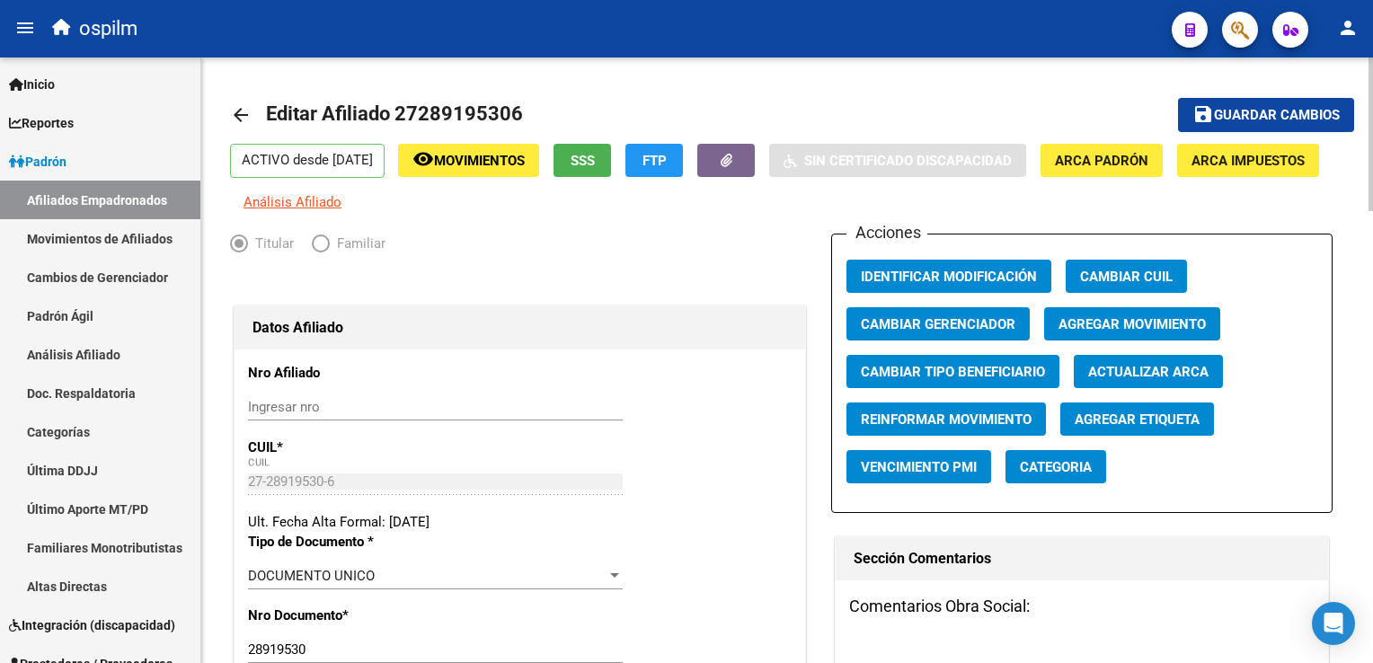
type input "ROMERO"
click at [1134, 332] on span "Agregar Movimiento" at bounding box center [1131, 324] width 147 height 16
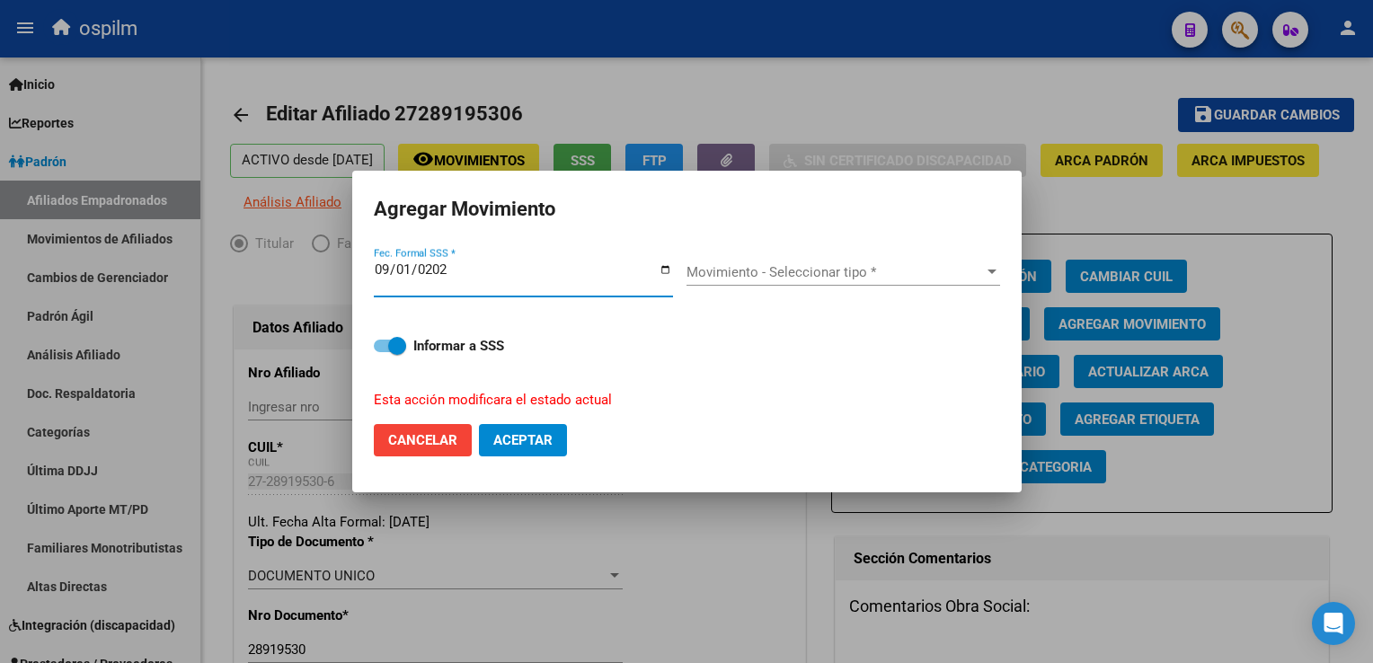
type input "[DATE]"
click at [921, 279] on span "Movimiento - Seleccionar tipo *" at bounding box center [834, 272] width 297 height 16
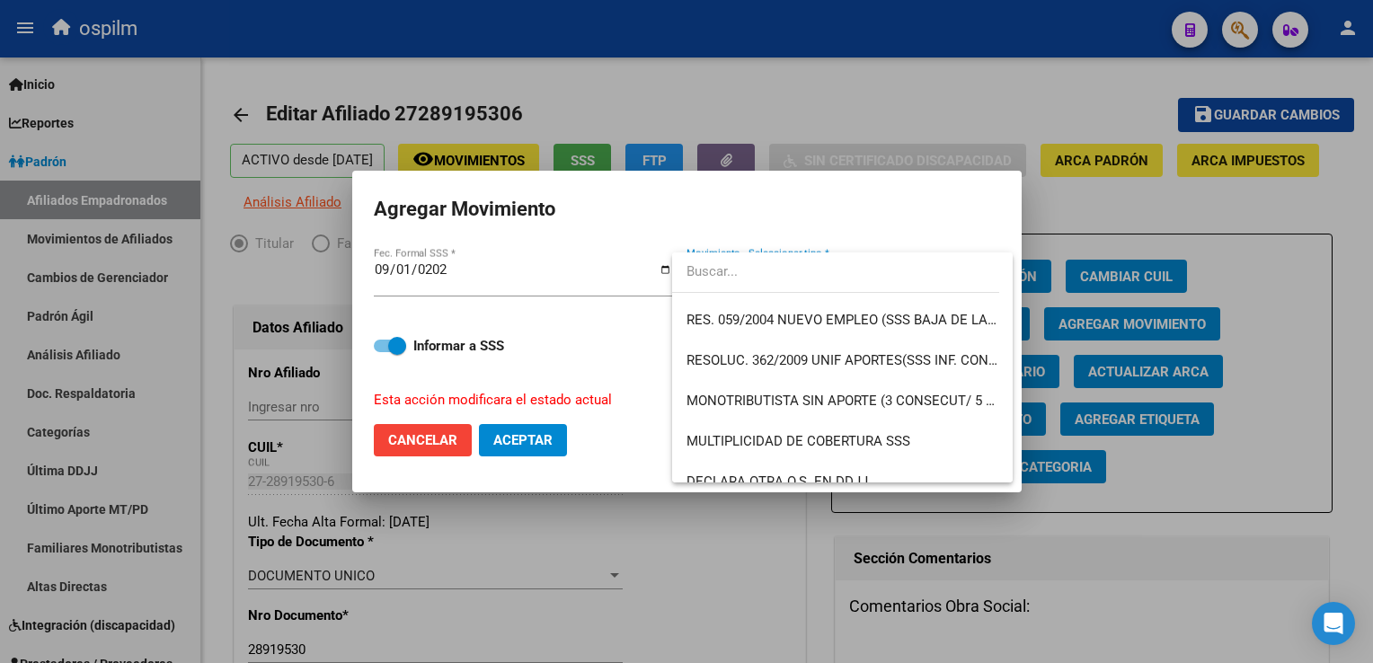
scroll to position [594, 0]
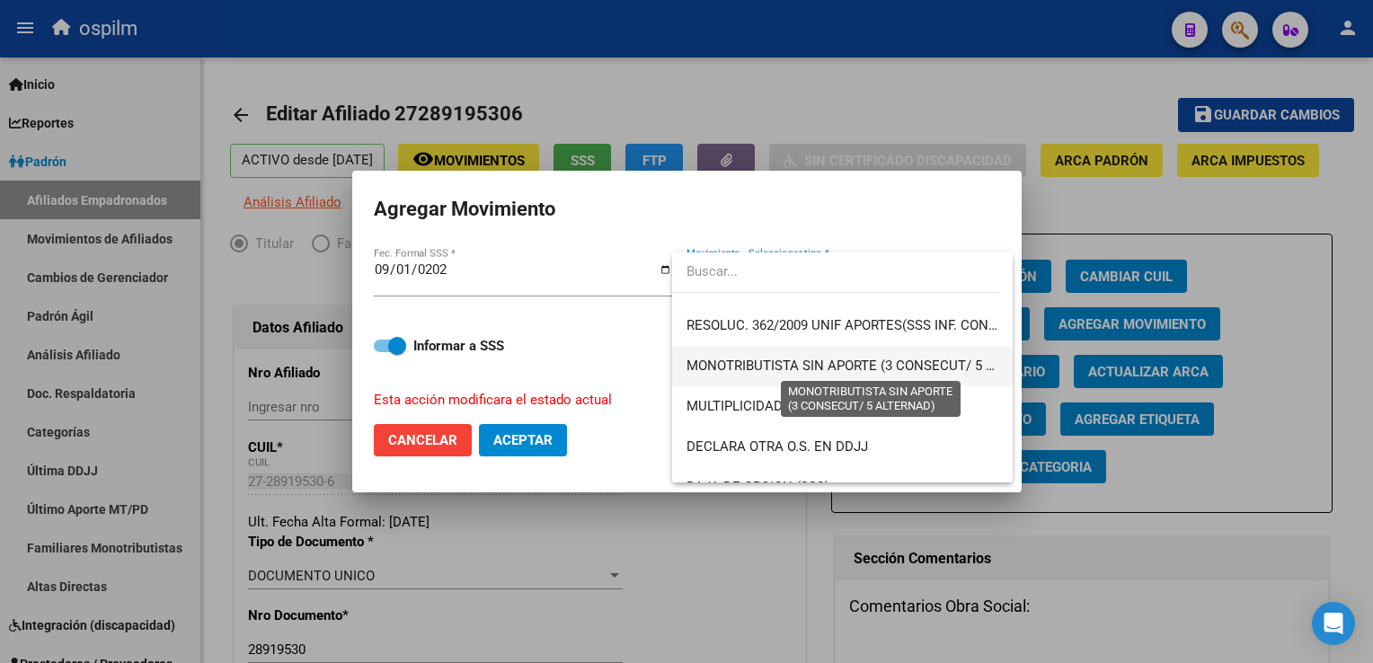
click at [960, 368] on span "MONOTRIBUTISTA SIN APORTE (3 CONSECUT/ 5 ALTERNAD)" at bounding box center [871, 366] width 370 height 16
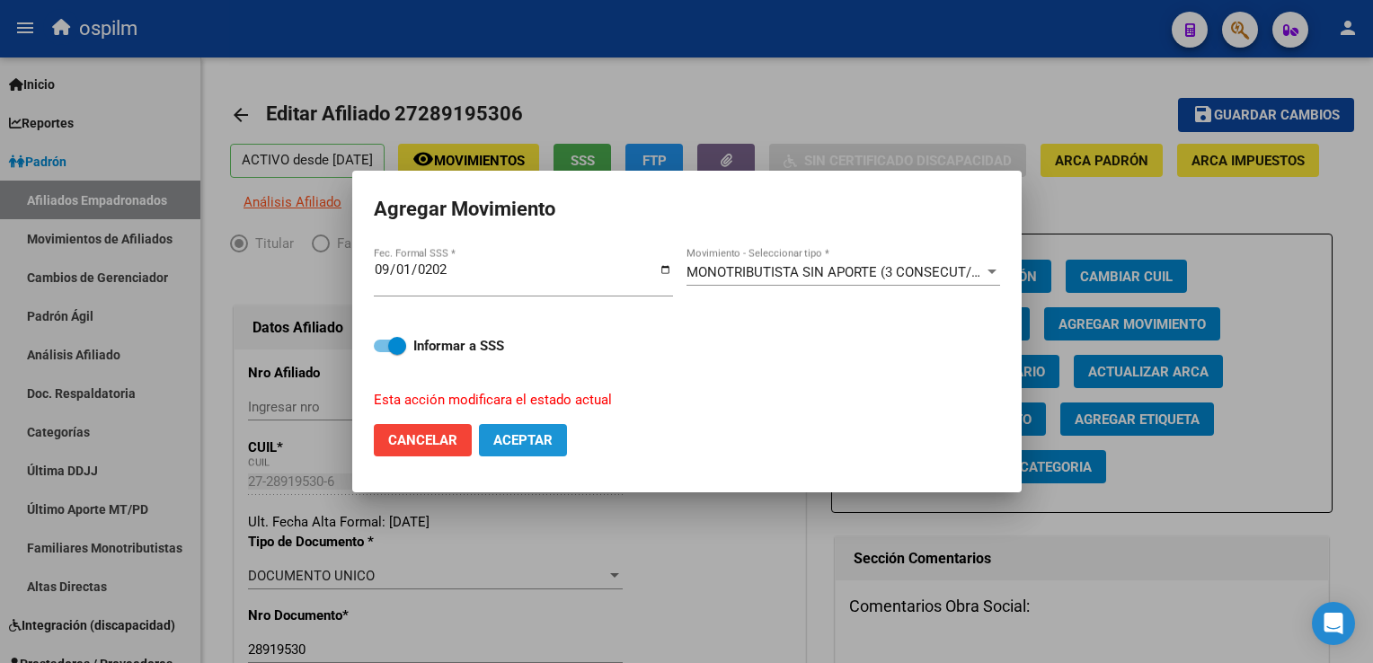
click at [537, 445] on span "Aceptar" at bounding box center [522, 440] width 59 height 16
checkbox input "false"
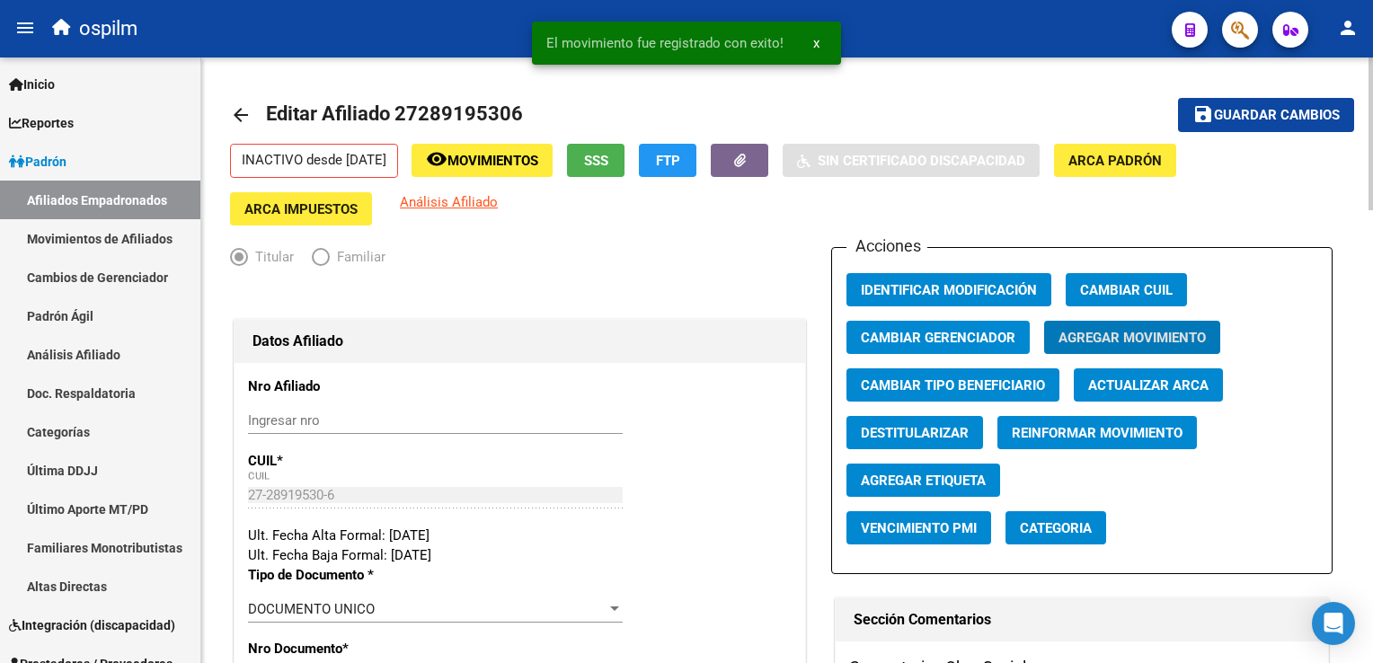
drag, startPoint x: 1284, startPoint y: 108, endPoint x: 1245, endPoint y: 102, distance: 39.0
click at [1282, 105] on button "save Guardar cambios" at bounding box center [1266, 114] width 176 height 33
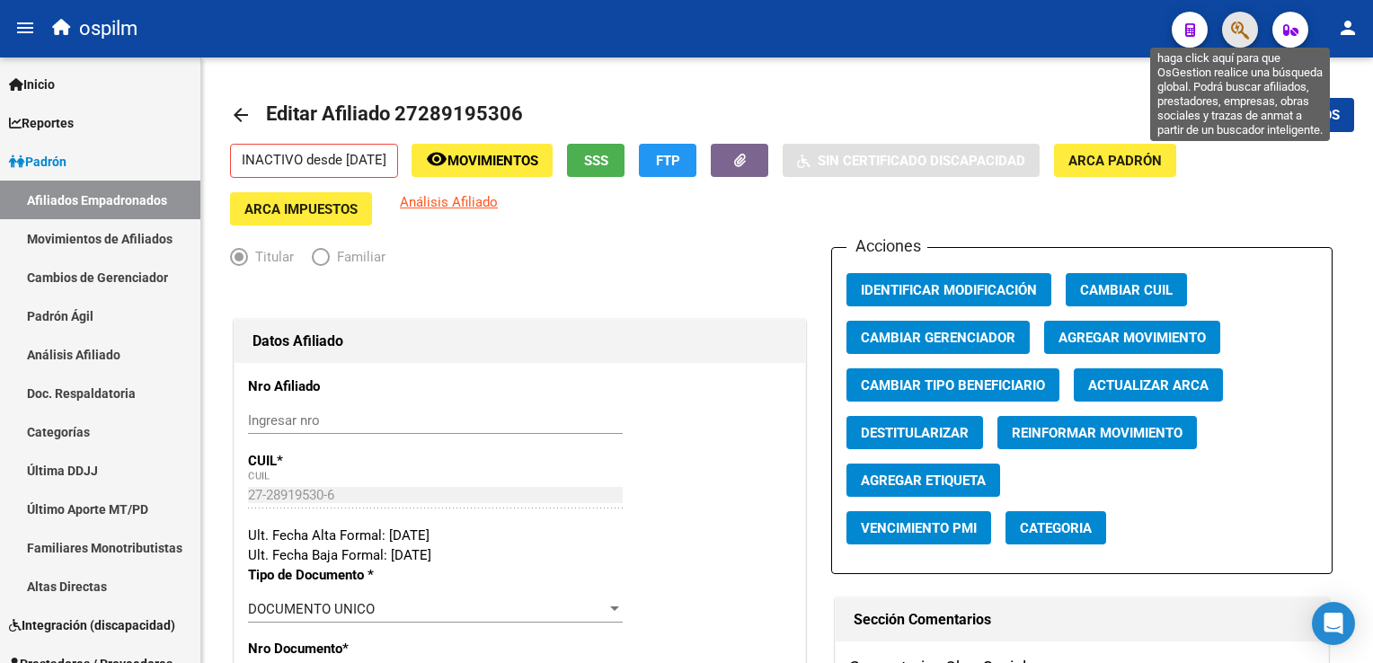
click at [1246, 28] on icon "button" at bounding box center [1240, 30] width 18 height 21
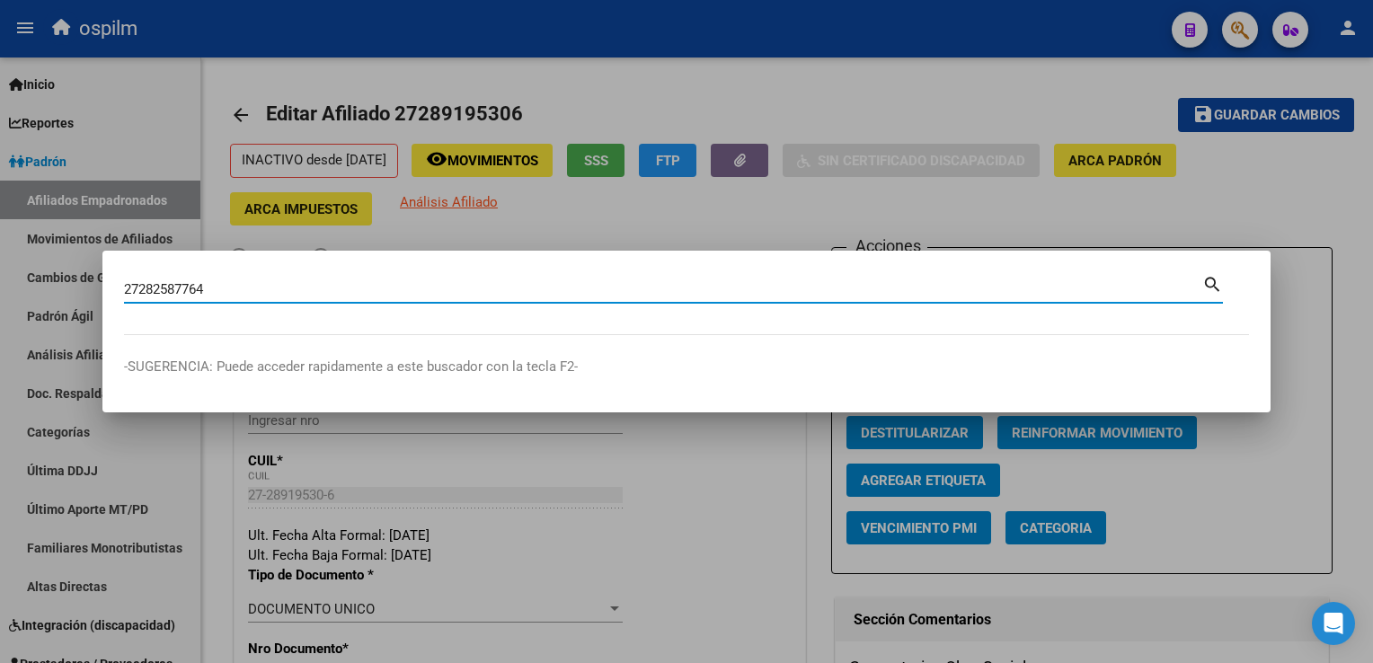
type input "27282587764"
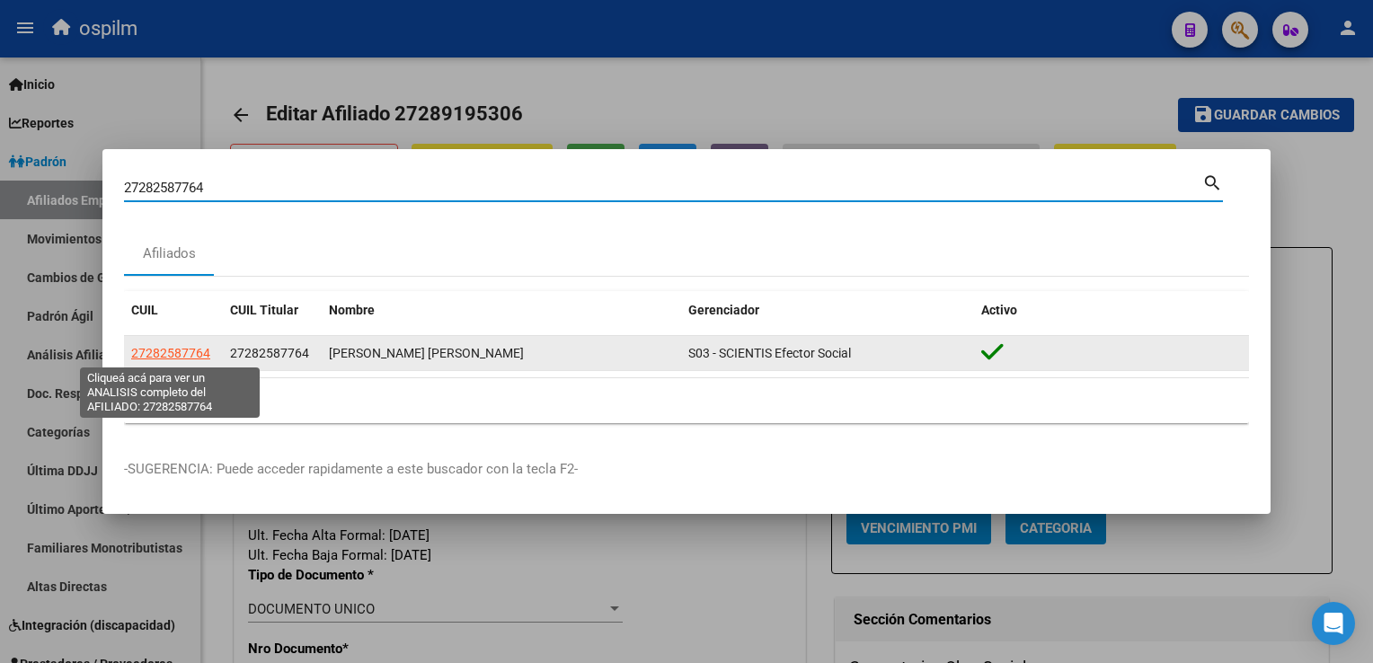
click at [196, 358] on span "27282587764" at bounding box center [170, 353] width 79 height 14
type textarea "27282587764"
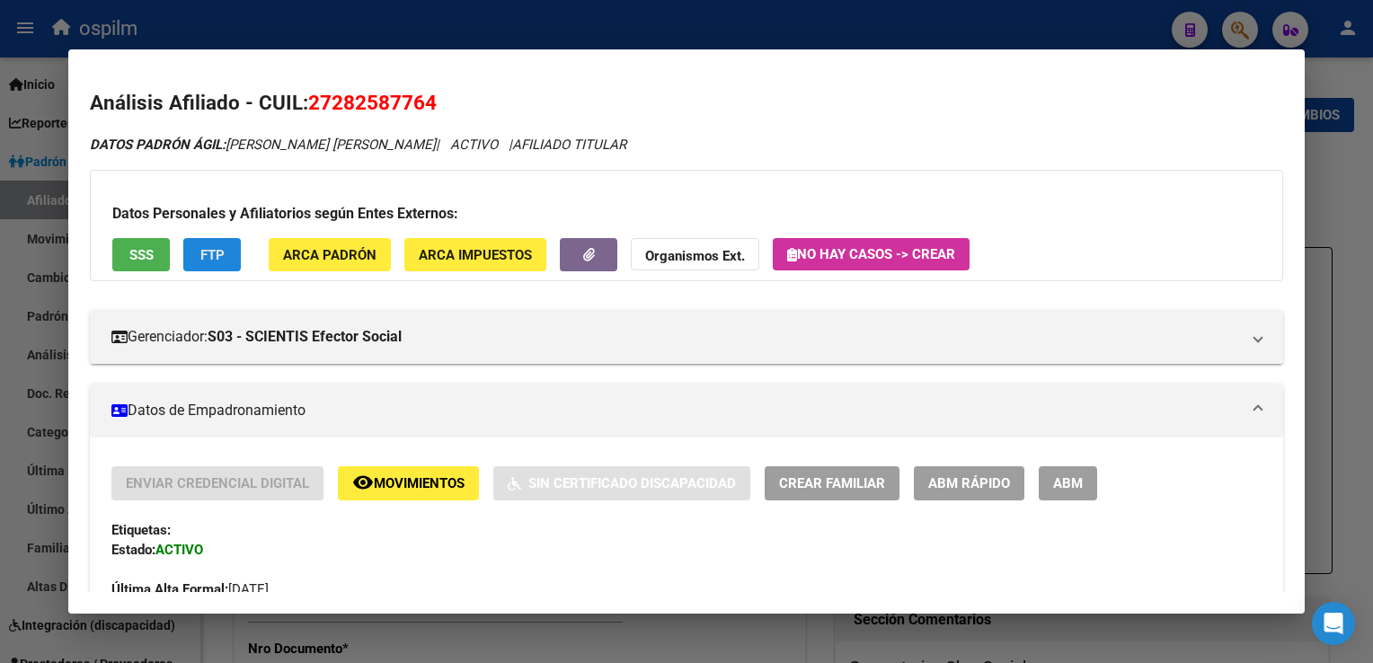
click at [211, 268] on button "FTP" at bounding box center [212, 254] width 58 height 33
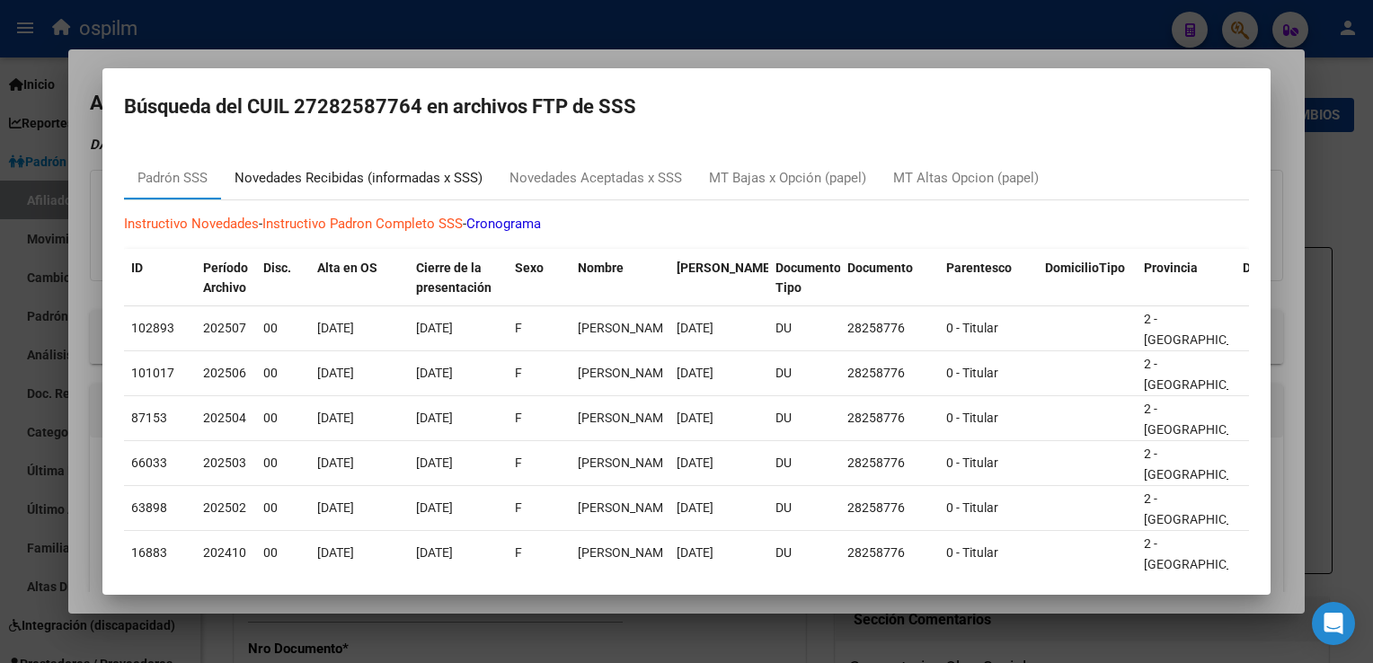
click at [320, 176] on div "Novedades Recibidas (informadas x SSS)" at bounding box center [358, 178] width 248 height 21
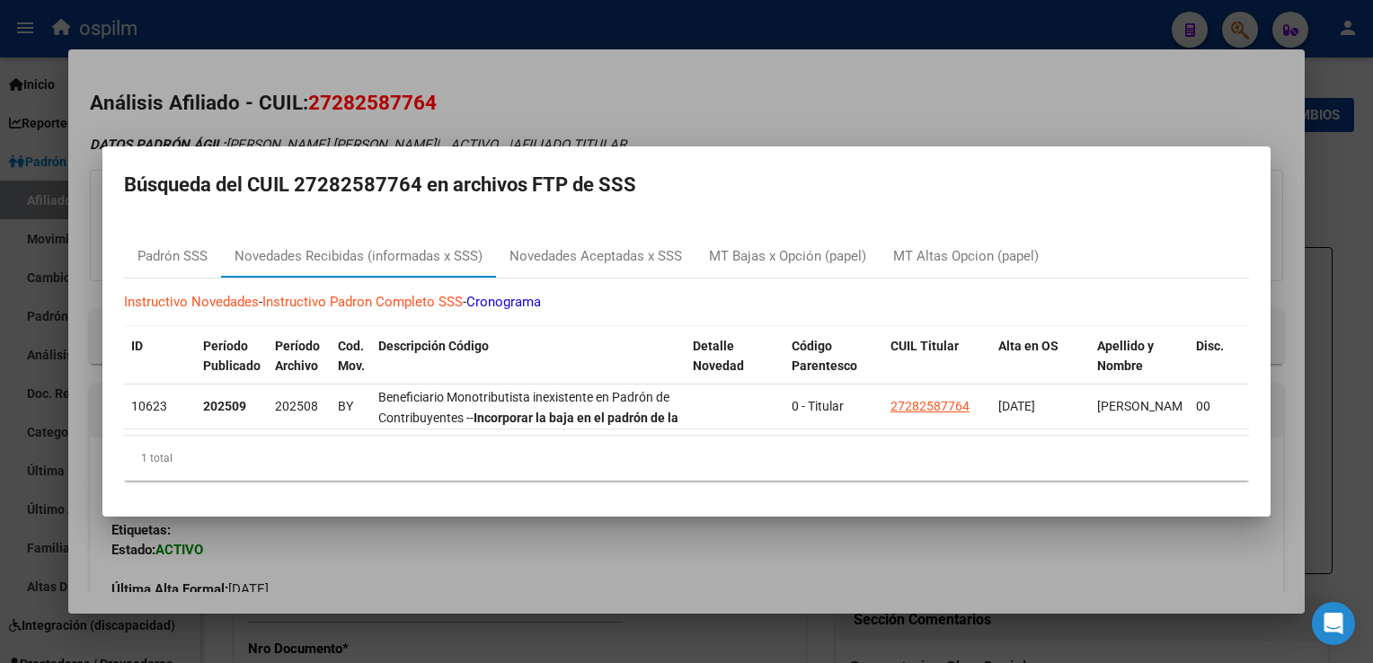
click at [681, 86] on div at bounding box center [686, 331] width 1373 height 663
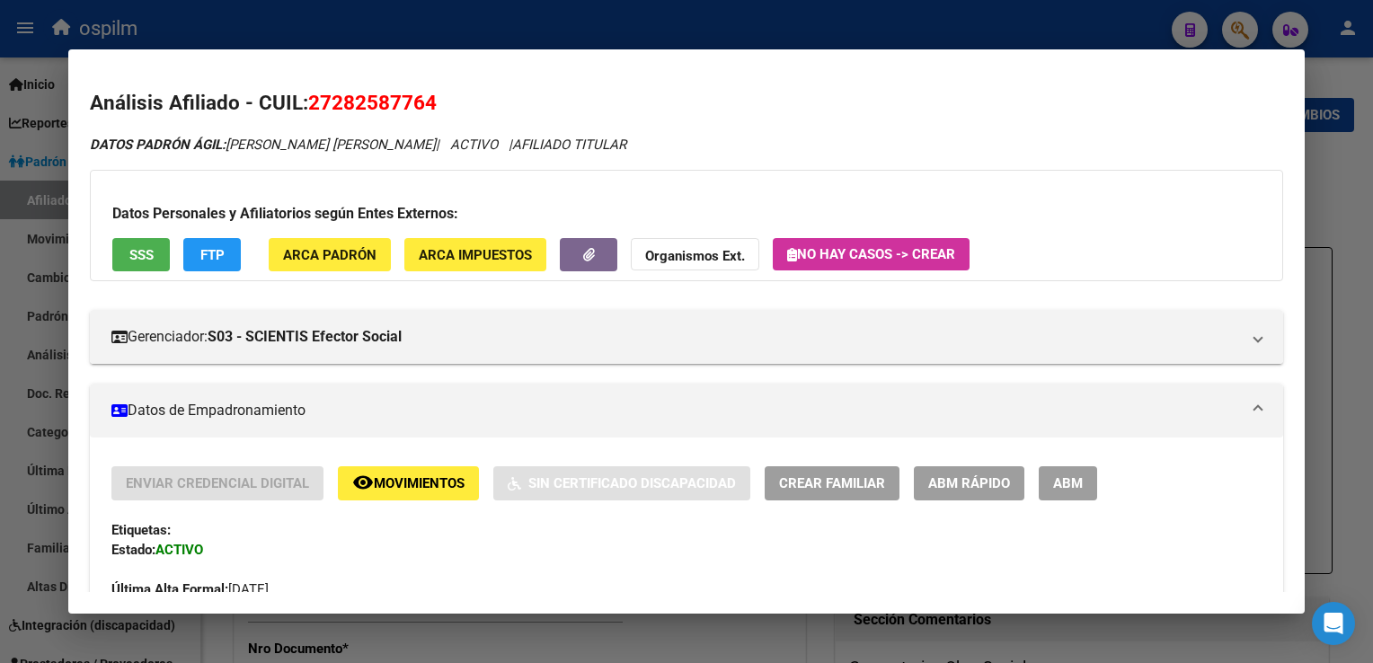
click at [1072, 489] on span "ABM" at bounding box center [1068, 484] width 30 height 16
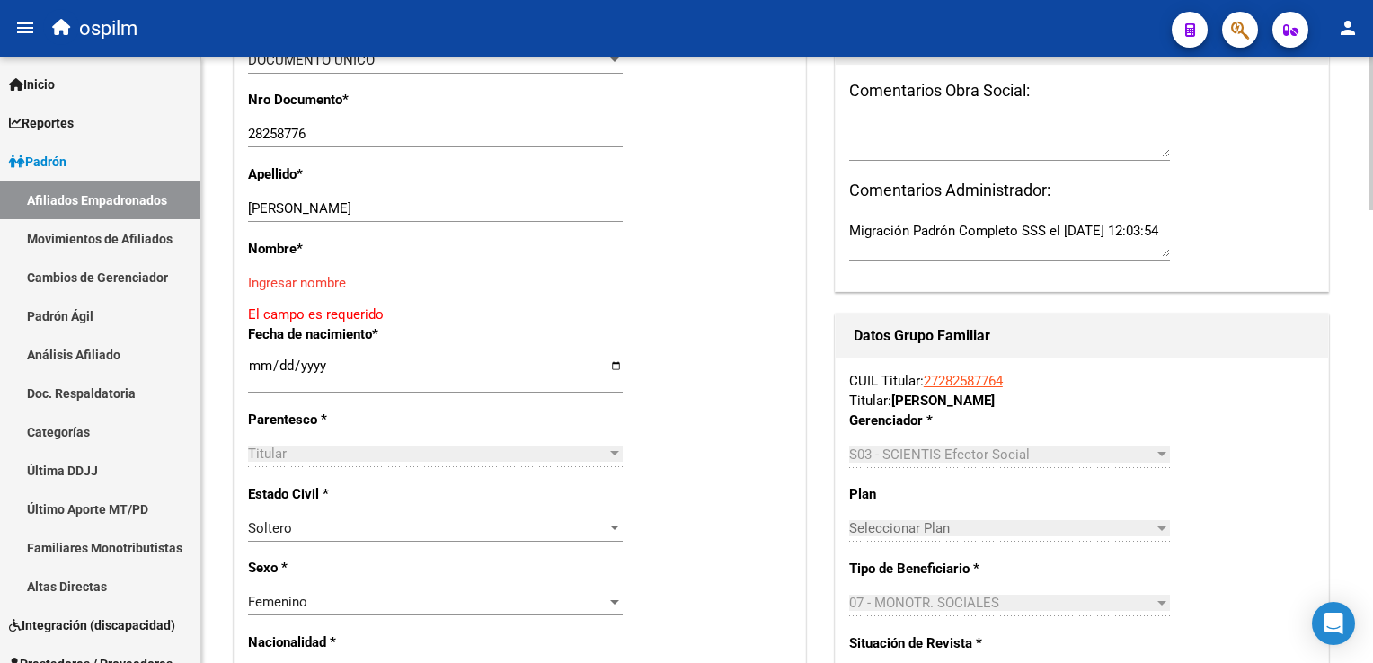
click at [1368, 246] on div at bounding box center [1370, 265] width 4 height 153
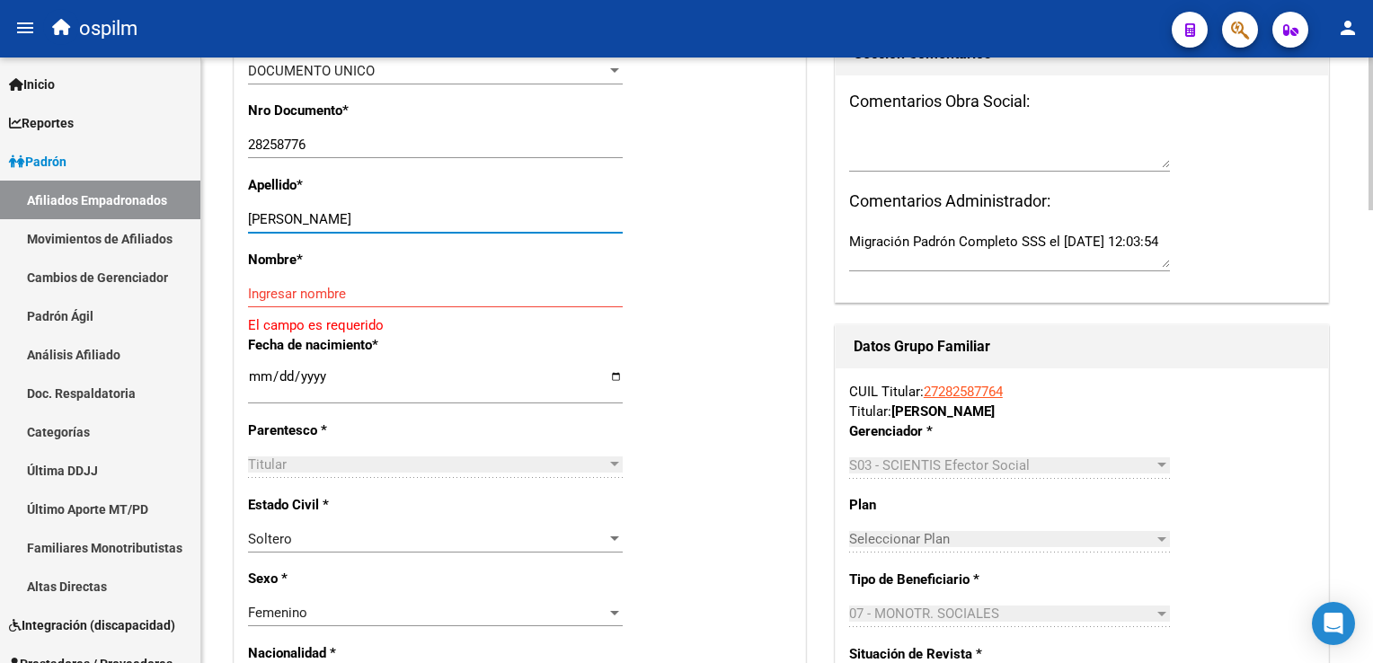
drag, startPoint x: 312, startPoint y: 231, endPoint x: 350, endPoint y: 236, distance: 39.0
click at [409, 227] on input "[PERSON_NAME]" at bounding box center [435, 219] width 375 height 16
type input "[PERSON_NAME]"
click at [301, 302] on input "Ingresar nombre" at bounding box center [435, 294] width 375 height 16
paste input "[PERSON_NAME]"
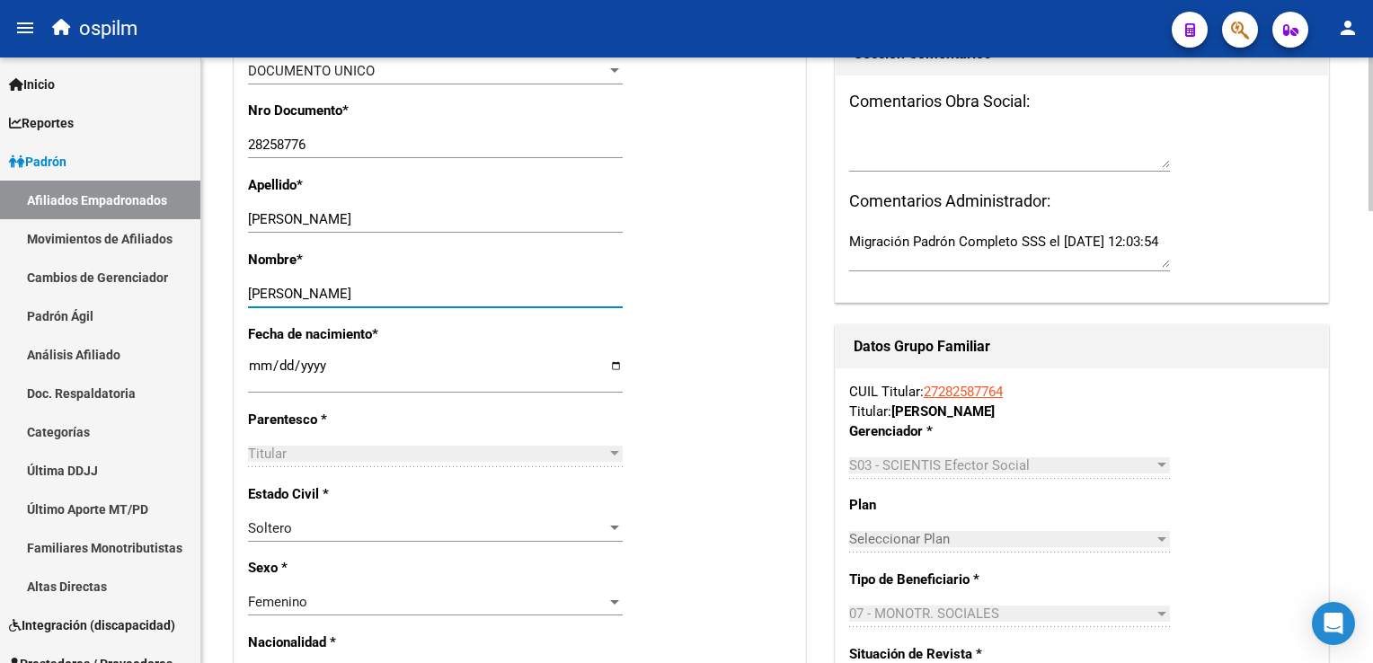
scroll to position [0, 0]
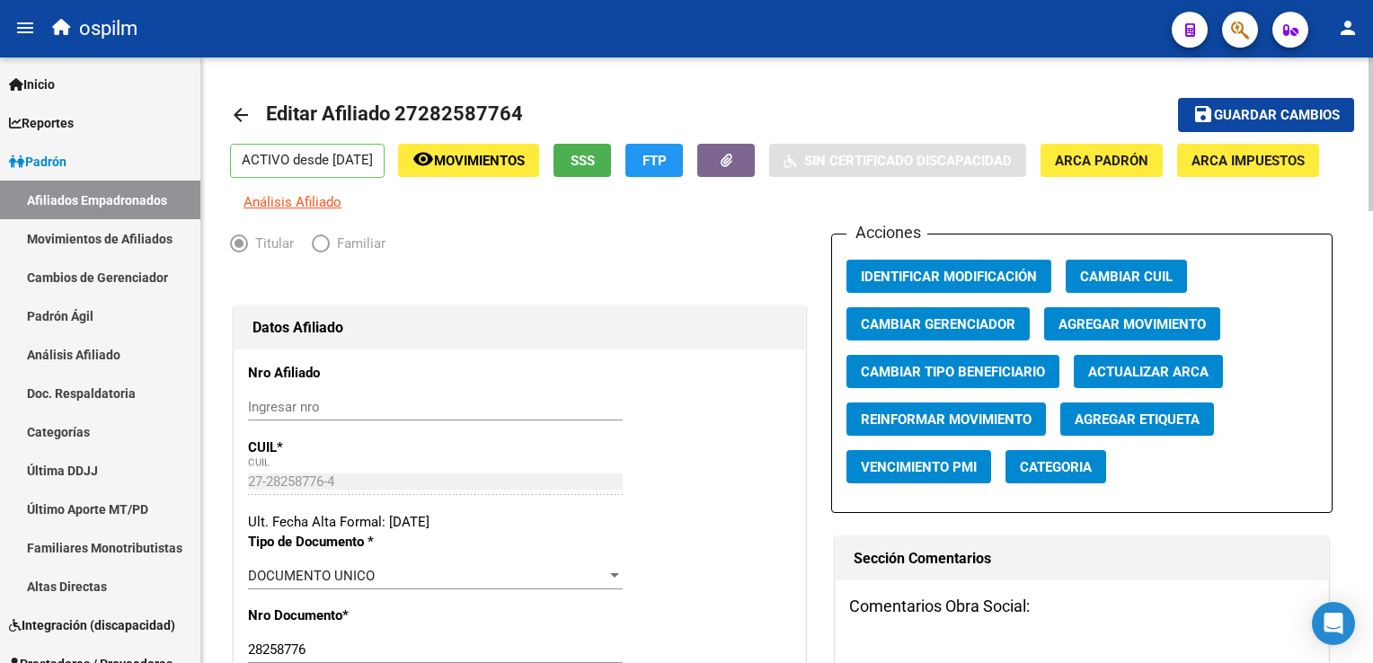
type input "[PERSON_NAME]"
click at [1132, 332] on span "Agregar Movimiento" at bounding box center [1131, 324] width 147 height 16
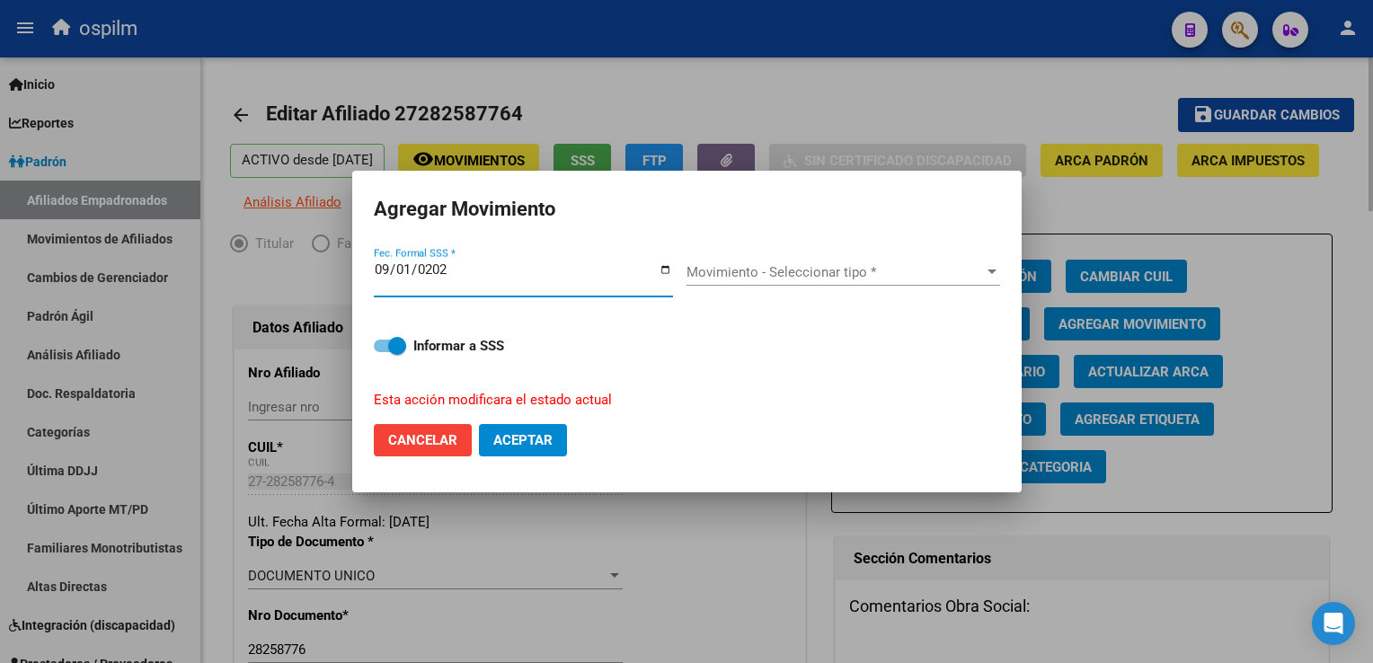
type input "[DATE]"
click at [928, 257] on div "Movimiento - Seleccionar tipo * Movimiento - Seleccionar tipo *" at bounding box center [843, 278] width 314 height 69
click at [963, 278] on span "Movimiento - Seleccionar tipo *" at bounding box center [834, 272] width 297 height 16
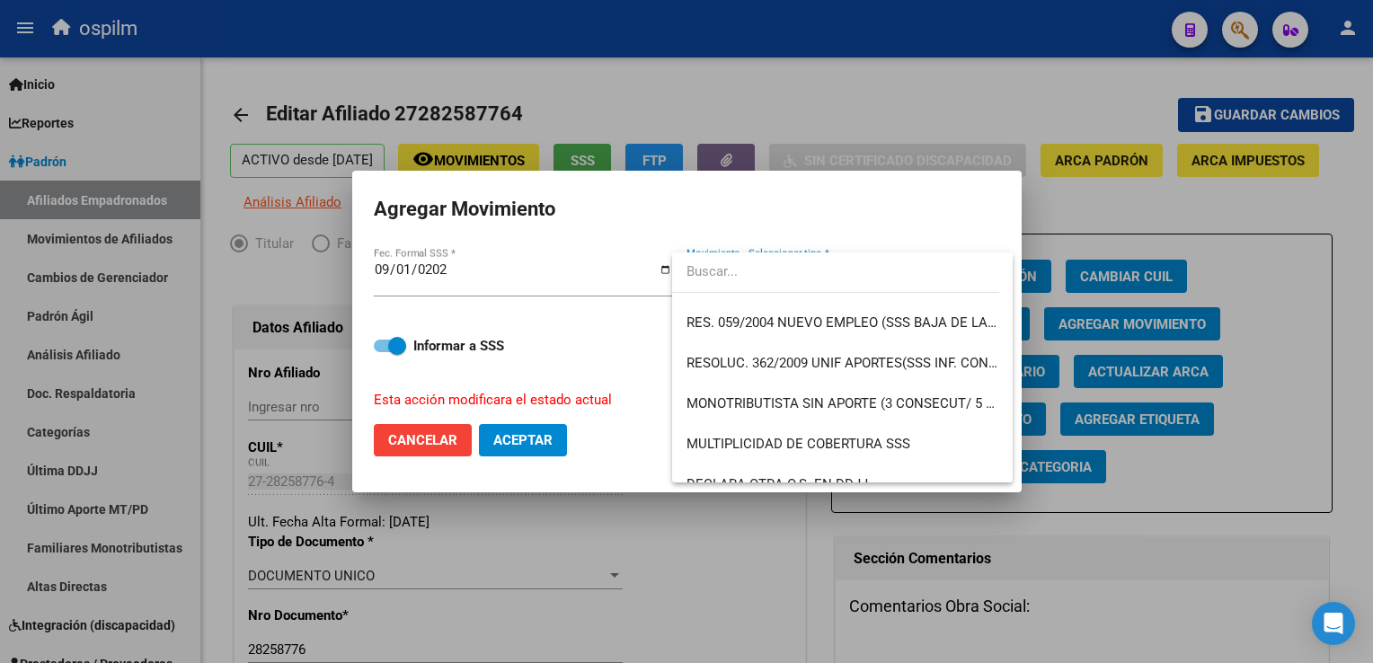
scroll to position [568, 0]
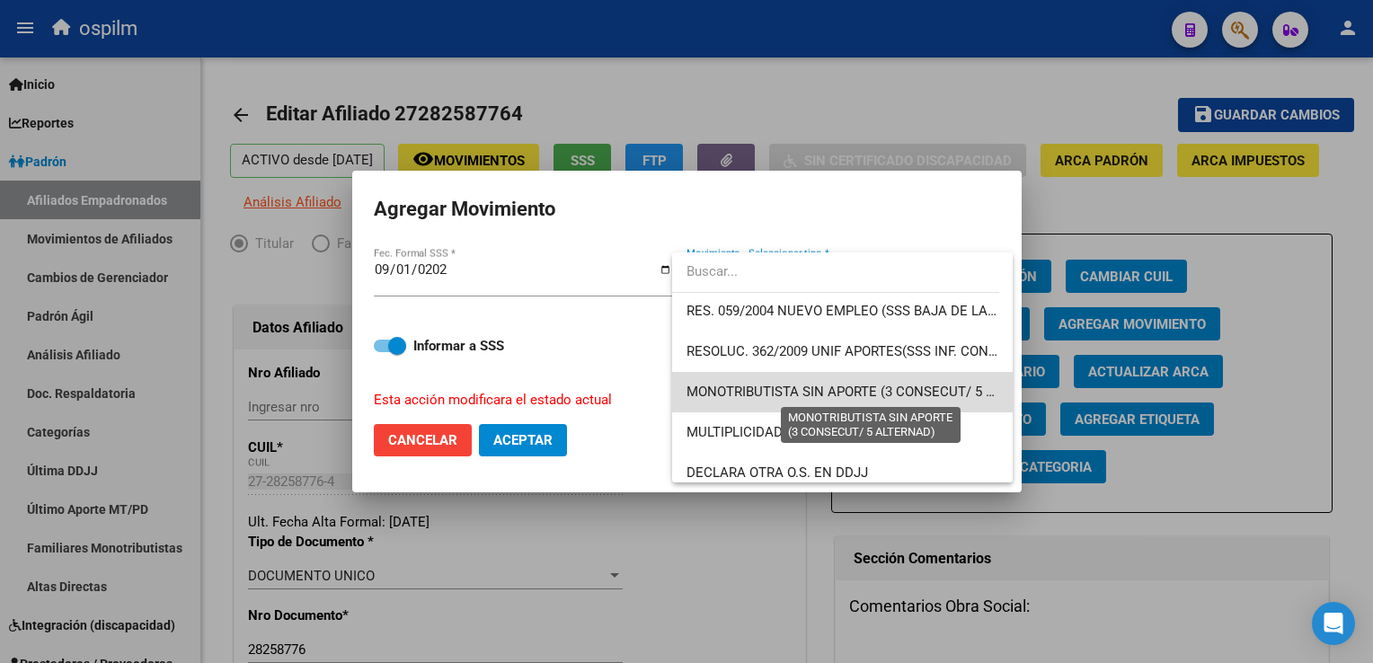
click at [951, 389] on span "MONOTRIBUTISTA SIN APORTE (3 CONSECUT/ 5 ALTERNAD)" at bounding box center [871, 392] width 370 height 16
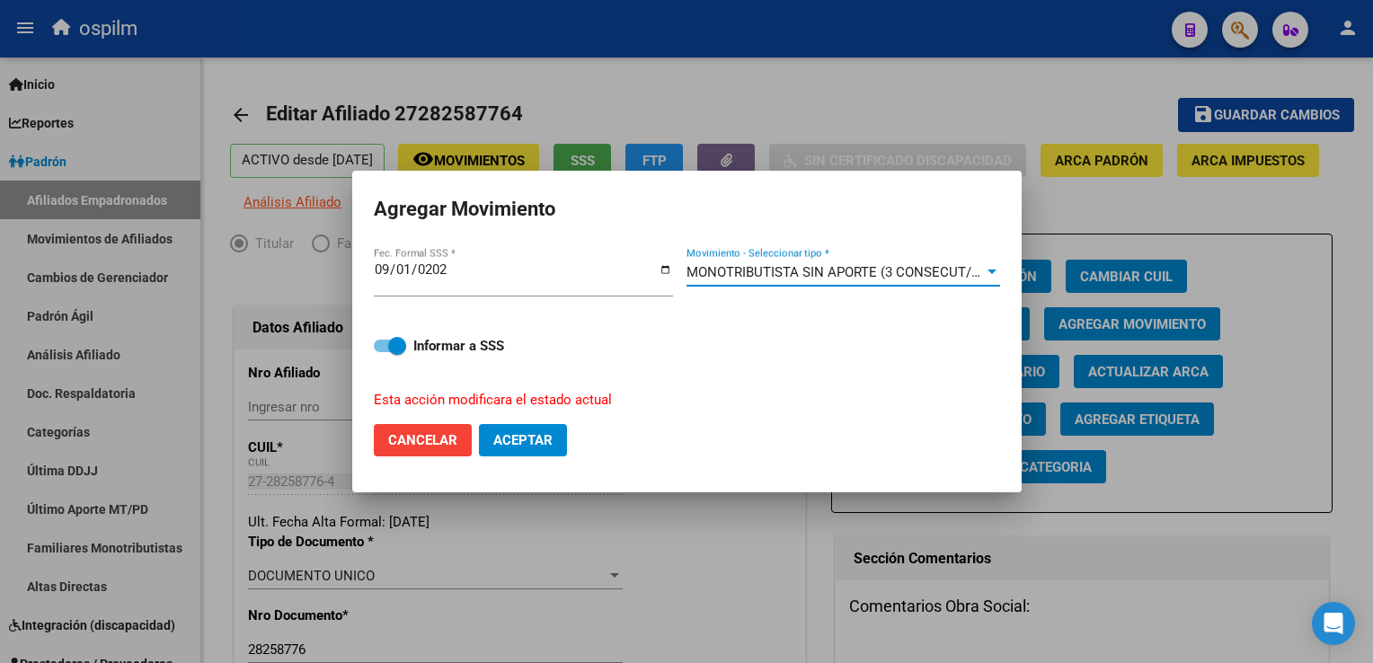
click at [547, 447] on span "Aceptar" at bounding box center [522, 440] width 59 height 16
checkbox input "false"
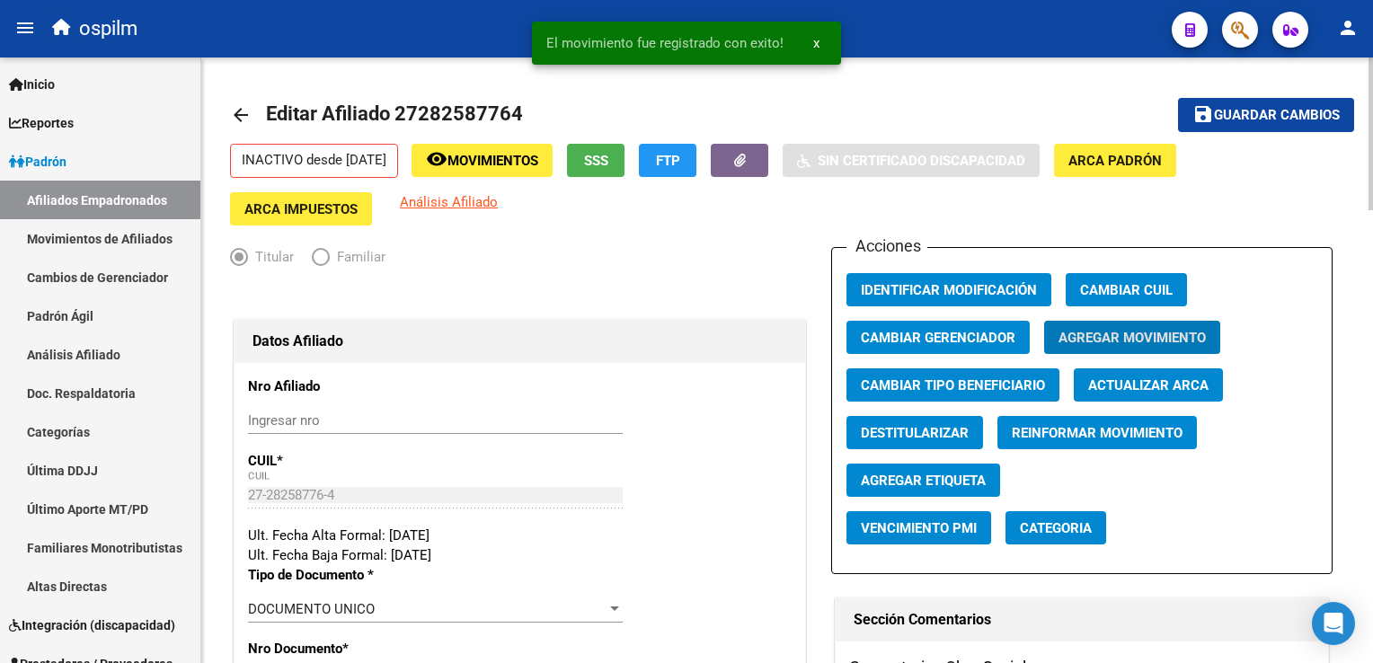
click at [1282, 116] on span "Guardar cambios" at bounding box center [1277, 116] width 126 height 16
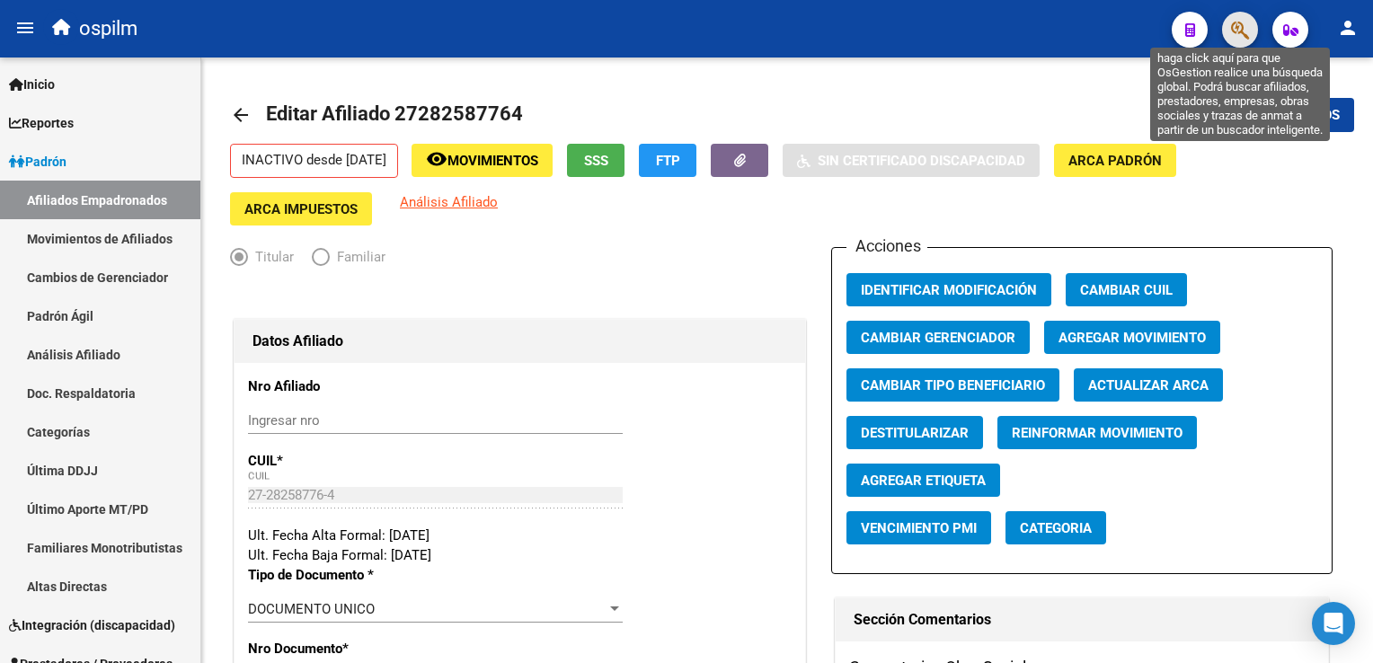
click at [1232, 29] on icon "button" at bounding box center [1240, 30] width 18 height 21
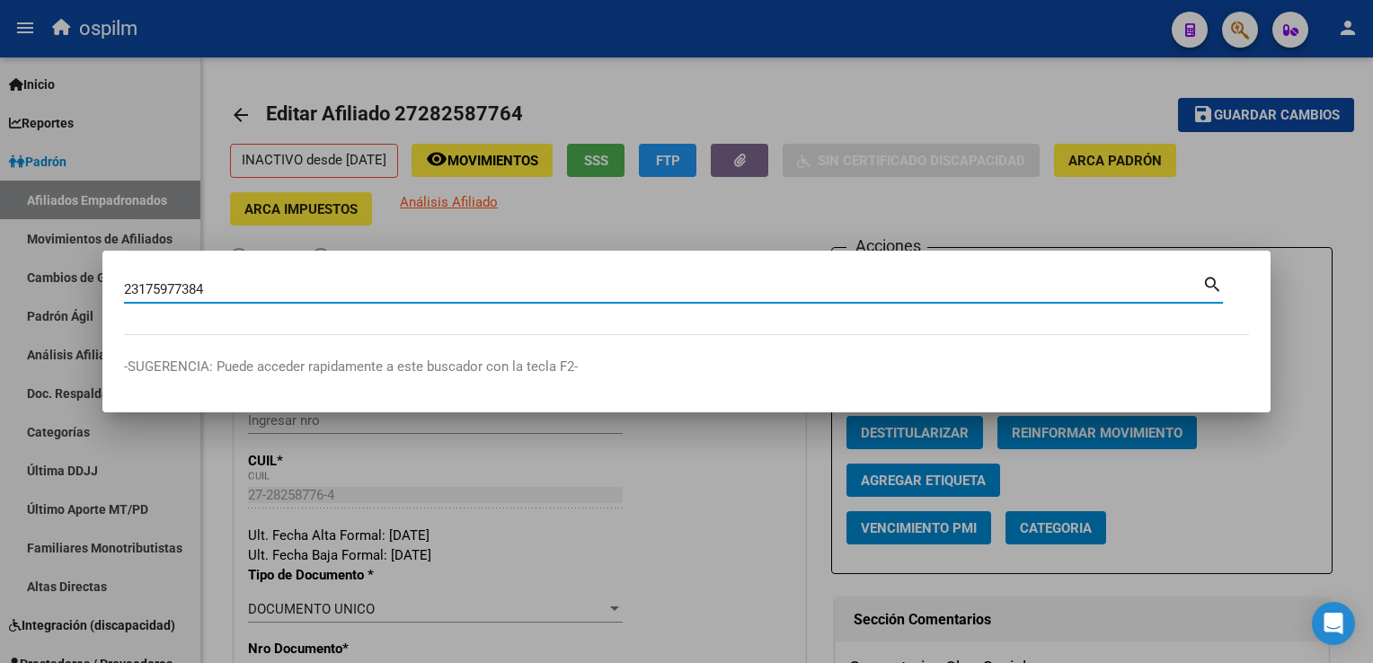
type input "23175977384"
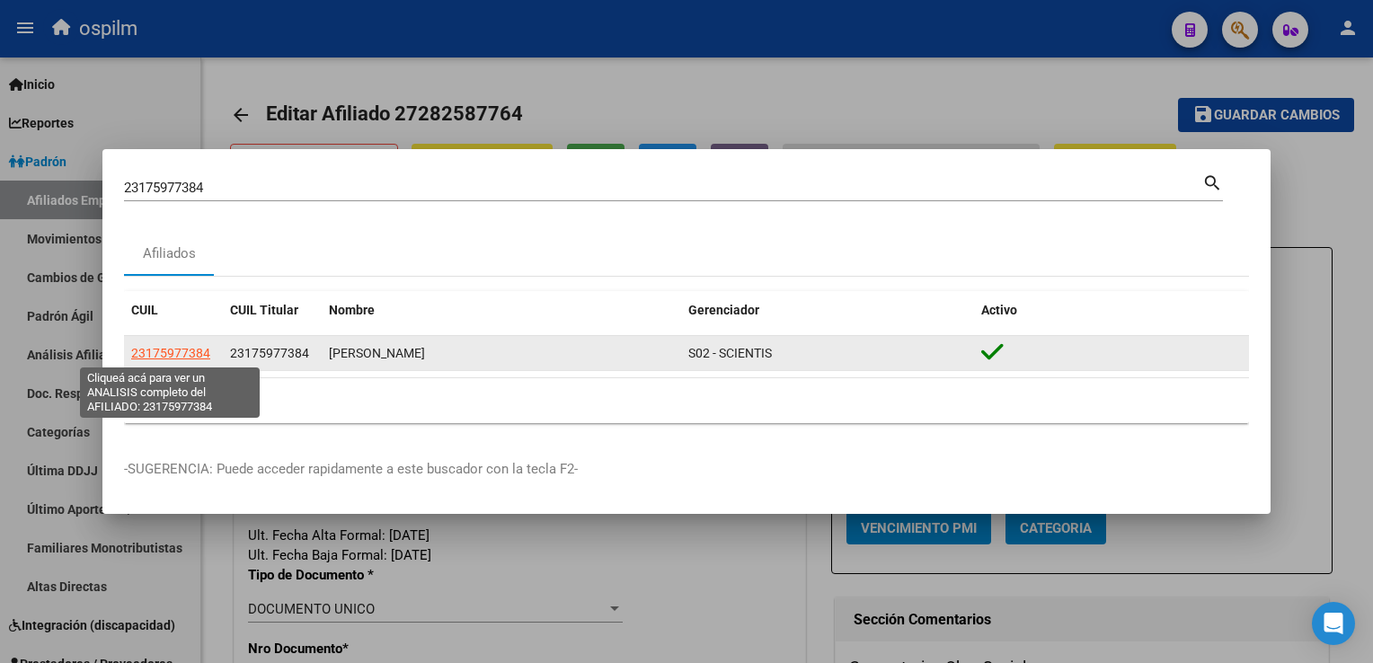
click at [158, 350] on span "23175977384" at bounding box center [170, 353] width 79 height 14
type textarea "23175977384"
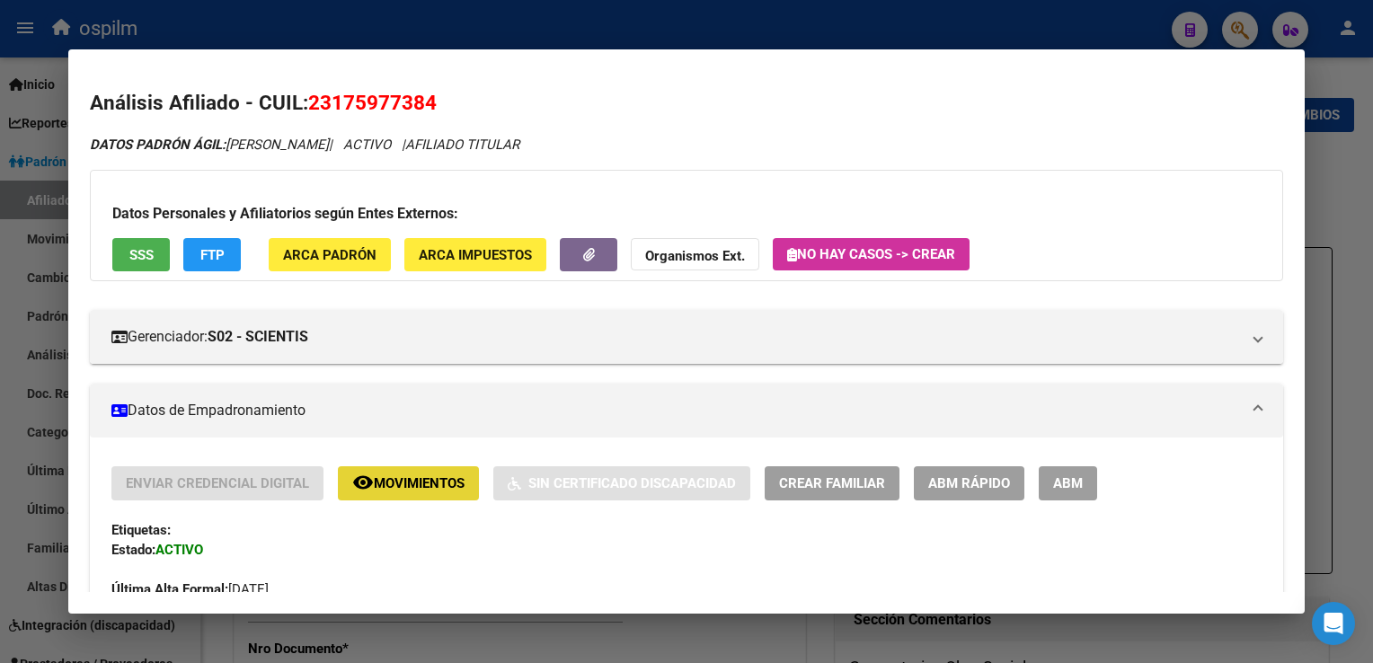
click at [395, 469] on button "remove_red_eye Movimientos" at bounding box center [408, 482] width 141 height 33
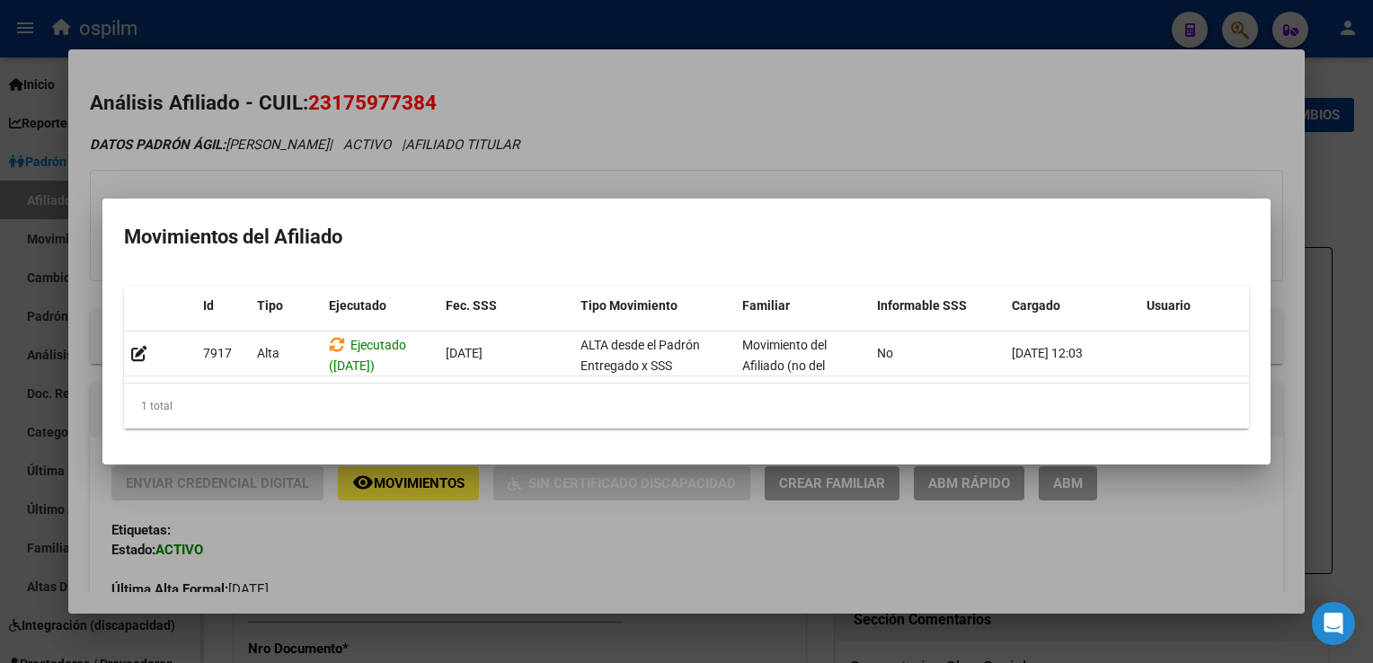
drag, startPoint x: 693, startPoint y: 122, endPoint x: 279, endPoint y: 215, distance: 423.5
click at [690, 122] on div at bounding box center [686, 331] width 1373 height 663
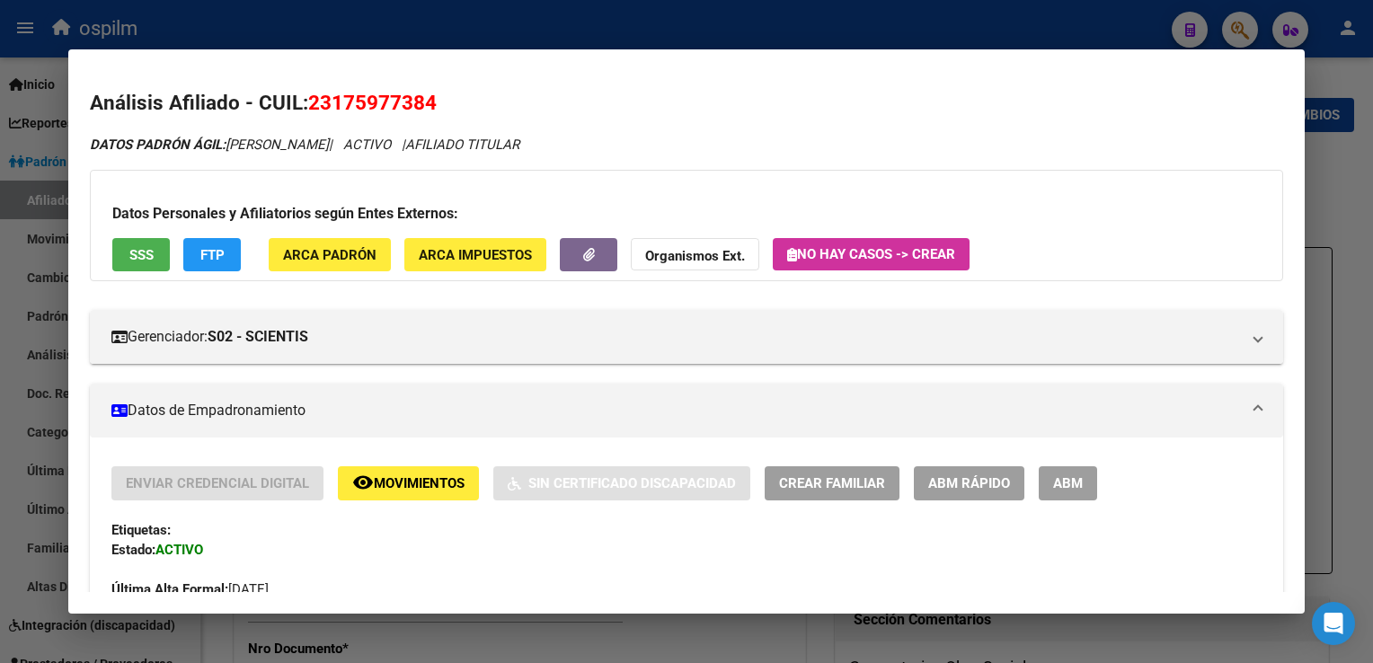
click at [145, 257] on span "SSS" at bounding box center [141, 255] width 24 height 16
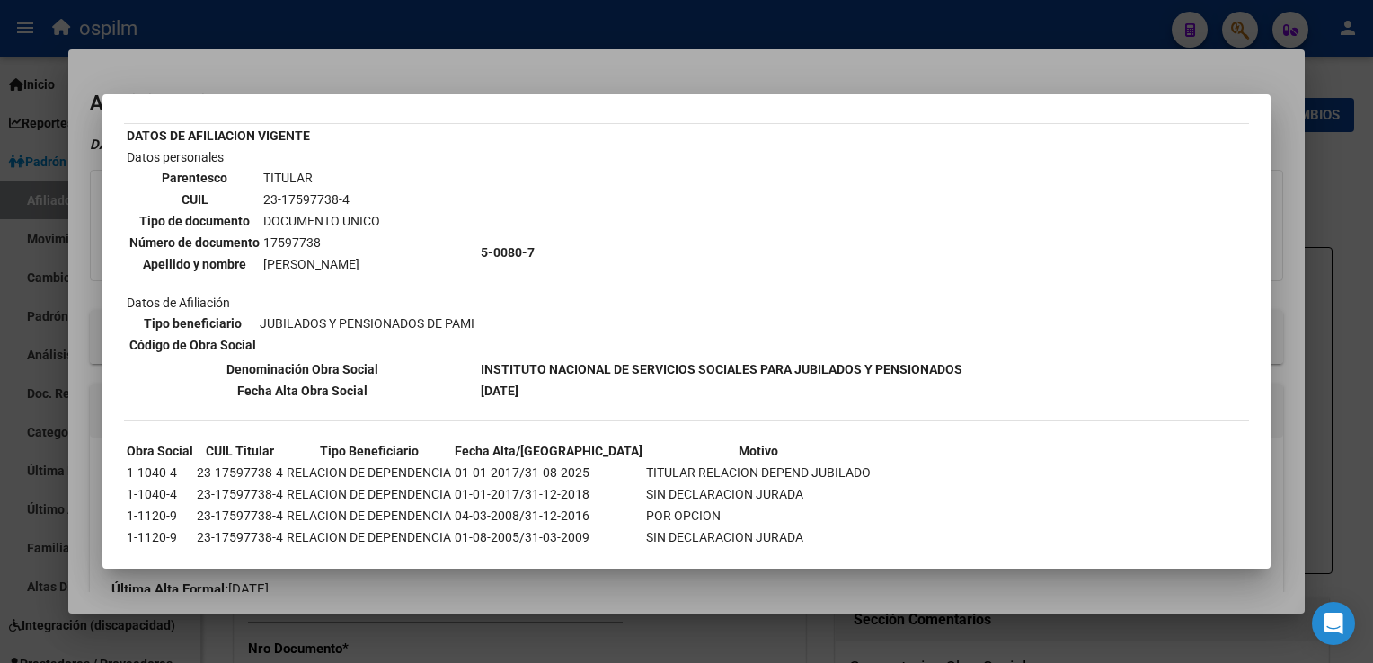
scroll to position [124, 0]
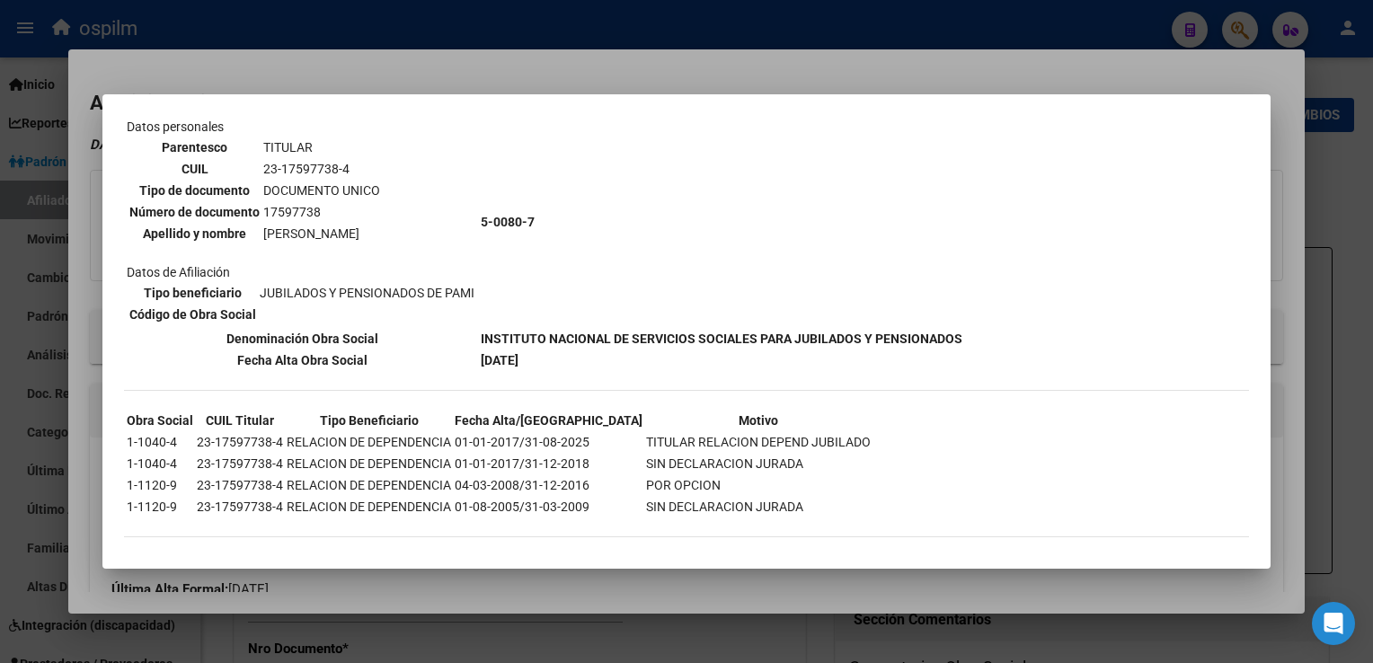
click at [618, 80] on div at bounding box center [686, 331] width 1373 height 663
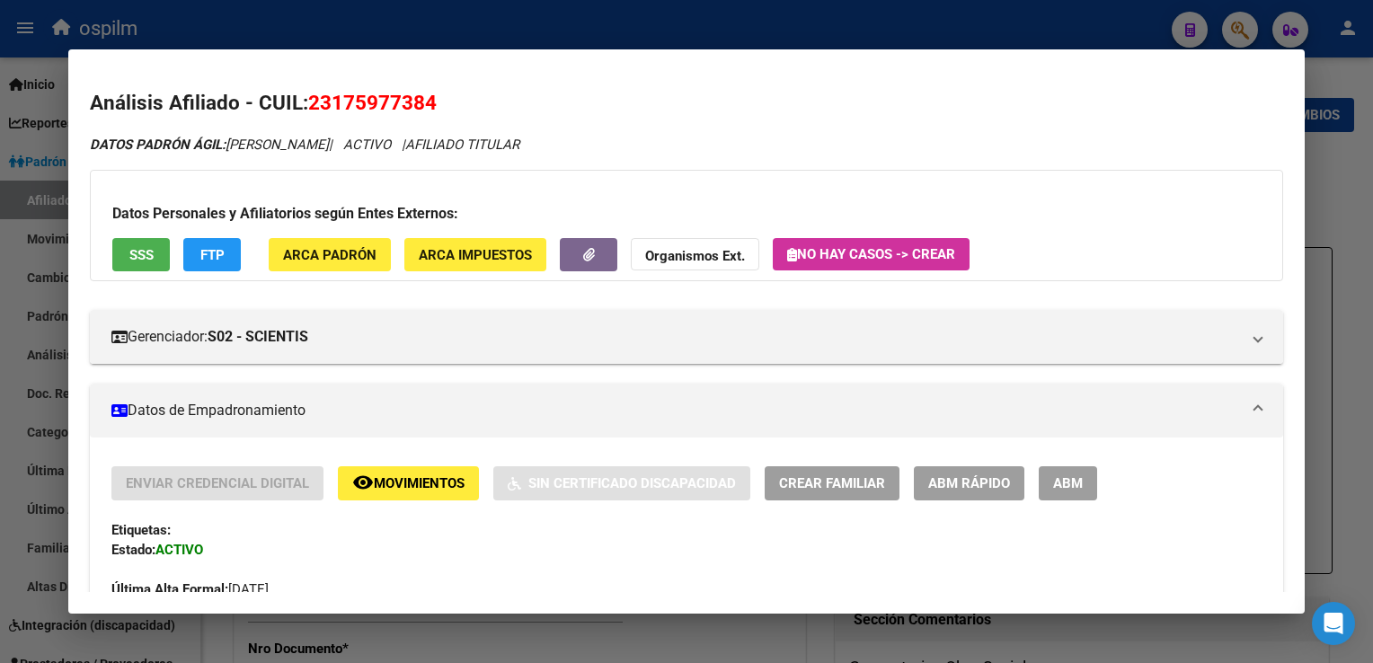
click at [1060, 484] on span "ABM" at bounding box center [1068, 484] width 30 height 16
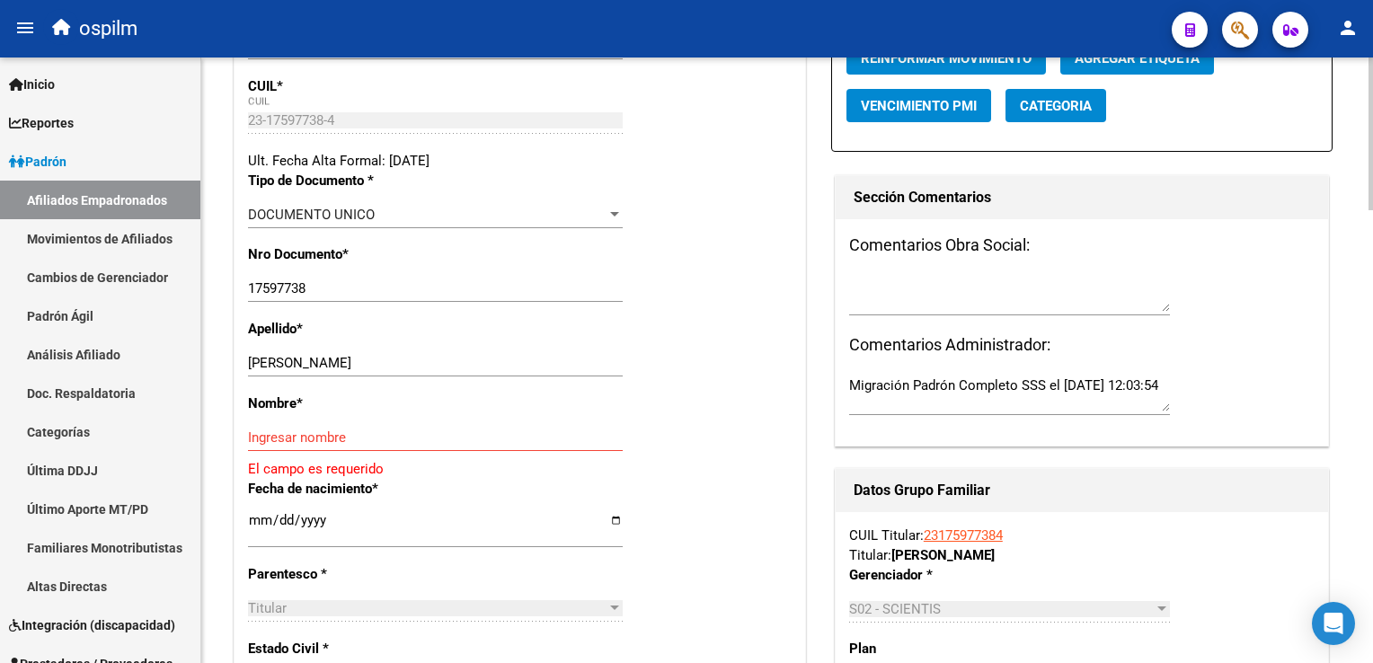
scroll to position [412, 0]
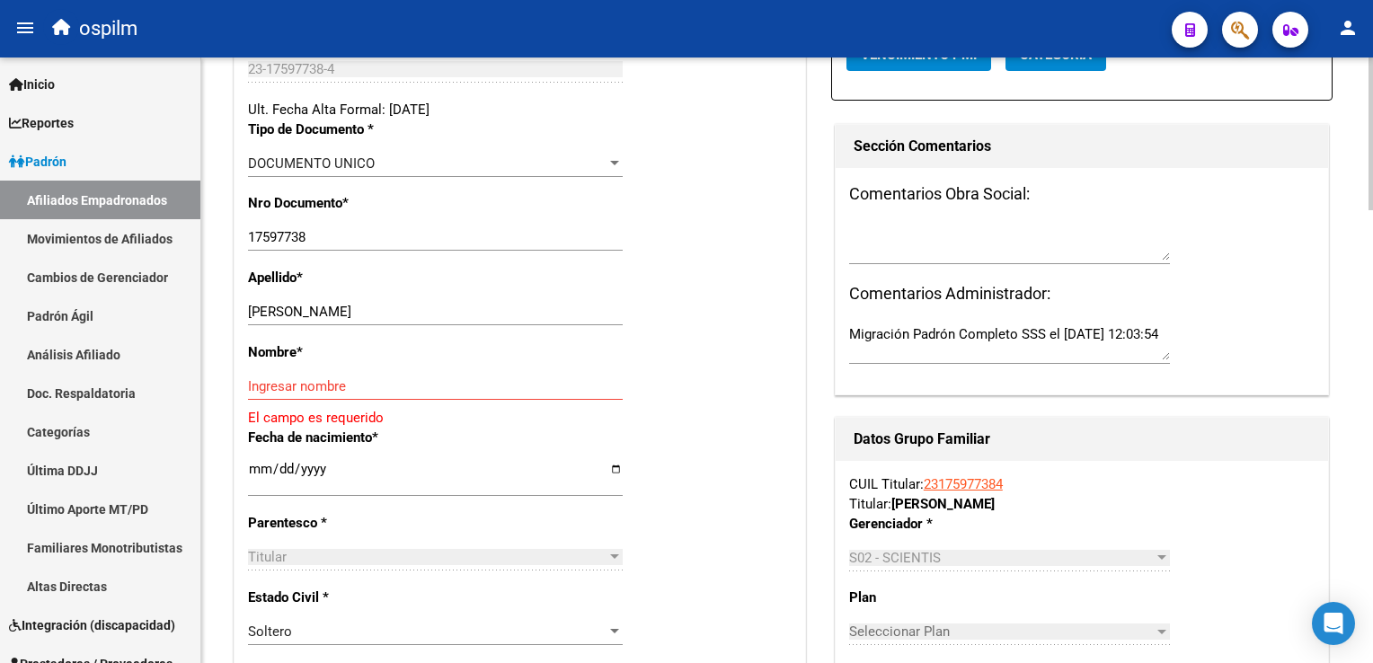
click at [1372, 251] on html "menu ospilm person Firma Express Inicio Calendario SSS Instructivos Contacto OS…" at bounding box center [686, 331] width 1373 height 663
drag, startPoint x: 303, startPoint y: 323, endPoint x: 349, endPoint y: 331, distance: 46.4
click at [357, 320] on input "[PERSON_NAME]" at bounding box center [435, 312] width 375 height 16
type input "MEDINA"
click at [274, 394] on input "Ingresar nombre" at bounding box center [435, 386] width 375 height 16
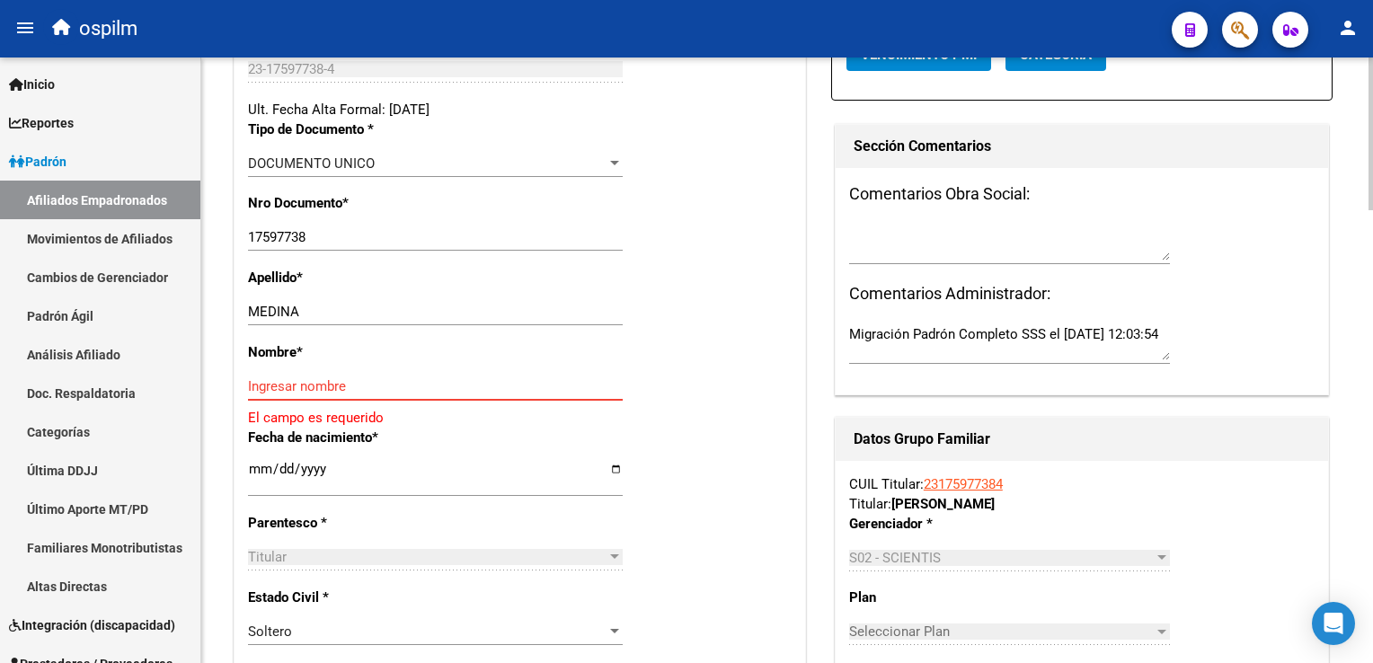
paste input "[PERSON_NAME]"
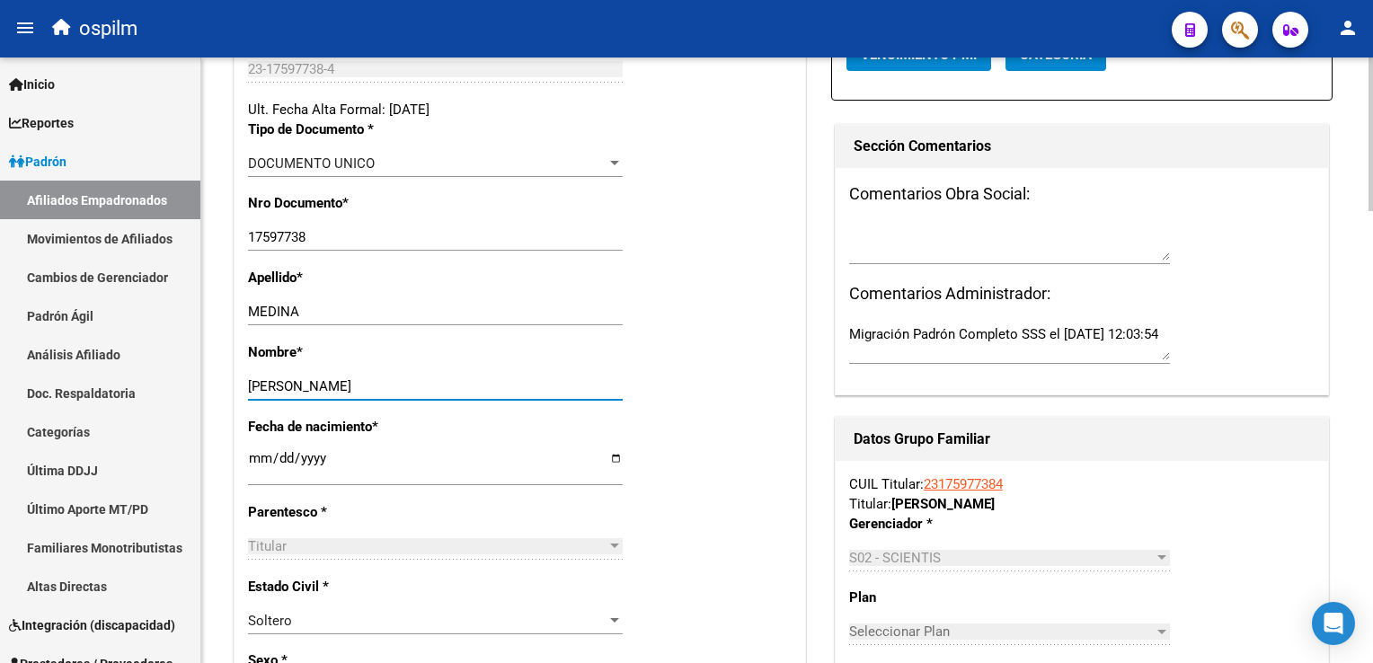
scroll to position [0, 0]
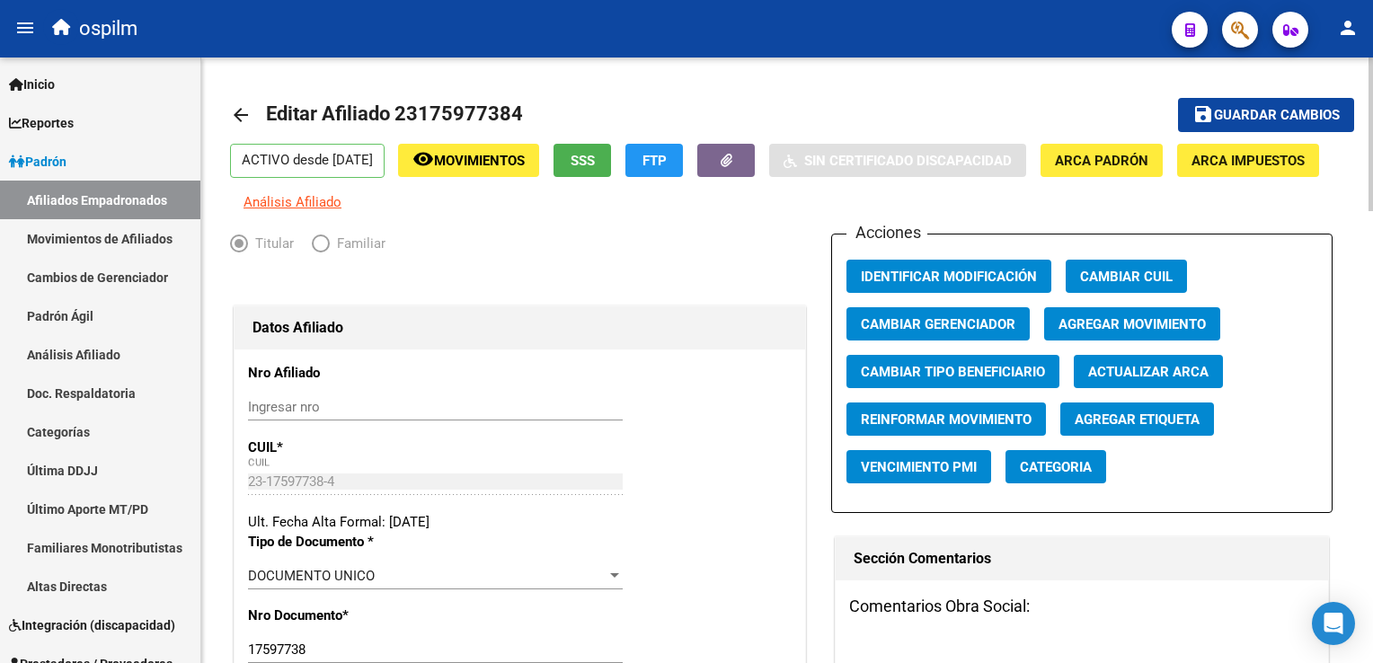
type input "[PERSON_NAME]"
click at [1084, 332] on span "Agregar Movimiento" at bounding box center [1131, 324] width 147 height 16
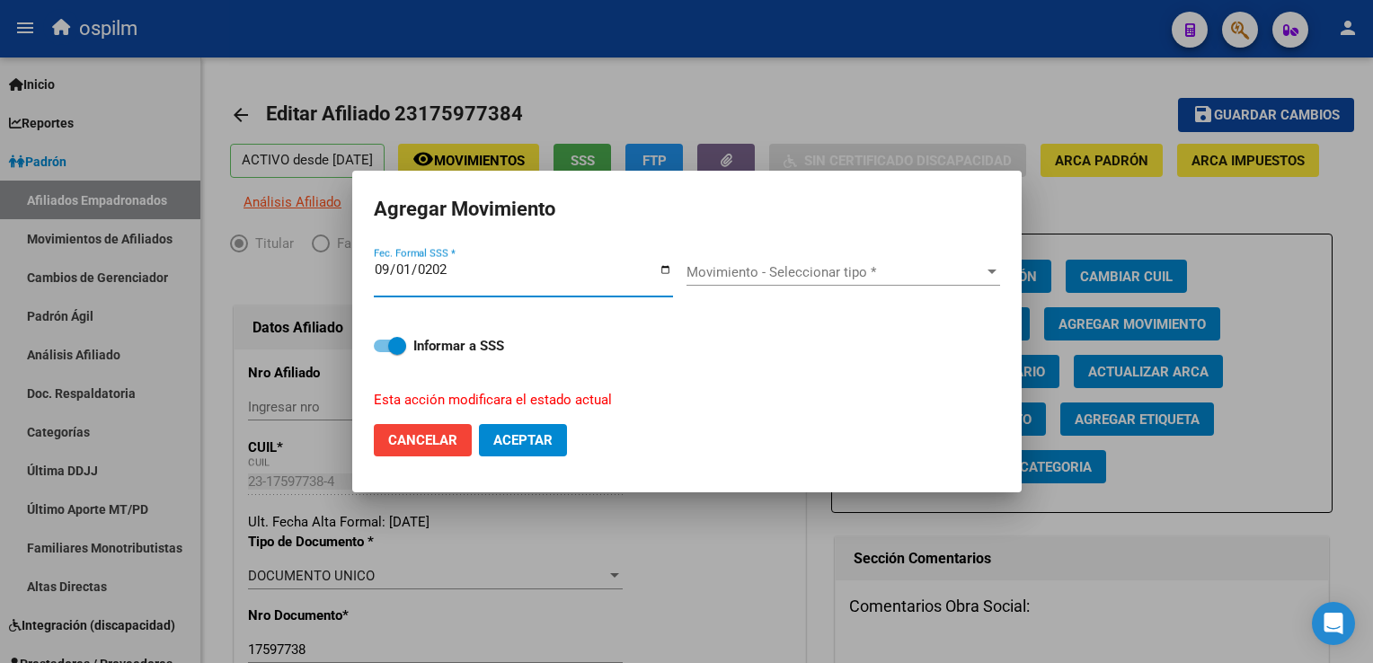
type input "[DATE]"
click at [748, 271] on span "Movimiento - Seleccionar tipo *" at bounding box center [834, 272] width 297 height 16
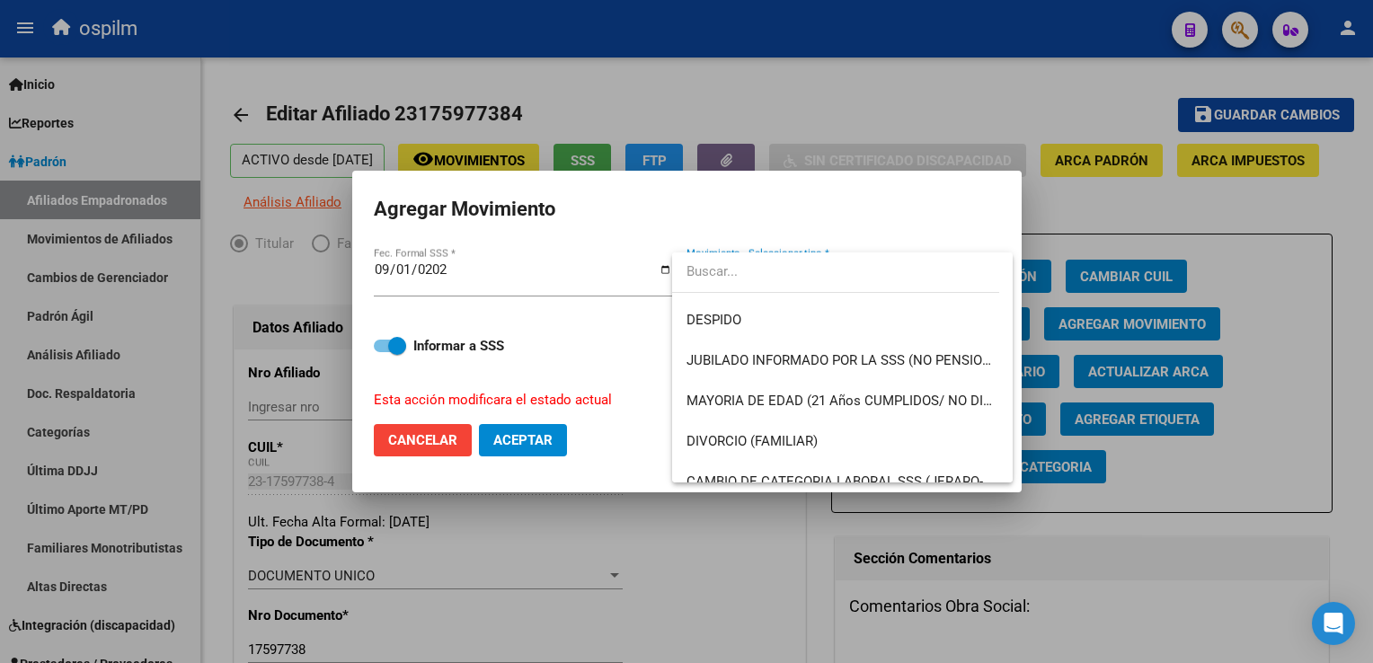
scroll to position [126, 0]
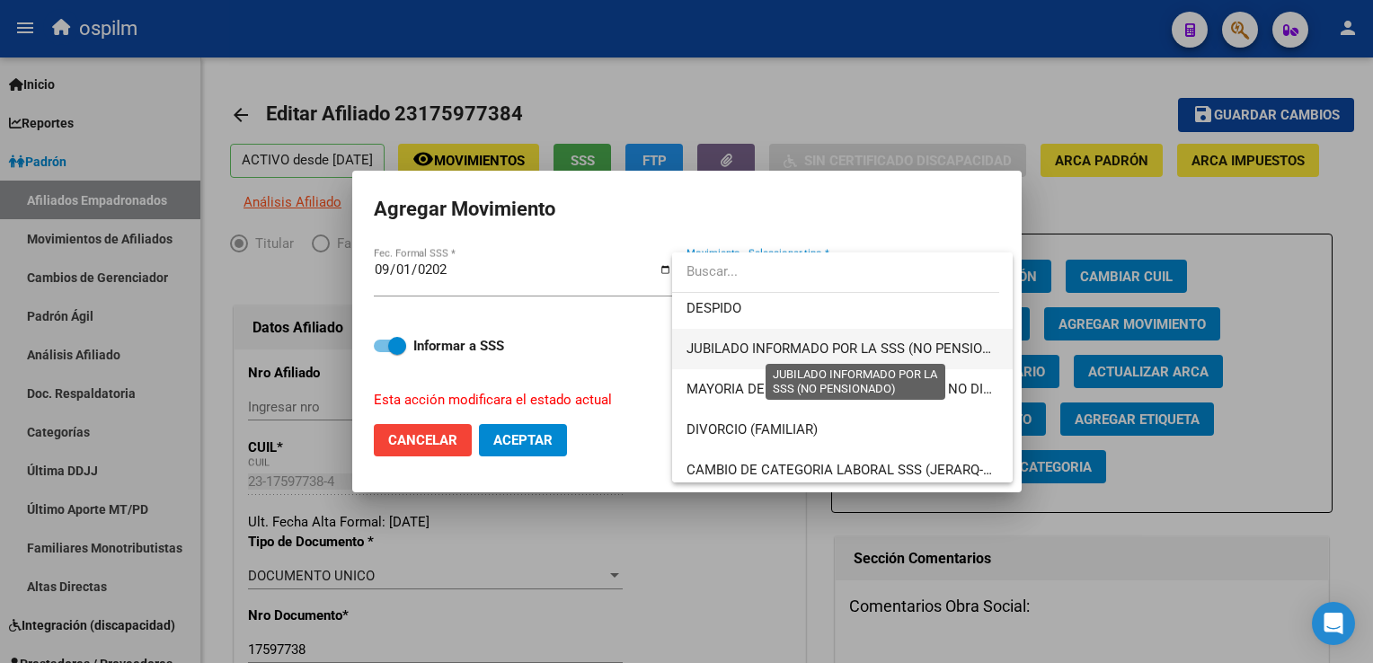
click at [900, 345] on span "JUBILADO INFORMADO POR LA SSS (NO PENSIONADO)" at bounding box center [854, 349] width 337 height 16
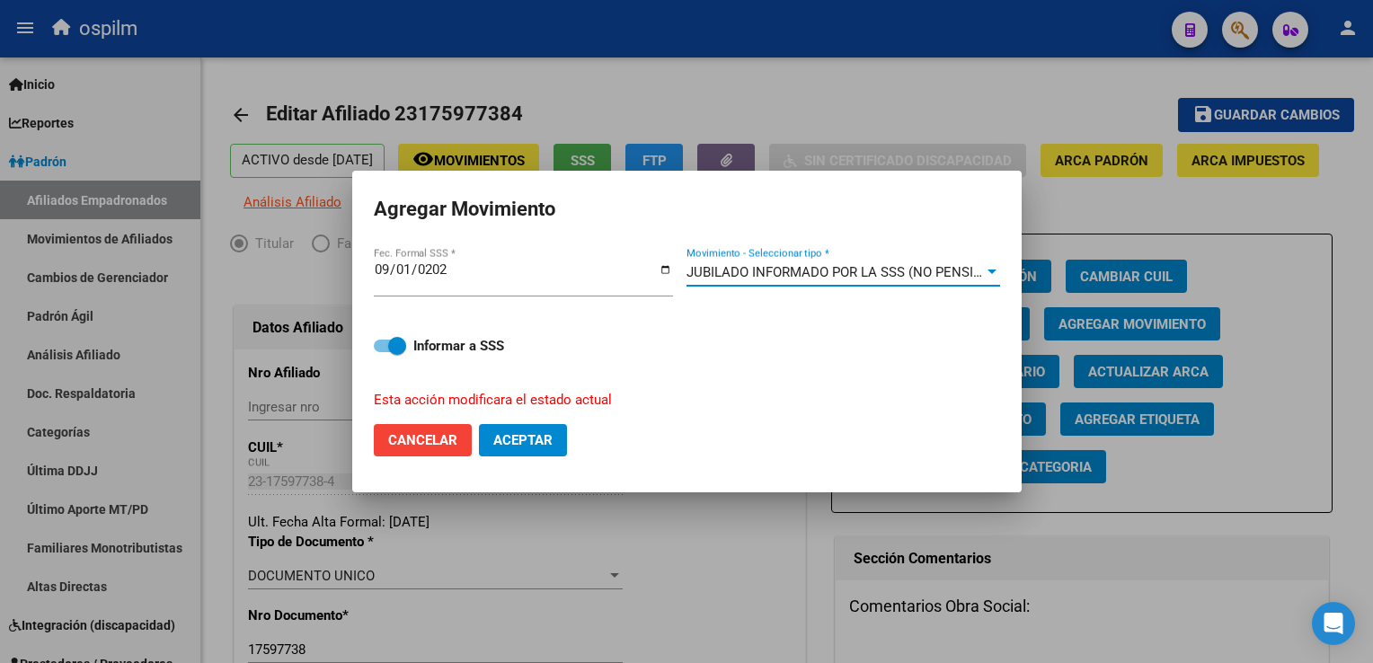
click at [539, 447] on span "Aceptar" at bounding box center [522, 440] width 59 height 16
checkbox input "false"
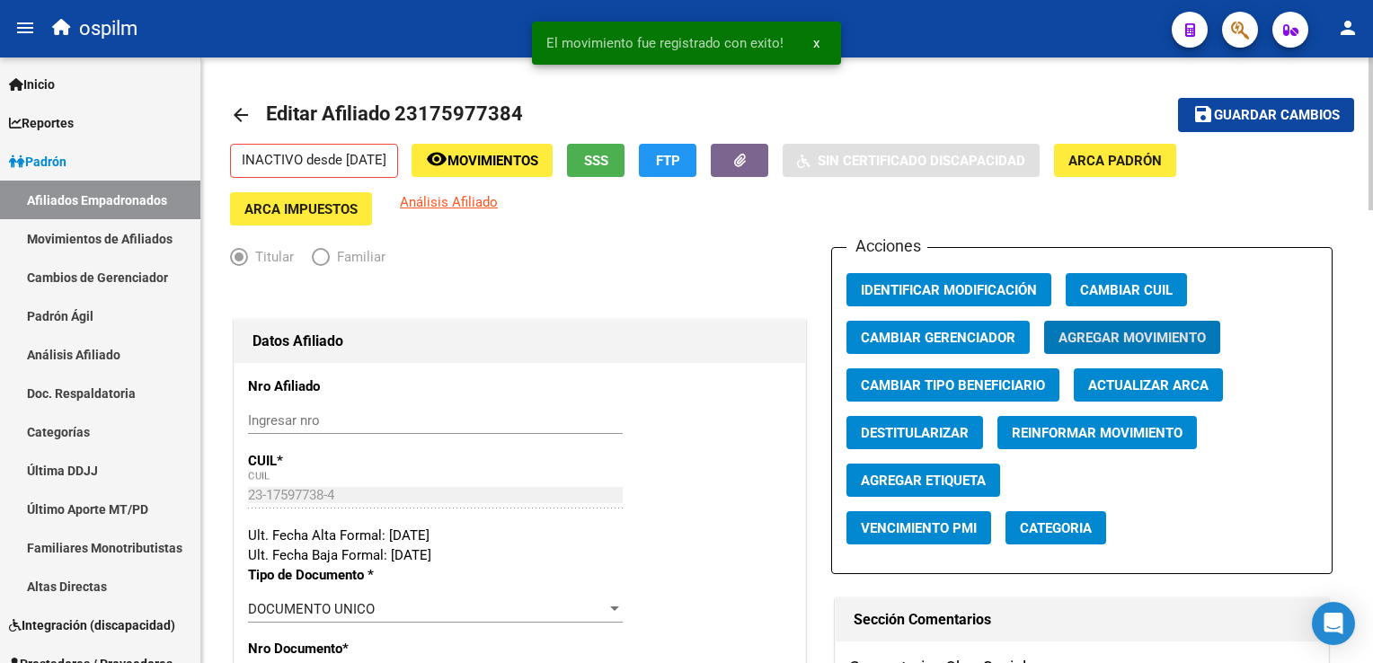
click at [1290, 127] on button "save Guardar cambios" at bounding box center [1266, 114] width 176 height 33
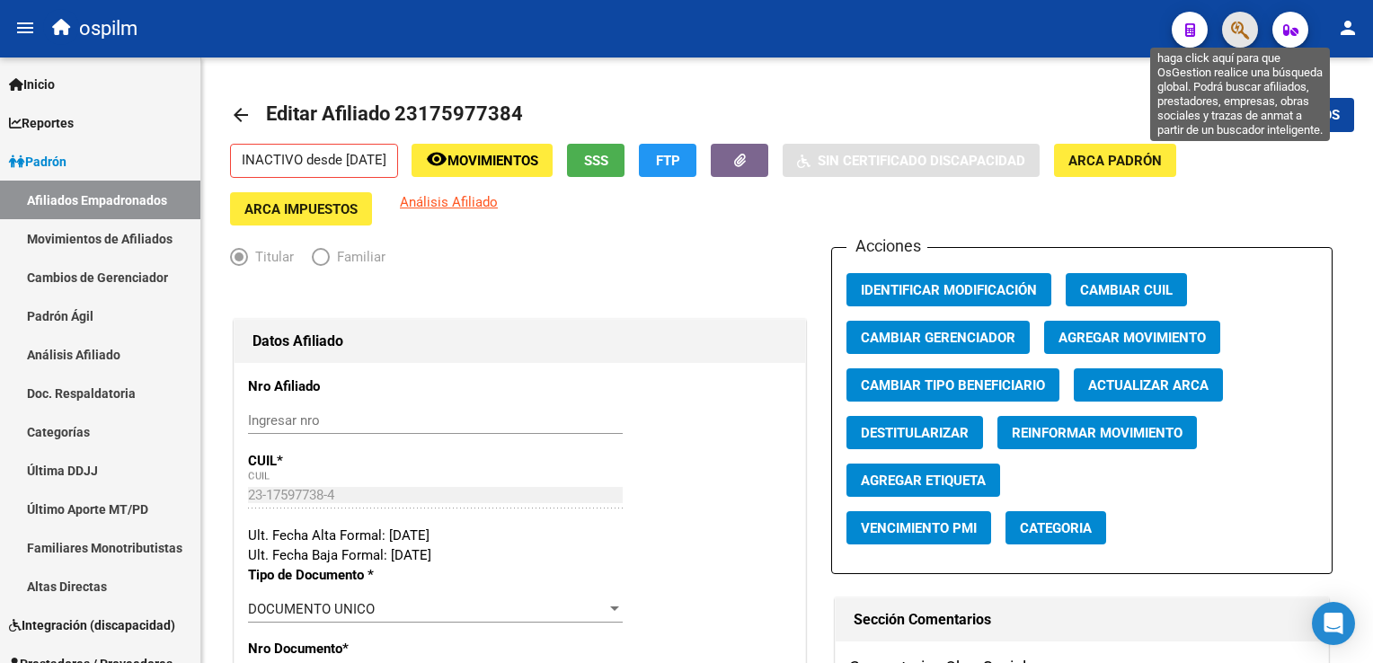
click at [1236, 38] on icon "button" at bounding box center [1240, 30] width 18 height 21
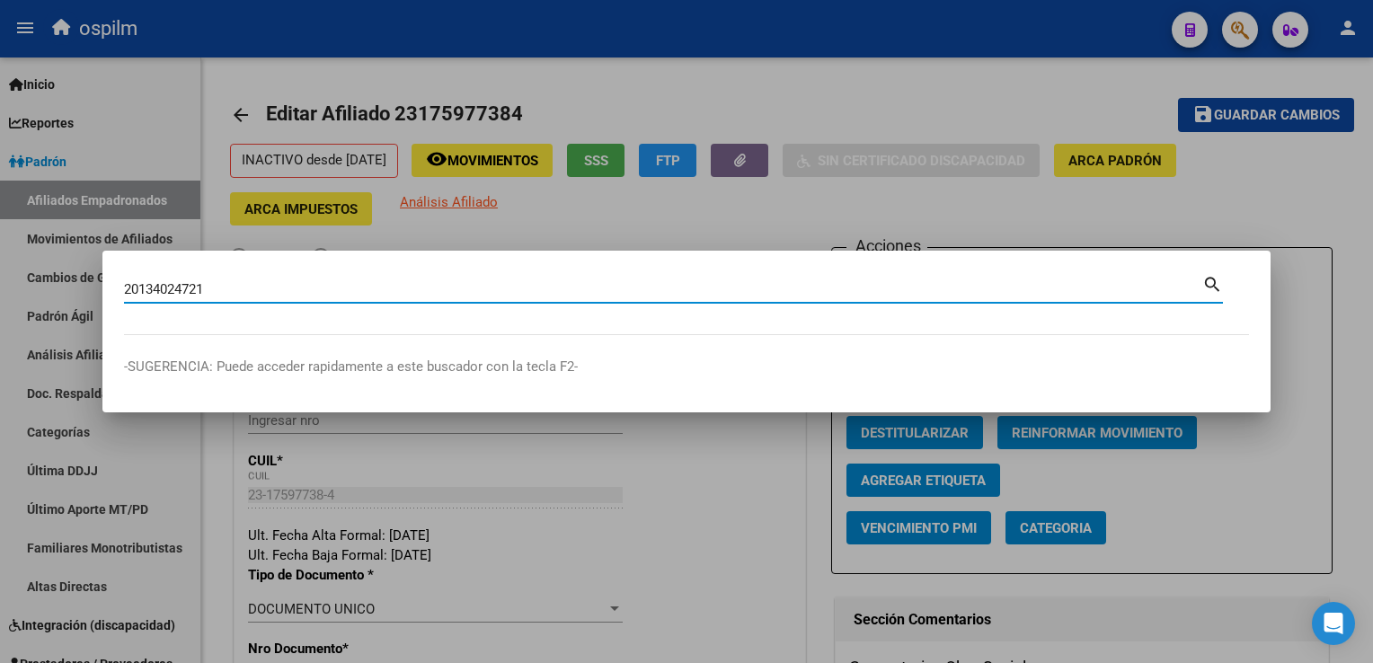
type input "20134024721"
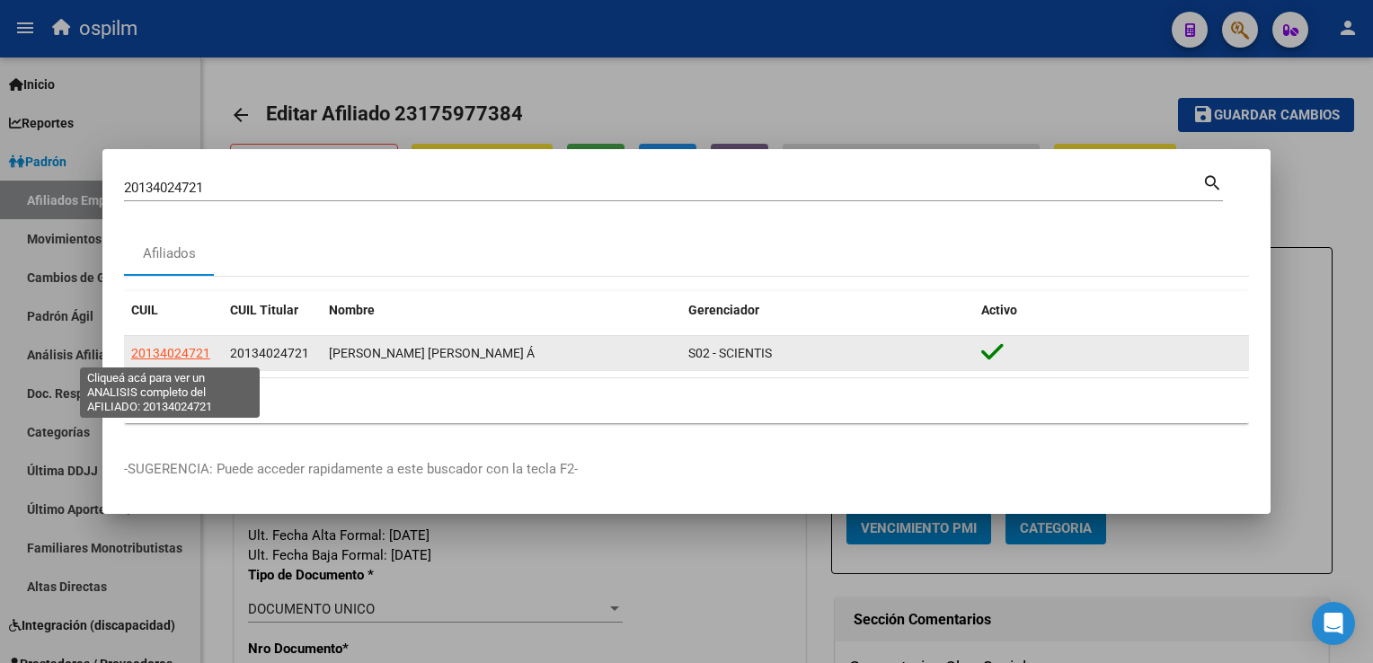
click at [176, 358] on span "20134024721" at bounding box center [170, 353] width 79 height 14
type textarea "20134024721"
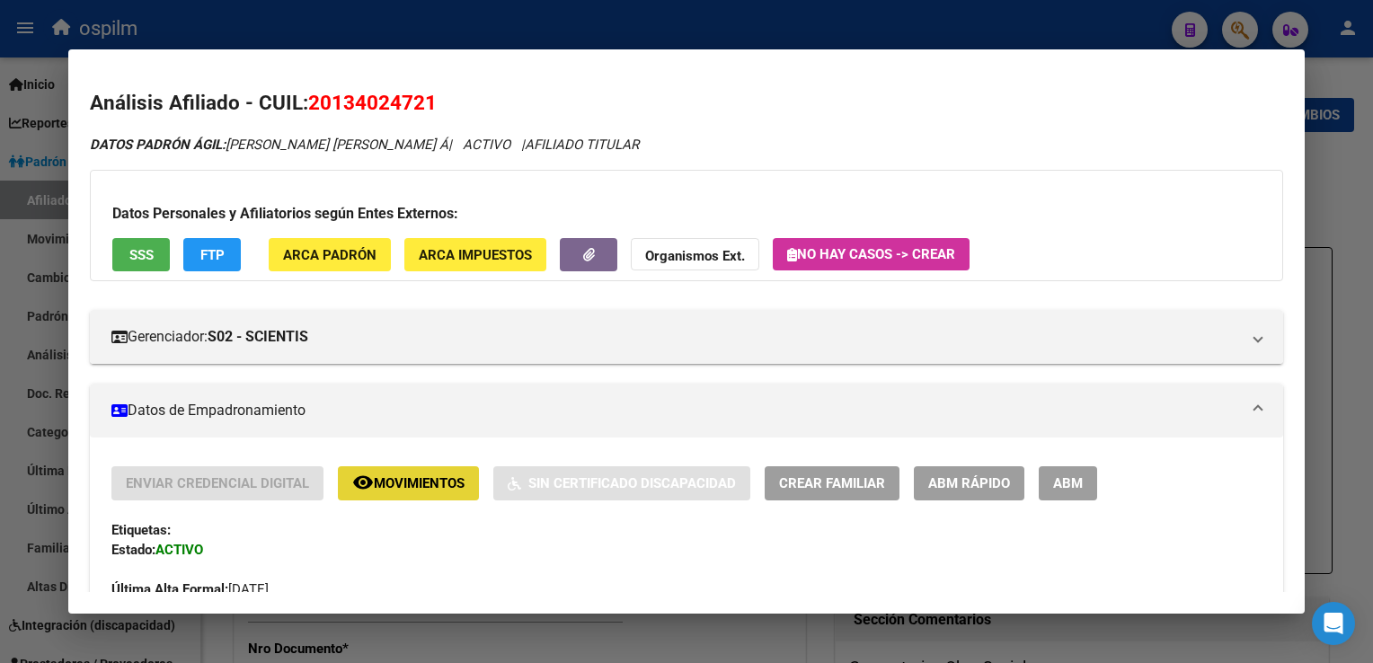
click at [376, 483] on span "Movimientos" at bounding box center [419, 484] width 91 height 16
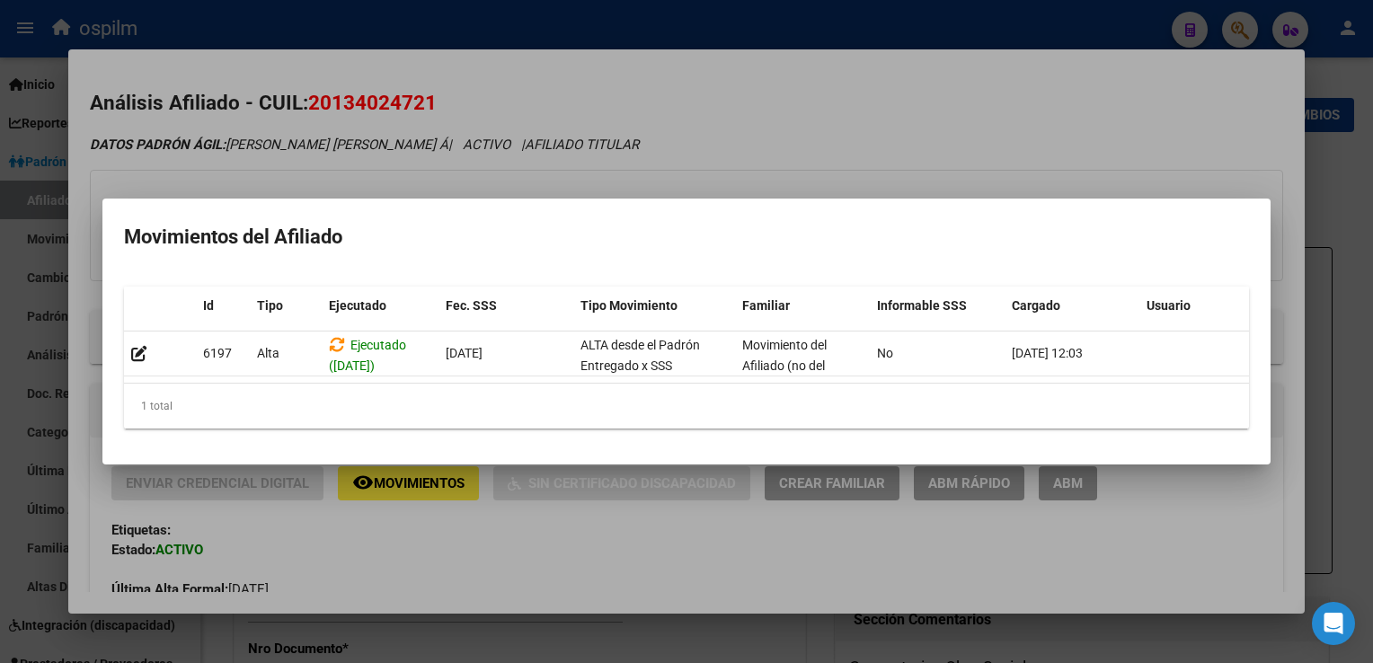
drag, startPoint x: 749, startPoint y: 123, endPoint x: 659, endPoint y: 500, distance: 387.0
click at [748, 123] on div at bounding box center [686, 331] width 1373 height 663
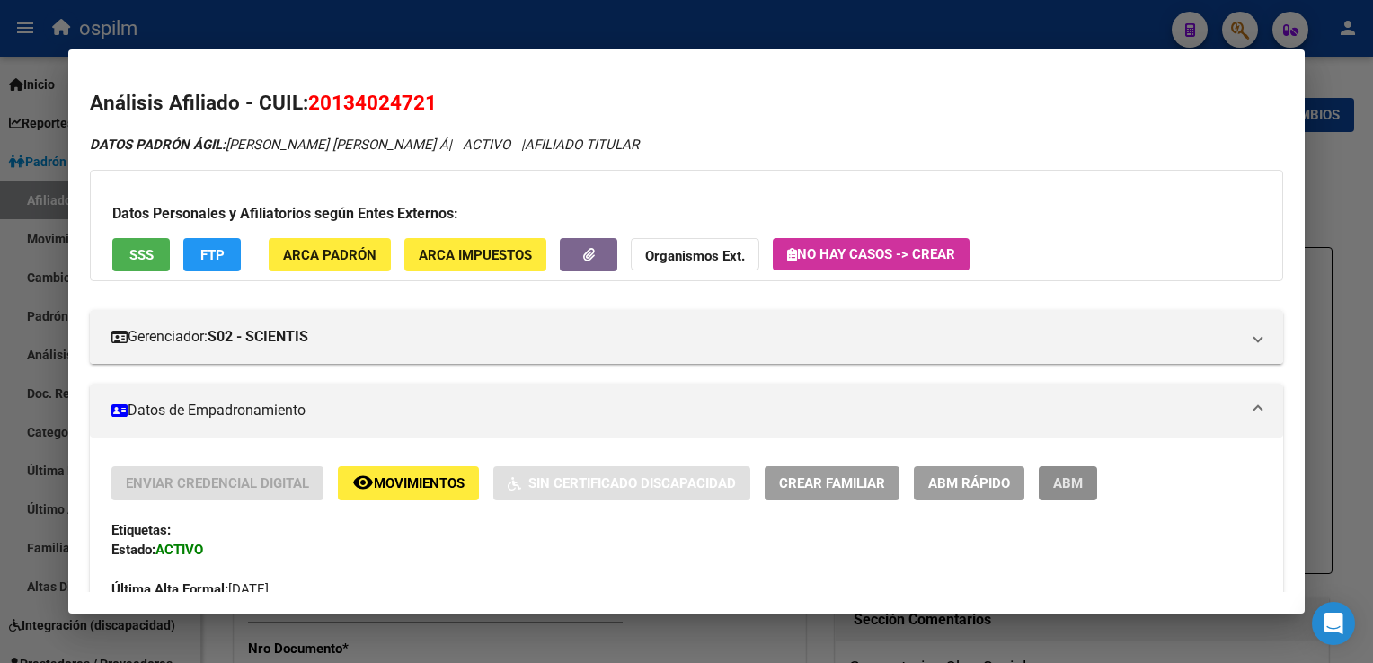
click at [1079, 491] on span "ABM" at bounding box center [1068, 484] width 30 height 16
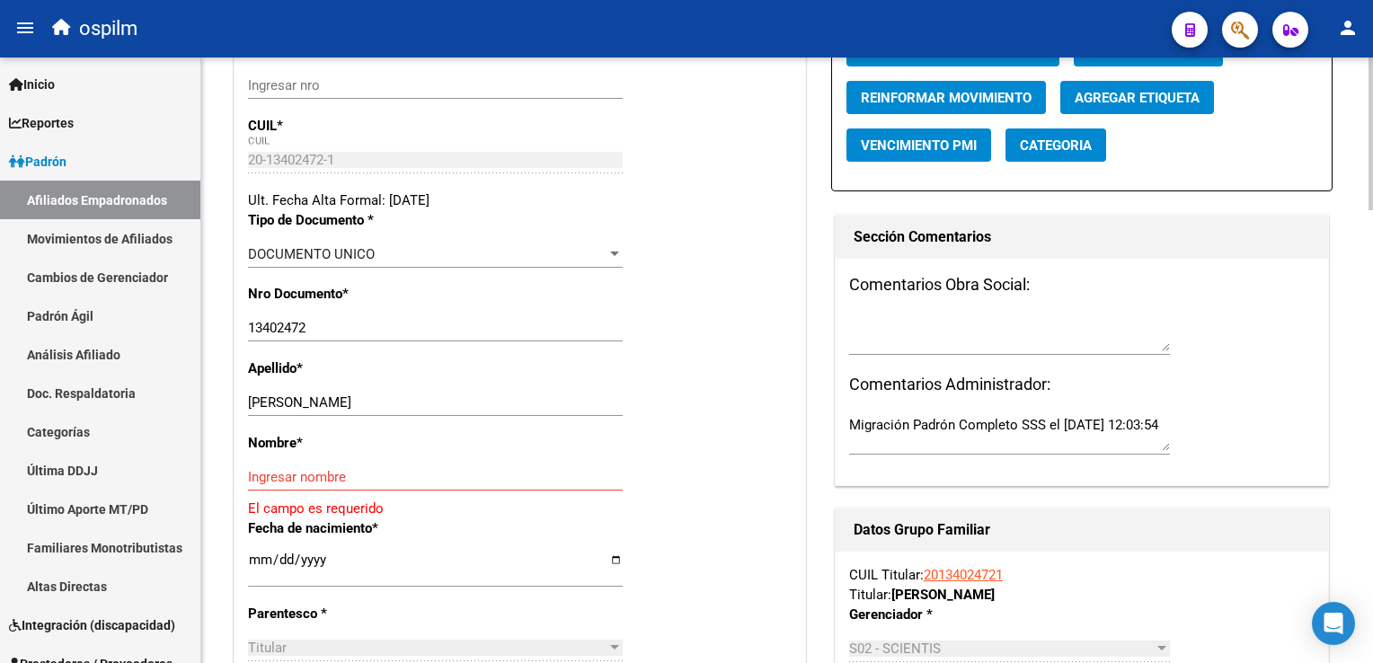
click at [1368, 255] on div at bounding box center [1370, 218] width 4 height 153
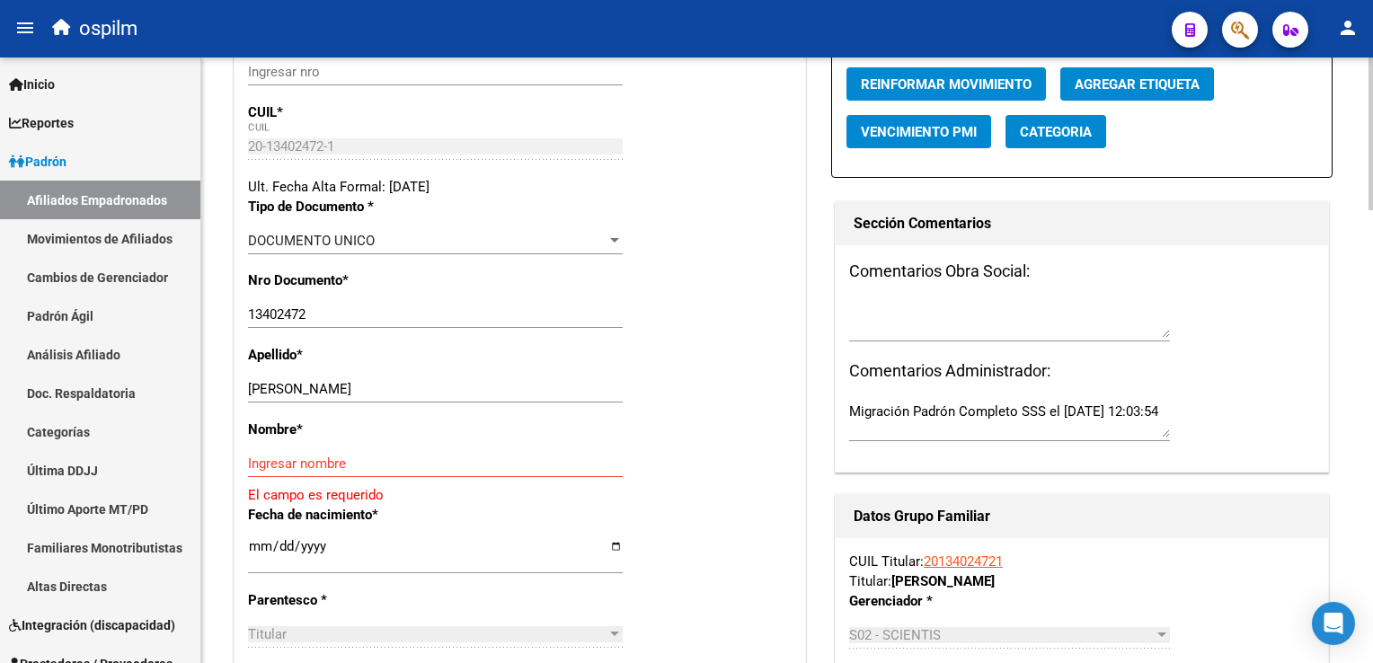
scroll to position [305, 0]
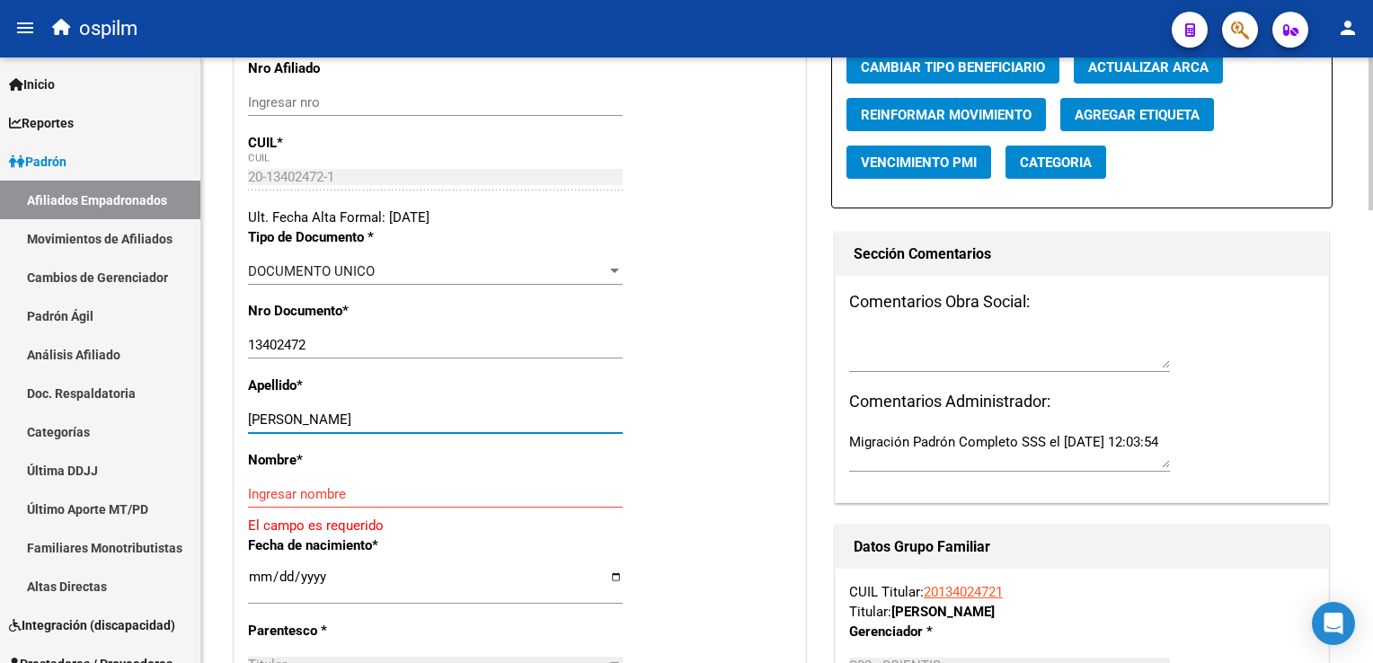
drag, startPoint x: 302, startPoint y: 432, endPoint x: 424, endPoint y: 429, distance: 122.2
click at [437, 428] on input "[PERSON_NAME]" at bounding box center [435, 419] width 375 height 16
type input "MEDINA"
click at [264, 502] on input "Ingresar nombre" at bounding box center [435, 494] width 375 height 16
paste input "[PERSON_NAME]"
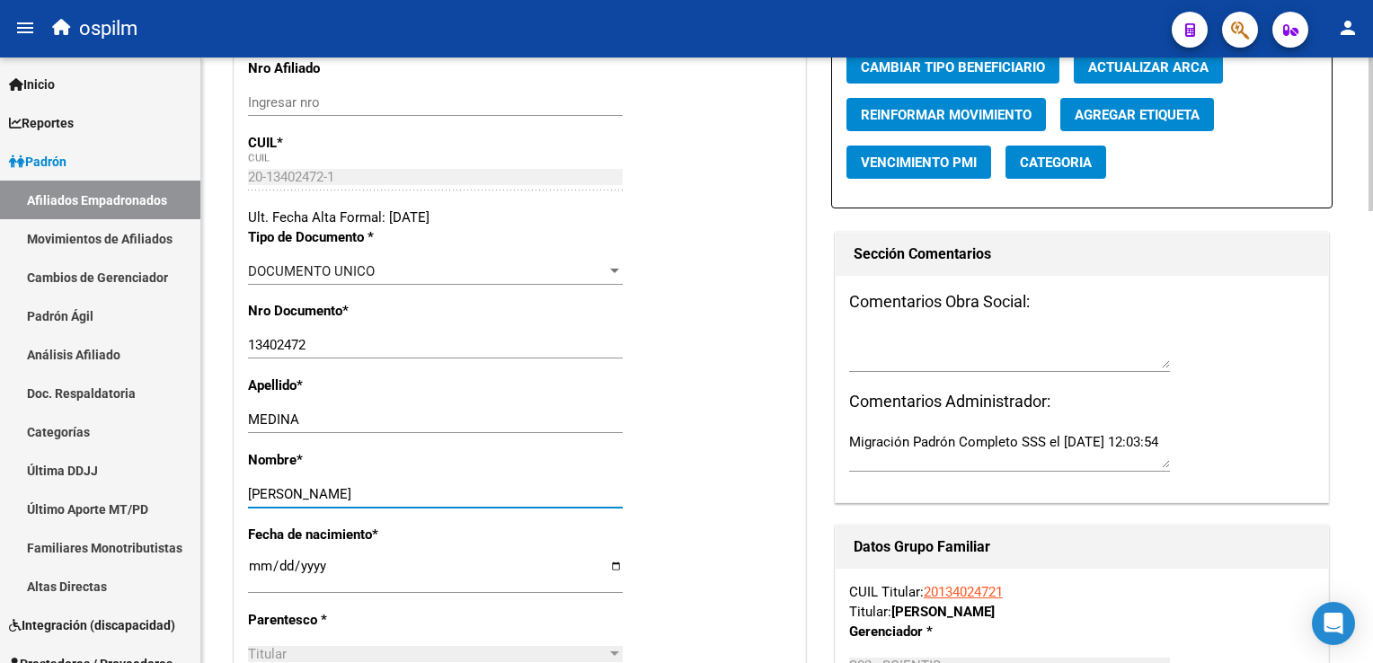
scroll to position [0, 0]
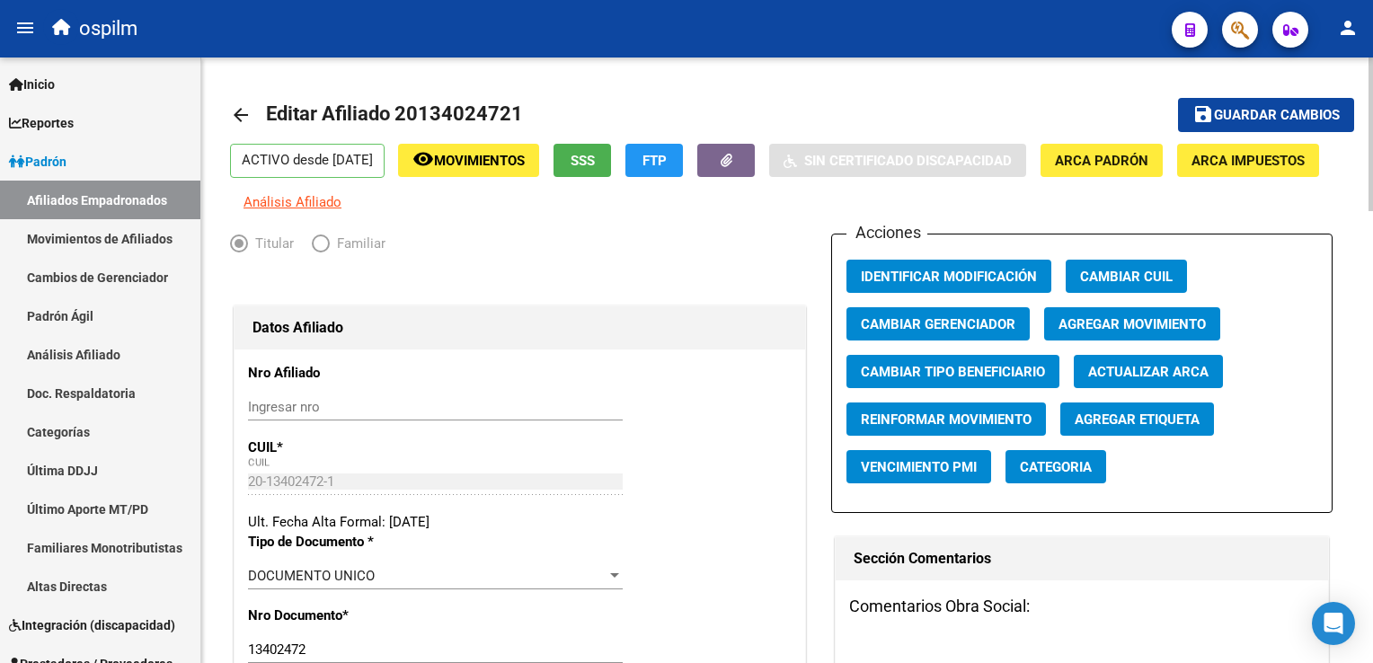
type input "[PERSON_NAME]"
click at [1091, 332] on span "Agregar Movimiento" at bounding box center [1131, 324] width 147 height 16
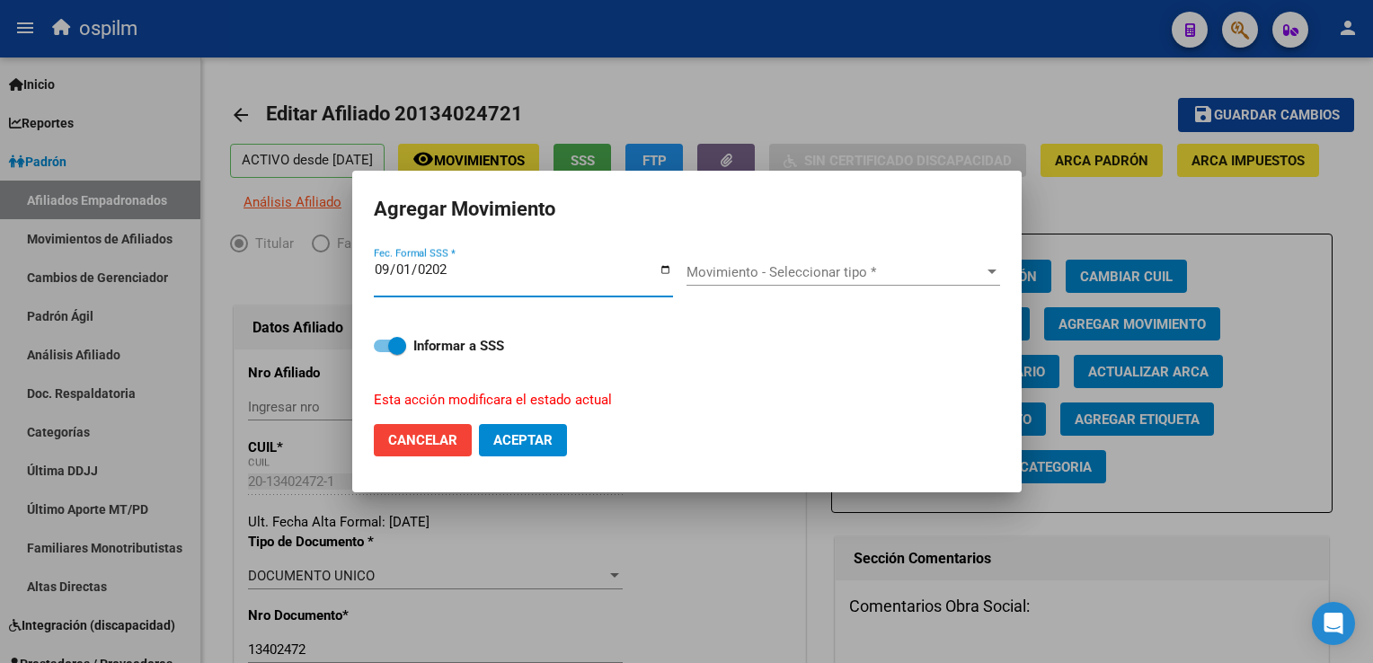
type input "[DATE]"
click at [927, 268] on span "Movimiento - Seleccionar tipo *" at bounding box center [834, 272] width 297 height 16
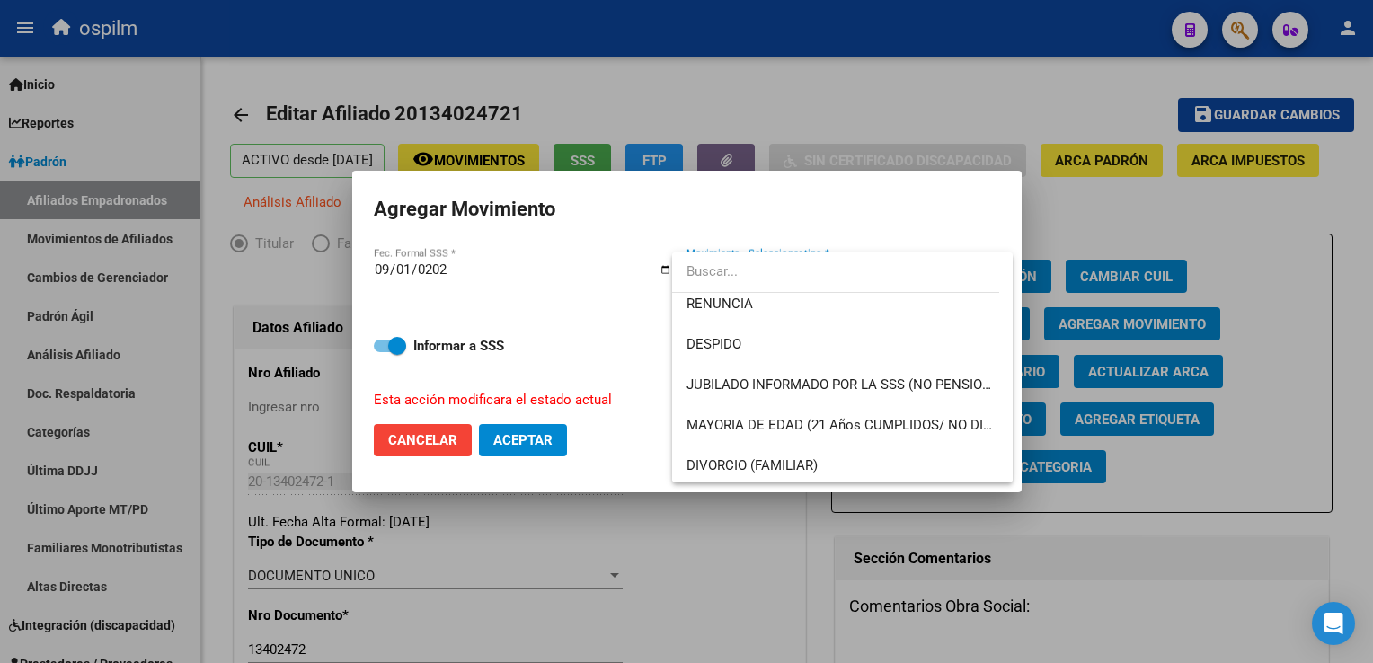
scroll to position [96, 0]
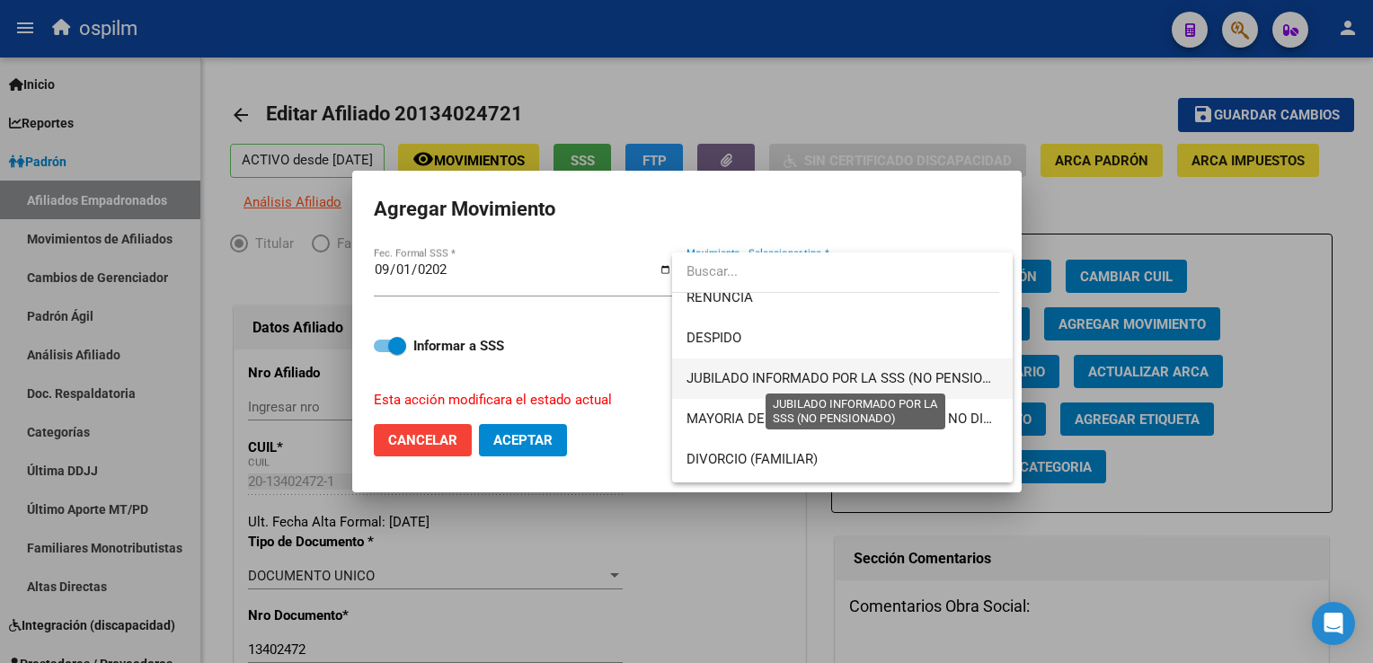
click at [873, 379] on span "JUBILADO INFORMADO POR LA SSS (NO PENSIONADO)" at bounding box center [854, 378] width 337 height 16
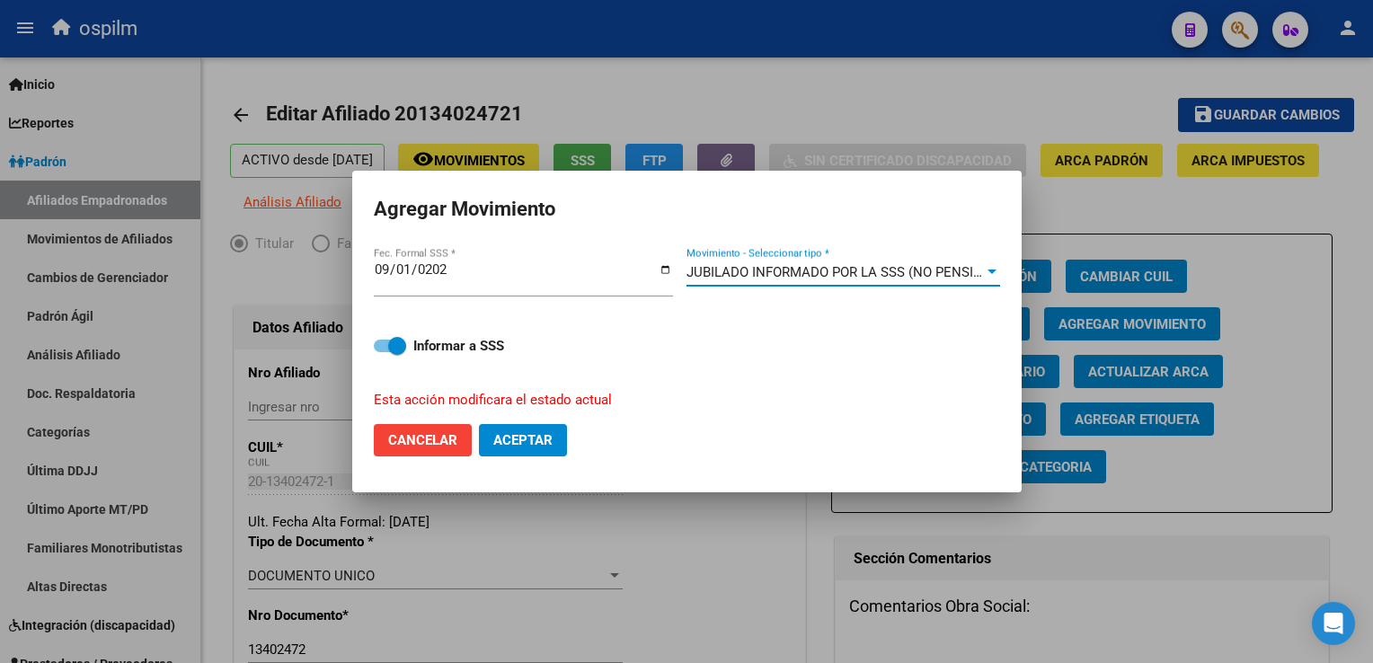
drag, startPoint x: 518, startPoint y: 446, endPoint x: 952, endPoint y: 282, distance: 463.7
click at [521, 435] on span "Aceptar" at bounding box center [522, 440] width 59 height 16
checkbox input "false"
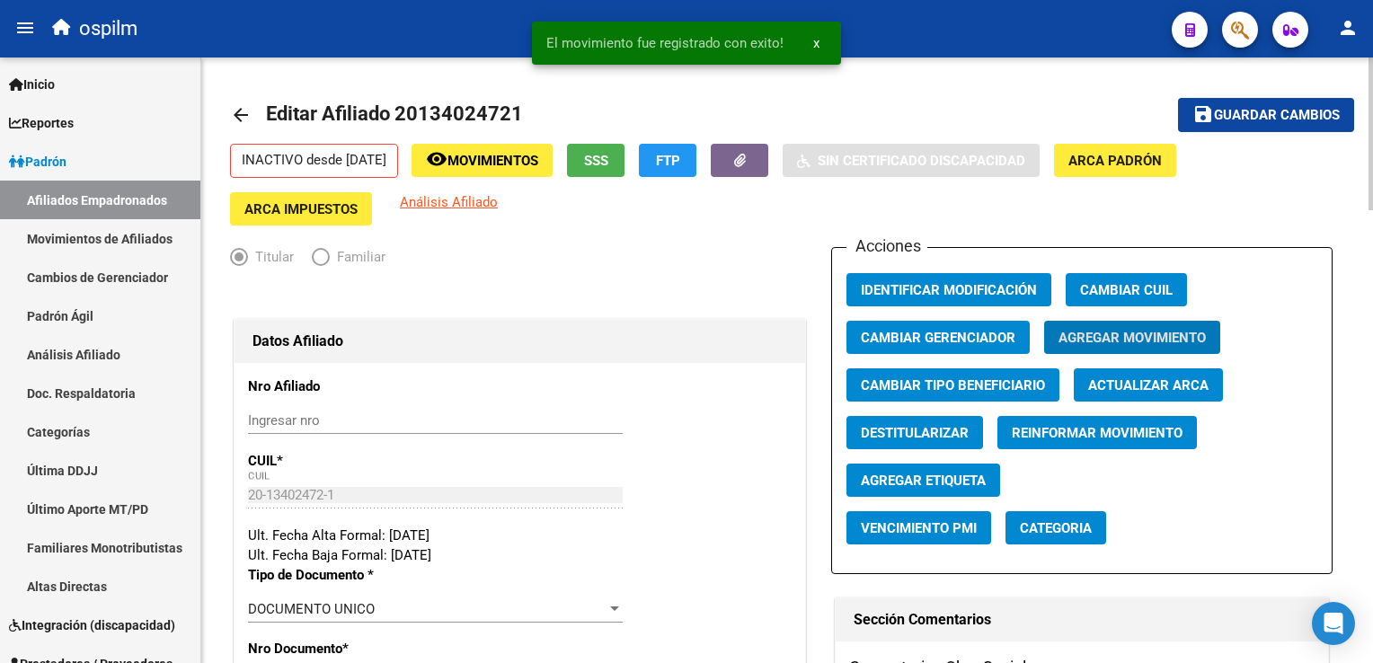
click at [1244, 118] on span "Guardar cambios" at bounding box center [1277, 116] width 126 height 16
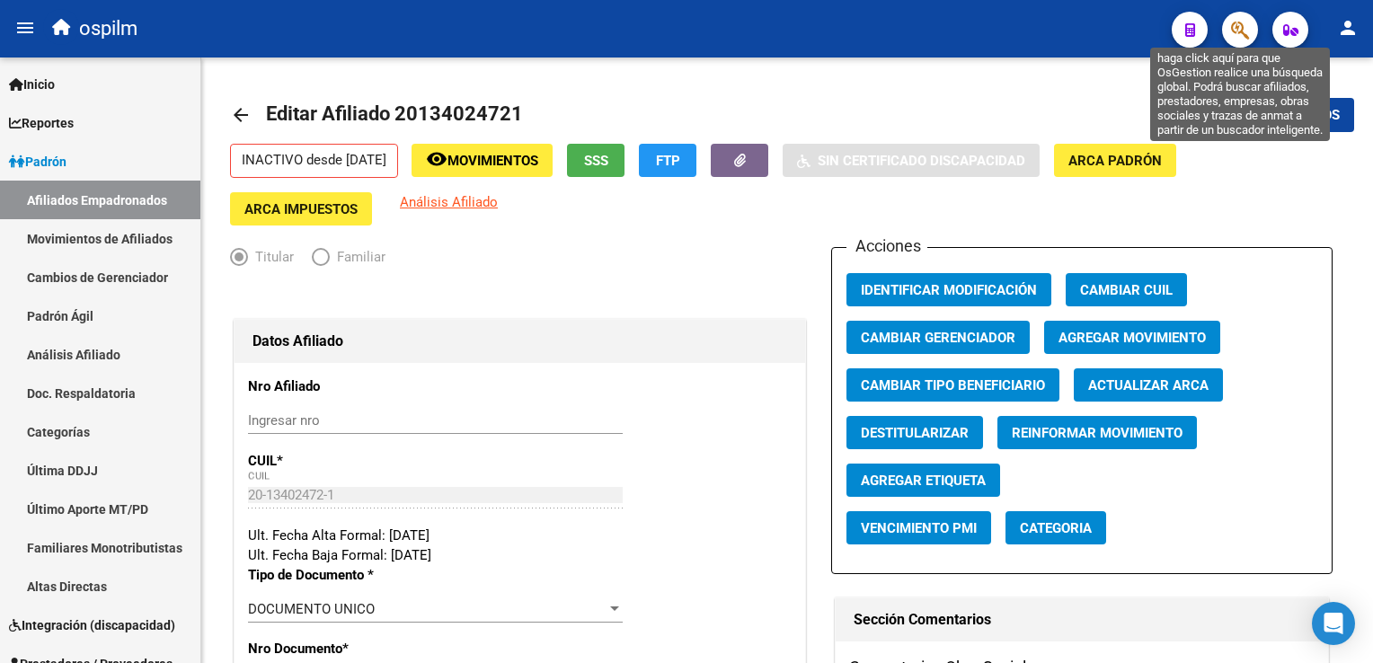
click at [1242, 31] on icon "button" at bounding box center [1240, 30] width 18 height 21
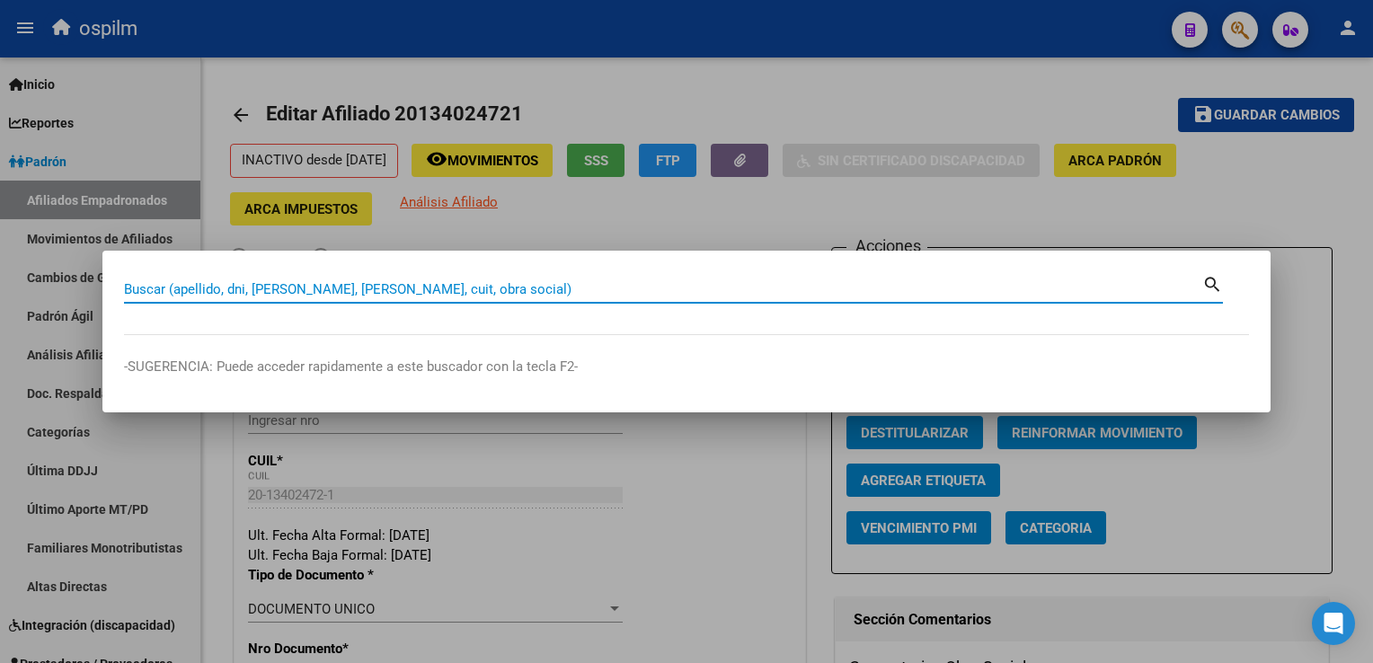
paste input "20139739664"
type input "20139739664"
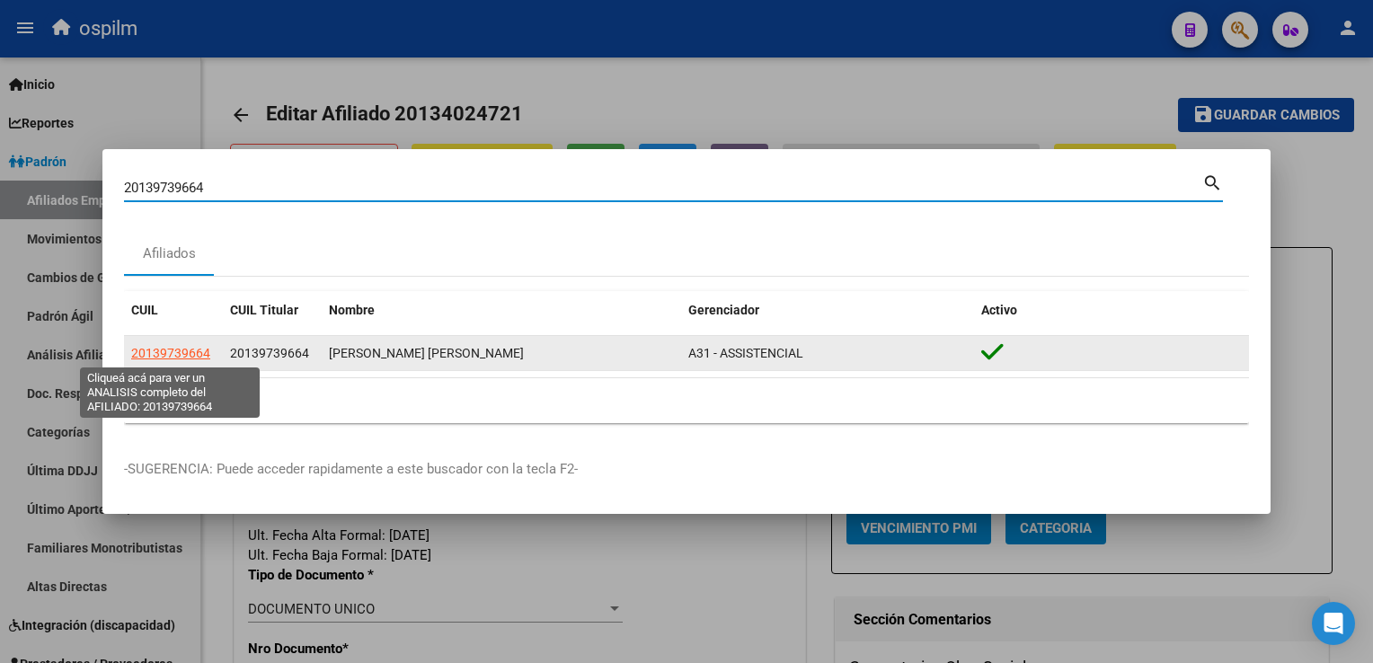
click at [151, 350] on span "20139739664" at bounding box center [170, 353] width 79 height 14
type textarea "20139739664"
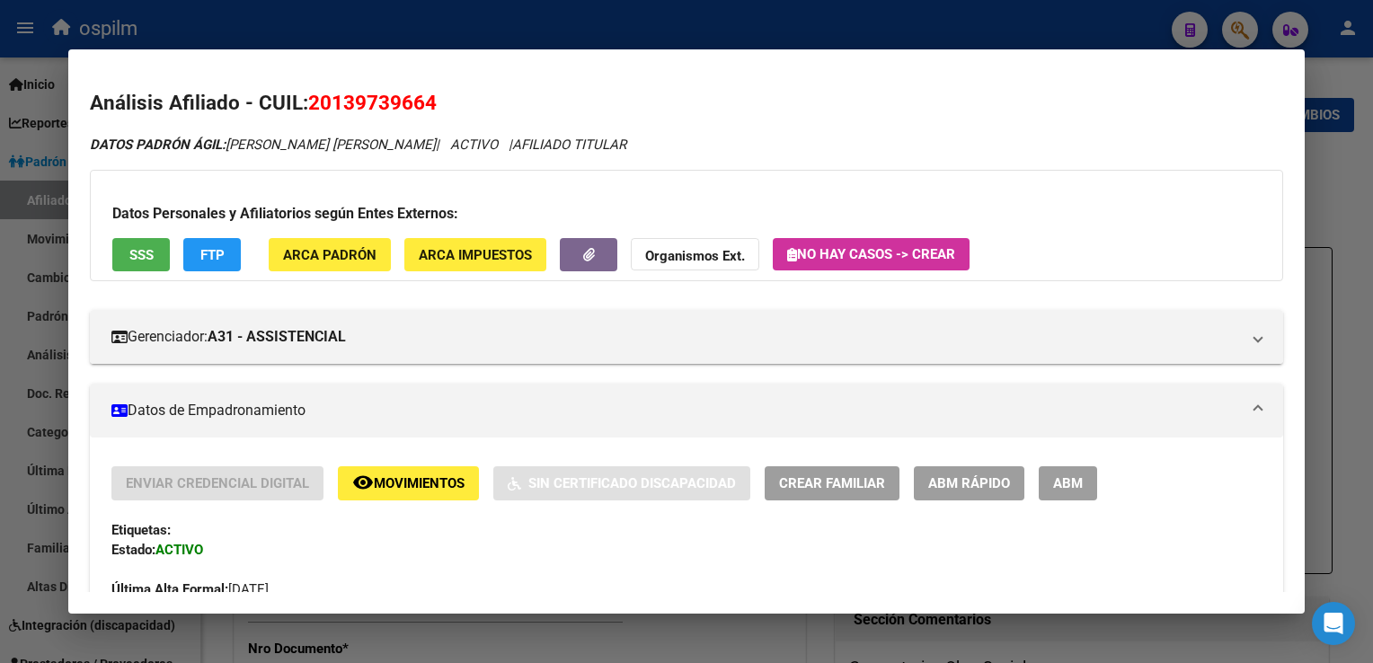
click at [1072, 486] on span "ABM" at bounding box center [1068, 484] width 30 height 16
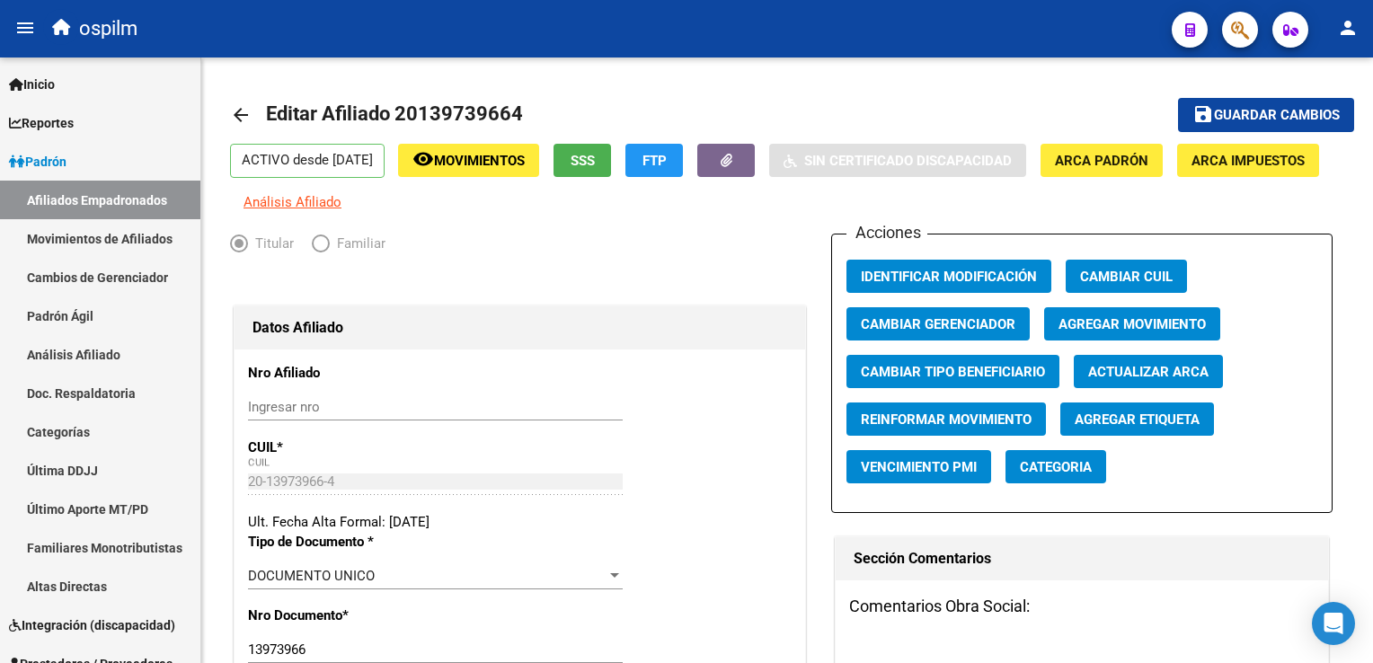
drag, startPoint x: 1367, startPoint y: 81, endPoint x: 1373, endPoint y: 153, distance: 72.2
click at [1372, 153] on html "menu ospilm person Firma Express Inicio Calendario SSS Instructivos Contacto OS…" at bounding box center [686, 331] width 1373 height 663
click at [630, 249] on div "Titular Familiar" at bounding box center [520, 248] width 580 height 29
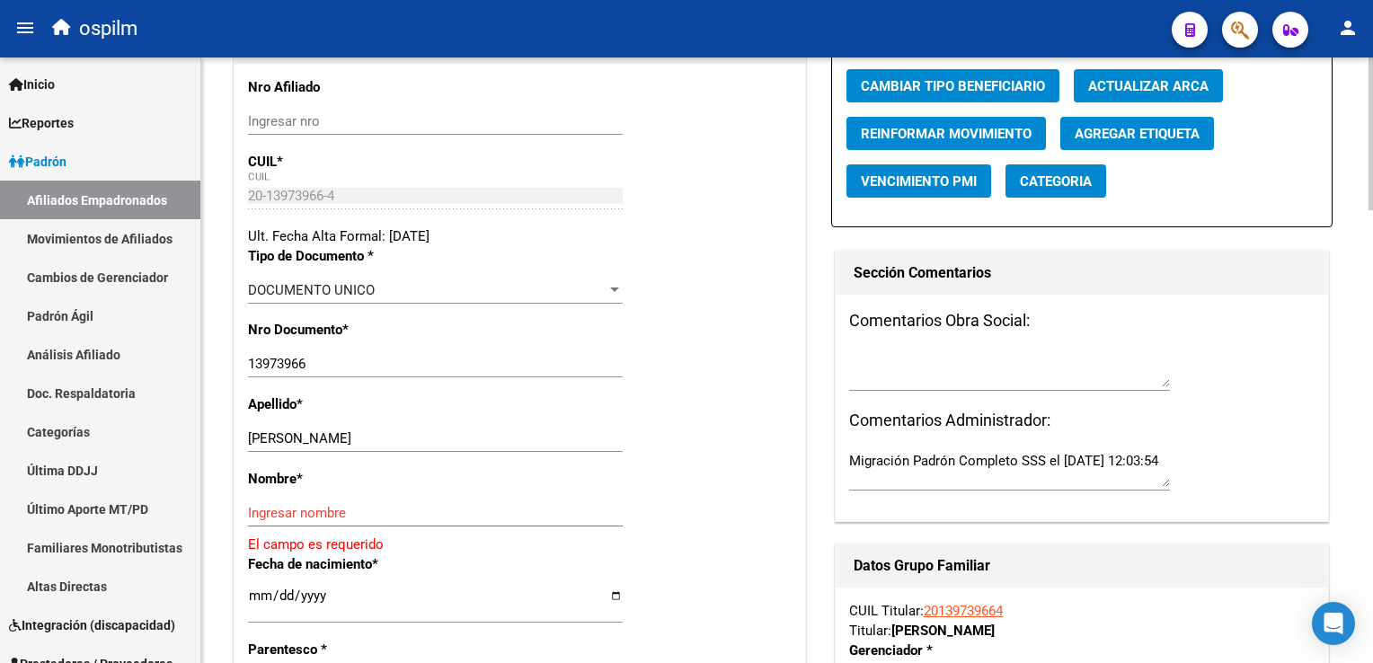
scroll to position [308, 0]
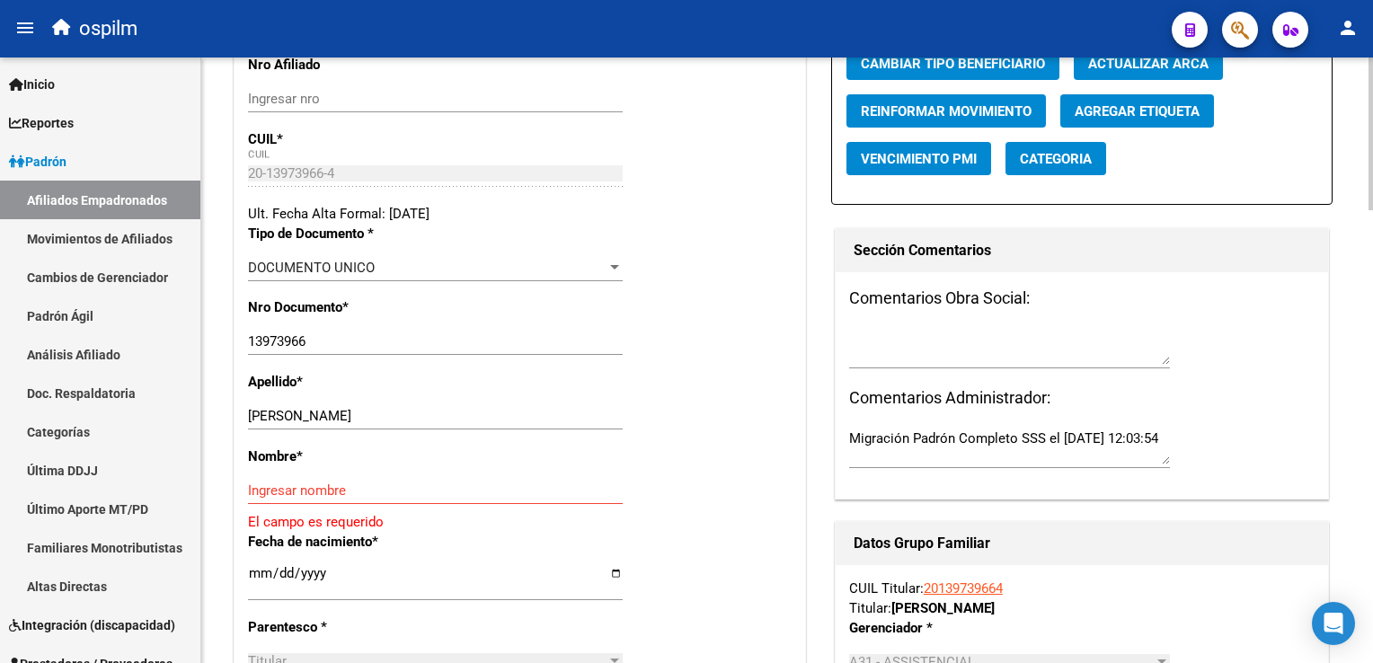
click at [1372, 167] on html "menu ospilm person Firma Express Inicio Calendario SSS Instructivos Contacto OS…" at bounding box center [686, 331] width 1373 height 663
drag, startPoint x: 291, startPoint y: 427, endPoint x: 381, endPoint y: 426, distance: 89.9
click at [407, 424] on input "[PERSON_NAME]" at bounding box center [435, 416] width 375 height 16
type input "ARIAS"
click at [274, 499] on input "Ingresar nombre" at bounding box center [435, 490] width 375 height 16
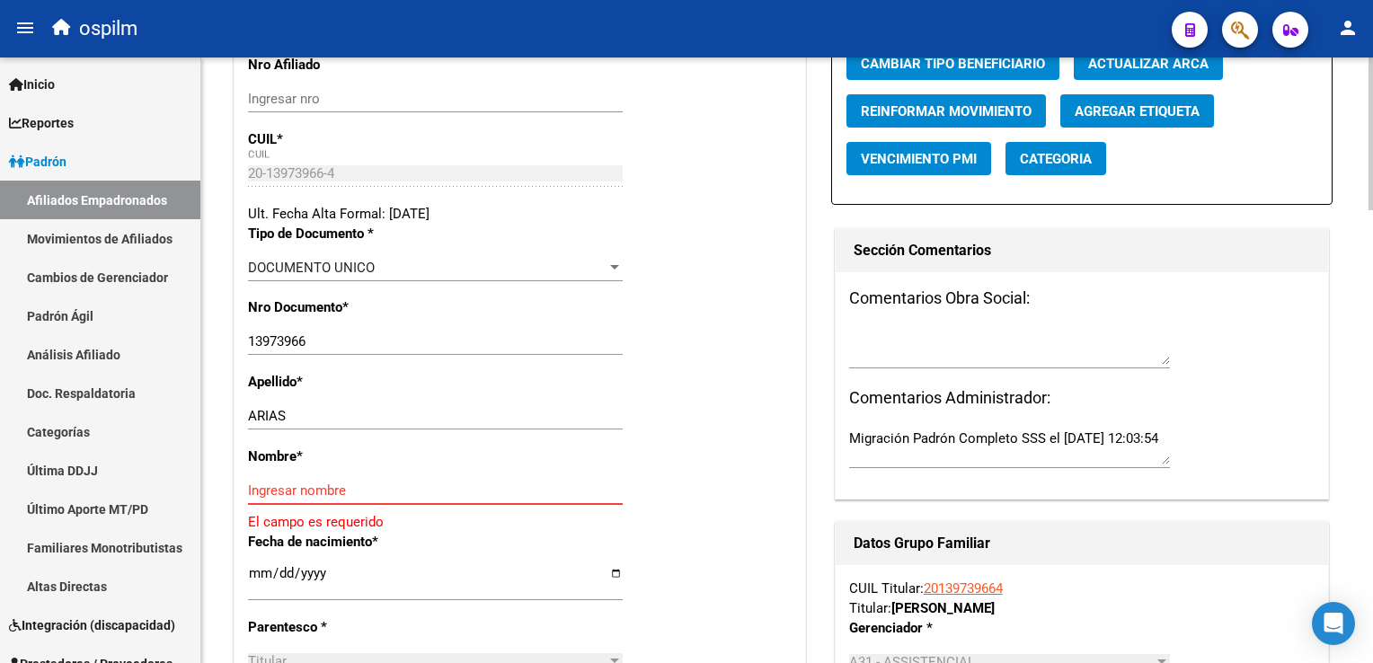
paste input "[PERSON_NAME]"
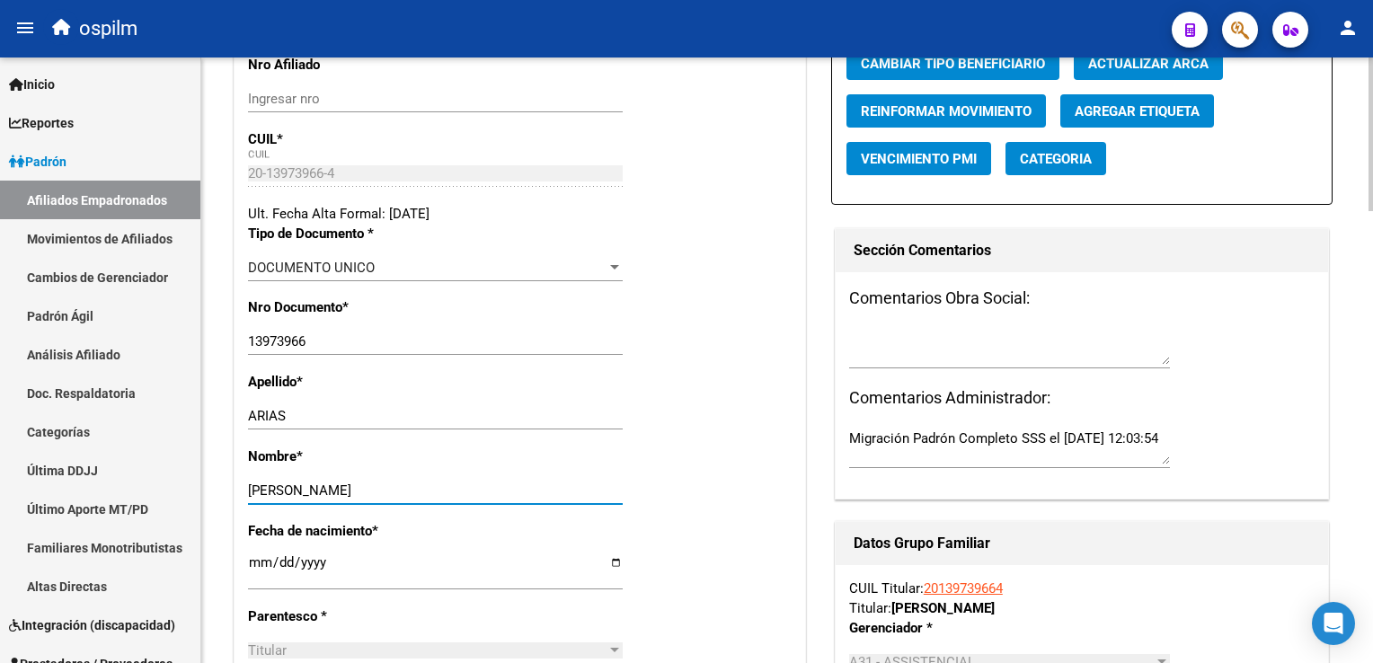
type input "[PERSON_NAME]"
drag, startPoint x: 1367, startPoint y: 183, endPoint x: 1362, endPoint y: 141, distance: 42.5
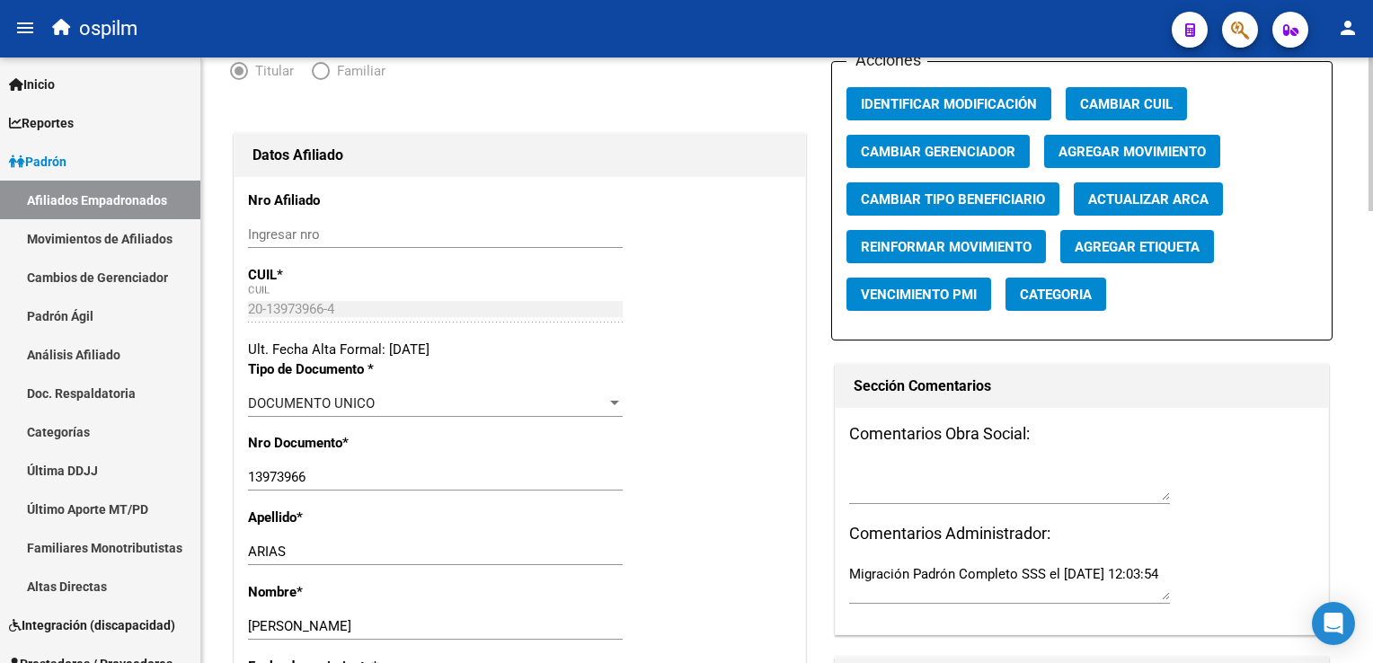
scroll to position [146, 0]
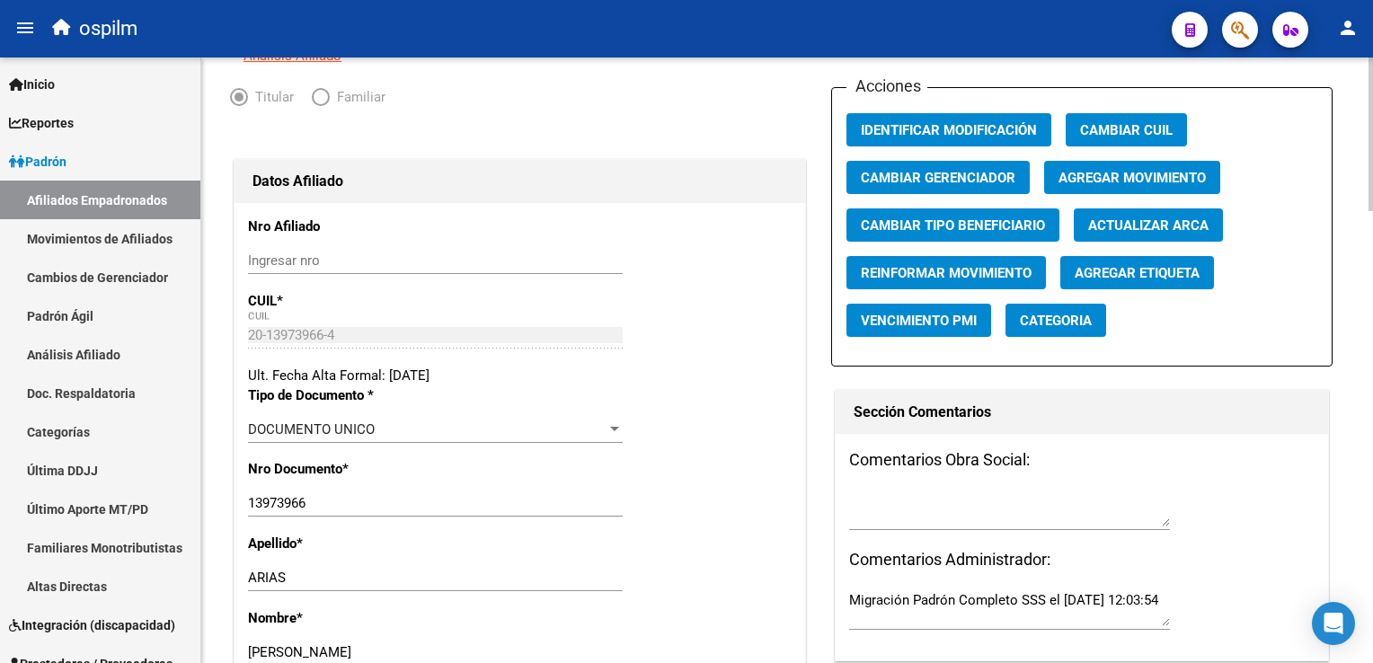
click at [1372, 116] on div at bounding box center [1370, 172] width 4 height 154
click at [1101, 186] on span "Agregar Movimiento" at bounding box center [1131, 178] width 147 height 16
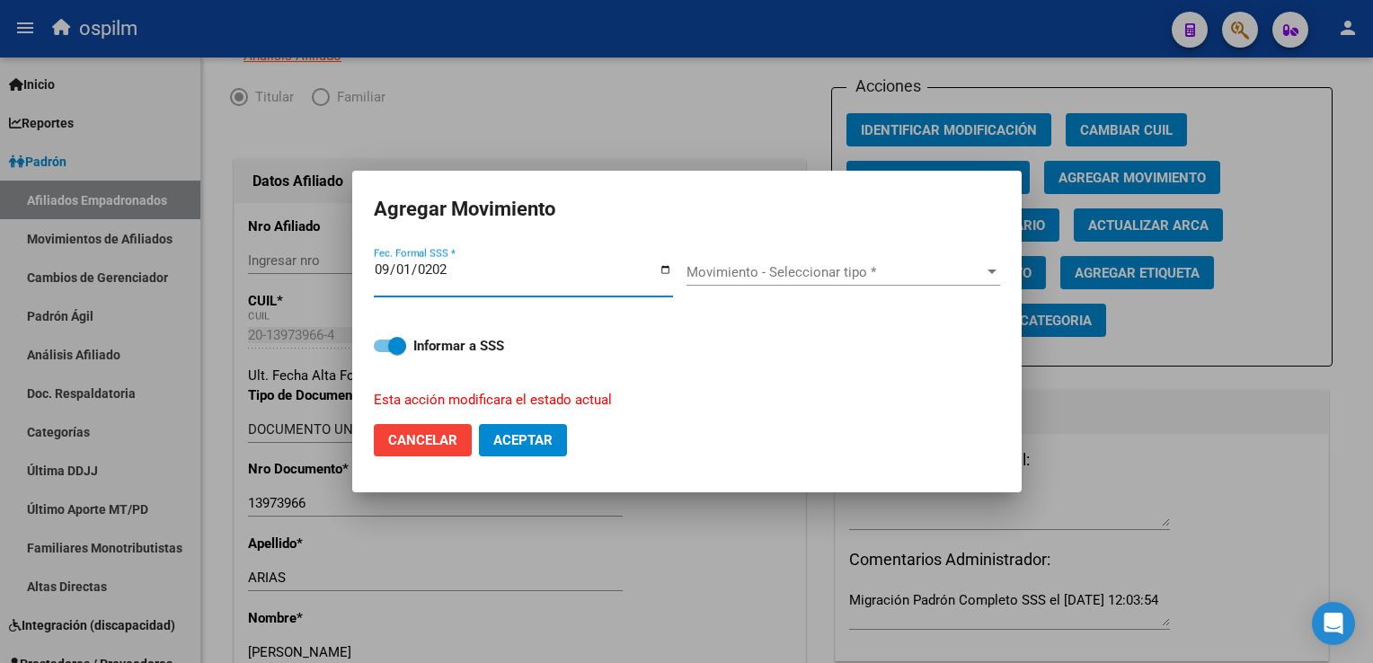
type input "[DATE]"
click at [686, 269] on span "Movimiento - Seleccionar tipo *" at bounding box center [834, 272] width 297 height 16
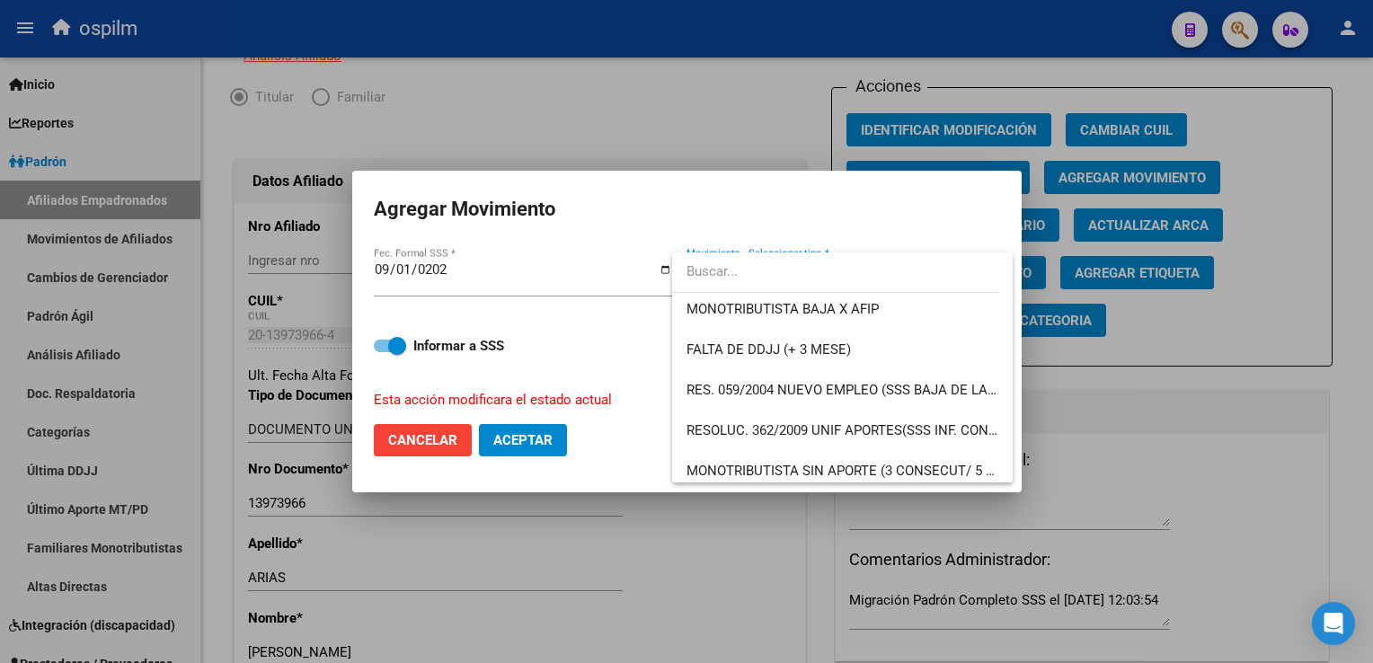
scroll to position [524, 0]
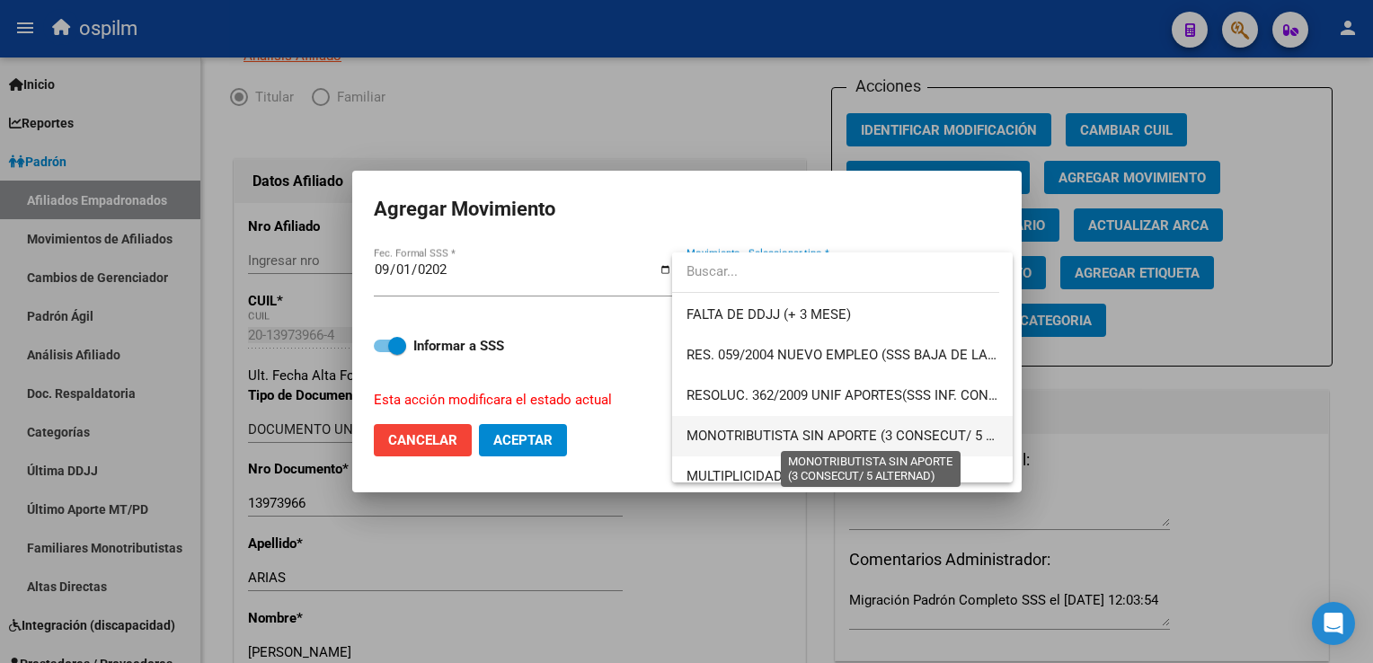
click at [940, 429] on span "MONOTRIBUTISTA SIN APORTE (3 CONSECUT/ 5 ALTERNAD)" at bounding box center [871, 436] width 370 height 16
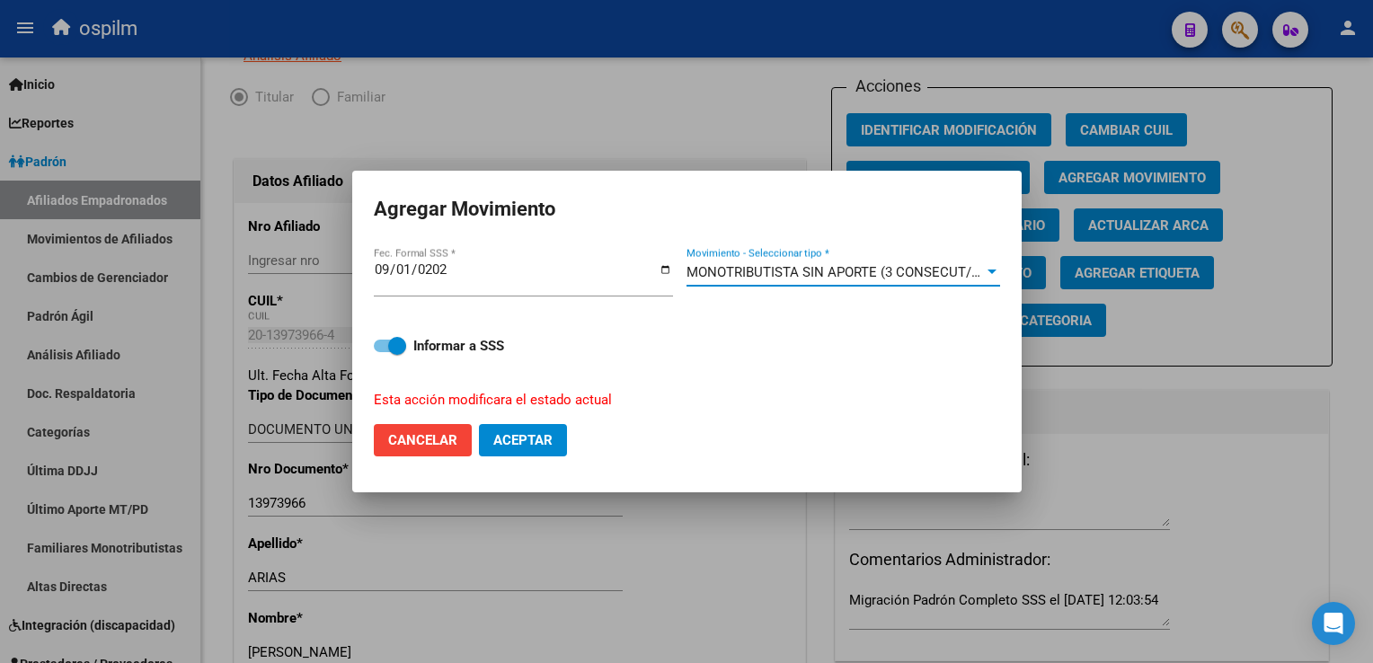
click at [539, 441] on span "Aceptar" at bounding box center [522, 440] width 59 height 16
checkbox input "false"
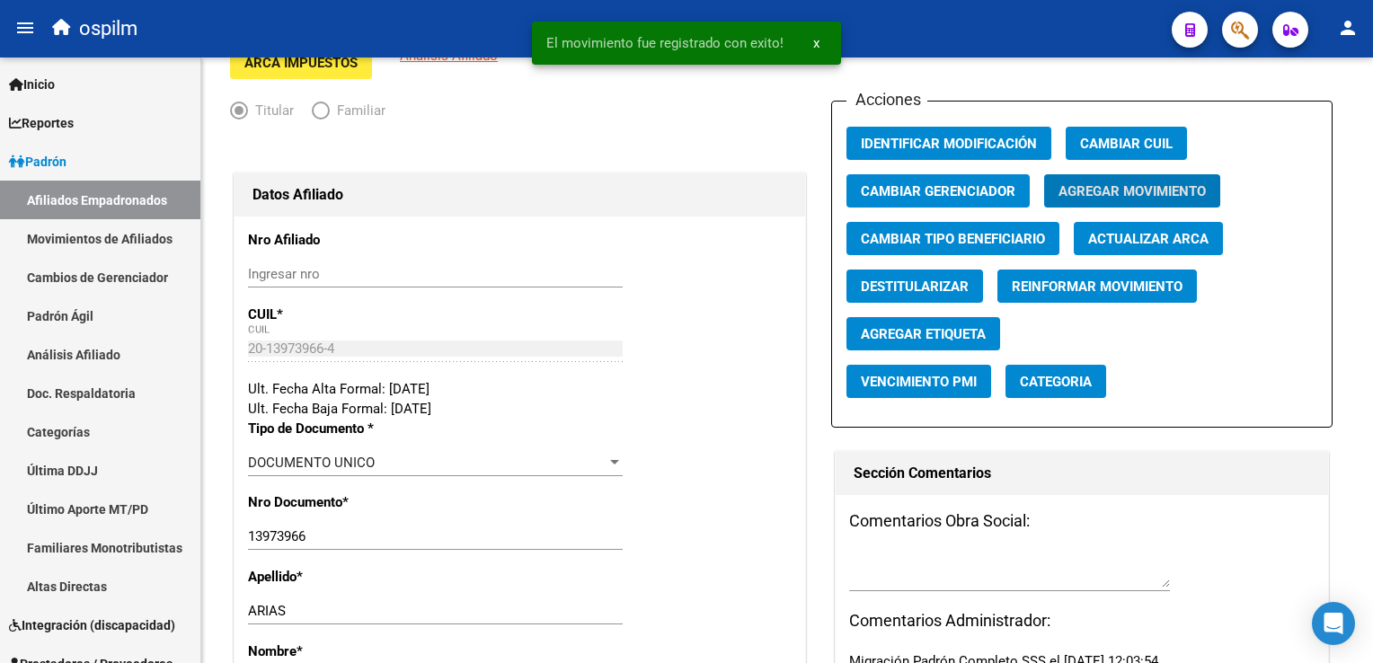
scroll to position [0, 0]
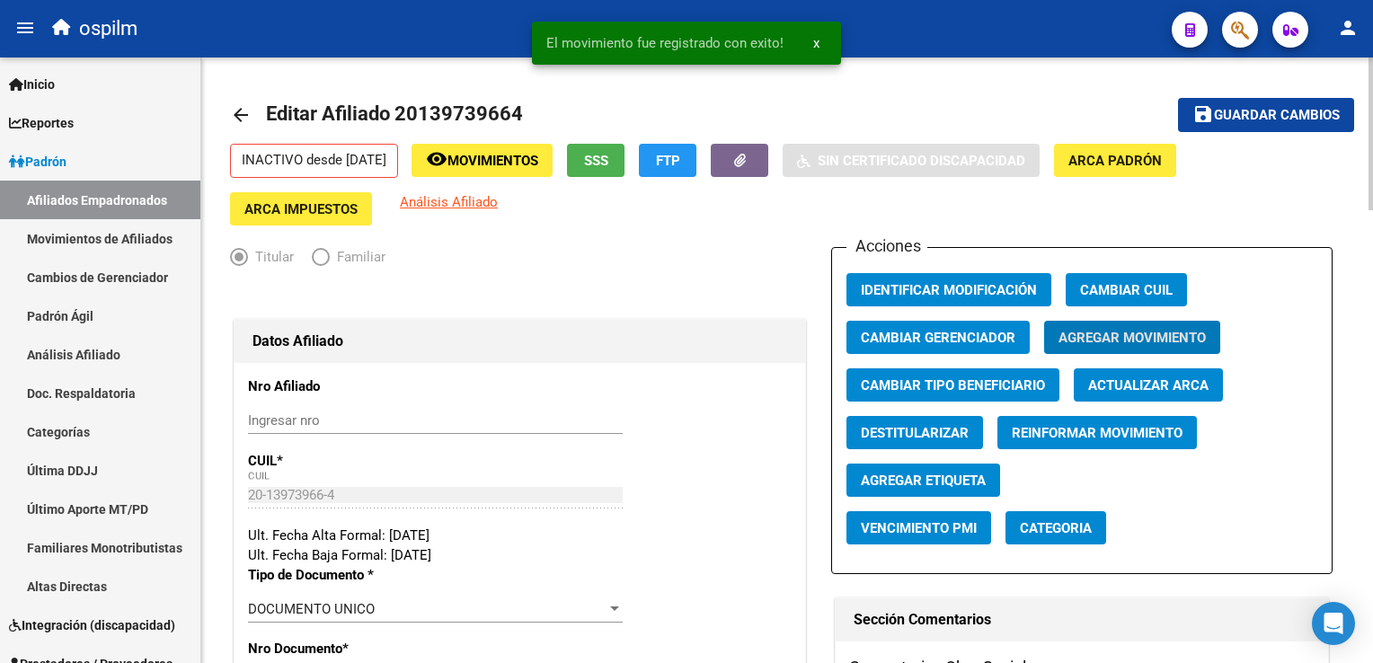
click at [1245, 118] on span "Guardar cambios" at bounding box center [1277, 116] width 126 height 16
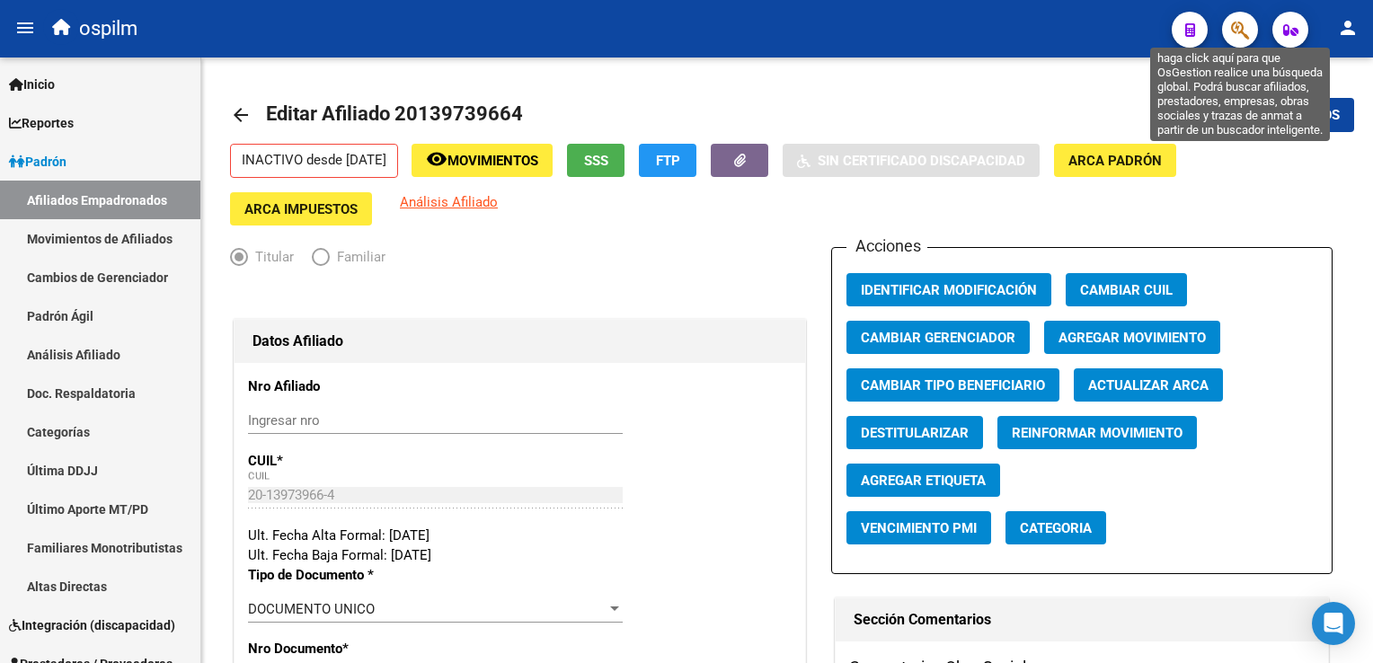
click at [1228, 30] on button "button" at bounding box center [1240, 30] width 36 height 36
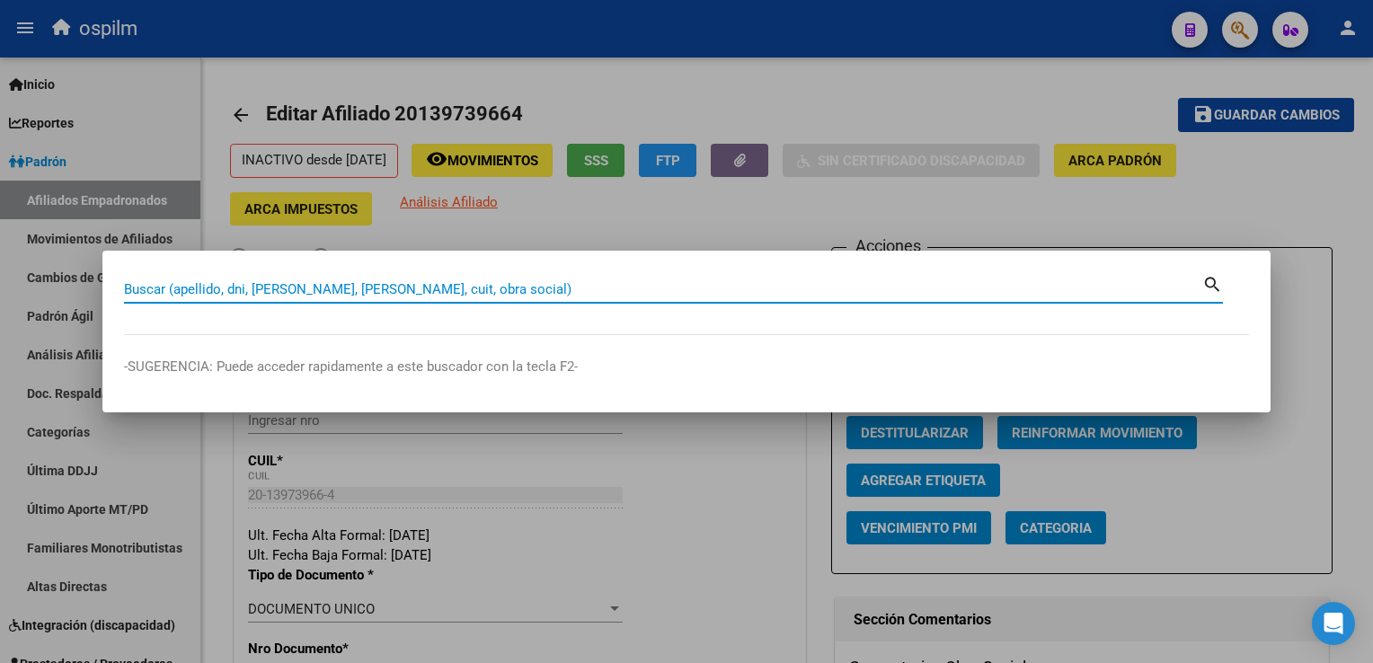
paste input "20-14317551-1"
type input "20143175511"
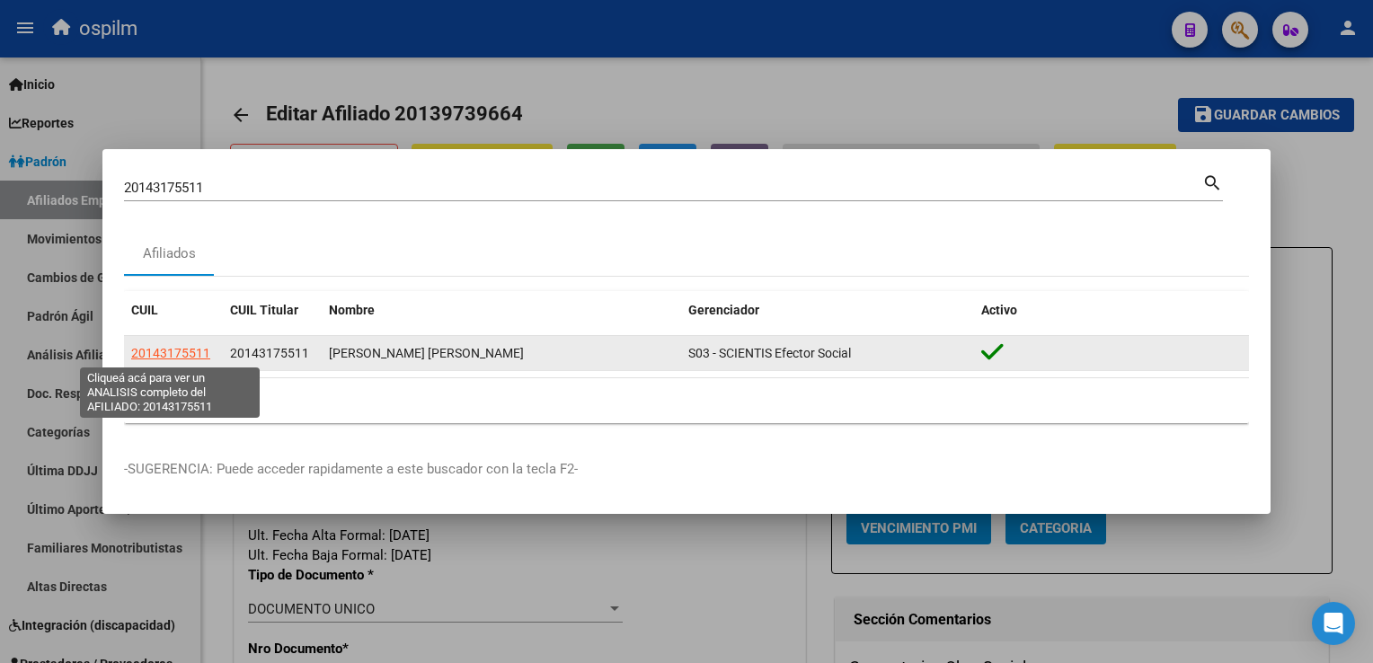
click at [187, 358] on span "20143175511" at bounding box center [170, 353] width 79 height 14
type textarea "20143175511"
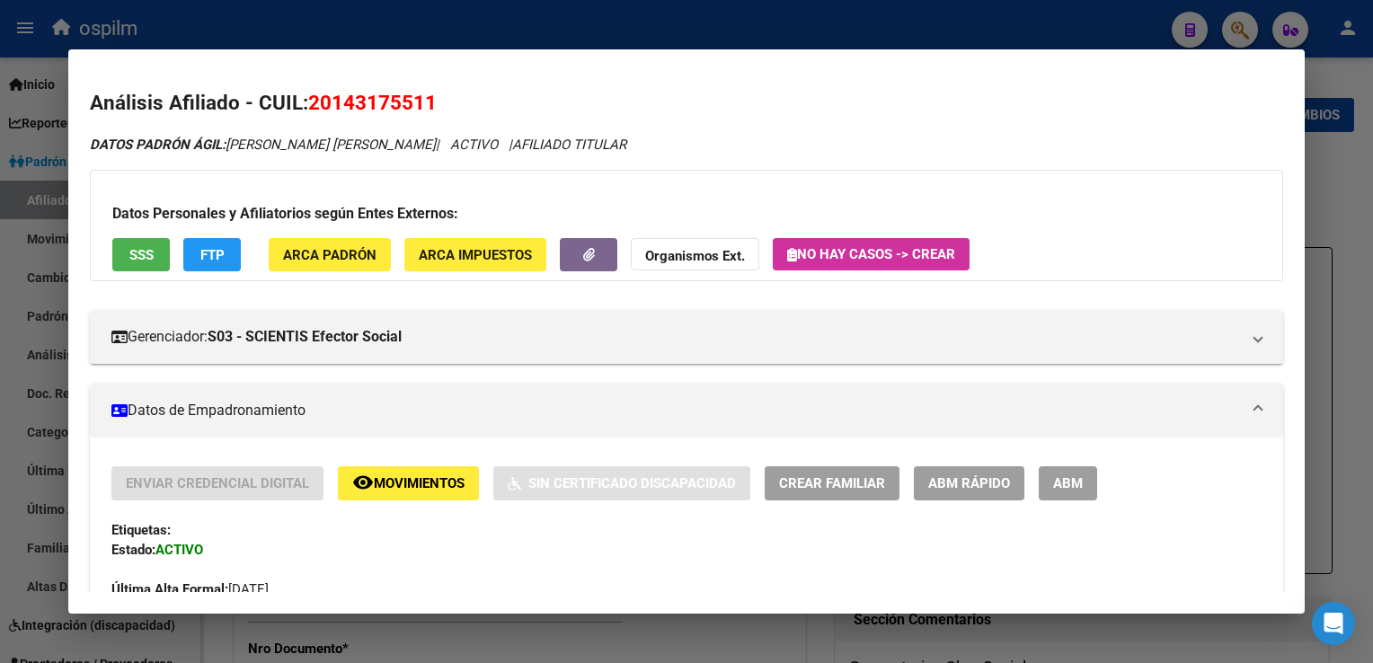
drag, startPoint x: 1070, startPoint y: 478, endPoint x: 1234, endPoint y: 313, distance: 232.5
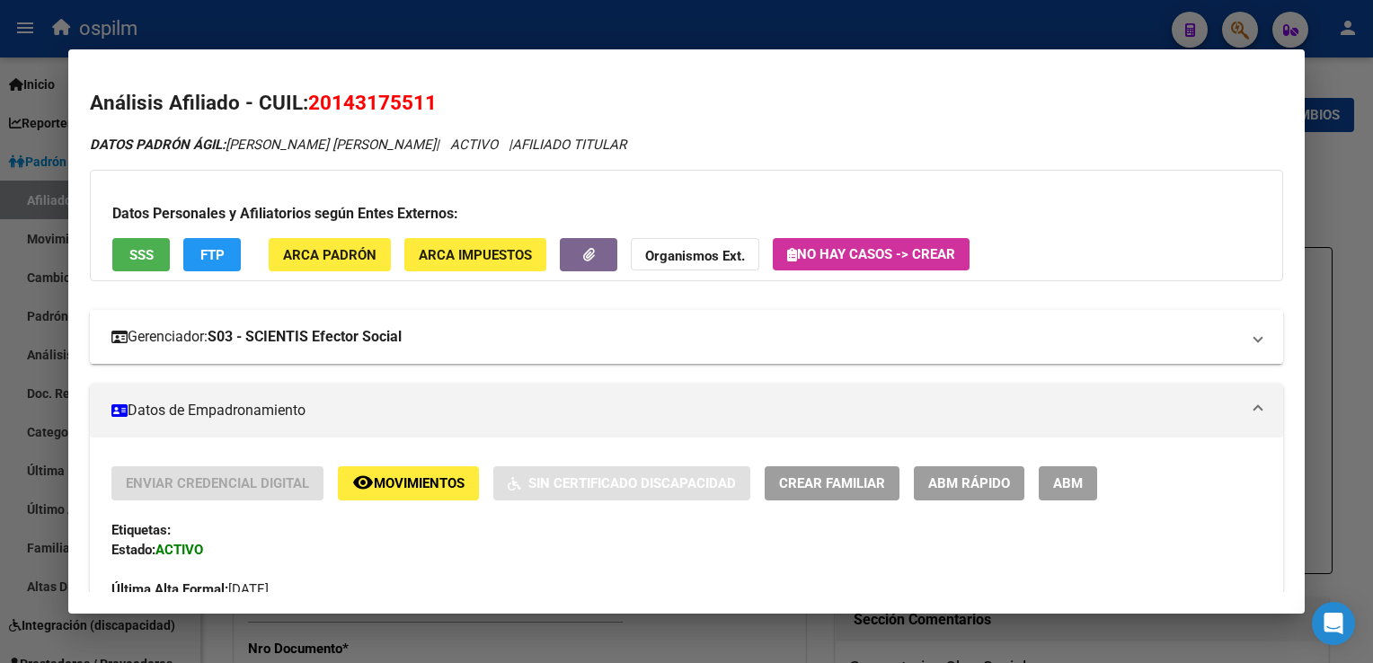
click at [1070, 473] on button "ABM" at bounding box center [1068, 482] width 58 height 33
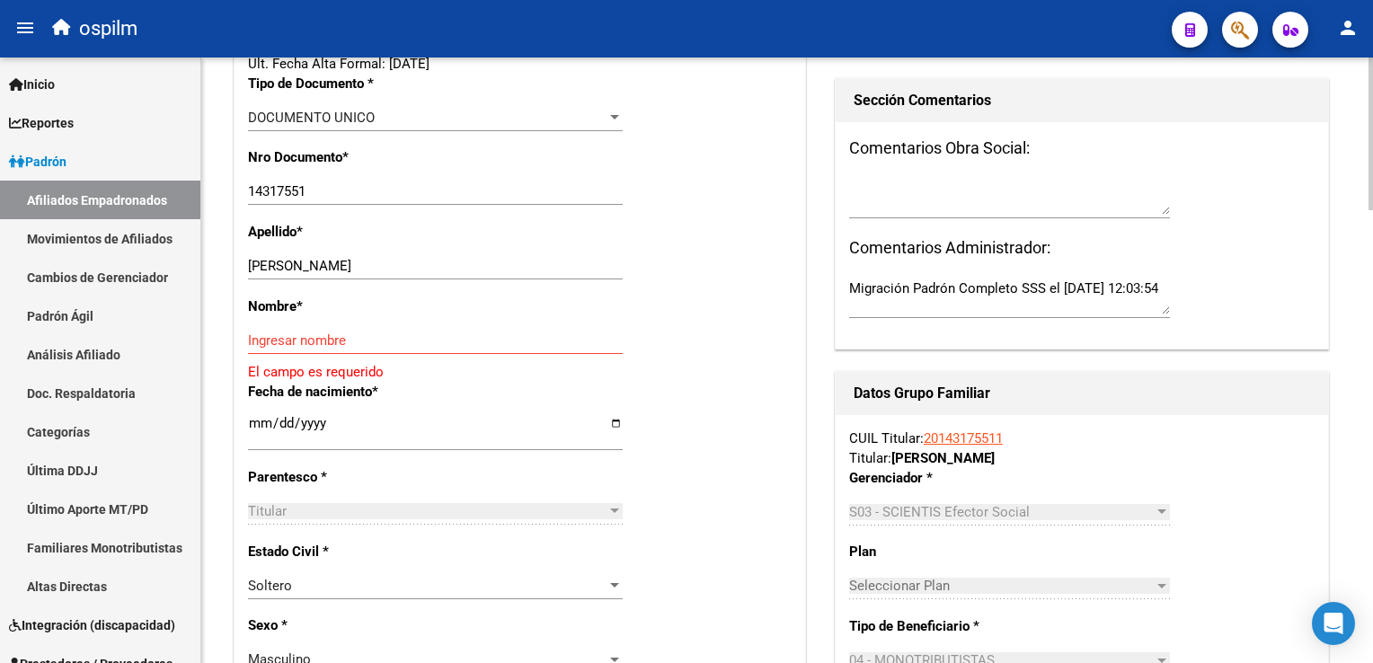
scroll to position [478, 0]
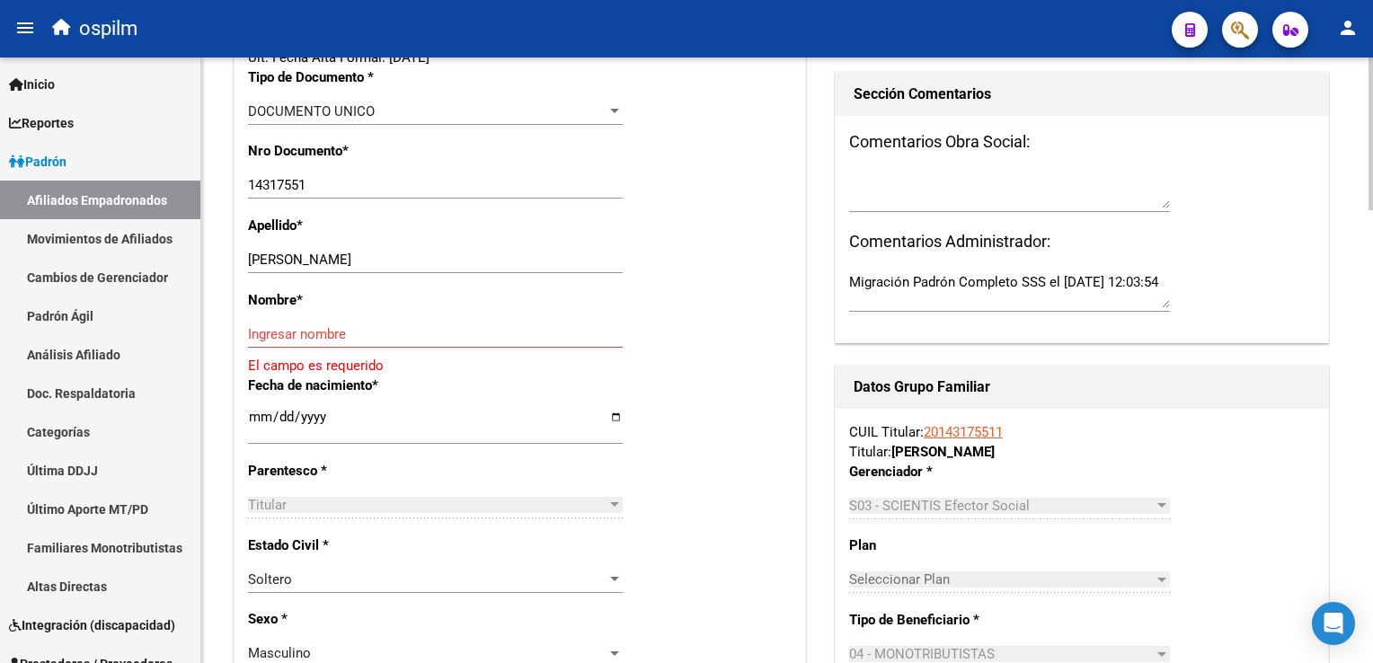
click at [1368, 264] on div at bounding box center [1370, 254] width 4 height 153
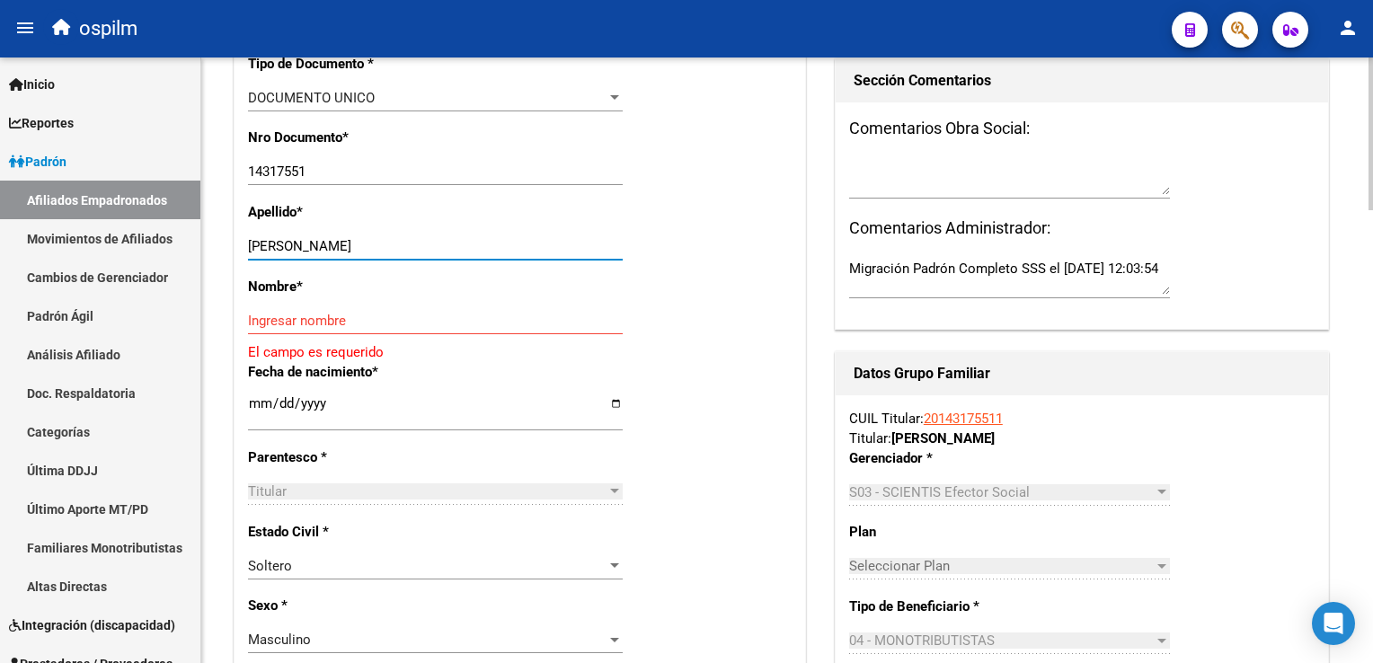
drag, startPoint x: 306, startPoint y: 257, endPoint x: 409, endPoint y: 259, distance: 102.4
click at [425, 254] on input "[PERSON_NAME]" at bounding box center [435, 246] width 375 height 16
type input "HARISPE"
click at [284, 329] on input "Ingresar nombre" at bounding box center [435, 321] width 375 height 16
paste input "[PERSON_NAME]"
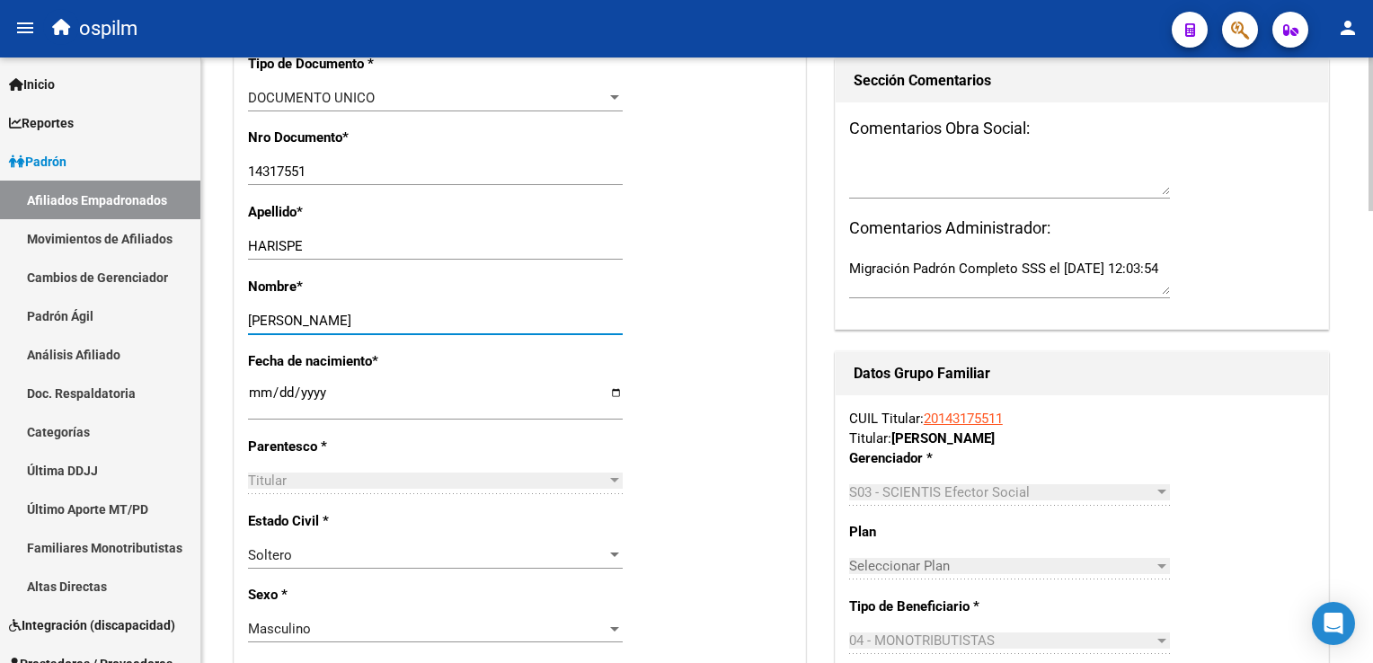
scroll to position [0, 0]
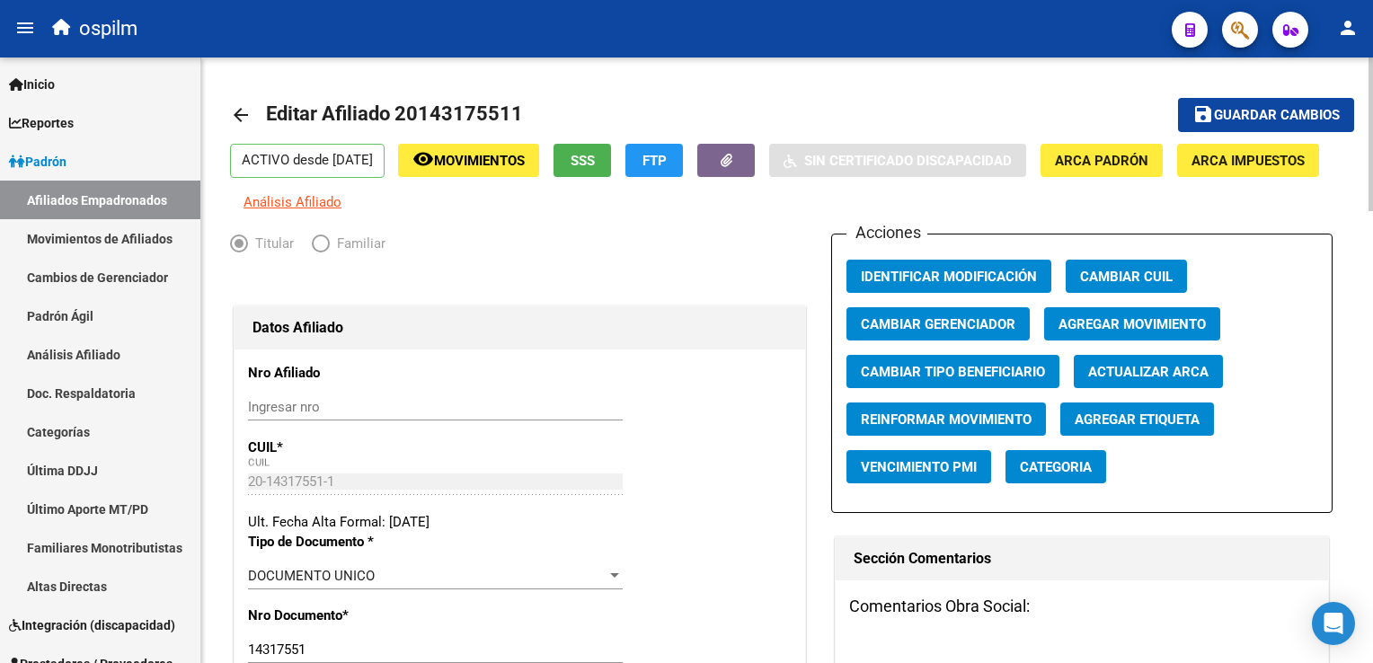
type input "[PERSON_NAME]"
click at [1102, 332] on span "Agregar Movimiento" at bounding box center [1131, 324] width 147 height 16
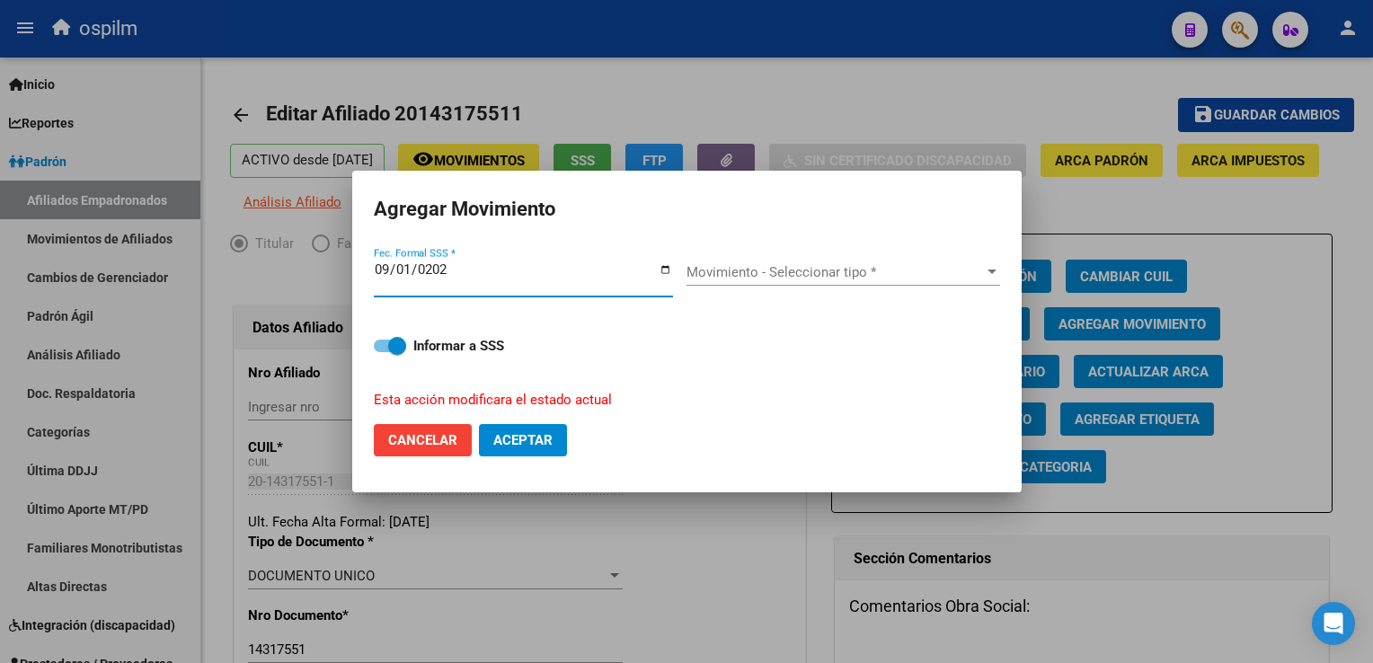
type input "[DATE]"
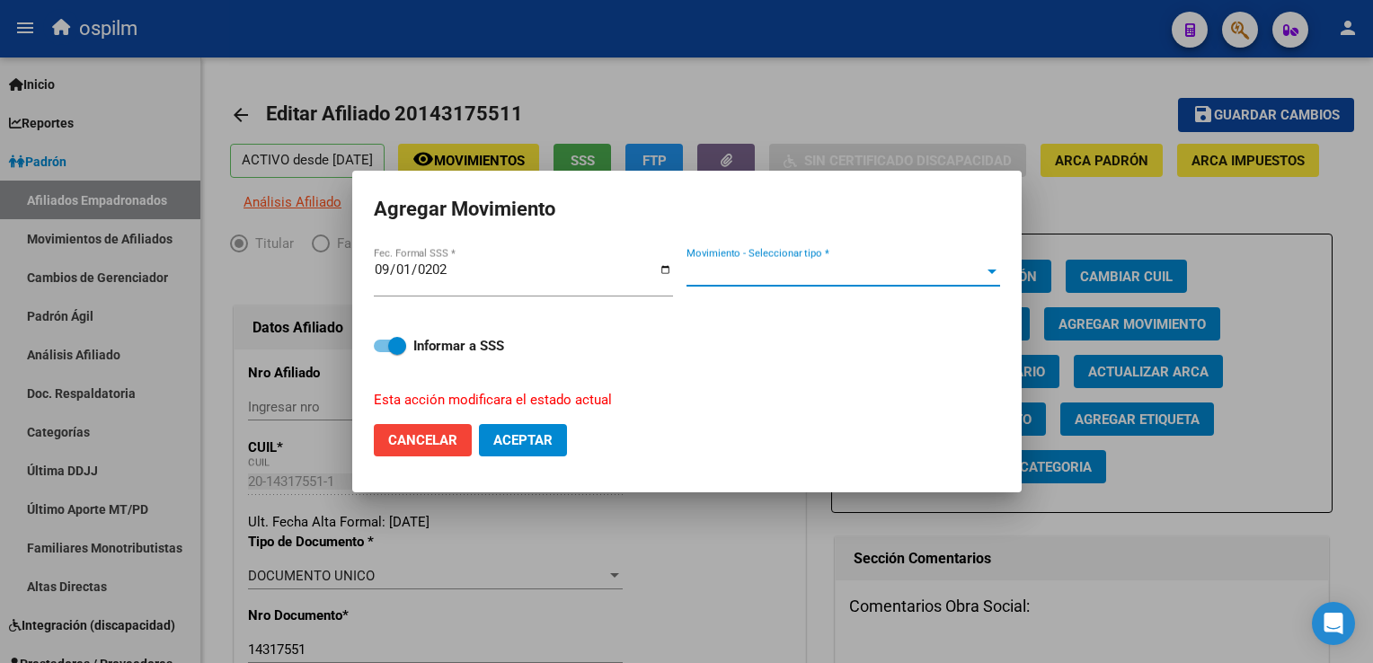
click at [813, 271] on span "Movimiento - Seleccionar tipo *" at bounding box center [834, 272] width 297 height 16
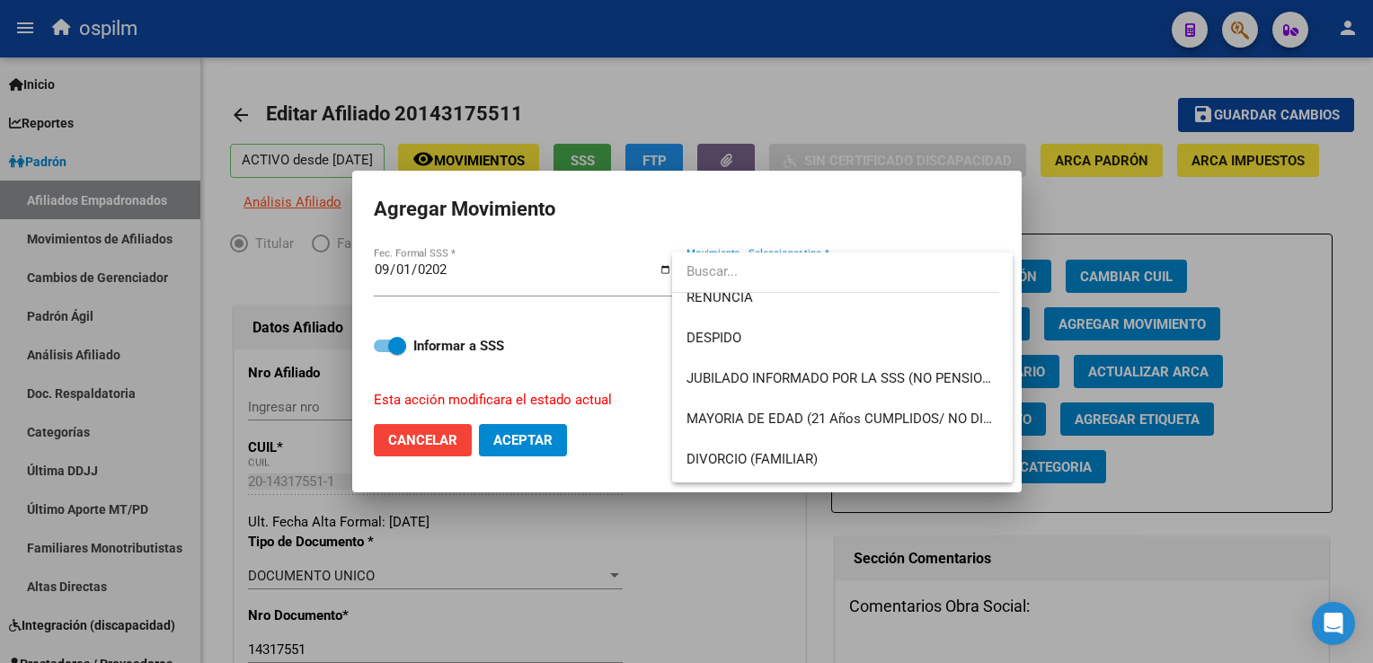
scroll to position [119, 0]
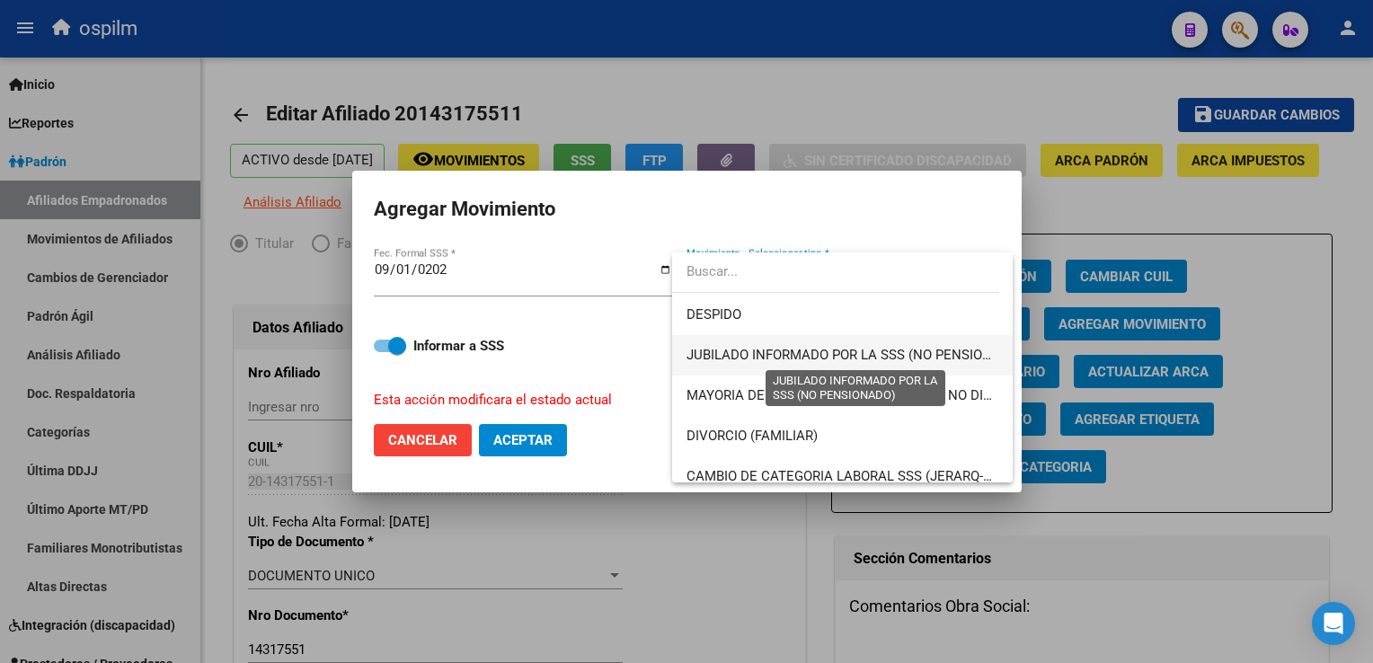
click at [955, 358] on span "JUBILADO INFORMADO POR LA SSS (NO PENSIONADO)" at bounding box center [854, 355] width 337 height 16
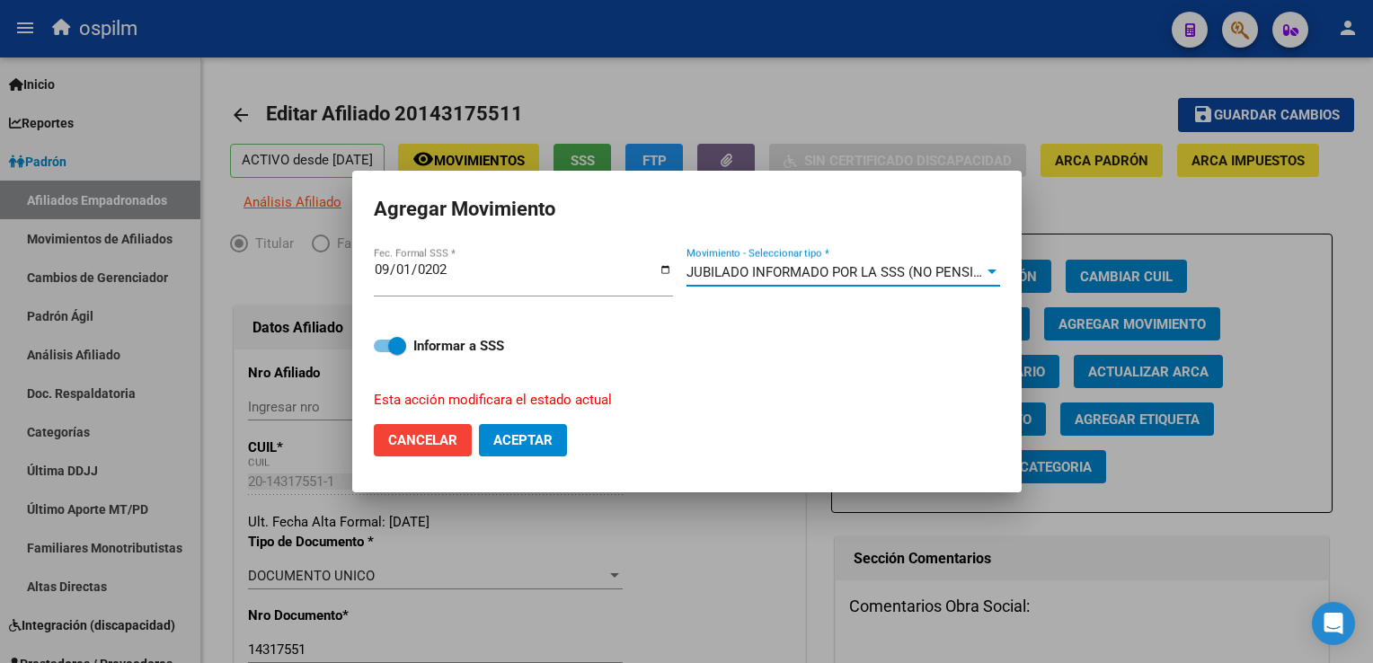
click at [518, 443] on span "Aceptar" at bounding box center [522, 440] width 59 height 16
checkbox input "false"
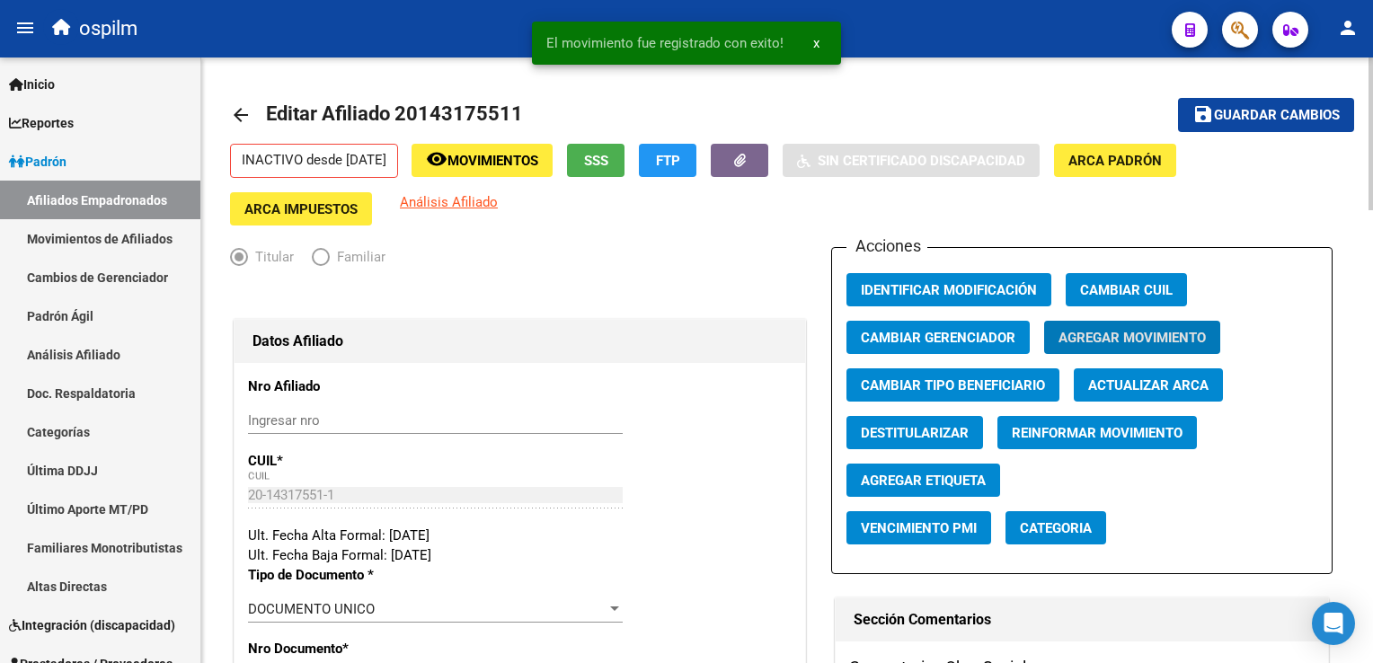
click at [1306, 112] on span "Guardar cambios" at bounding box center [1277, 116] width 126 height 16
